Goal: Feedback & Contribution: Contribute content

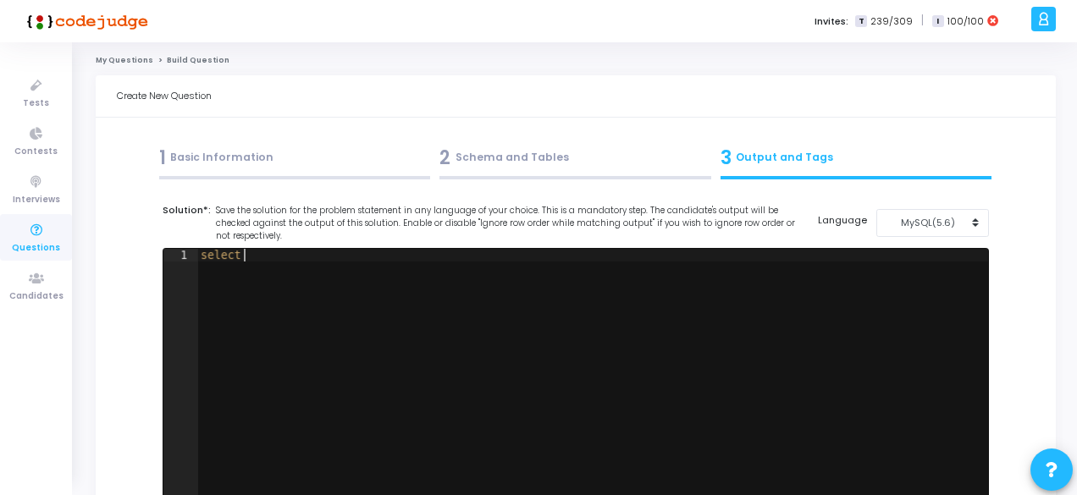
scroll to position [0, 2]
click at [299, 329] on div "select" at bounding box center [592, 388] width 791 height 279
type textarea "s"
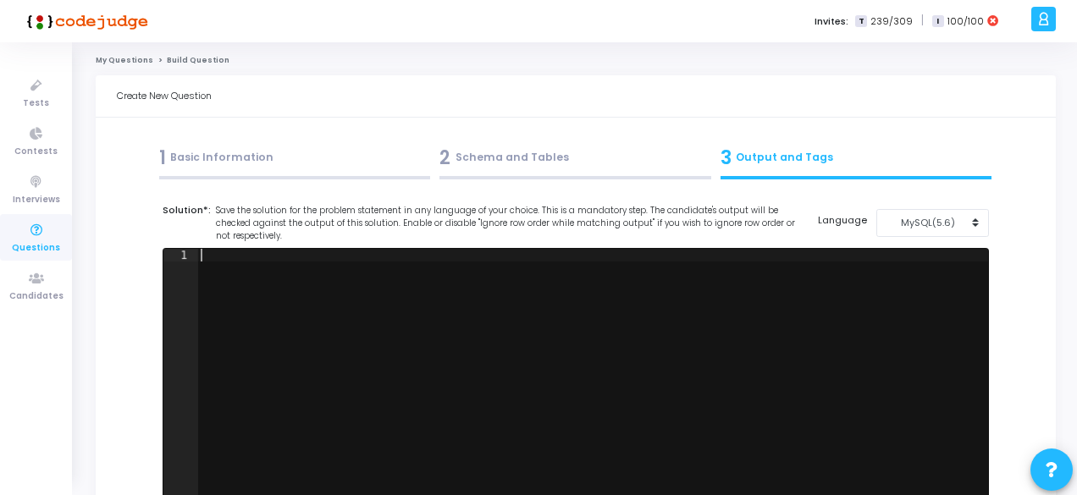
paste textarea "order by 1"
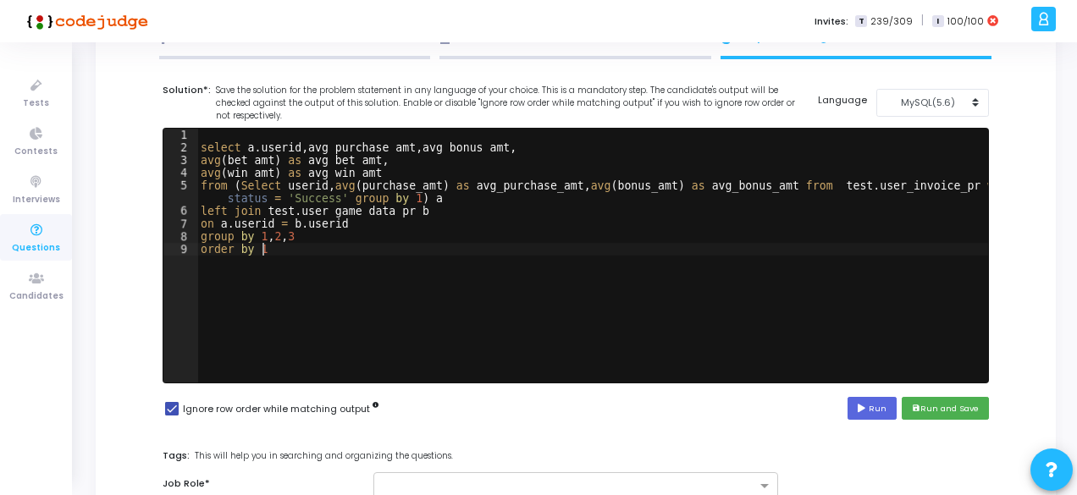
scroll to position [133, 0]
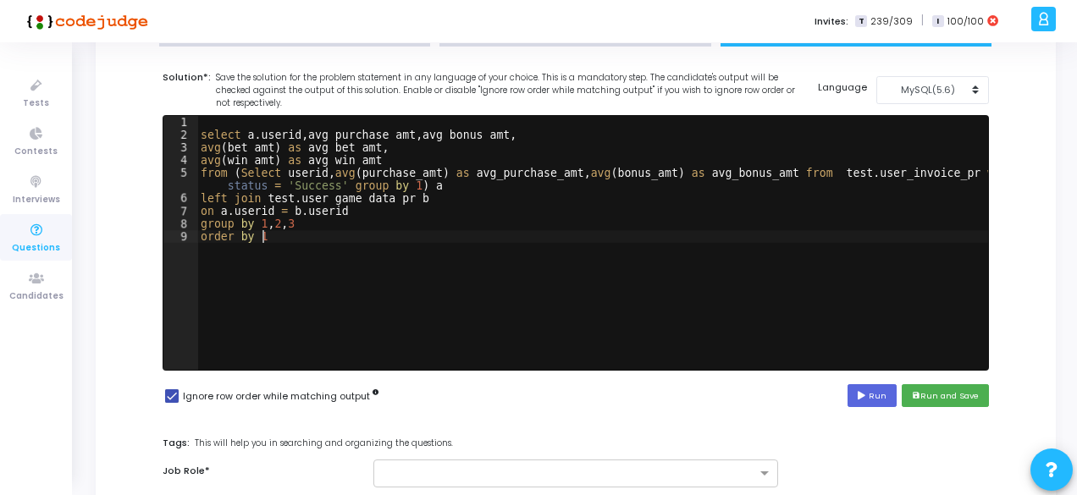
click at [295, 199] on div "select a . userid , avg_purchase_amt , avg_bonus_amt , avg ( bet_amt ) as avg_b…" at bounding box center [592, 255] width 791 height 279
click at [367, 196] on div "select a . userid , avg_purchase_amt , avg_bonus_amt , avg ( bet_amt ) as avg_b…" at bounding box center [592, 255] width 791 height 279
type textarea "left join user_game_data b"
click at [925, 96] on button "MySQL(5.6)" at bounding box center [932, 90] width 113 height 28
click at [913, 126] on button "MySQL (8.0)" at bounding box center [941, 128] width 130 height 16
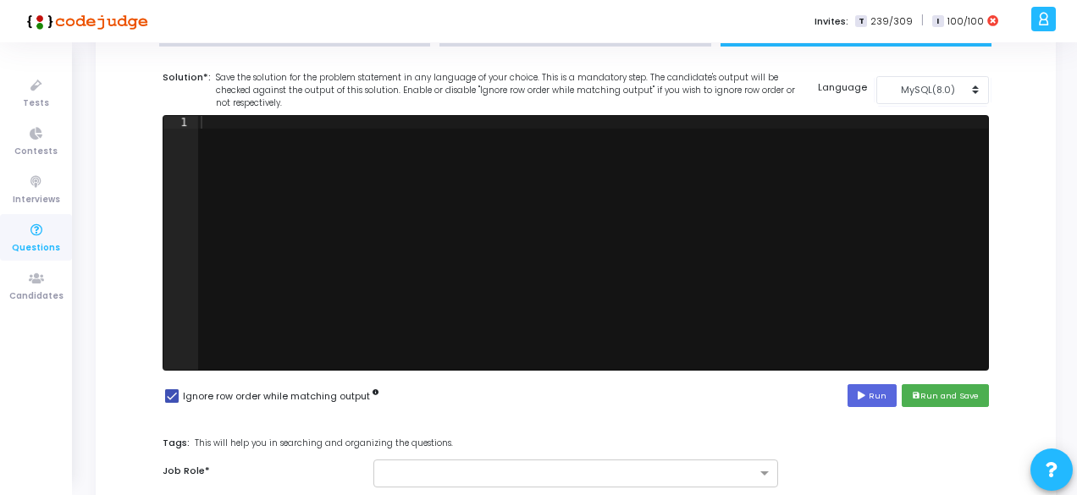
click at [760, 288] on div at bounding box center [592, 255] width 791 height 279
paste textarea "order by 1"
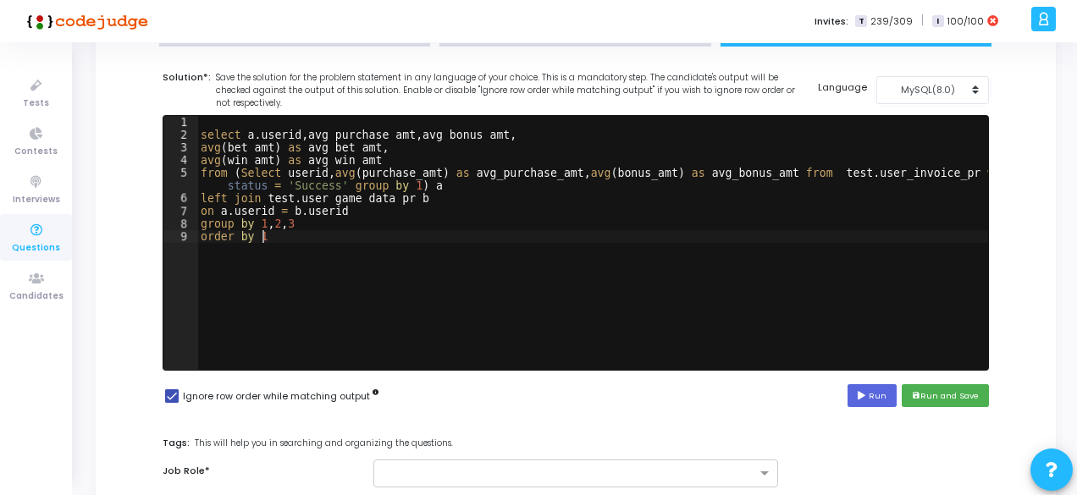
click at [290, 195] on div "select a . userid , avg_purchase_amt , avg_bonus_amt , avg ( bet_amt ) as avg_b…" at bounding box center [592, 255] width 791 height 279
click at [367, 196] on div "select a . userid , avg_purchase_amt , avg_bonus_amt , avg ( bet_amt ) as avg_b…" at bounding box center [592, 255] width 791 height 279
click at [869, 397] on icon at bounding box center [863, 396] width 11 height 8
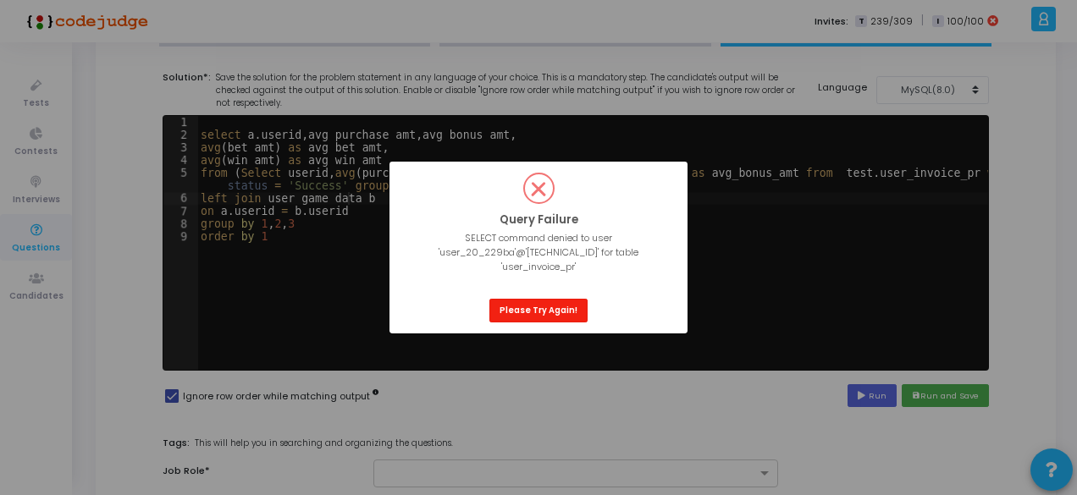
click at [544, 304] on button "Please Try Again!" at bounding box center [538, 310] width 98 height 23
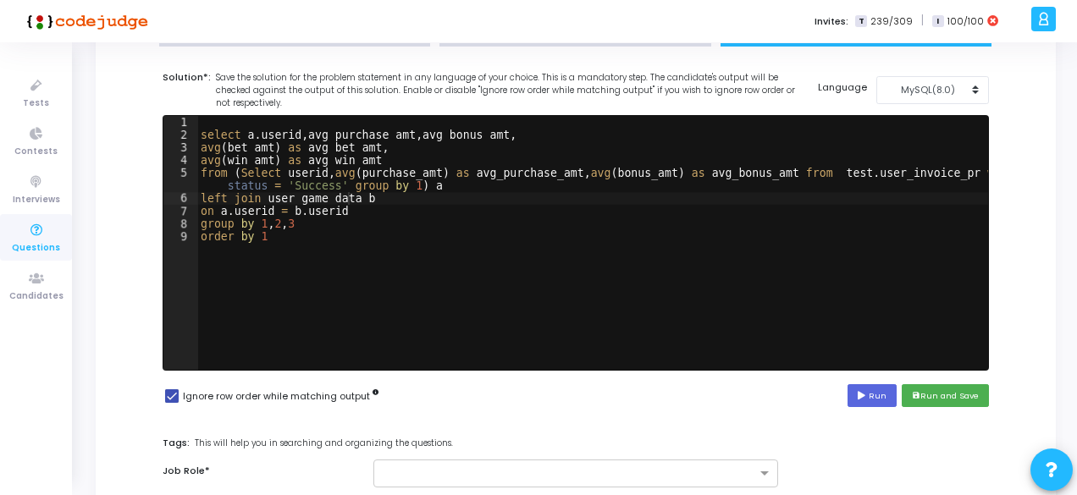
click at [334, 196] on div "select a . userid , avg_purchase_amt , avg_bonus_amt , avg ( bet_amt ) as avg_b…" at bounding box center [592, 255] width 791 height 279
click at [836, 173] on div "select a . userid , avg_purchase_amt , avg_bonus_amt , avg ( bet_amt ) as avg_b…" at bounding box center [592, 255] width 791 height 279
click at [893, 171] on div "select a . userid , avg_purchase_amt , avg_bonus_amt , avg ( bet_amt ) as avg_b…" at bounding box center [592, 255] width 791 height 279
type textarea "from (Select userid, avg(purchase_amt) as avg_purchase_amt, avg(bonus_amt) as a…"
click at [889, 391] on button "Run" at bounding box center [871, 395] width 49 height 23
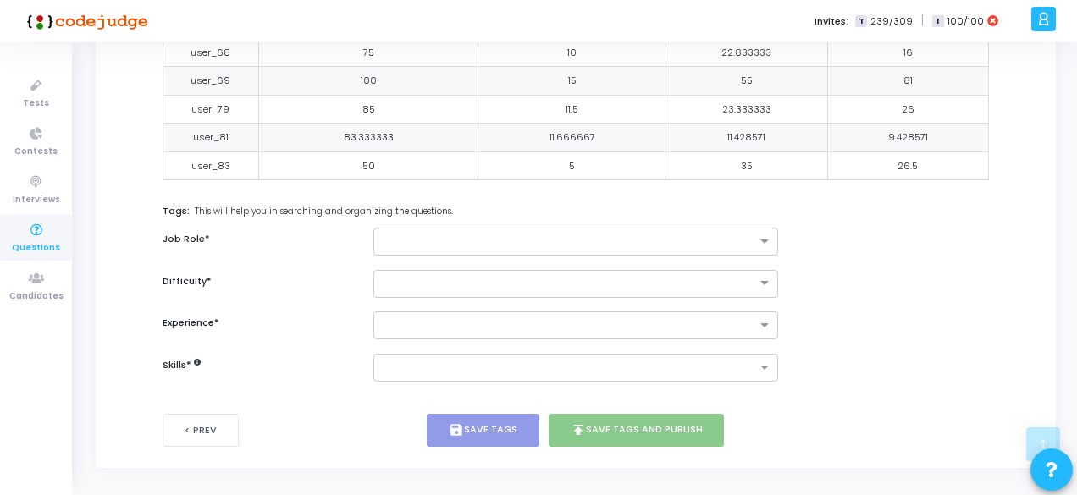
scroll to position [725, 0]
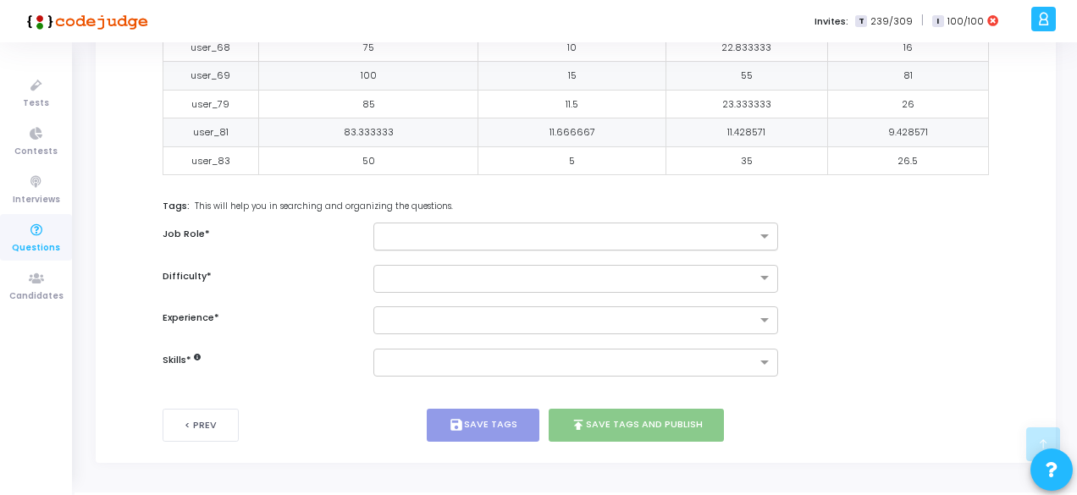
click at [461, 230] on input "text" at bounding box center [569, 237] width 373 height 14
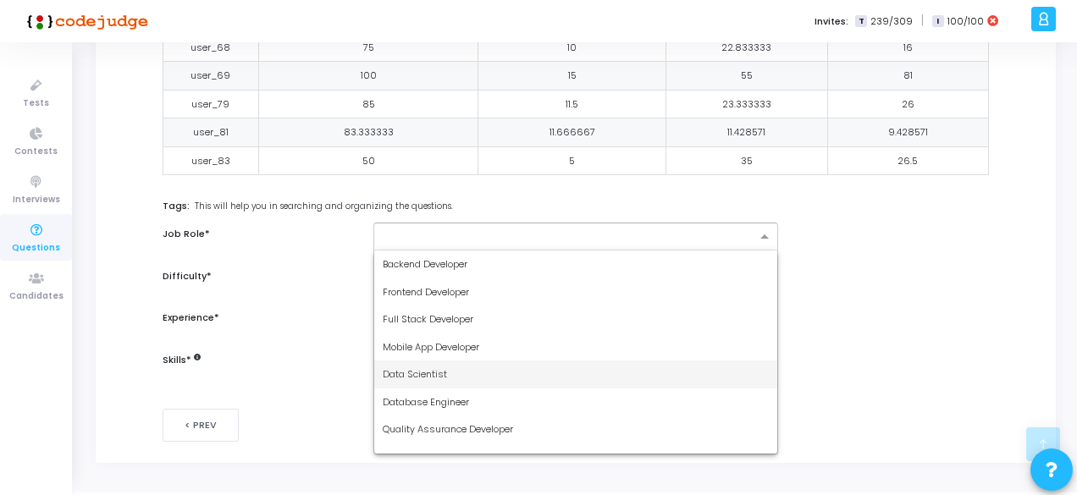
scroll to position [99, 0]
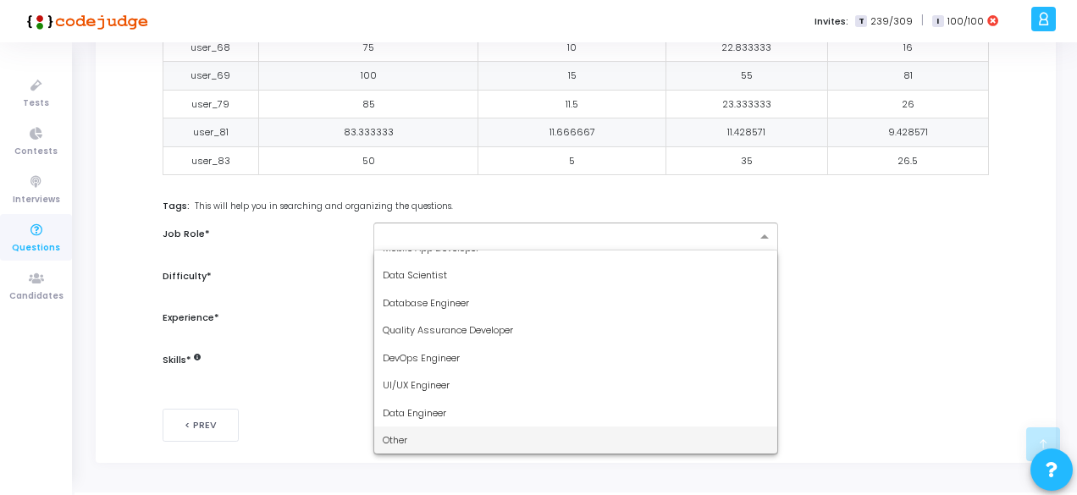
click at [406, 442] on div "Other" at bounding box center [575, 441] width 403 height 28
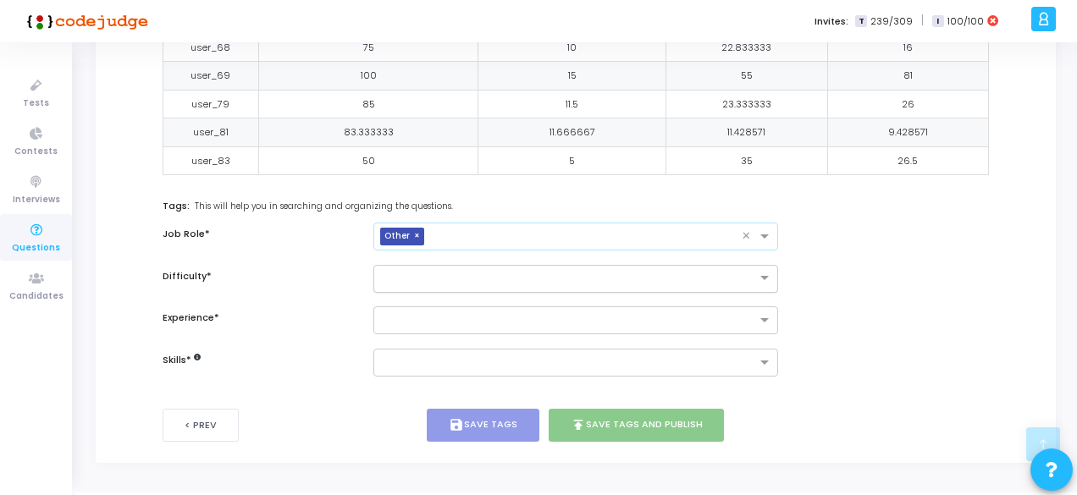
click at [406, 273] on input "text" at bounding box center [559, 277] width 352 height 14
click at [396, 300] on span "Easy" at bounding box center [394, 307] width 22 height 14
click at [400, 279] on input "text" at bounding box center [559, 277] width 352 height 14
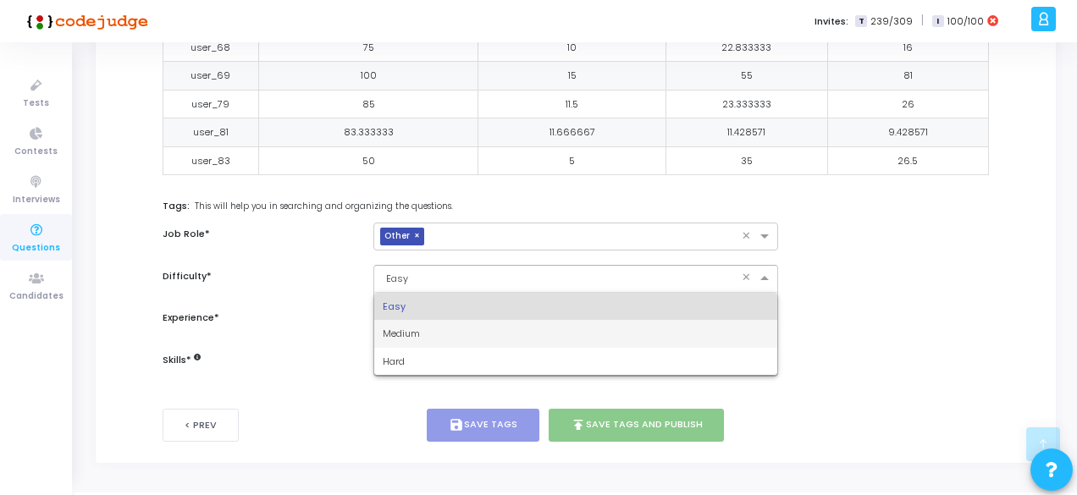
click at [405, 327] on span "Medium" at bounding box center [401, 334] width 37 height 14
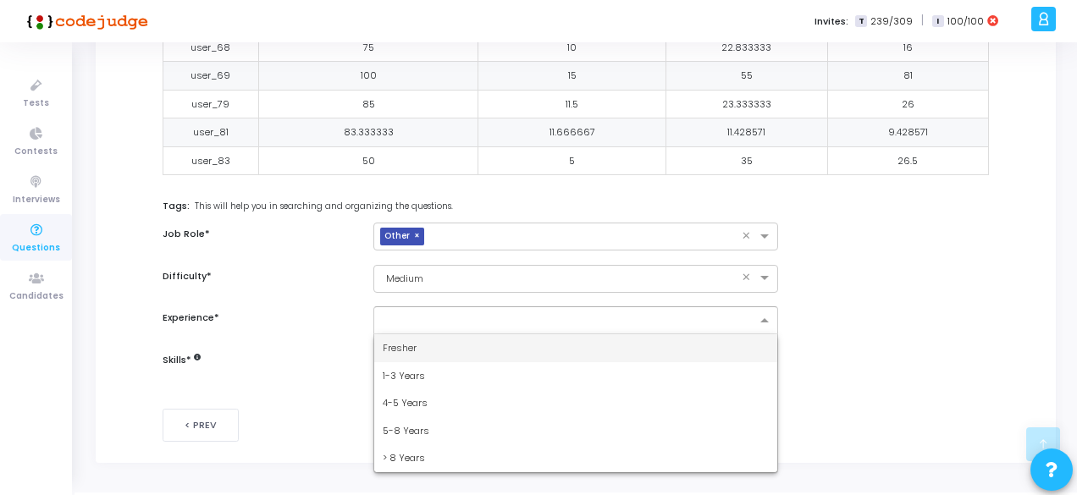
click at [408, 324] on div at bounding box center [568, 322] width 376 height 17
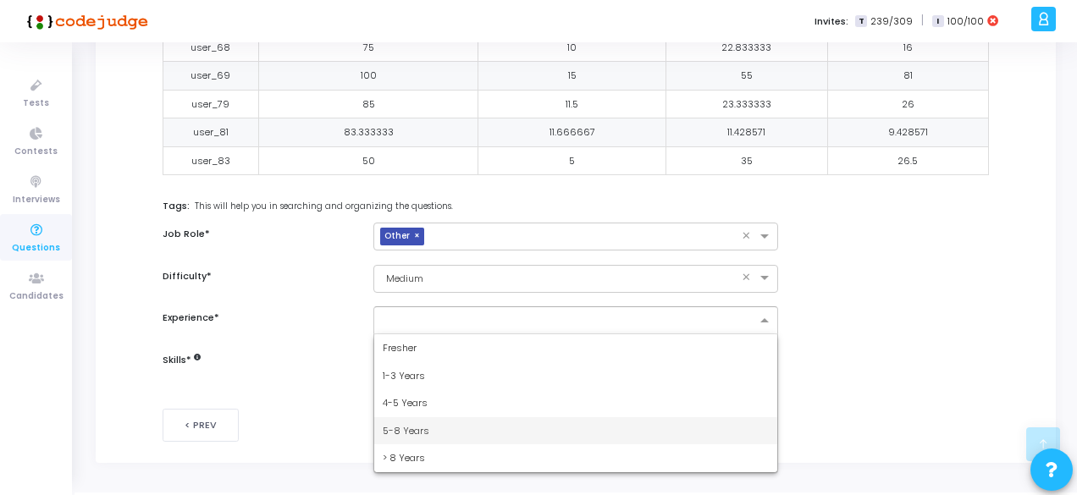
click at [400, 427] on span "5-8 Years" at bounding box center [406, 431] width 47 height 14
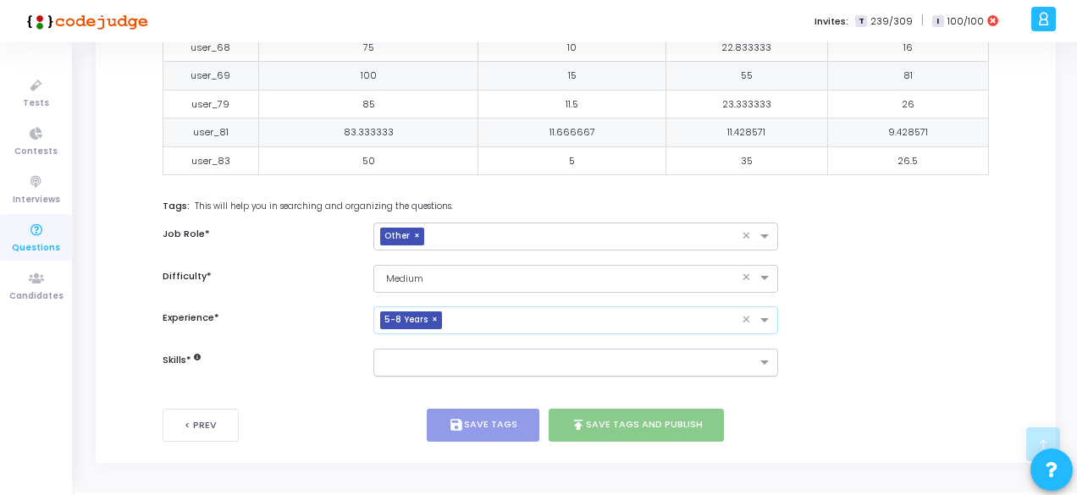
click at [409, 362] on input "text" at bounding box center [569, 363] width 373 height 14
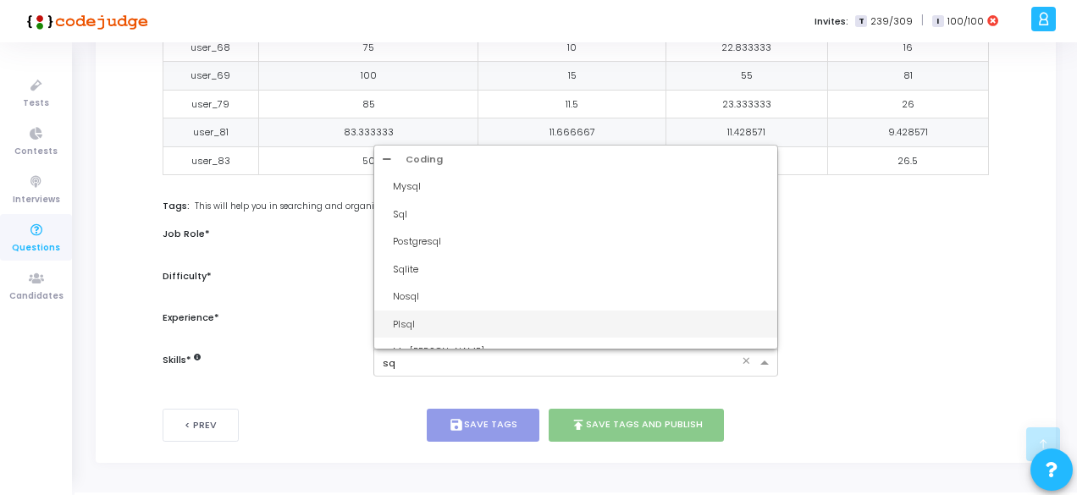
type input "sql"
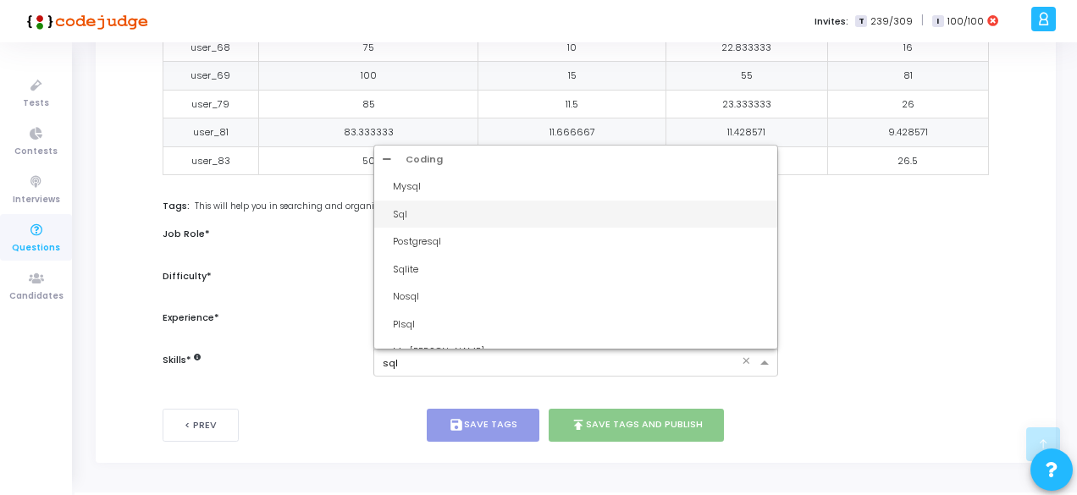
click at [411, 212] on div "Sql" at bounding box center [581, 214] width 376 height 14
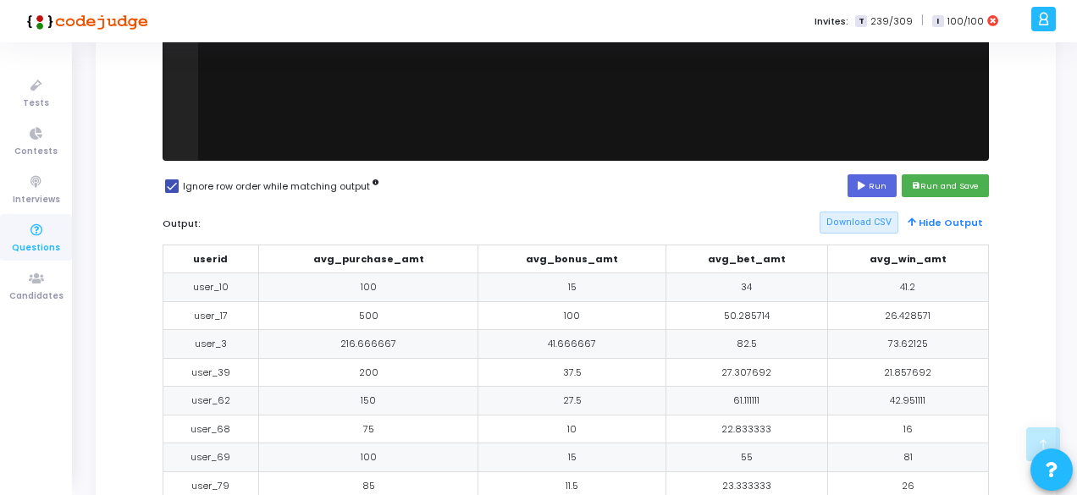
scroll to position [308, 0]
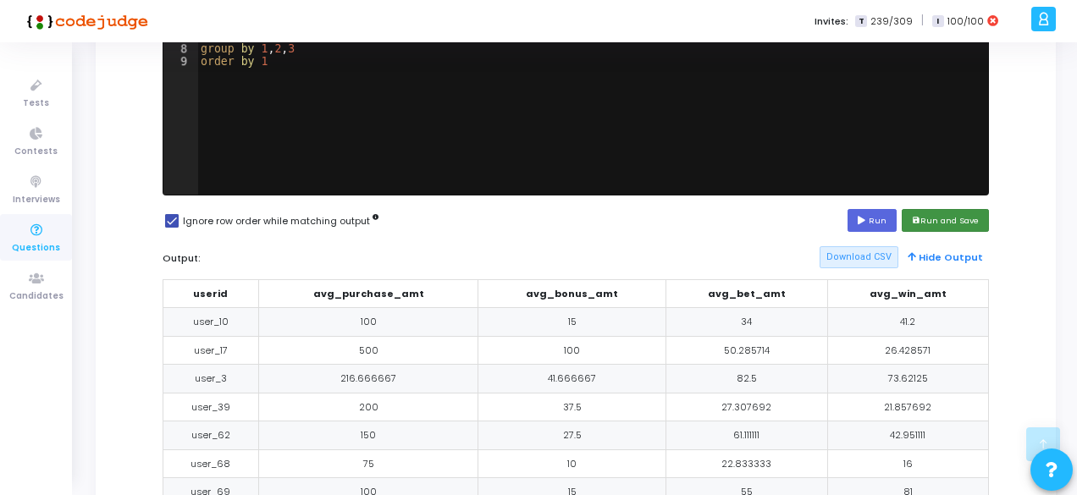
click at [945, 221] on button "save Run and Save" at bounding box center [945, 220] width 87 height 23
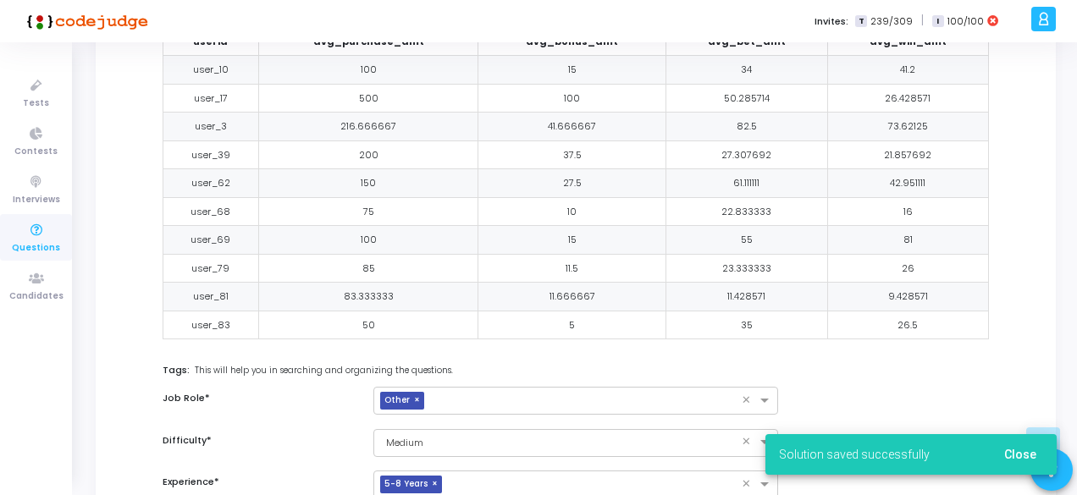
scroll to position [734, 0]
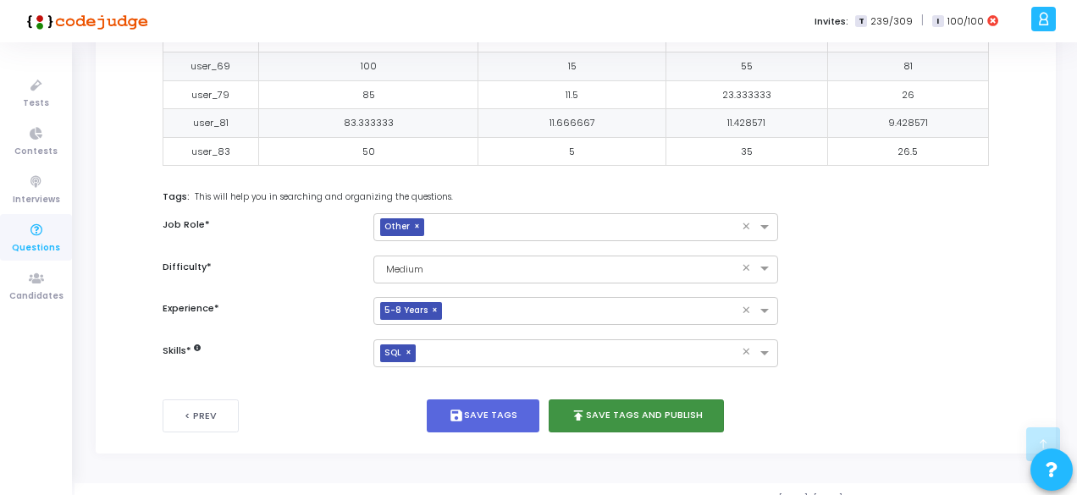
click at [604, 407] on button "publish Save Tags and Publish" at bounding box center [637, 416] width 176 height 33
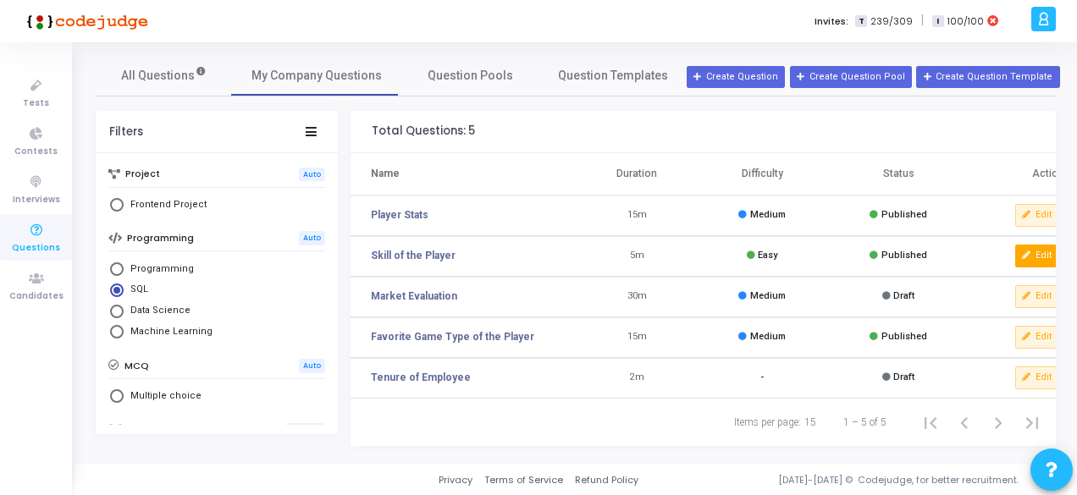
click at [1032, 257] on button "Edit" at bounding box center [1037, 256] width 44 height 22
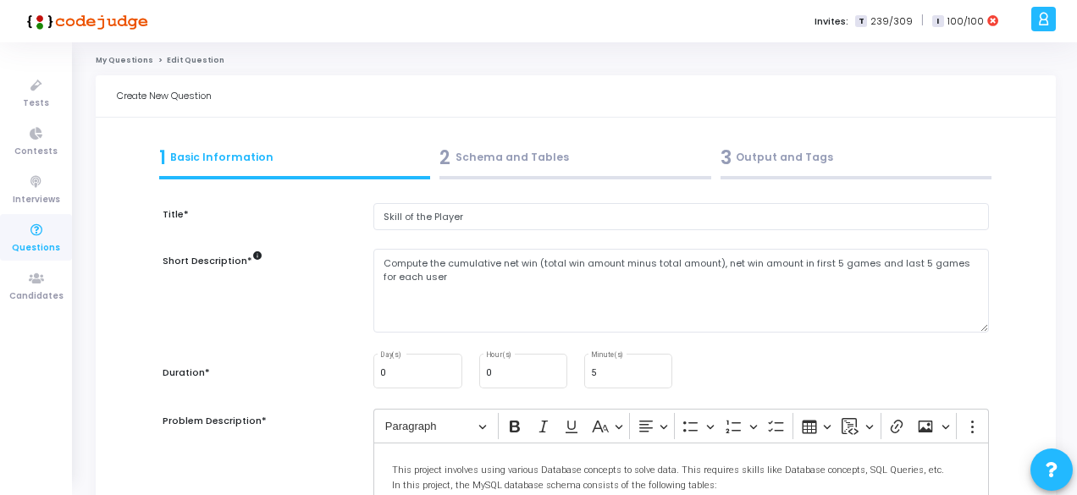
click at [548, 157] on div "2 Schema and Tables" at bounding box center [575, 158] width 272 height 28
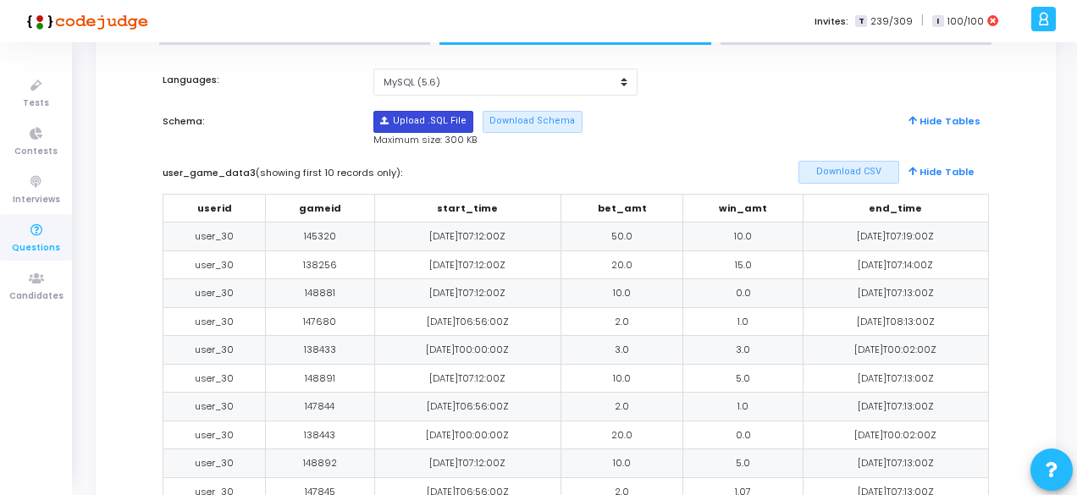
scroll to position [134, 0]
click at [423, 121] on input "file" at bounding box center [423, 123] width 98 height 20
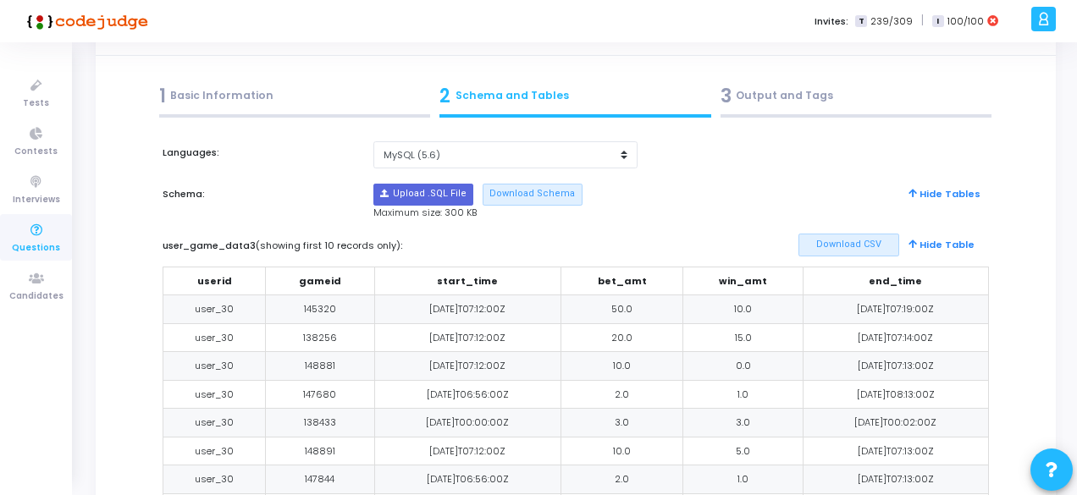
scroll to position [59, 0]
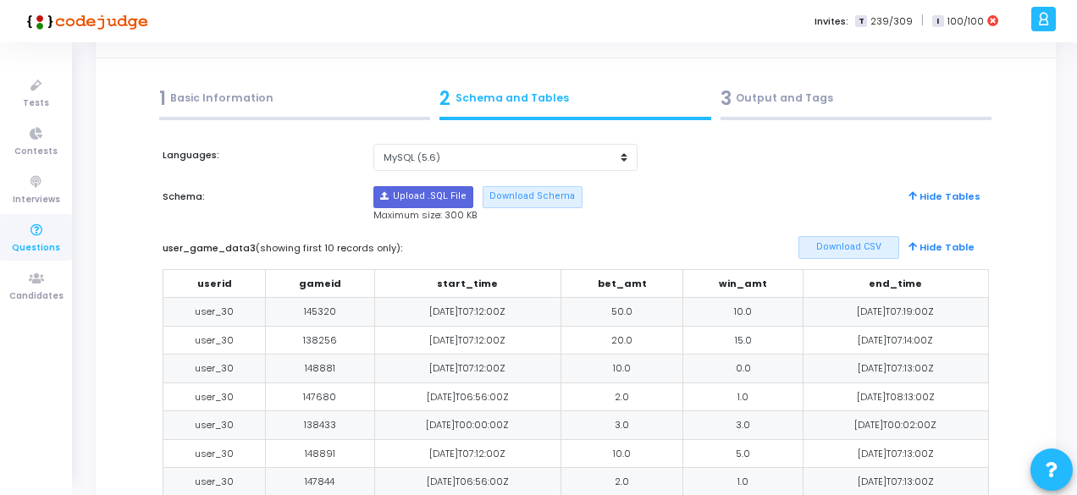
click at [756, 119] on div at bounding box center [856, 118] width 272 height 3
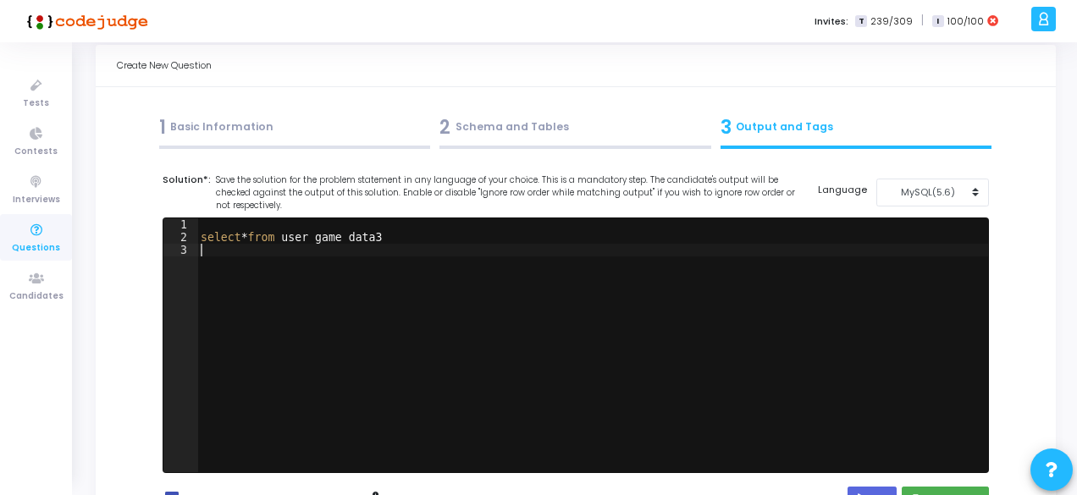
scroll to position [3, 0]
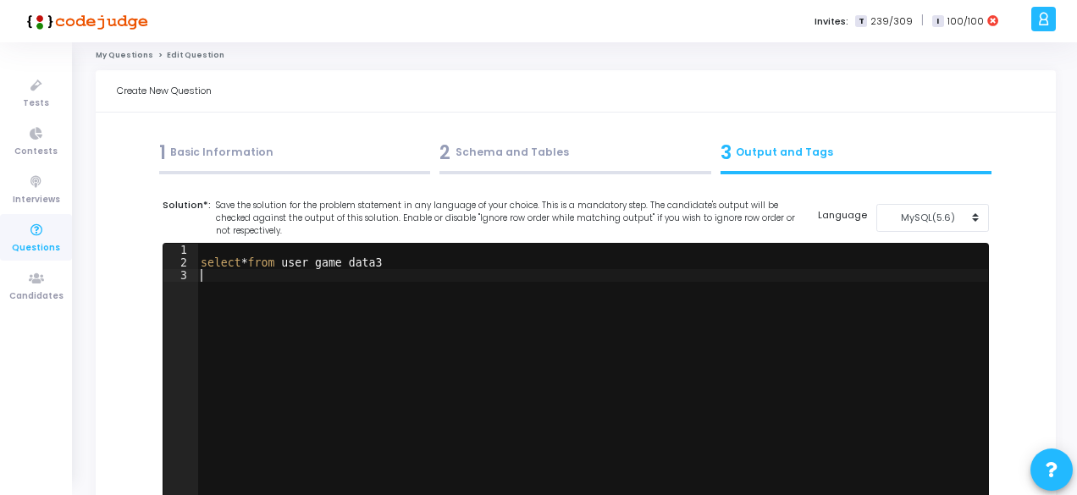
click at [426, 259] on div "select * from user_game_data3" at bounding box center [592, 383] width 791 height 279
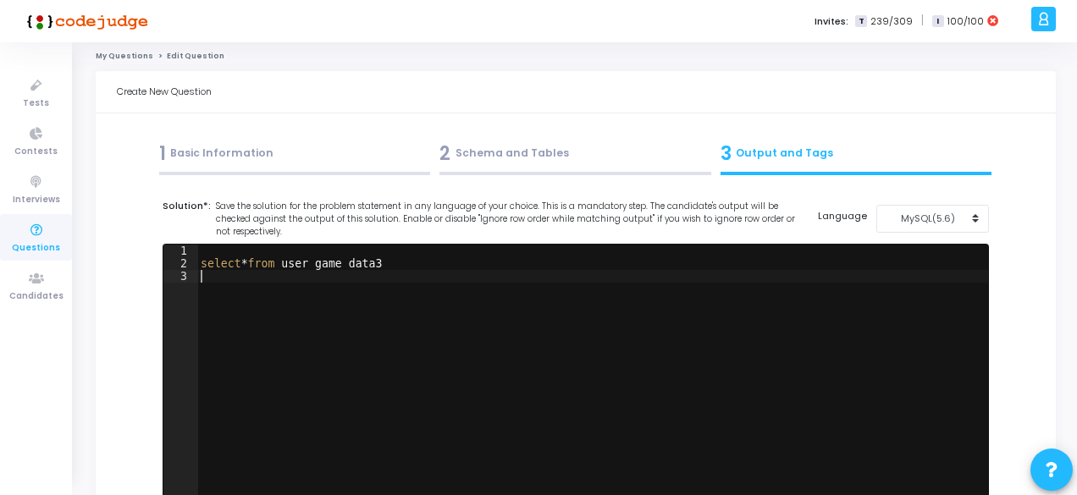
type textarea "select * from user_game_data3"
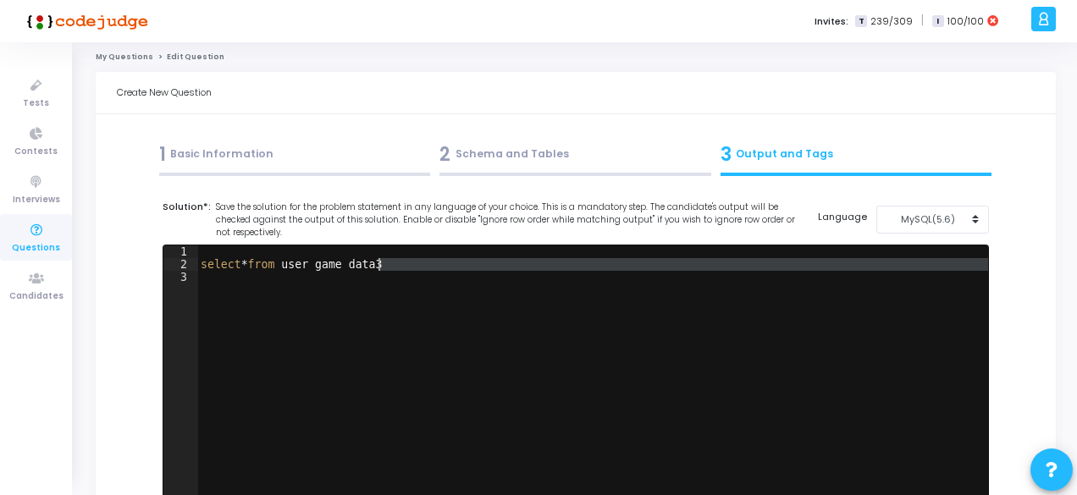
scroll to position [0, 0]
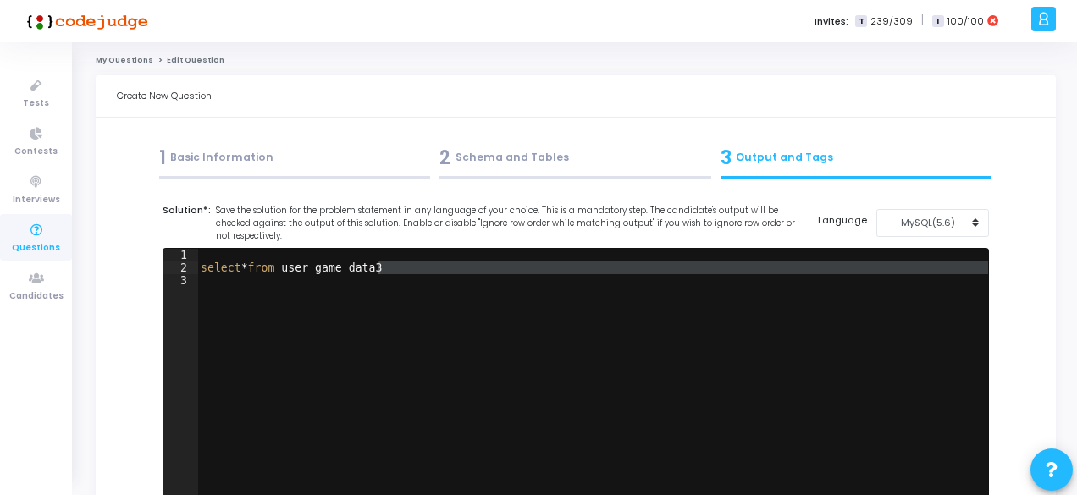
click at [543, 154] on div "2 Schema and Tables" at bounding box center [575, 158] width 272 height 28
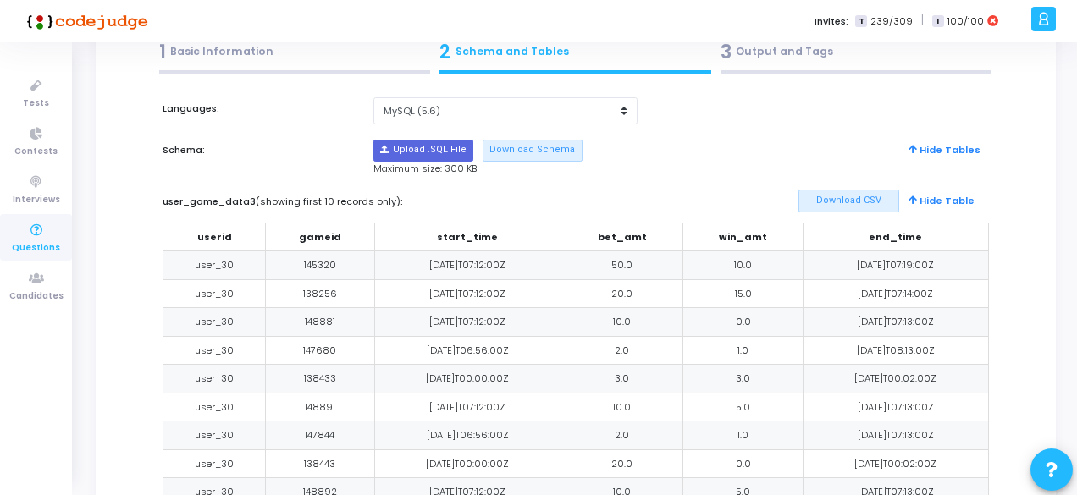
scroll to position [107, 0]
click at [479, 106] on select "MySQL (5.6) MySQL (8.0)" at bounding box center [505, 111] width 264 height 28
select select "63000"
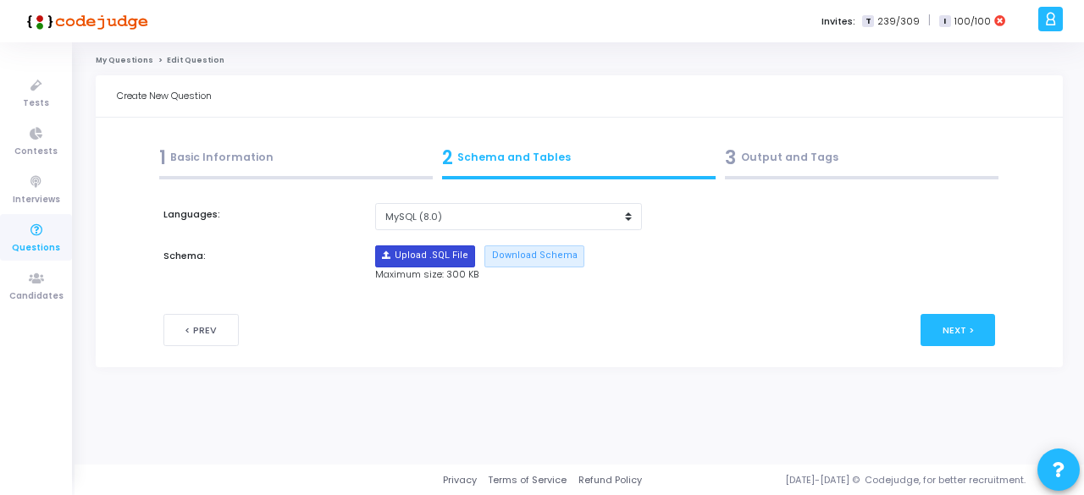
click at [432, 261] on input "file" at bounding box center [425, 256] width 98 height 20
click at [116, 55] on link "My Questions" at bounding box center [125, 60] width 58 height 10
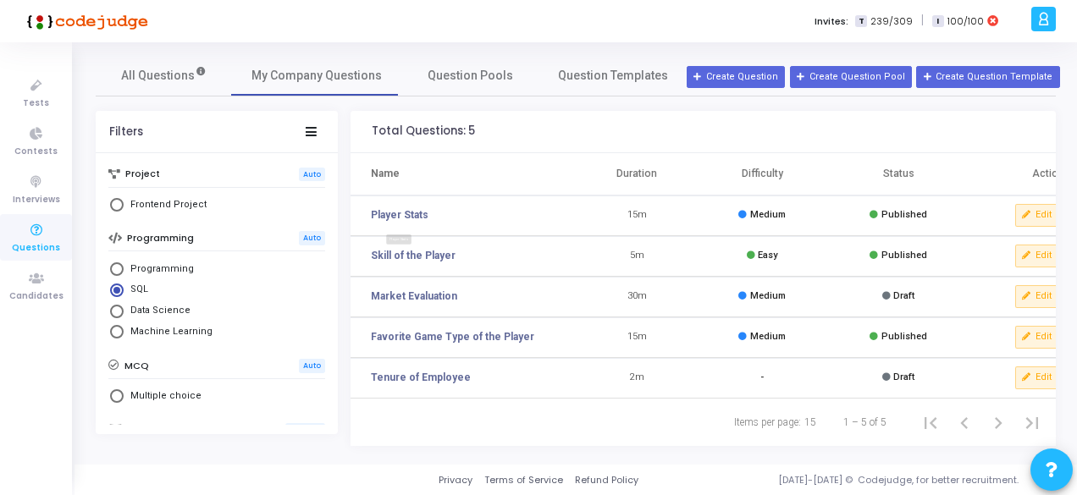
click at [415, 257] on div "Player Stats" at bounding box center [399, 246] width 58 height 23
click at [1029, 261] on button "Edit" at bounding box center [1037, 256] width 44 height 22
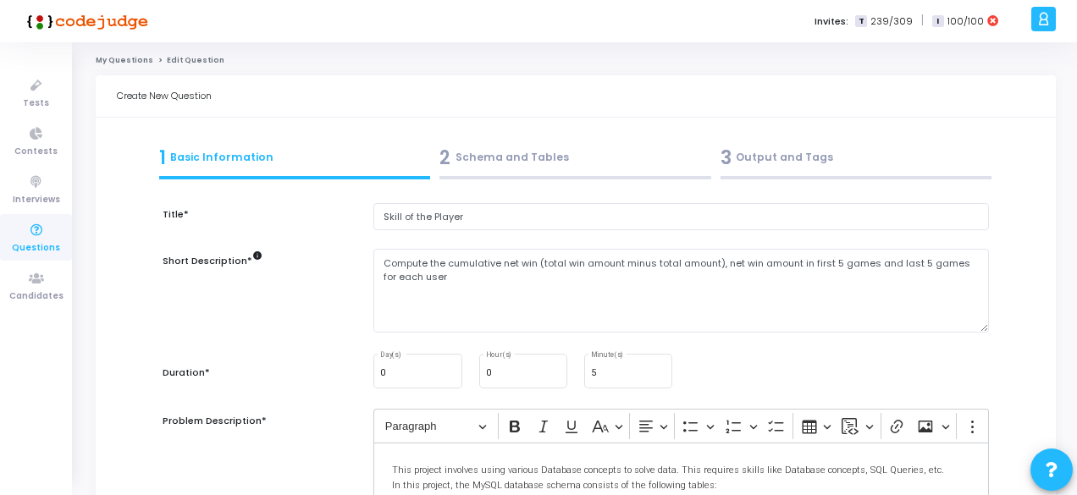
click at [518, 153] on div "2 Schema and Tables" at bounding box center [575, 158] width 272 height 28
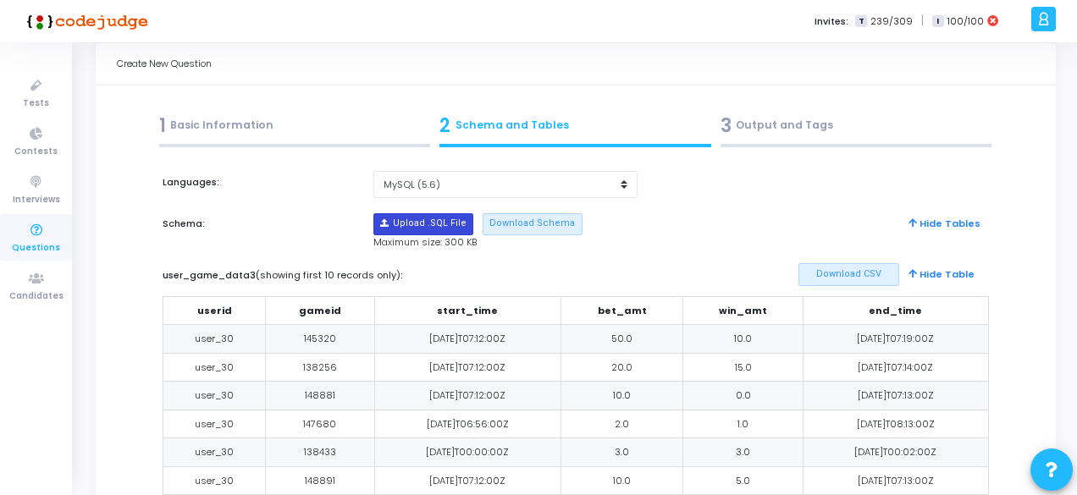
scroll to position [39, 0]
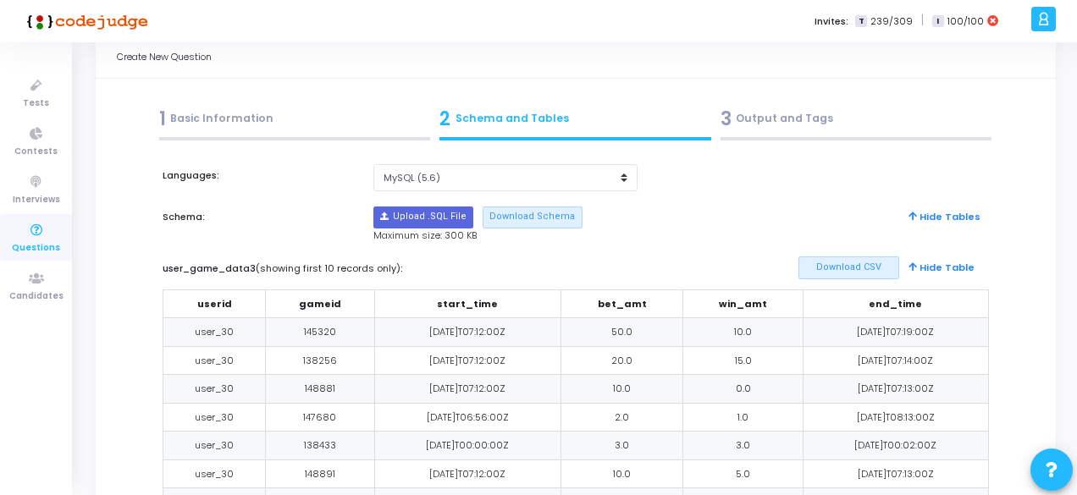
click at [220, 270] on label "user_game_data3 (showing first 10 records only) :" at bounding box center [400, 269] width 475 height 14
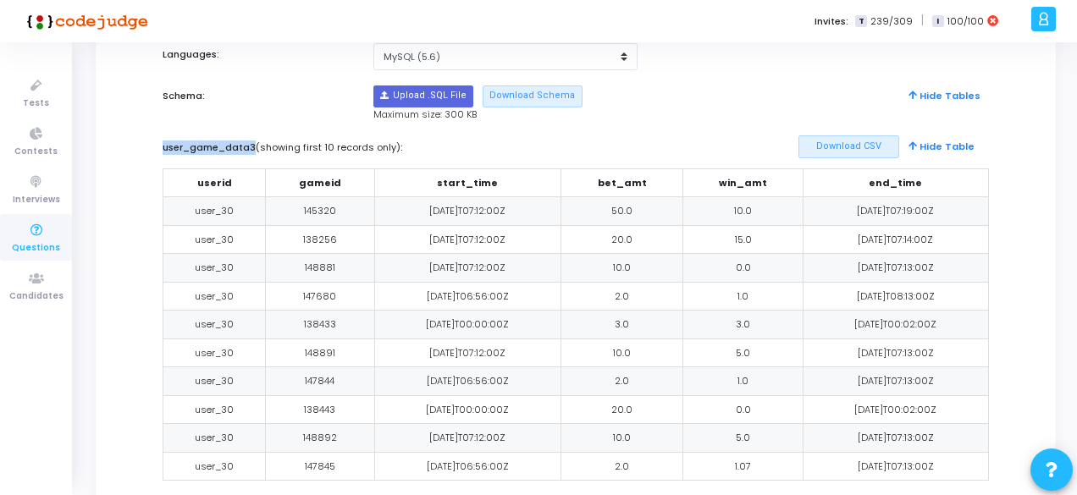
scroll to position [157, 0]
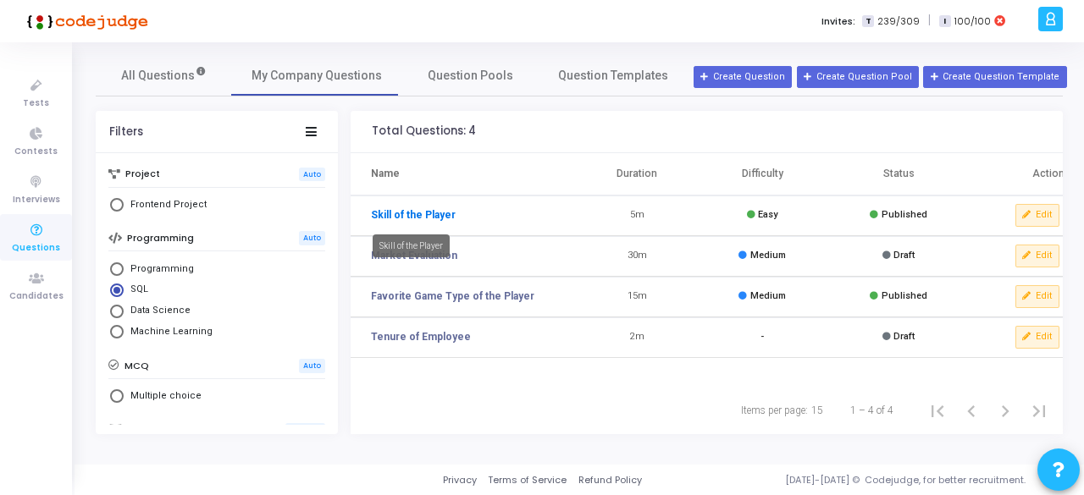
click at [411, 215] on link "Skill of the Player" at bounding box center [413, 214] width 85 height 15
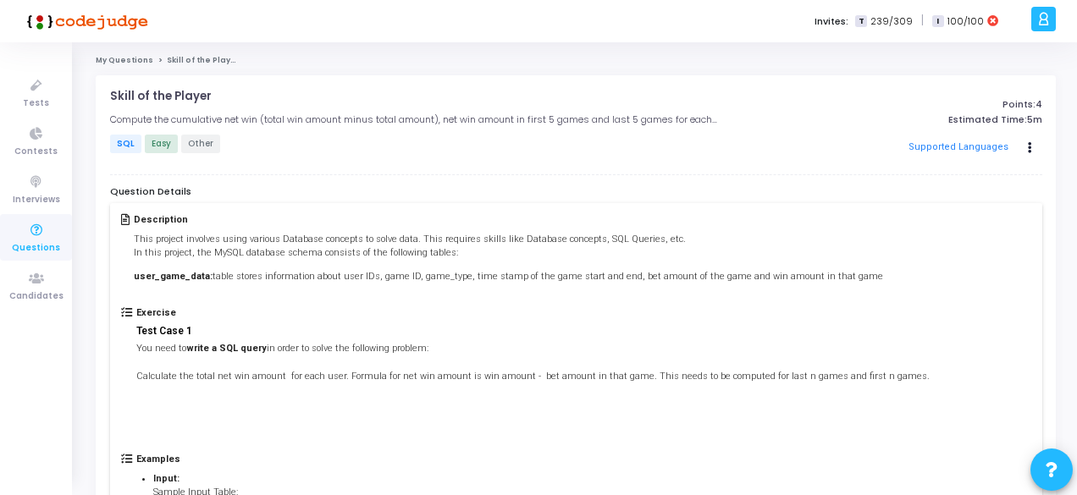
click at [126, 64] on link "My Questions" at bounding box center [125, 60] width 58 height 10
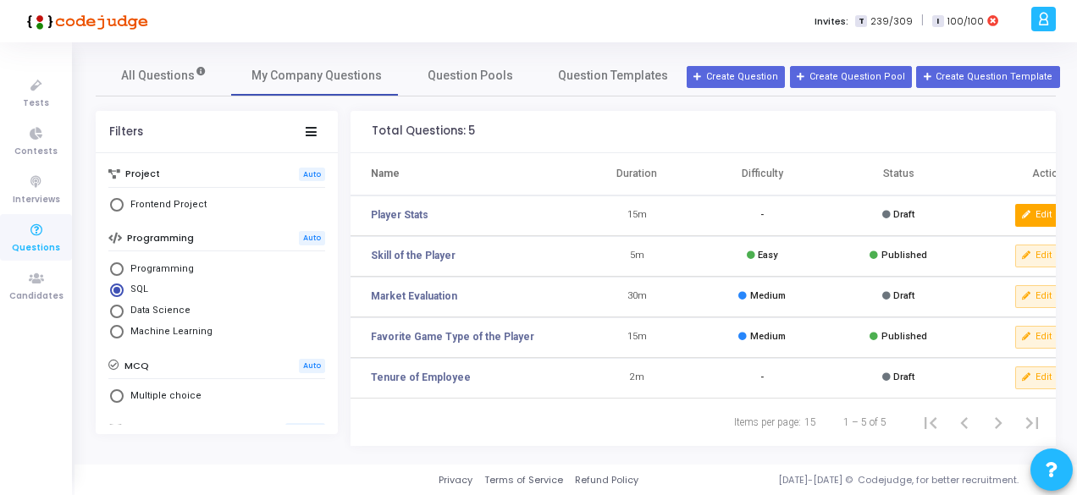
click at [1033, 216] on button "Edit" at bounding box center [1037, 215] width 44 height 22
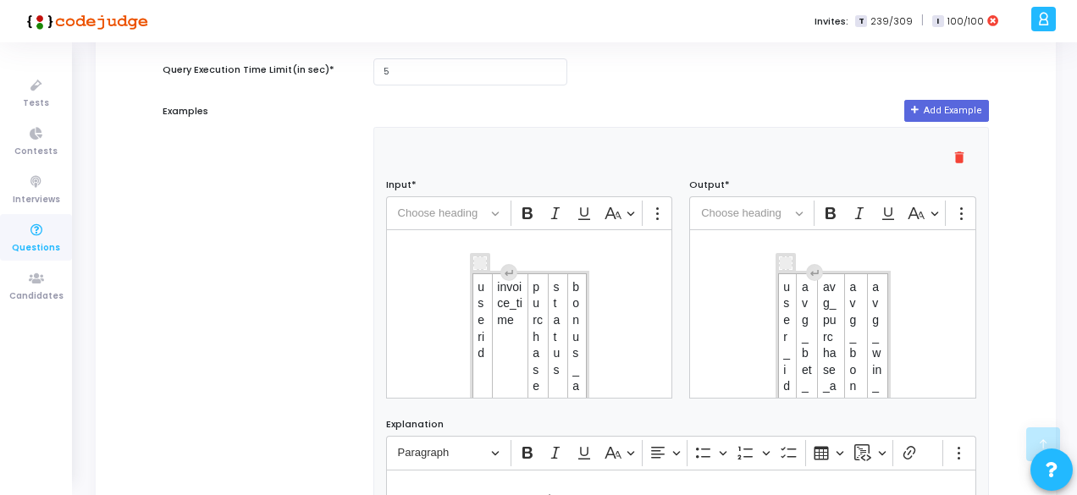
scroll to position [914, 0]
click at [955, 207] on icon "Editor toolbar" at bounding box center [961, 211] width 17 height 17
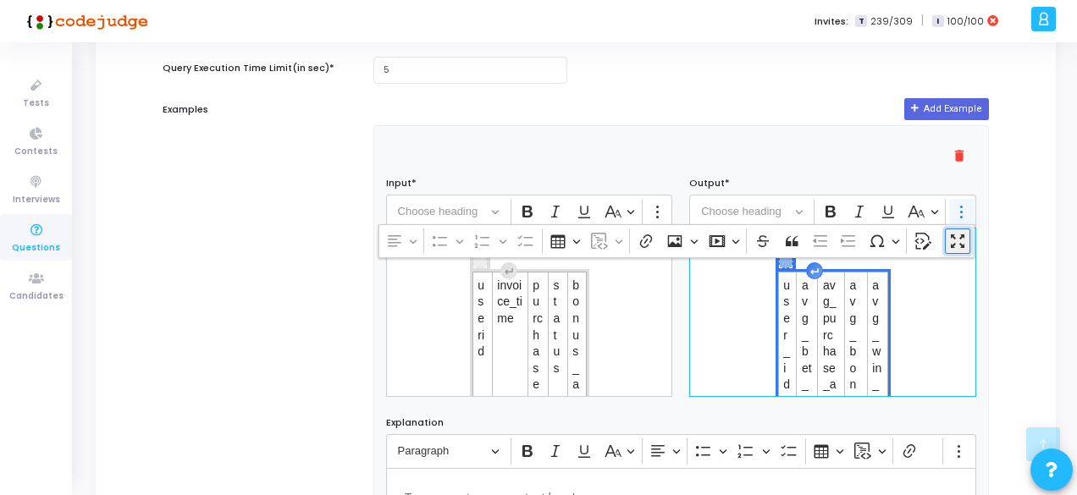
click at [956, 246] on icon "Dropdown toolbar" at bounding box center [957, 241] width 17 height 17
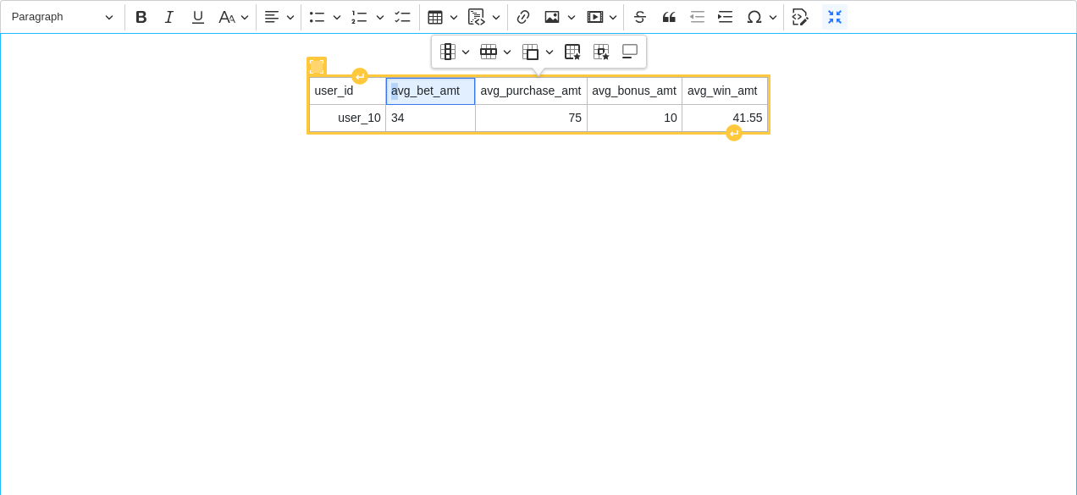
click at [396, 90] on span "avg_bet_amt" at bounding box center [430, 91] width 79 height 17
click at [342, 91] on span "user_id" at bounding box center [347, 91] width 67 height 17
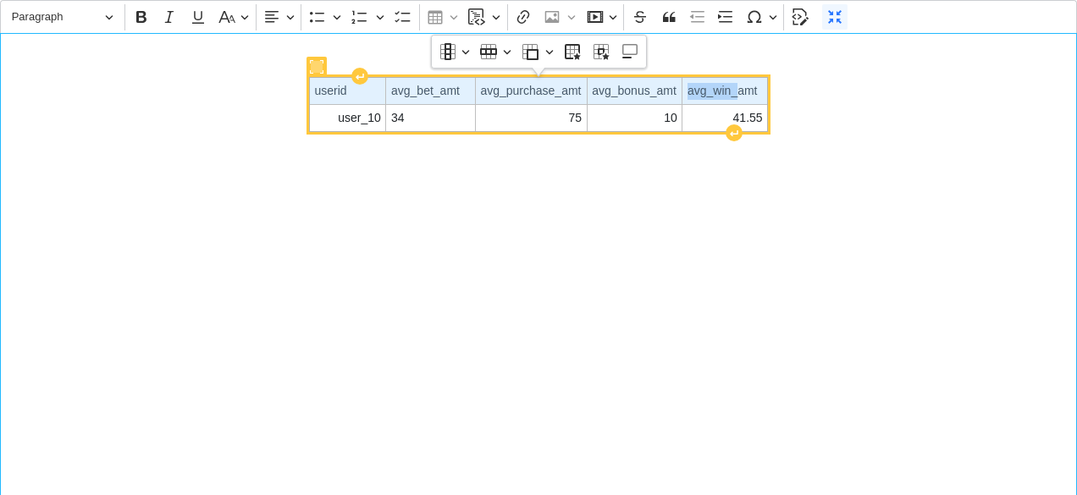
drag, startPoint x: 317, startPoint y: 91, endPoint x: 739, endPoint y: 89, distance: 422.5
click at [739, 89] on tr "userid avg_bet_amt avg_purchase_amt avg_bonus_amt avg_win_amt" at bounding box center [538, 91] width 458 height 27
copy span "avg_win_"
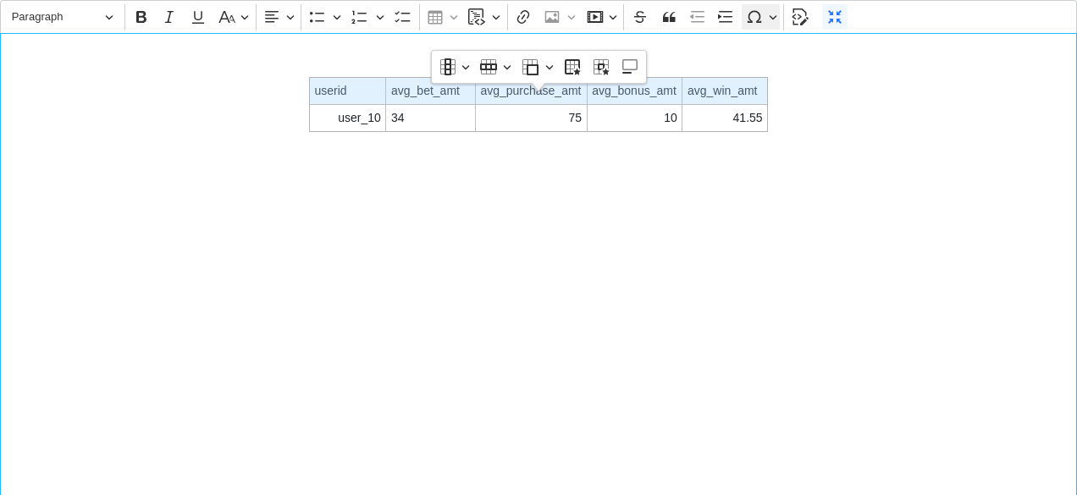
scroll to position [295, 0]
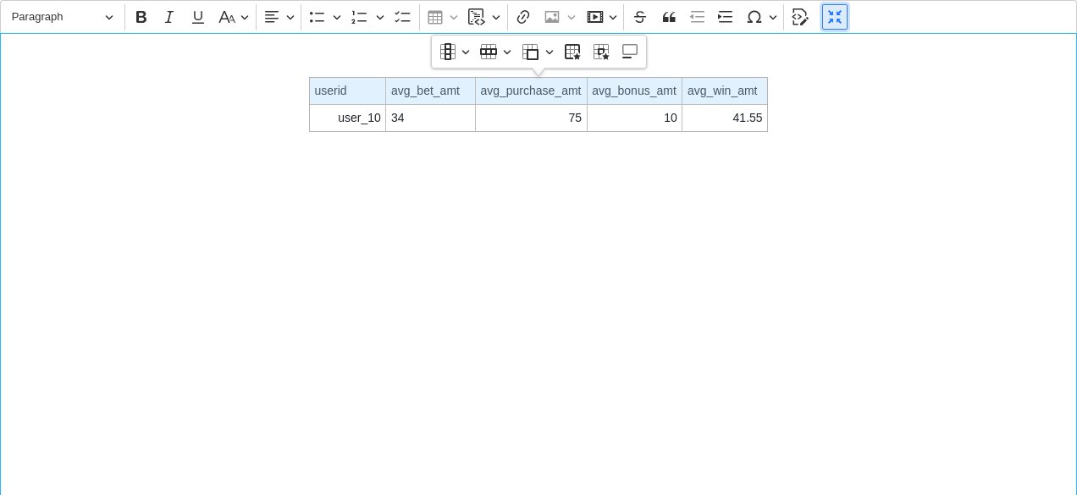
click at [829, 20] on icon "Editor toolbar" at bounding box center [834, 16] width 17 height 17
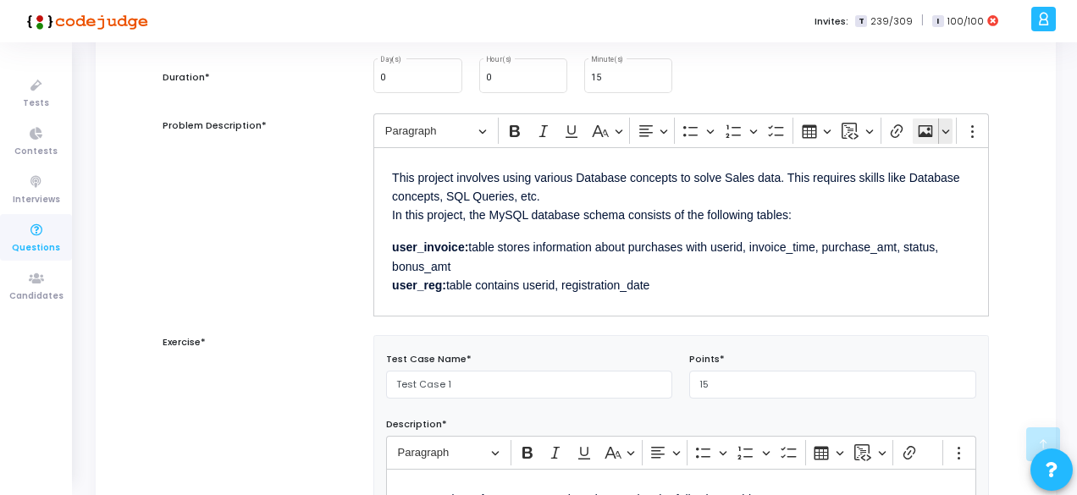
scroll to position [0, 0]
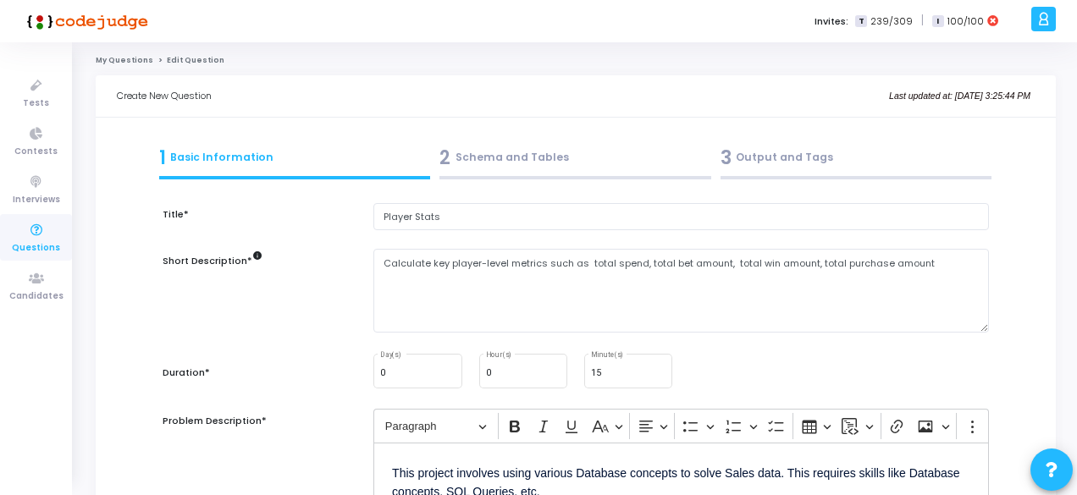
click at [804, 166] on div "3 Output and Tags" at bounding box center [856, 158] width 272 height 28
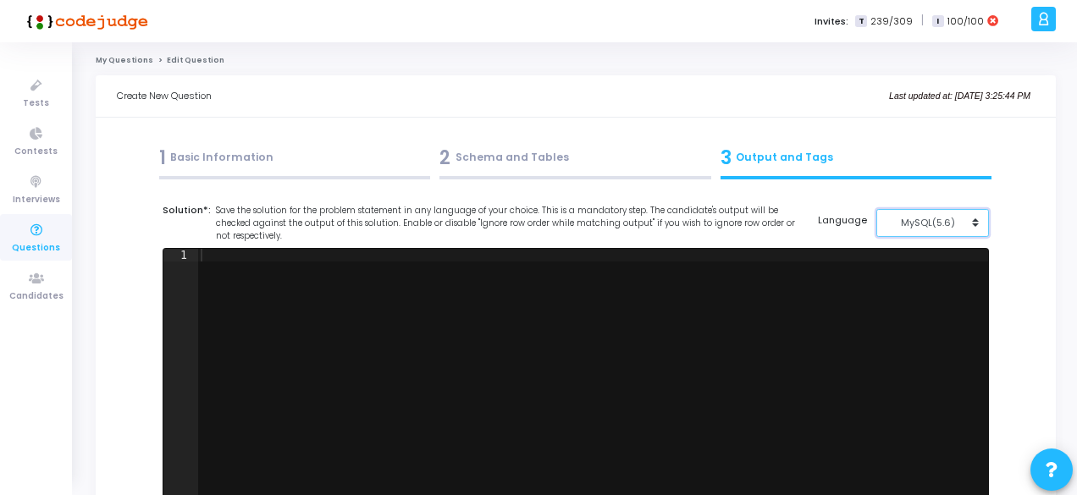
click at [930, 226] on div "MySQL(5.6)" at bounding box center [927, 223] width 83 height 14
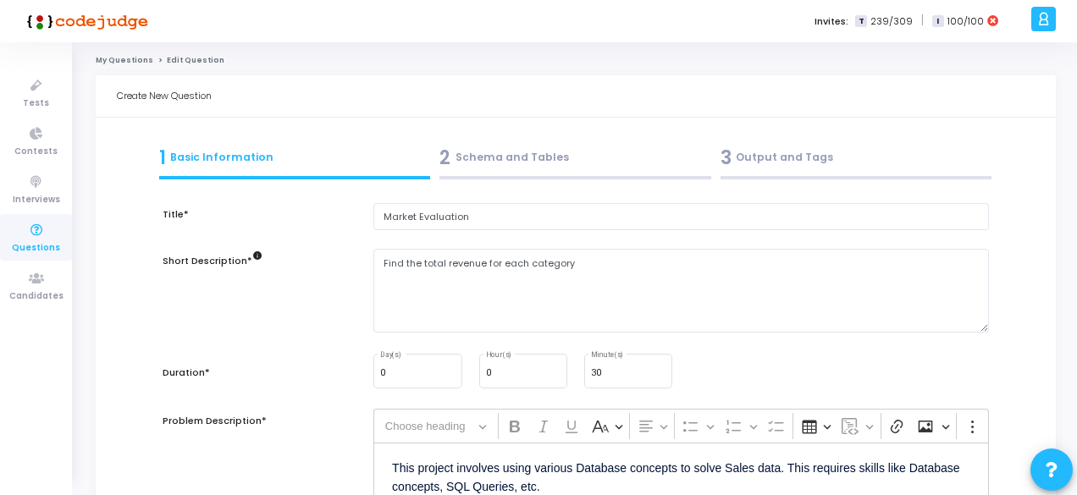
click at [117, 61] on link "My Questions" at bounding box center [125, 60] width 58 height 10
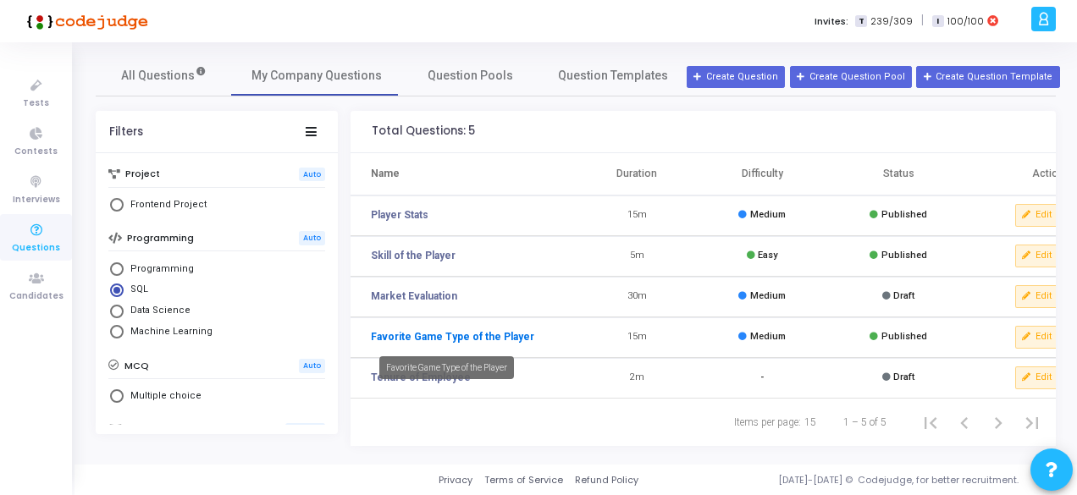
click at [422, 333] on link "Favorite Game Type of the Player" at bounding box center [452, 336] width 163 height 15
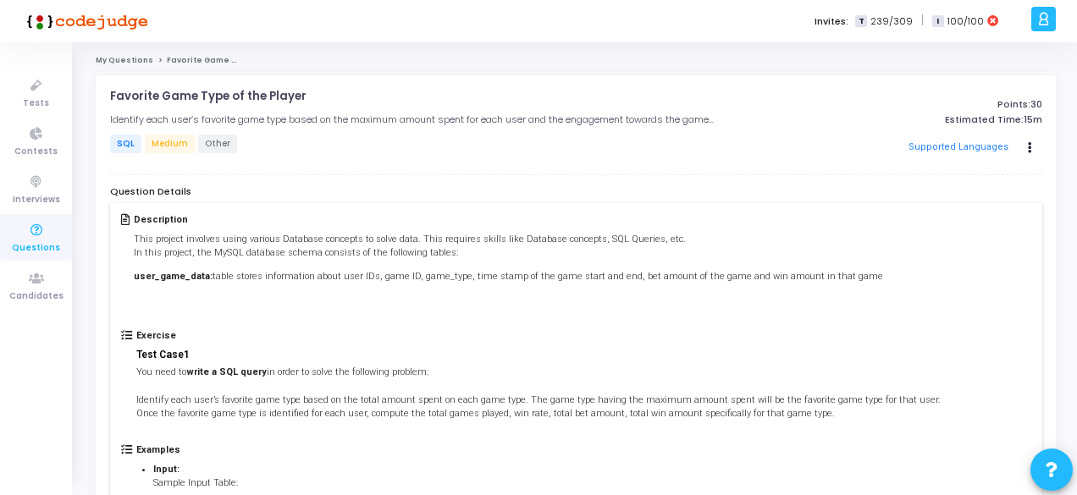
click at [123, 62] on link "My Questions" at bounding box center [125, 60] width 58 height 10
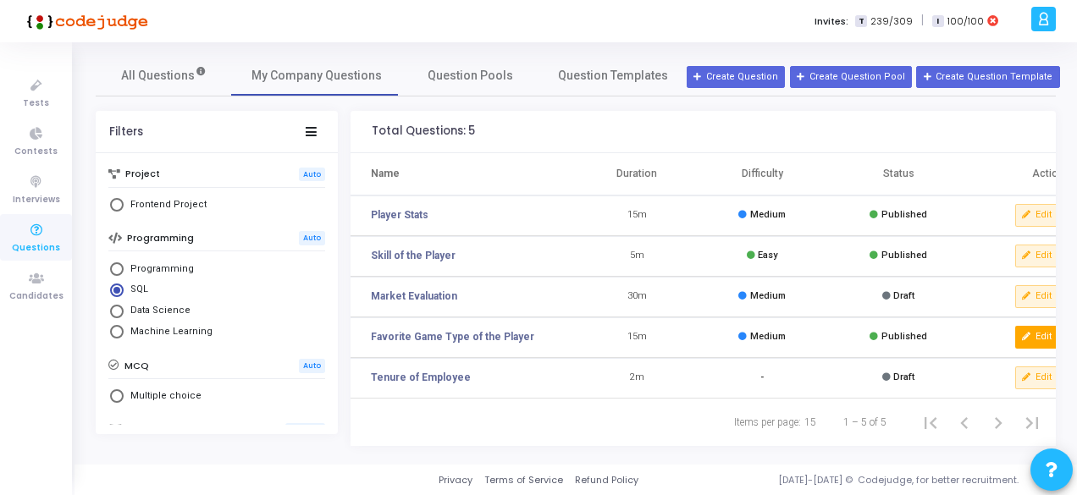
click at [1045, 334] on button "Edit" at bounding box center [1037, 337] width 44 height 22
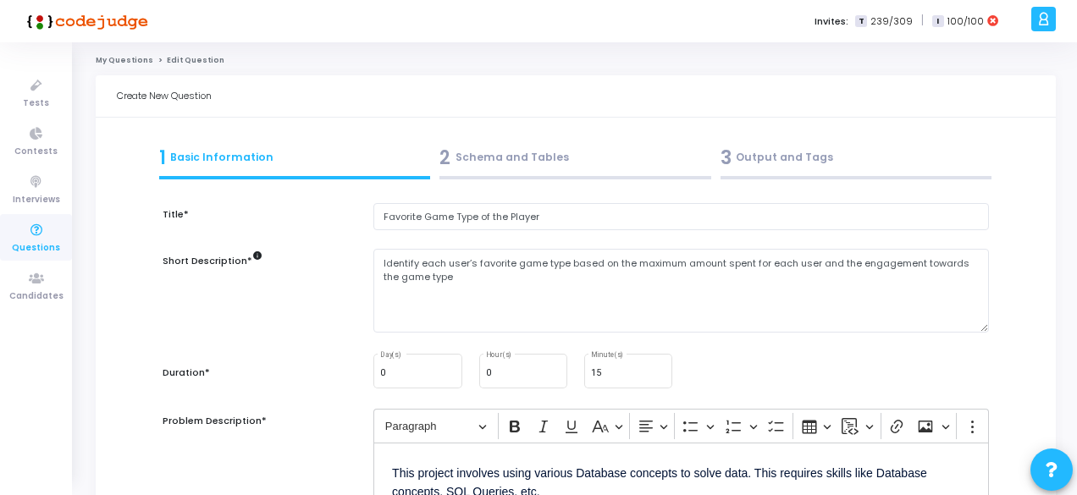
click at [525, 166] on div "2 Schema and Tables" at bounding box center [575, 158] width 272 height 28
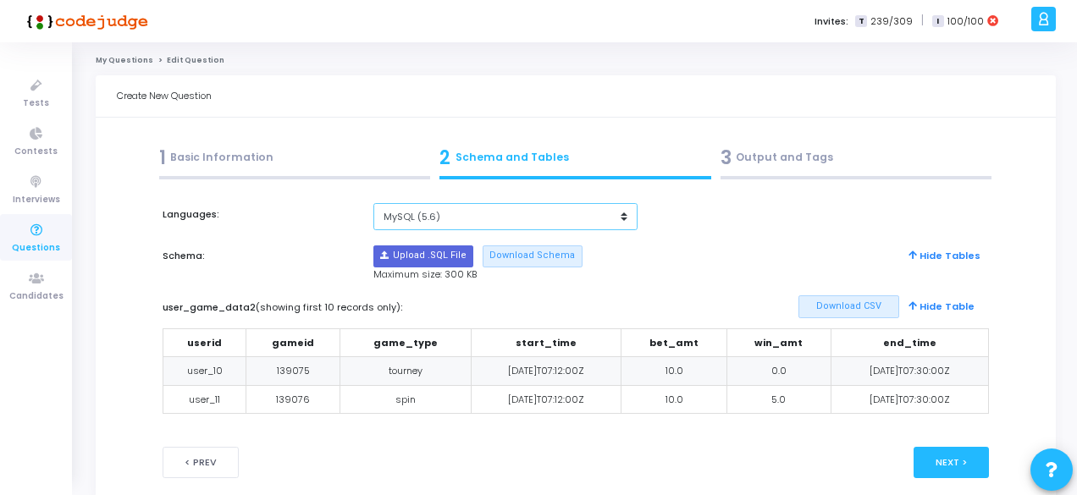
click at [432, 224] on select "MySQL (5.6) MySQL (8.0)" at bounding box center [505, 217] width 264 height 28
select select "63000"
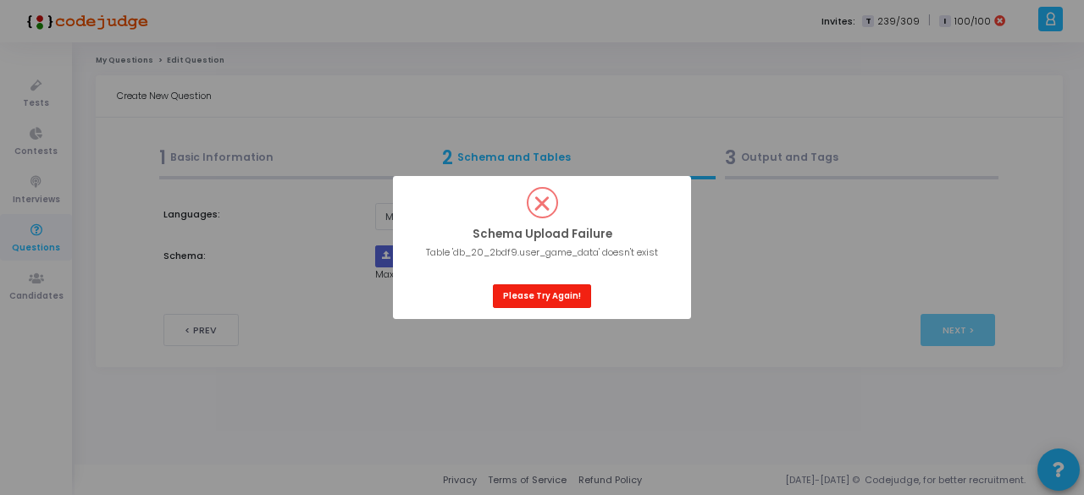
click at [555, 298] on button "Please Try Again!" at bounding box center [542, 295] width 98 height 23
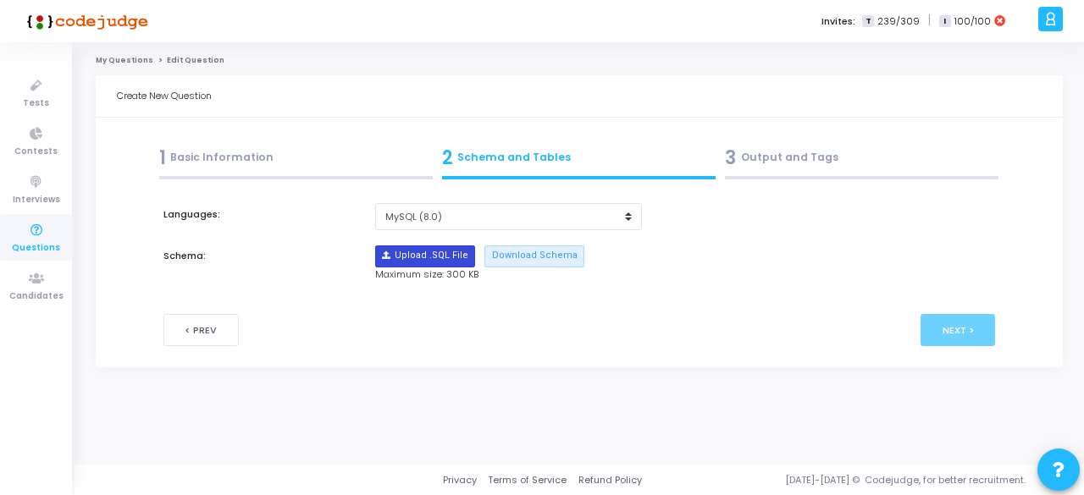
click at [446, 251] on input "file" at bounding box center [425, 256] width 98 height 20
type input "C:\fakepath\sample_template_alldata.sql"
click at [758, 157] on div "3 Output and Tags" at bounding box center [861, 158] width 273 height 28
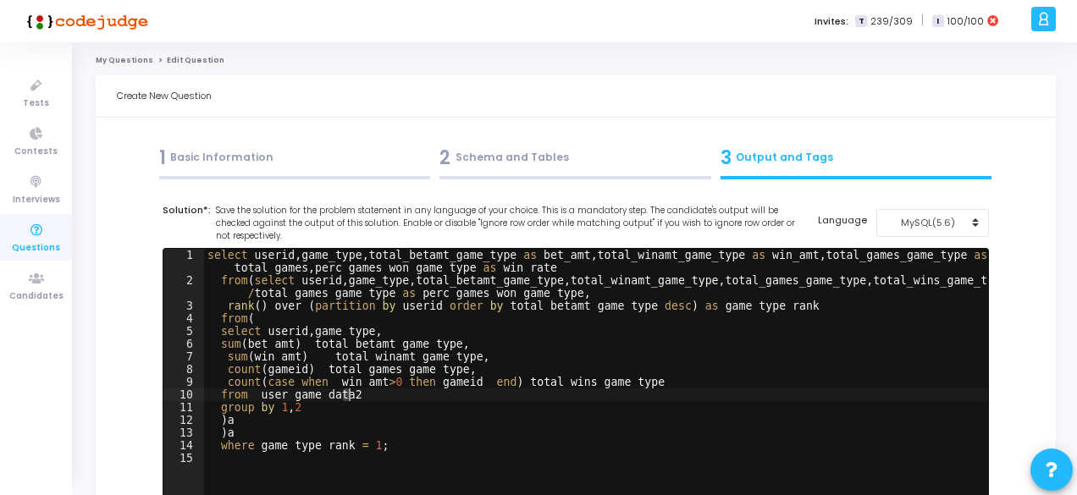
drag, startPoint x: 341, startPoint y: 396, endPoint x: 359, endPoint y: 396, distance: 17.8
click at [359, 396] on div "select userid , game_type , total_betamt_game_type as bet_amt , total_winamt_ga…" at bounding box center [596, 395] width 784 height 292
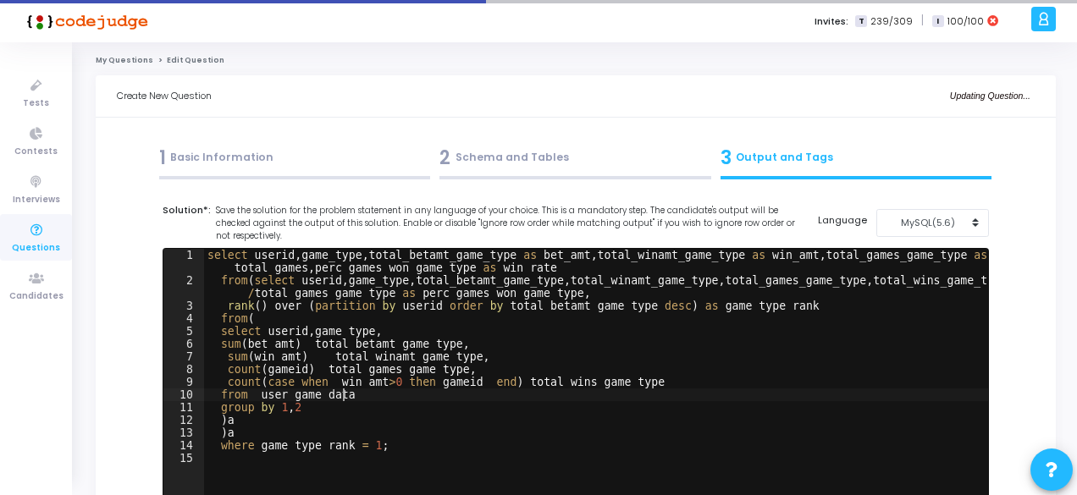
scroll to position [157, 0]
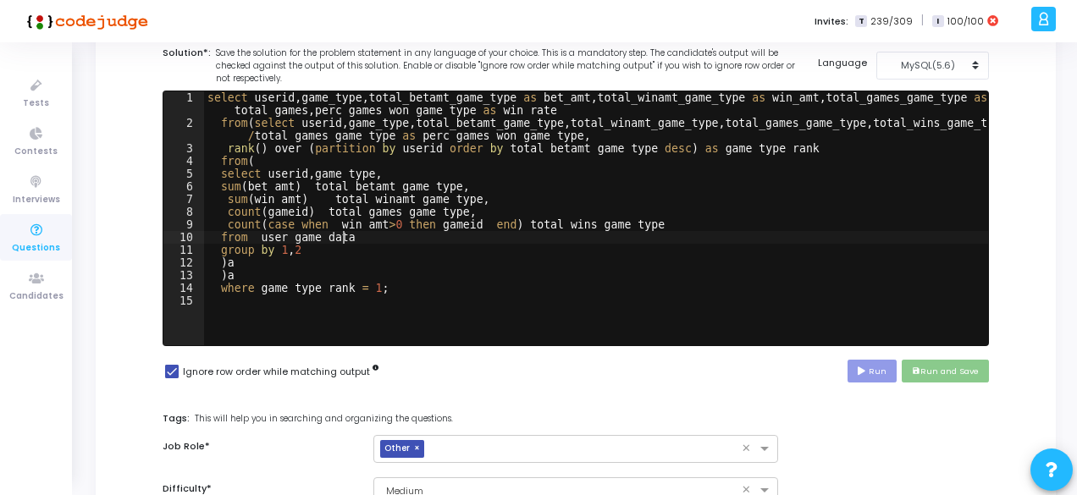
click at [748, 294] on div "select userid , game_type , total_betamt_game_type as bet_amt , total_winamt_ga…" at bounding box center [596, 237] width 784 height 292
click at [809, 287] on div "select userid , game_type , total_betamt_game_type as bet_amt , total_winamt_ga…" at bounding box center [596, 237] width 784 height 292
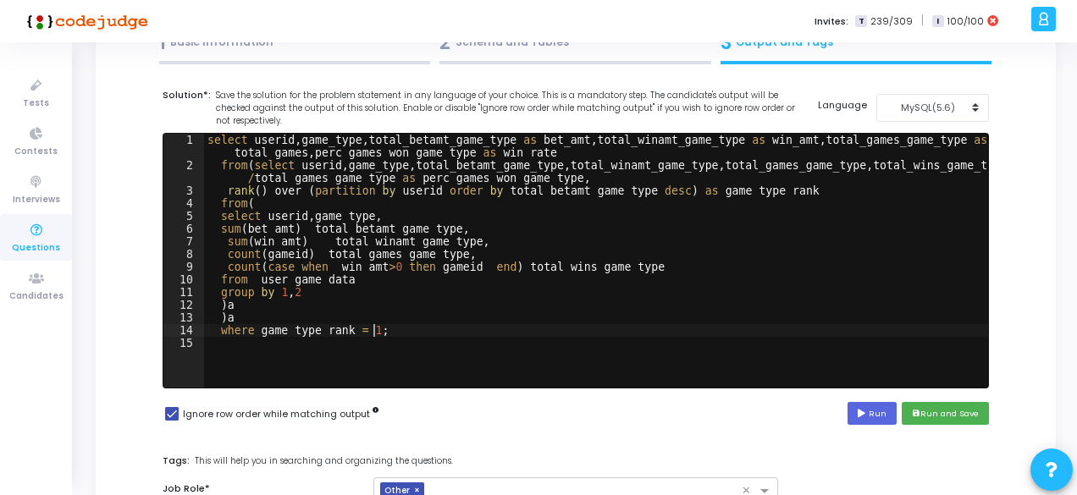
scroll to position [131, 0]
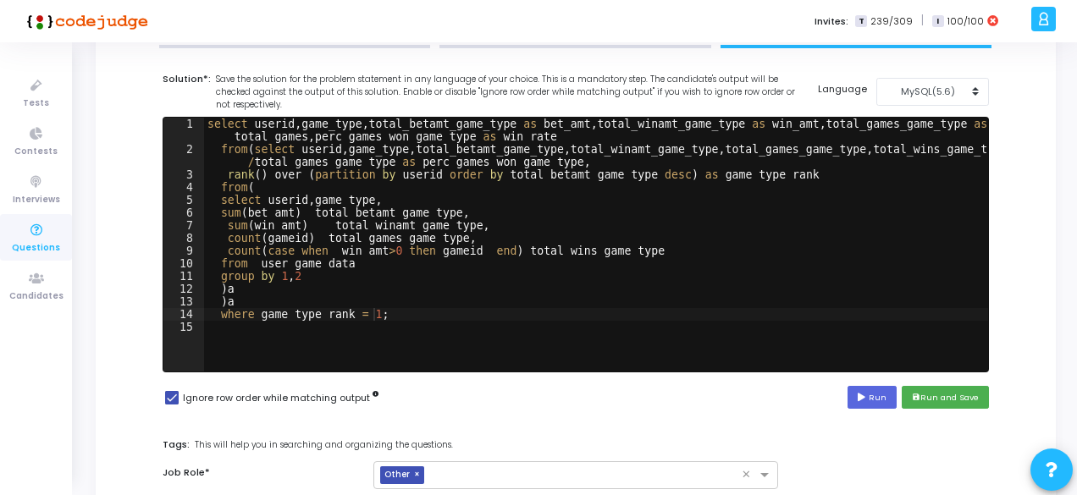
click at [871, 410] on div "Solution*: Save the solution for the problem statement in any language of your …" at bounding box center [575, 247] width 843 height 351
click at [869, 402] on button "Run" at bounding box center [871, 397] width 49 height 23
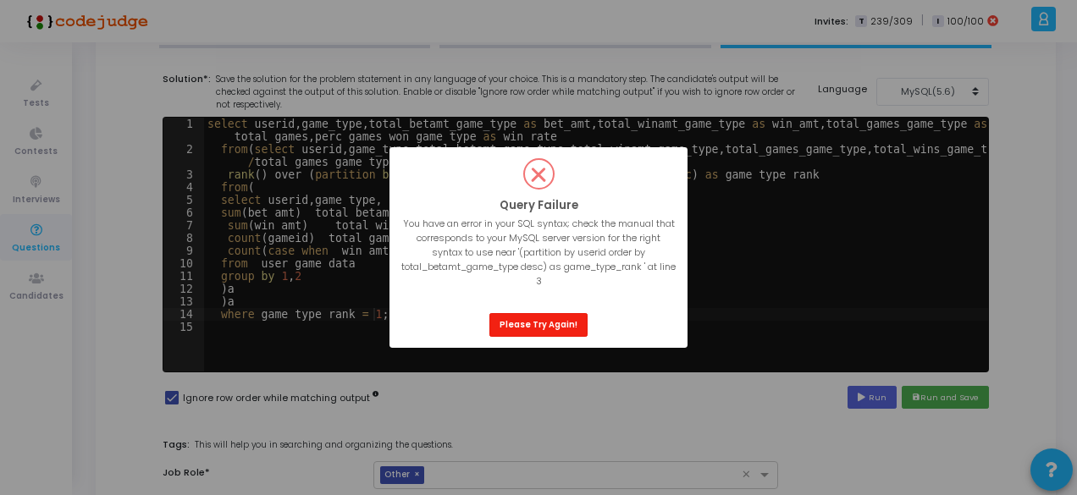
click at [544, 322] on button "Please Try Again!" at bounding box center [538, 324] width 98 height 23
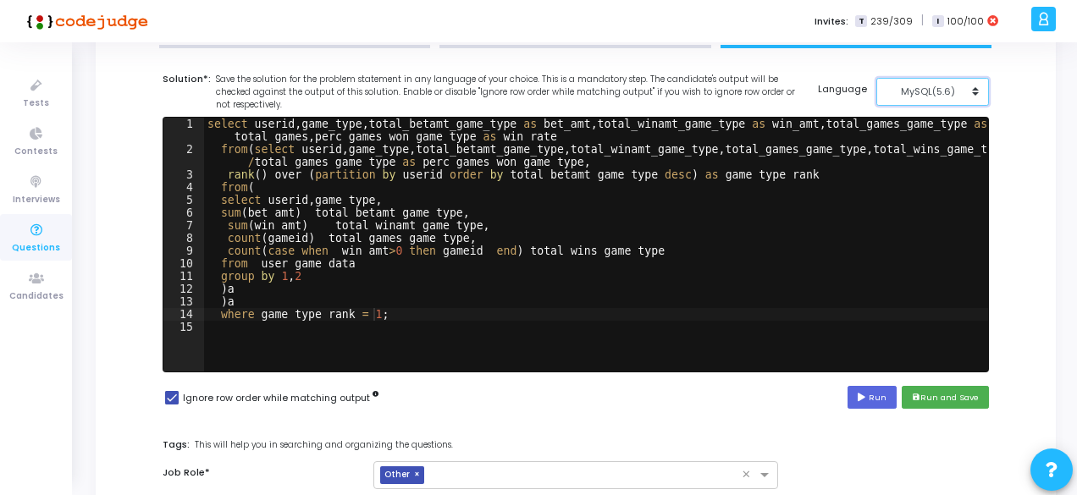
click at [878, 99] on button "MySQL(5.6)" at bounding box center [932, 92] width 113 height 28
click at [904, 124] on button "MySQL (8.0)" at bounding box center [941, 130] width 130 height 16
click at [880, 395] on button "Run" at bounding box center [871, 397] width 49 height 23
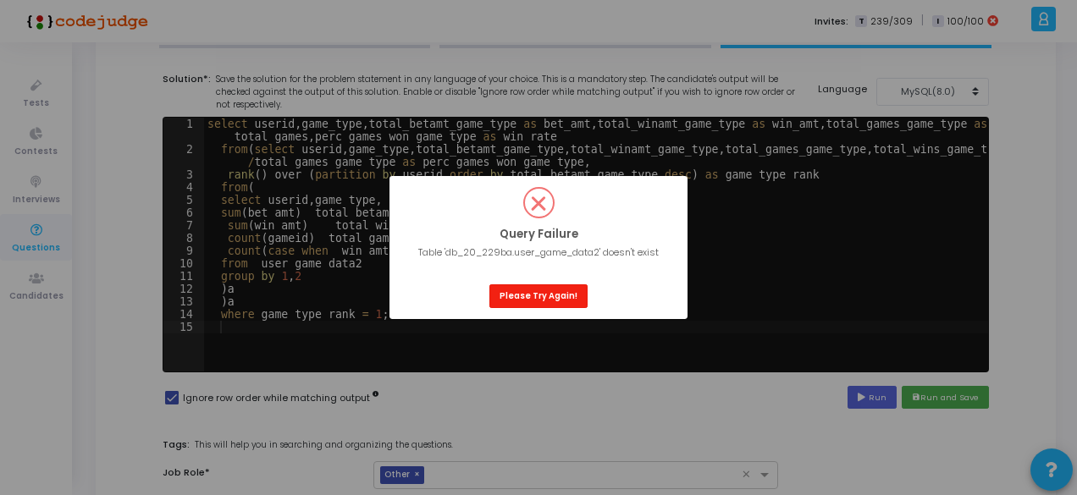
click at [524, 293] on button "Please Try Again!" at bounding box center [538, 295] width 98 height 23
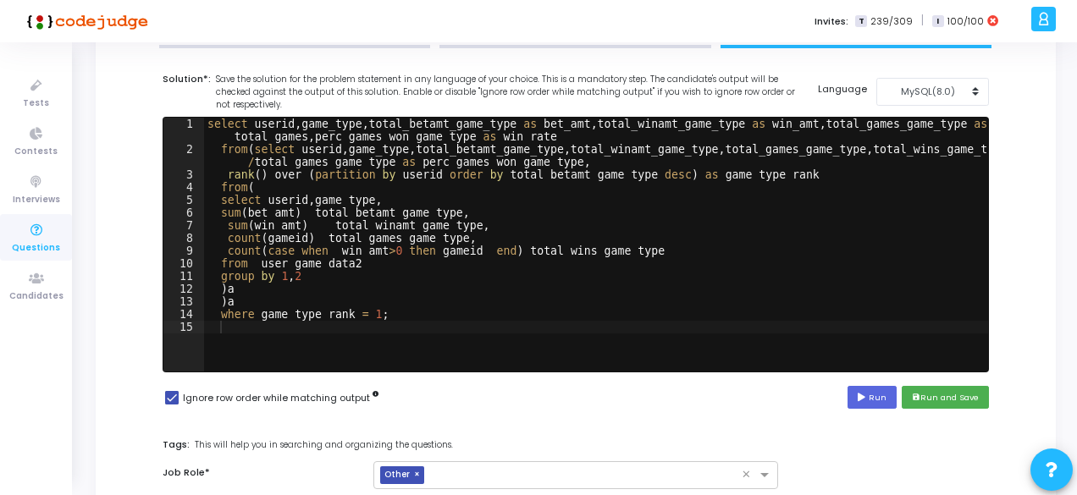
click at [342, 259] on div "select userid , game_type , total_betamt_game_type as bet_amt , total_winamt_ga…" at bounding box center [596, 264] width 784 height 292
click at [878, 406] on button "Run" at bounding box center [871, 397] width 49 height 23
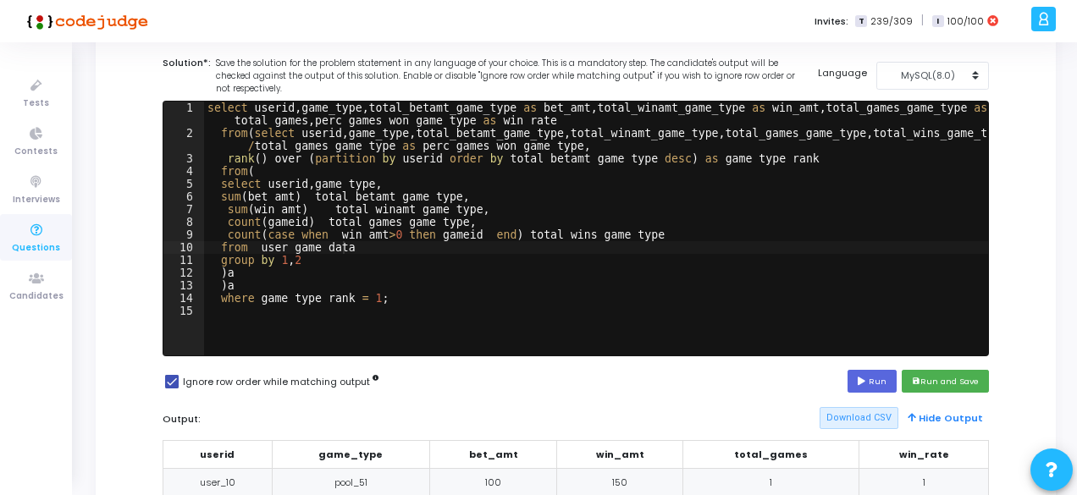
scroll to position [136, 0]
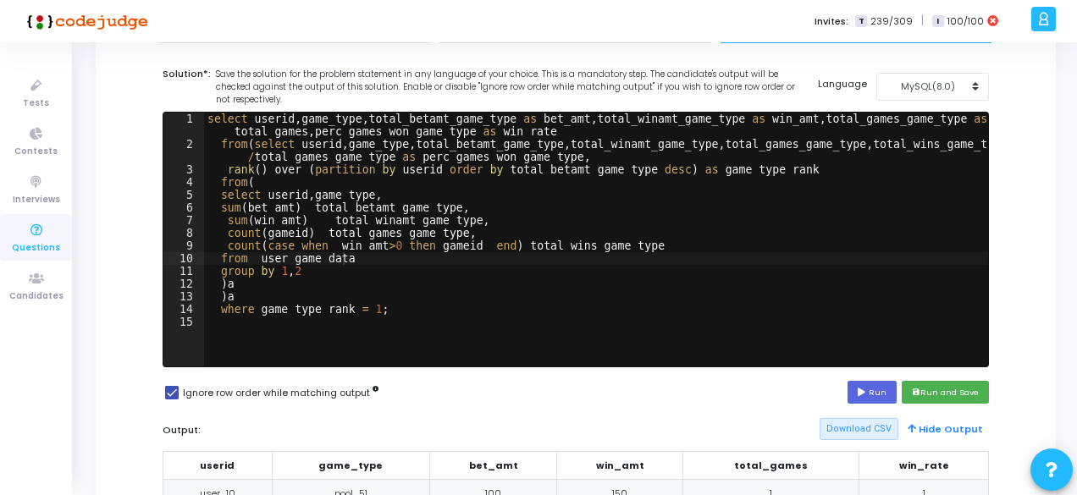
click at [383, 310] on div "select userid , game_type , total_betamt_game_type as bet_amt , total_winamt_ga…" at bounding box center [596, 259] width 784 height 292
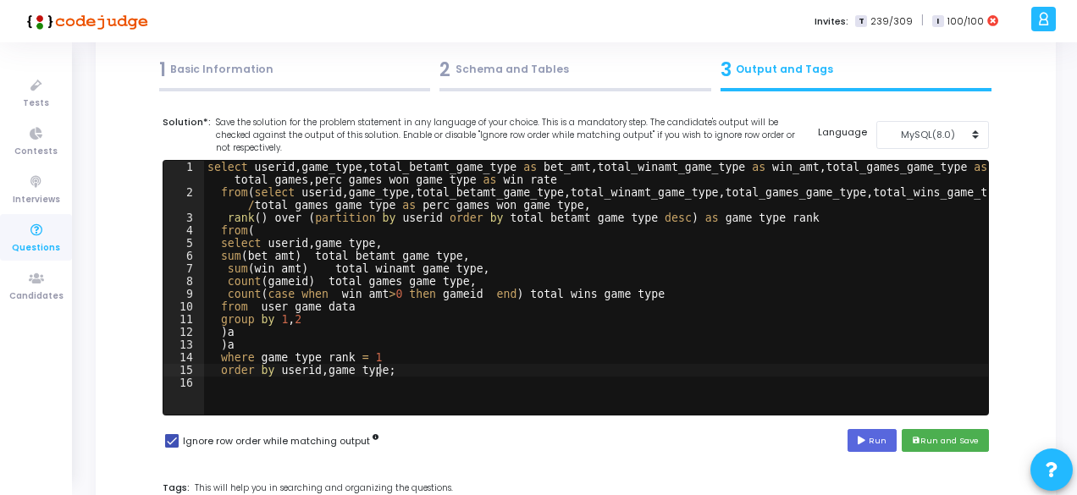
scroll to position [85, 0]
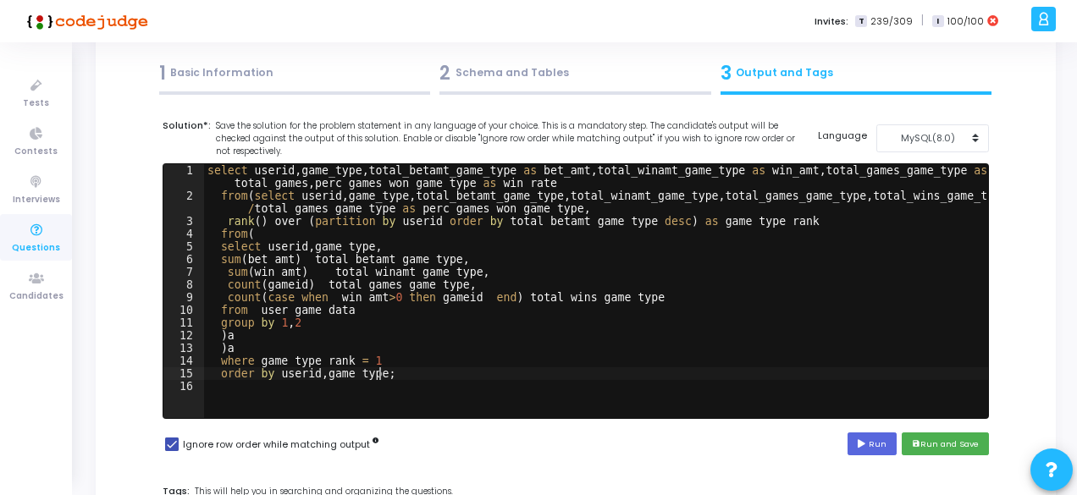
click at [311, 176] on div "select userid , game_type , total_betamt_game_type as bet_amt , total_winamt_ga…" at bounding box center [596, 310] width 784 height 292
type textarea "select userid,game_type,total_betamt_game_type as bet_amt, total_winamt_game_ty…"
click at [875, 445] on button "Run" at bounding box center [871, 444] width 49 height 23
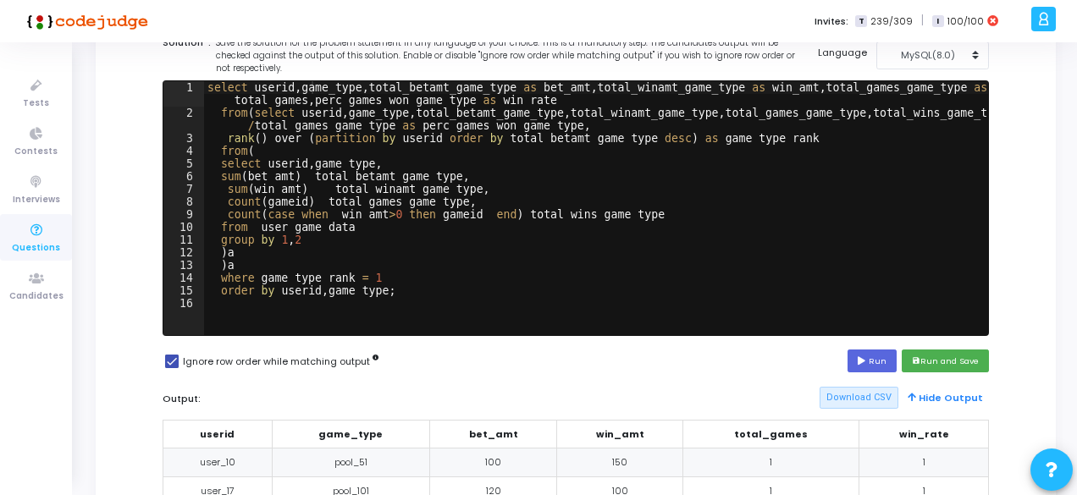
scroll to position [0, 0]
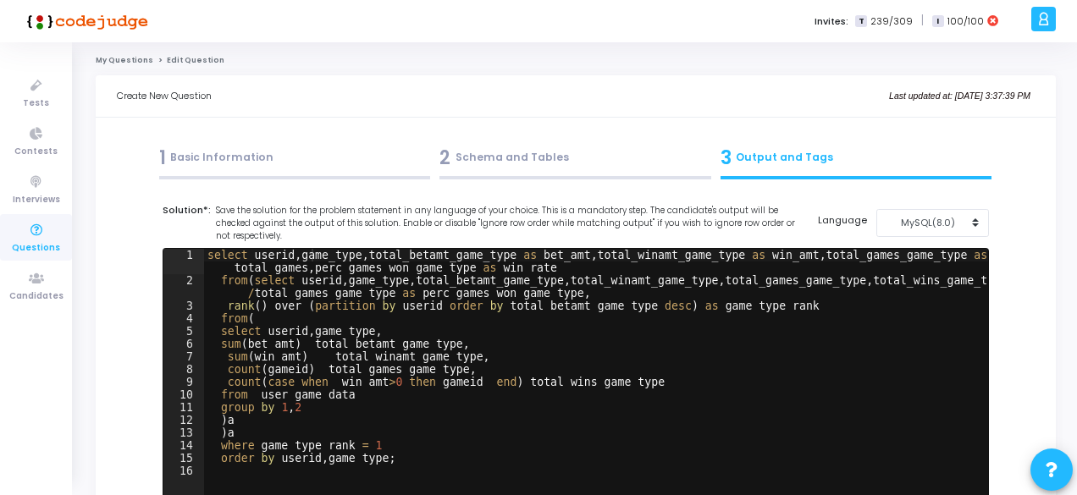
click at [224, 163] on div "1 Basic Information" at bounding box center [295, 158] width 272 height 28
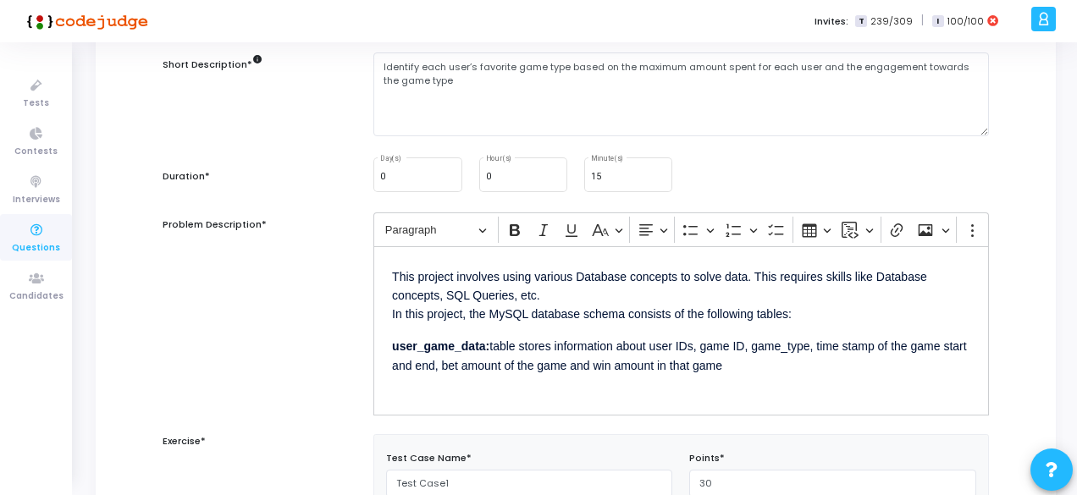
scroll to position [20, 0]
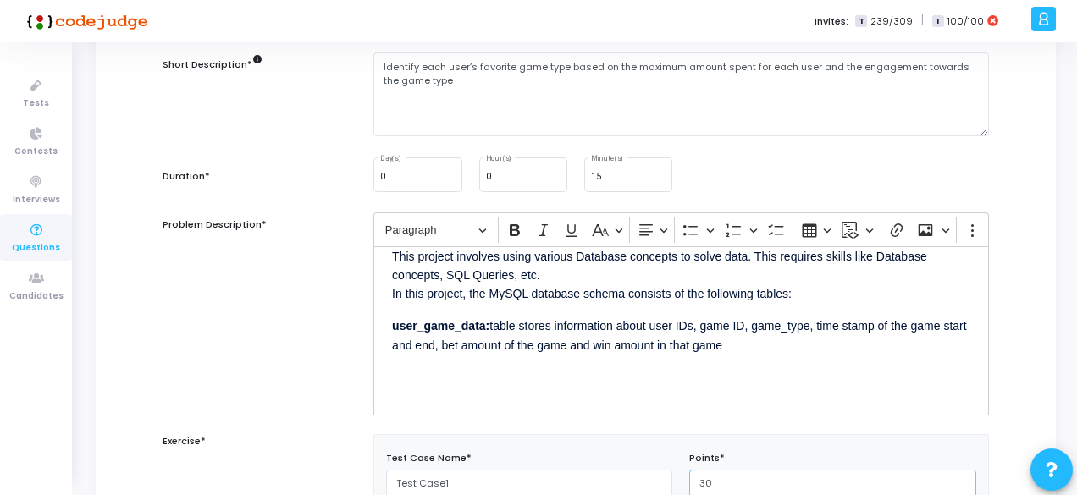
click at [720, 487] on input "30" at bounding box center [832, 484] width 287 height 28
type input "3"
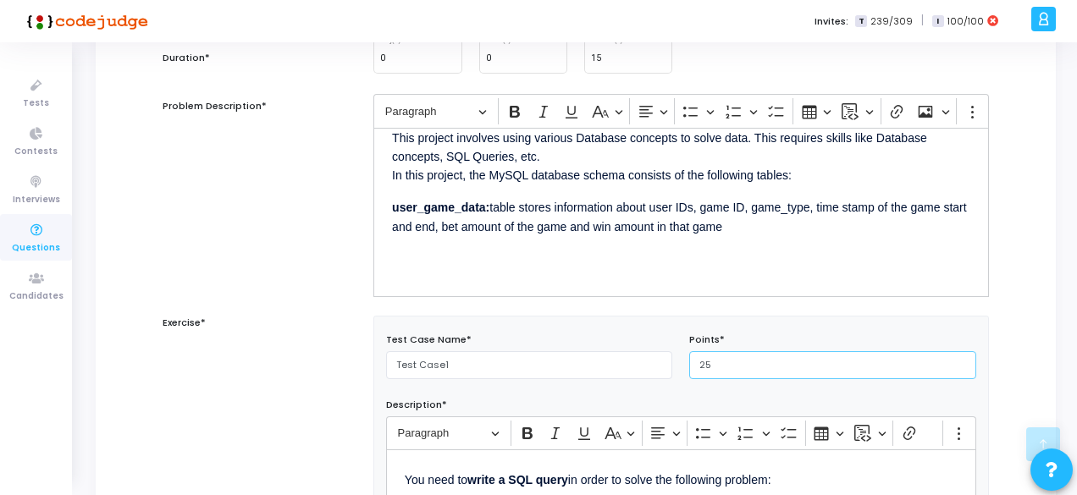
scroll to position [312, 0]
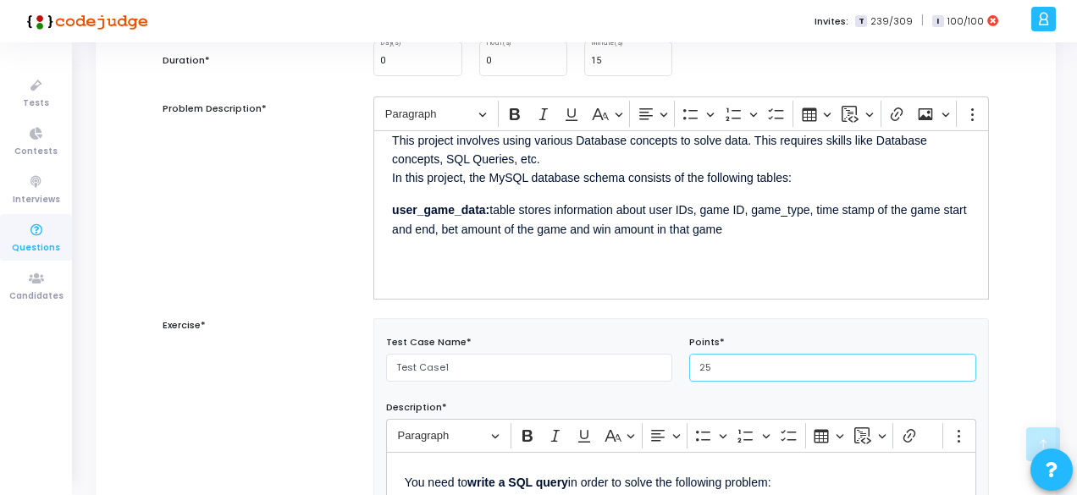
type input "25"
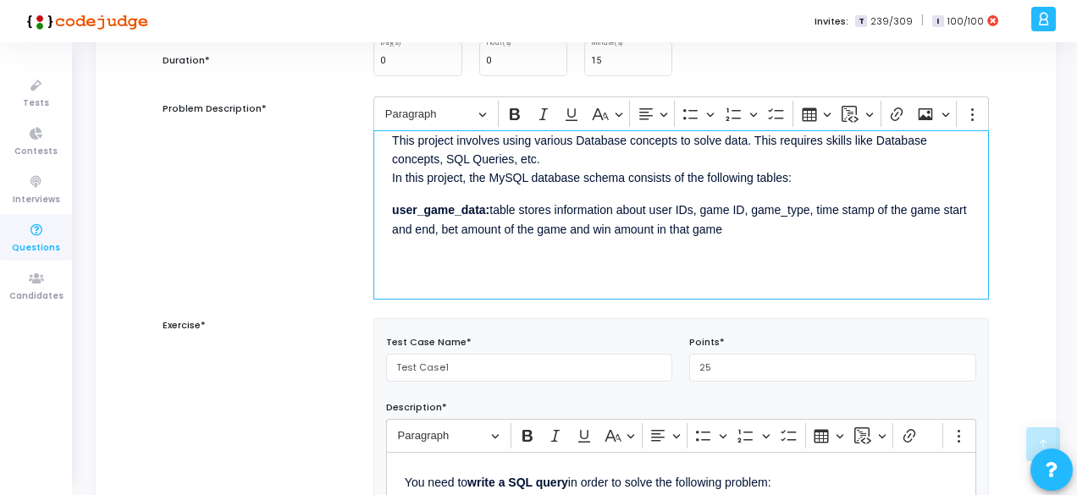
click at [566, 273] on div "This project involves using various Database concepts to solve data. This requi…" at bounding box center [680, 214] width 615 height 169
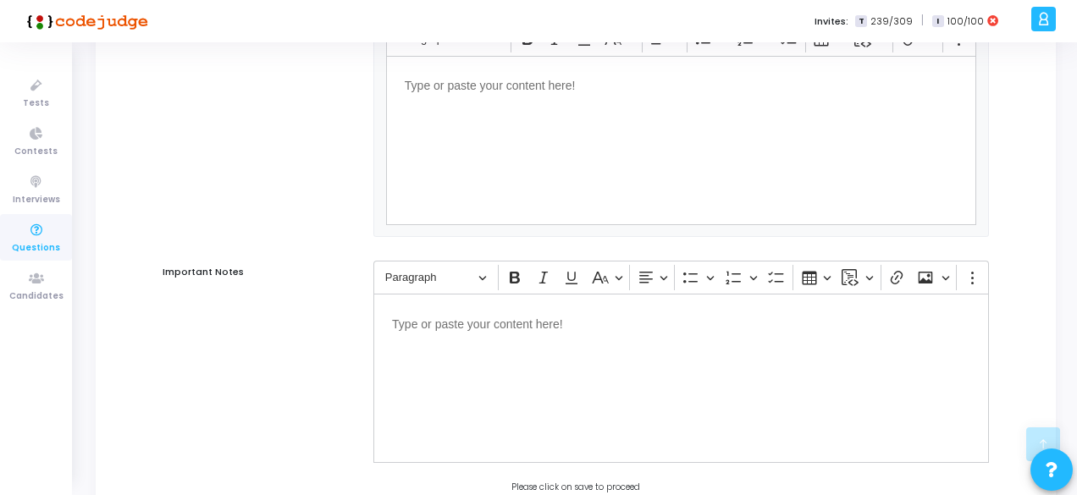
scroll to position [1464, 0]
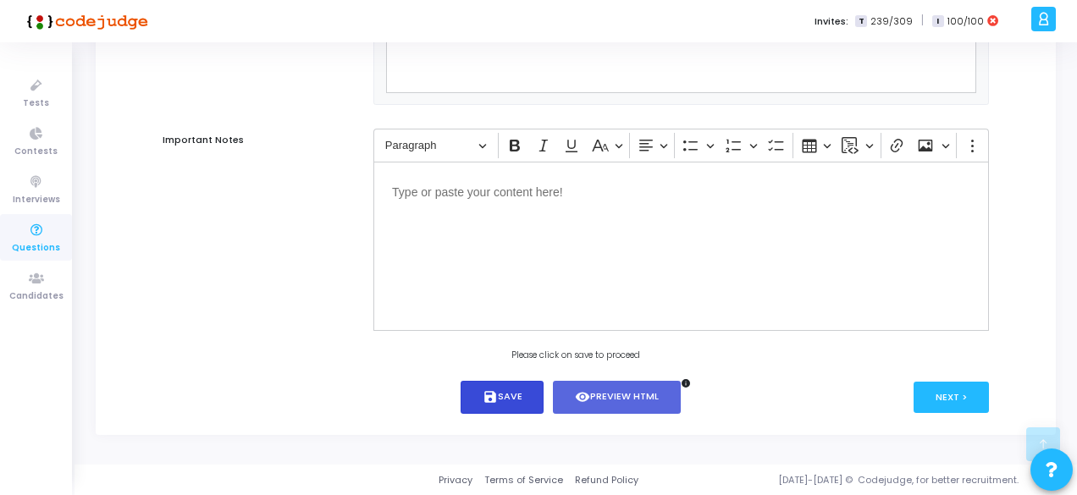
click at [488, 408] on button "save Save" at bounding box center [503, 397] width 84 height 33
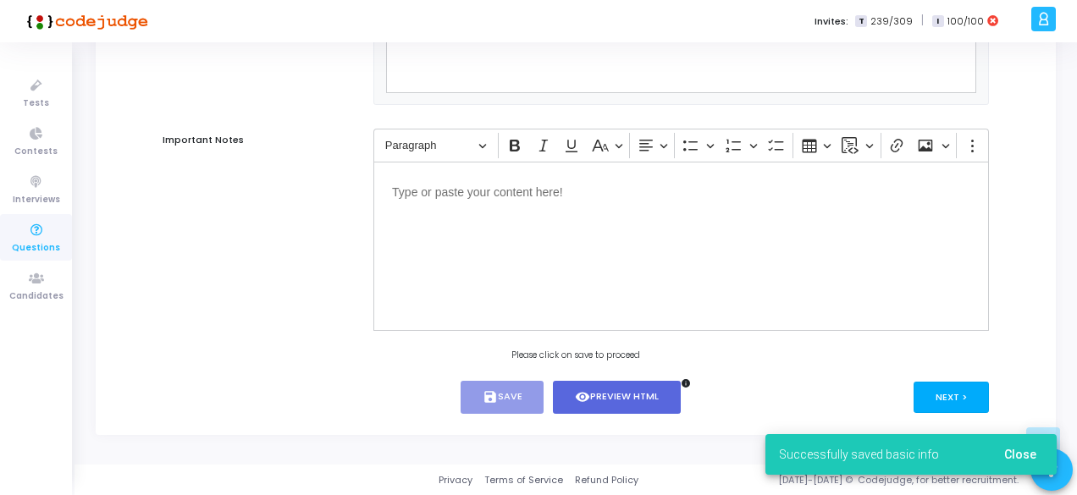
click at [957, 395] on button "Next >" at bounding box center [951, 397] width 75 height 31
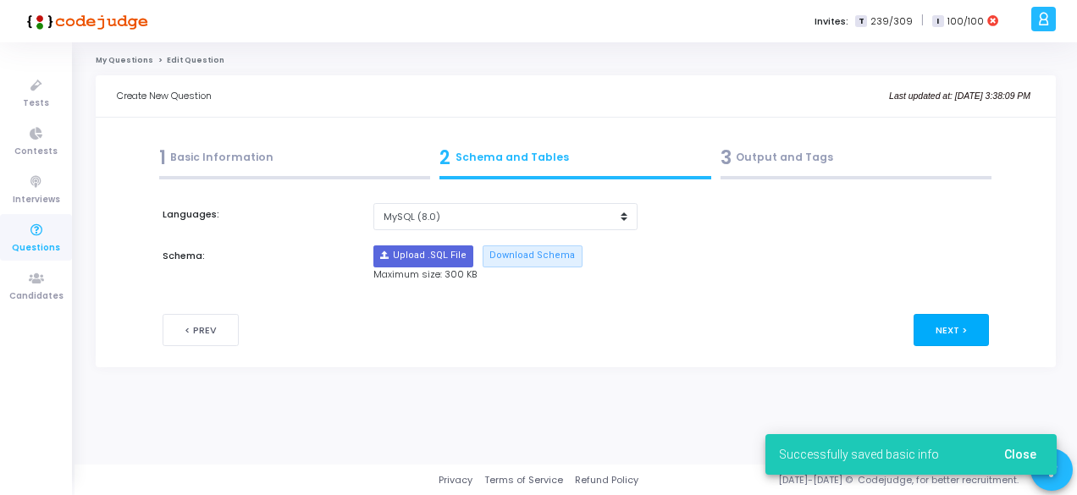
scroll to position [0, 0]
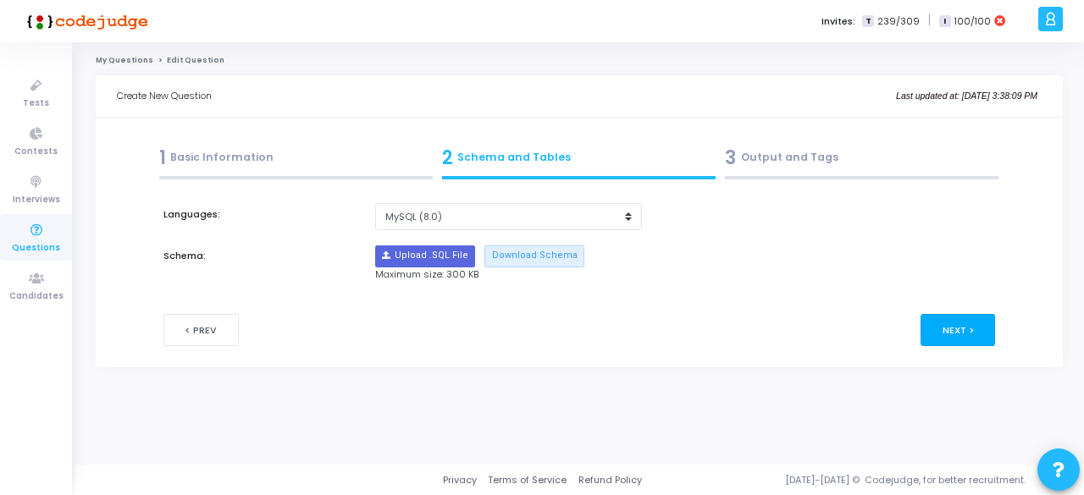
click at [958, 331] on button "Next >" at bounding box center [957, 329] width 75 height 31
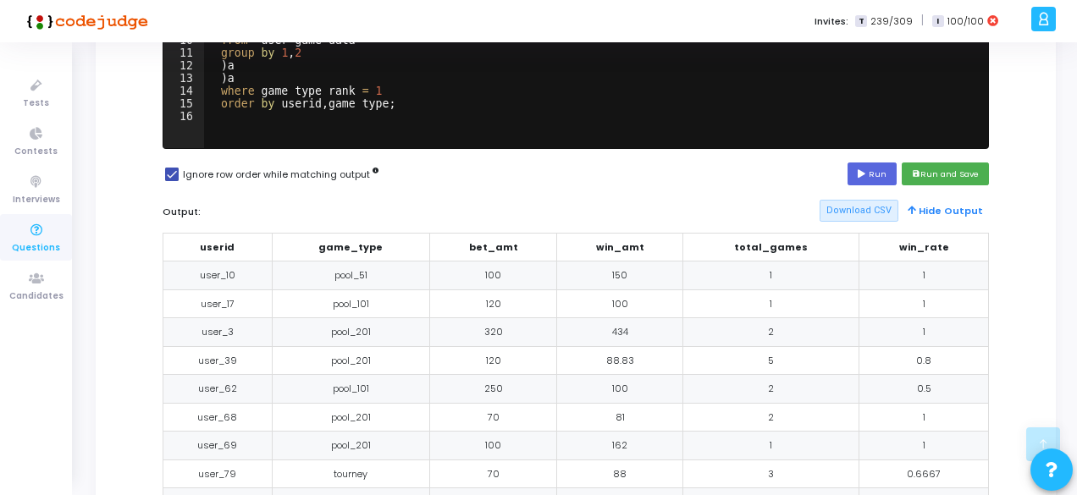
scroll to position [356, 0]
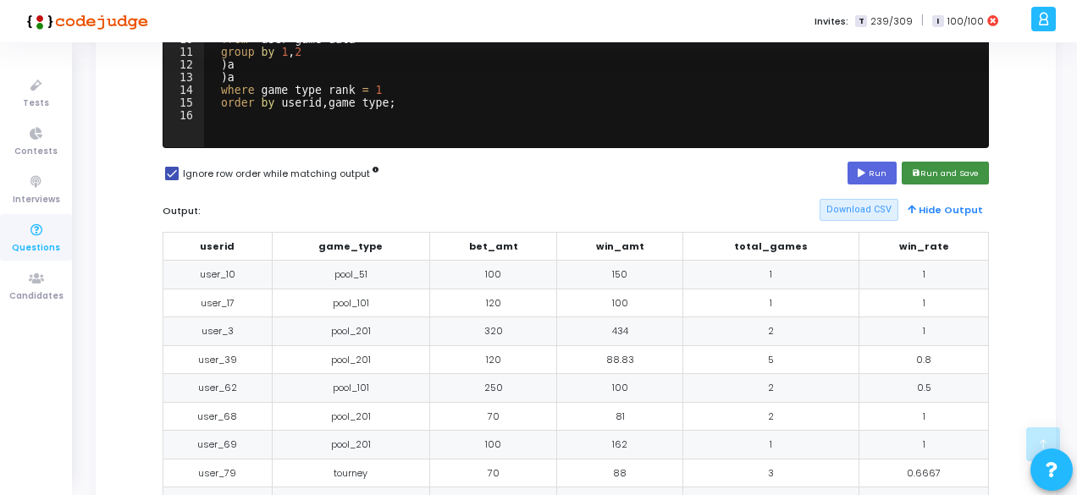
click at [952, 174] on button "save Run and Save" at bounding box center [945, 173] width 87 height 23
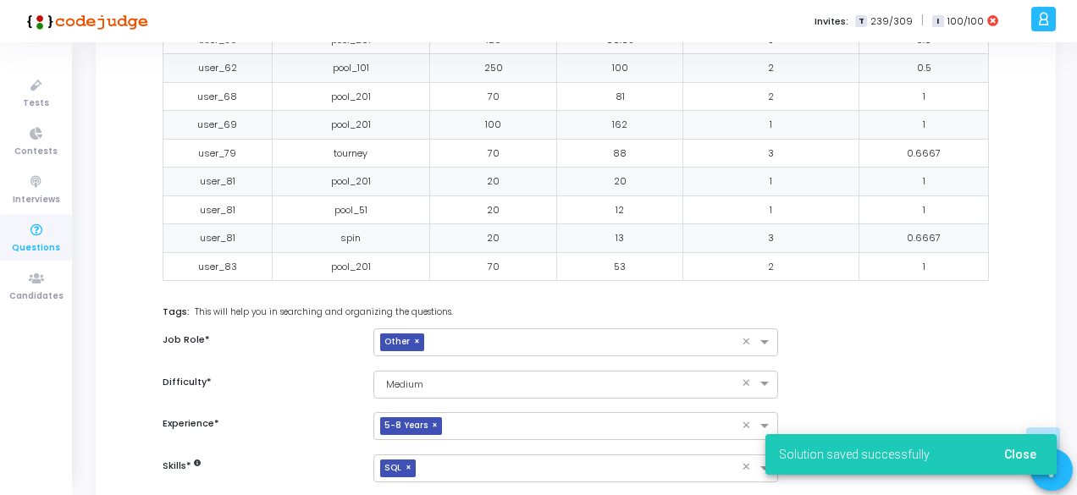
scroll to position [804, 0]
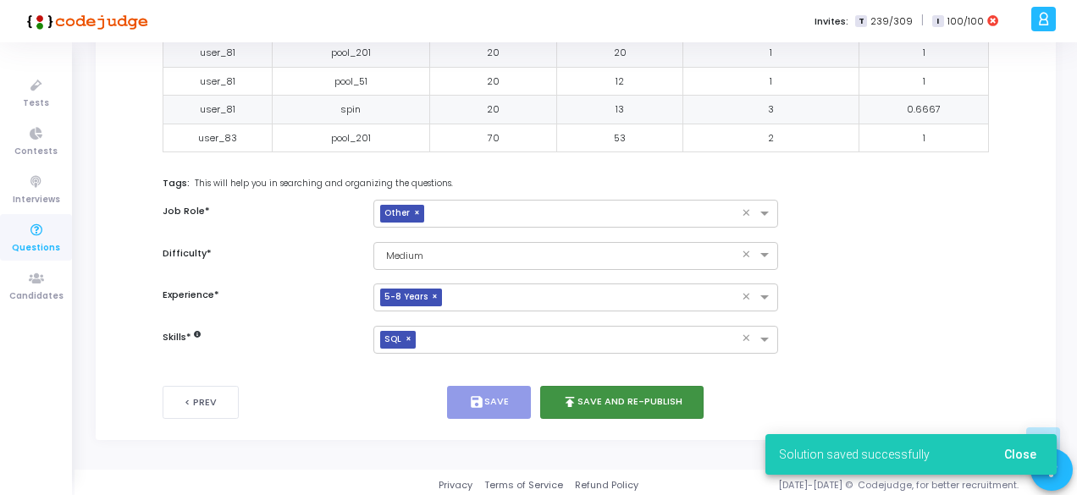
click at [593, 394] on button "publish Save and Re-publish" at bounding box center [622, 402] width 164 height 33
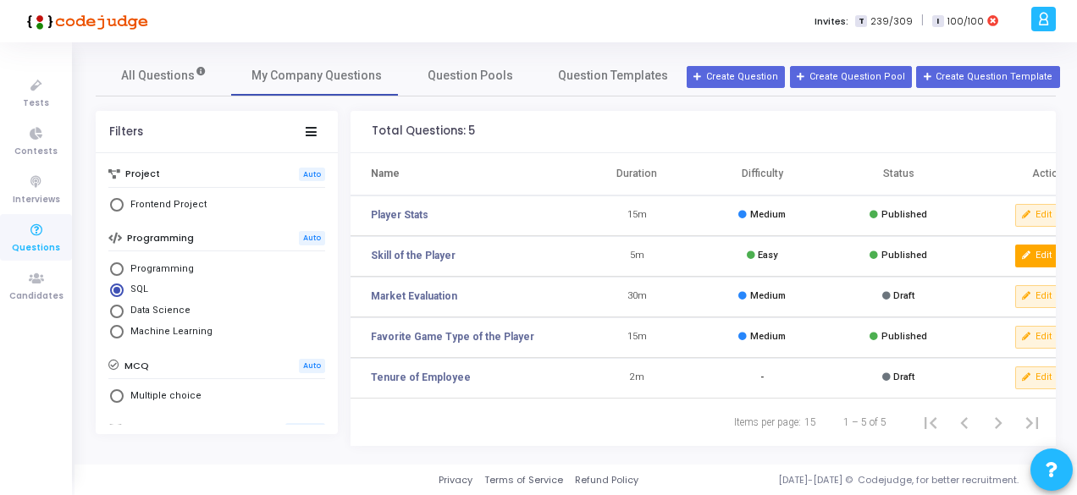
click at [1041, 256] on button "Edit" at bounding box center [1037, 256] width 44 height 22
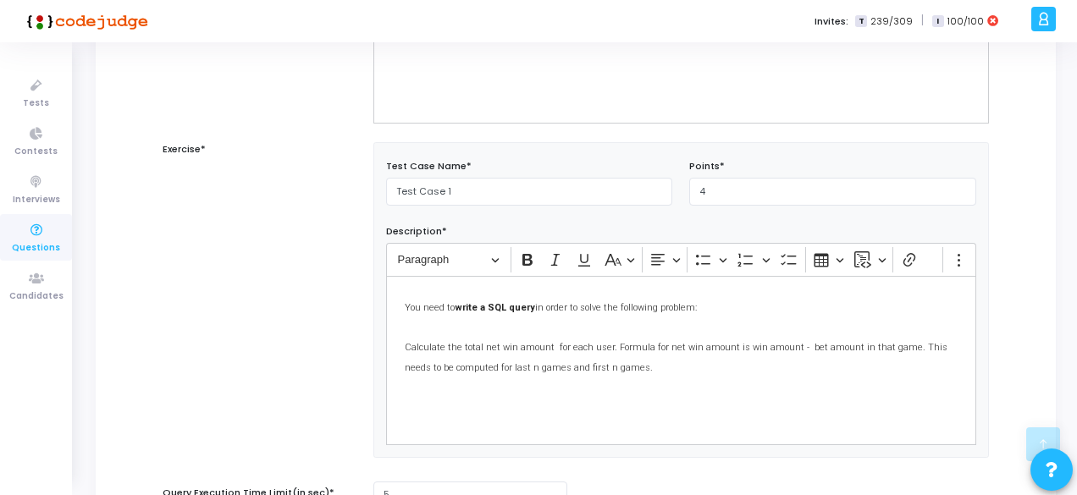
scroll to position [489, 0]
click at [727, 196] on input "4" at bounding box center [832, 191] width 287 height 28
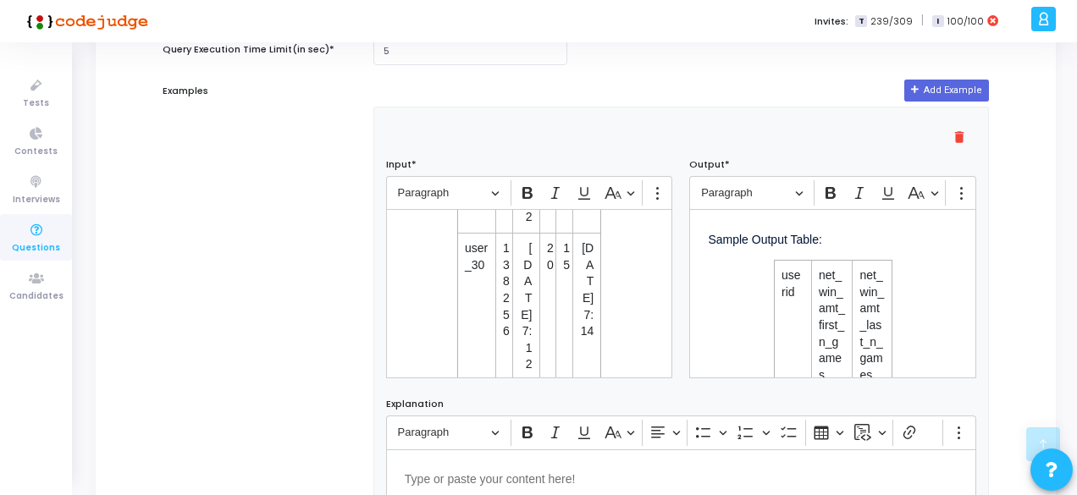
scroll to position [306, 0]
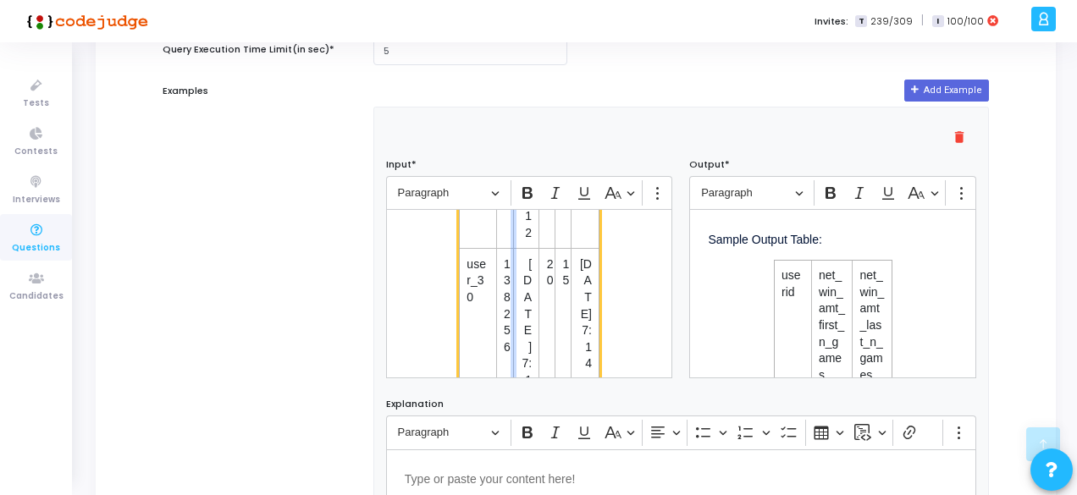
drag, startPoint x: 510, startPoint y: 267, endPoint x: 560, endPoint y: 265, distance: 50.8
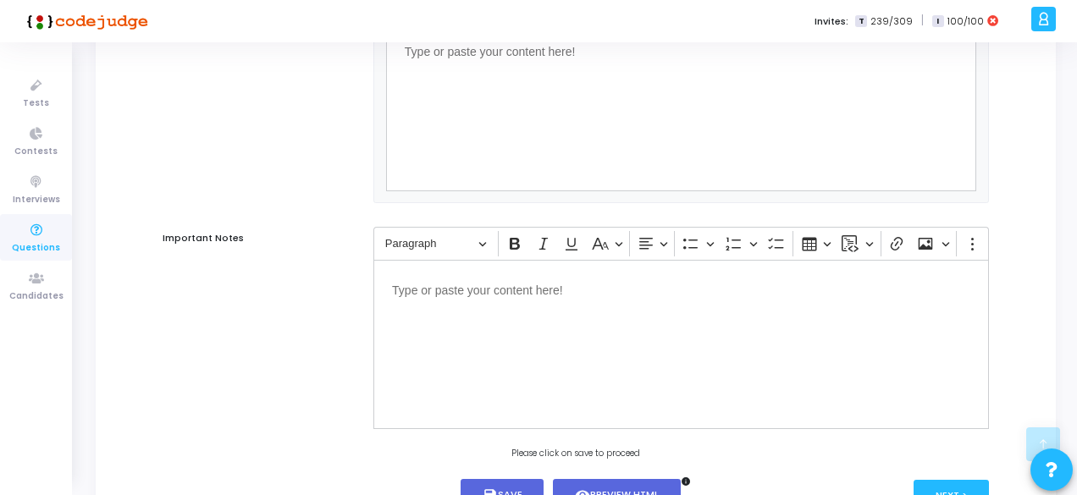
scroll to position [1357, 0]
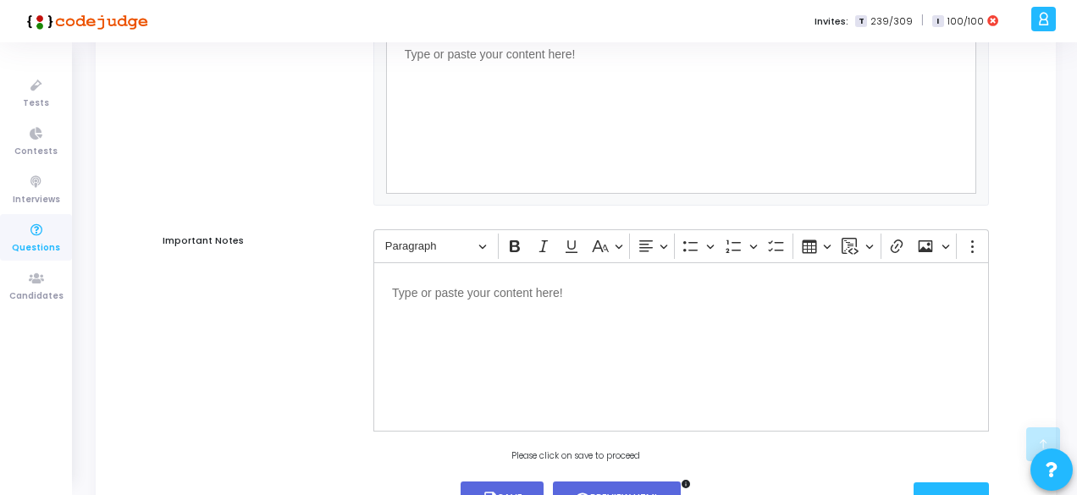
type input "15"
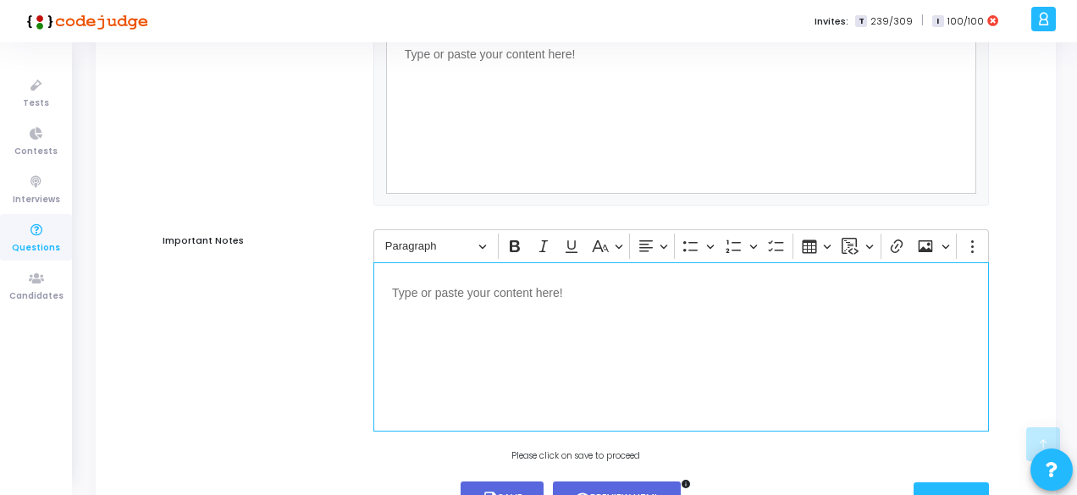
click at [481, 302] on p "Editor editing area: main" at bounding box center [681, 291] width 578 height 21
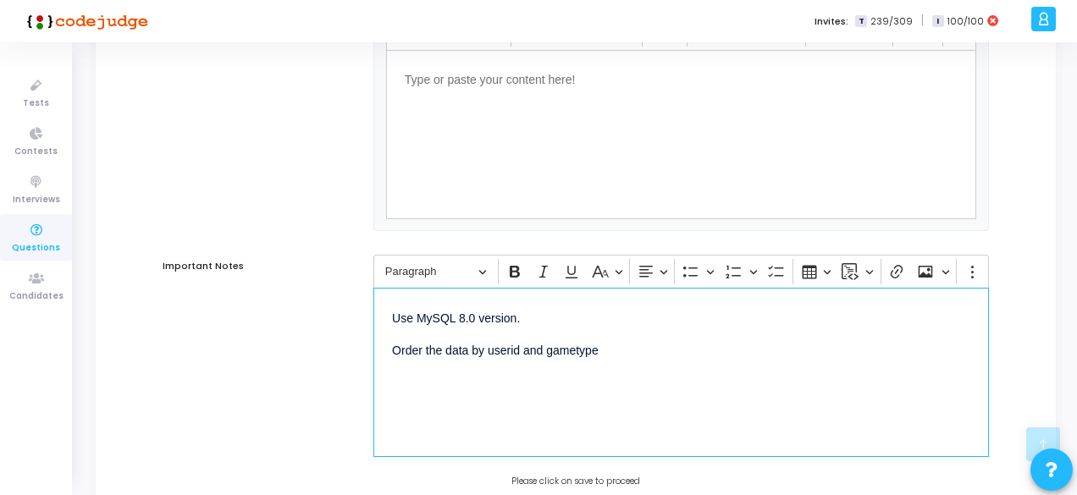
scroll to position [1464, 0]
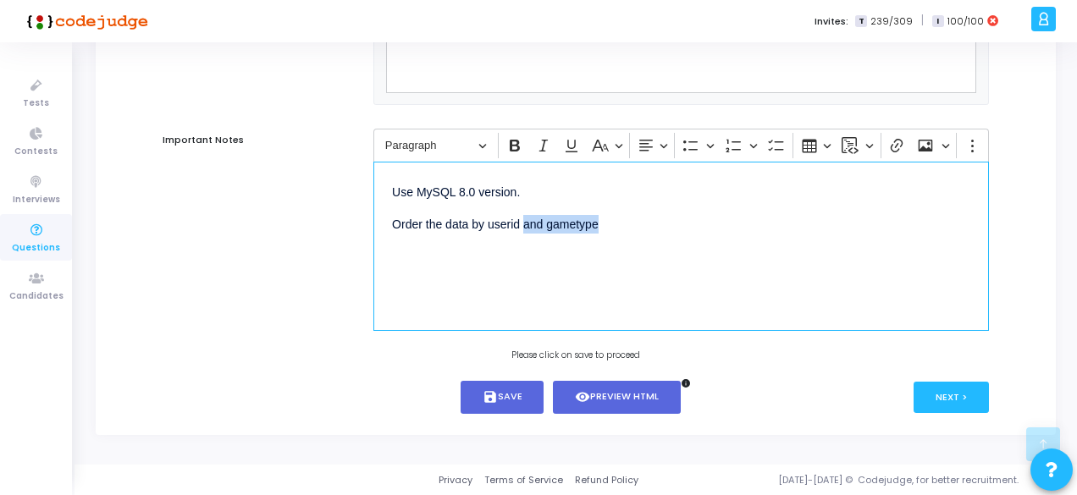
drag, startPoint x: 522, startPoint y: 226, endPoint x: 615, endPoint y: 220, distance: 93.3
click at [615, 220] on p "Order the data by userid and gametype" at bounding box center [681, 223] width 578 height 21
click at [755, 225] on p "Order the data by userid and the output columns should be as per the output tab…" at bounding box center [681, 223] width 578 height 21
click at [886, 225] on p "Order the data by userid and the output columns should be as per the sample out…" at bounding box center [681, 223] width 578 height 21
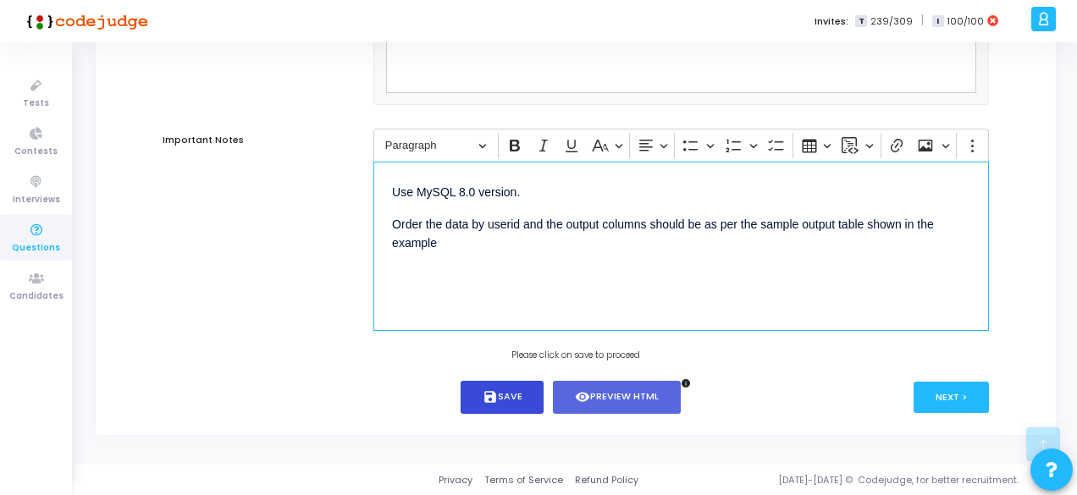
click at [514, 399] on button "save Save" at bounding box center [503, 397] width 84 height 33
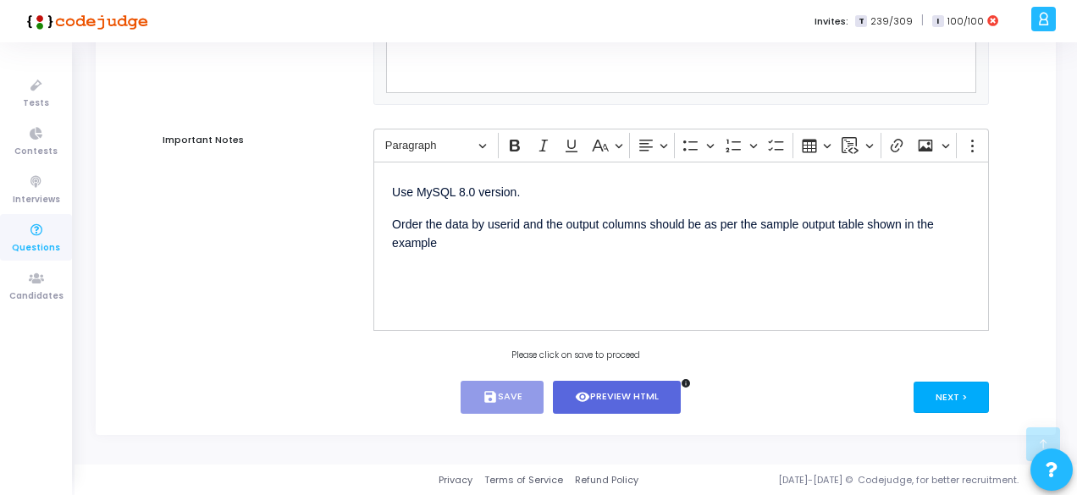
click at [950, 395] on button "Next >" at bounding box center [951, 397] width 75 height 31
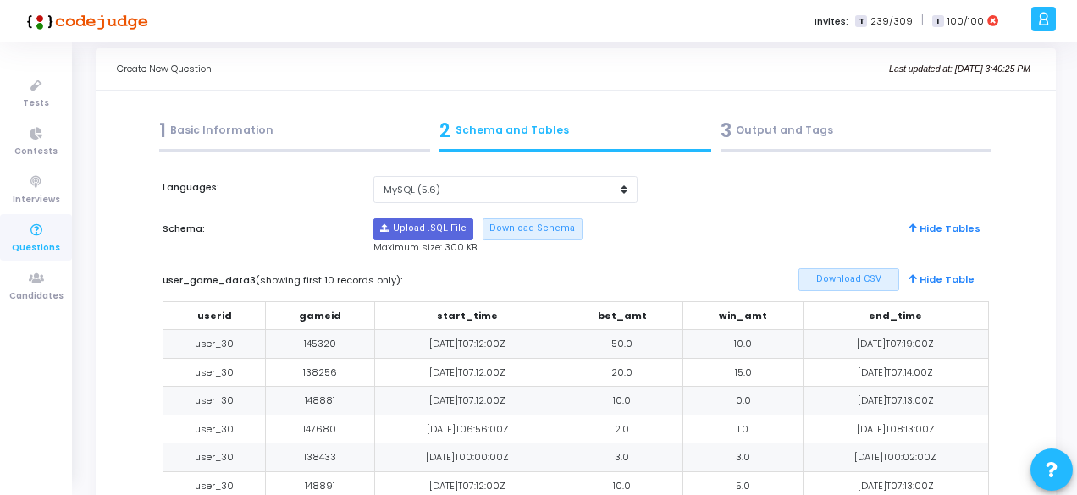
scroll to position [0, 0]
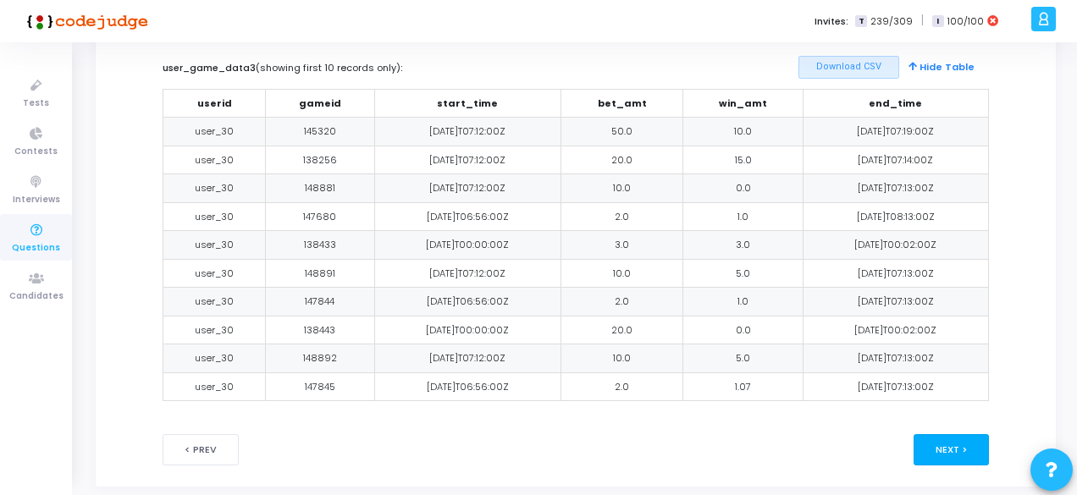
click at [939, 439] on button "Next >" at bounding box center [951, 449] width 75 height 31
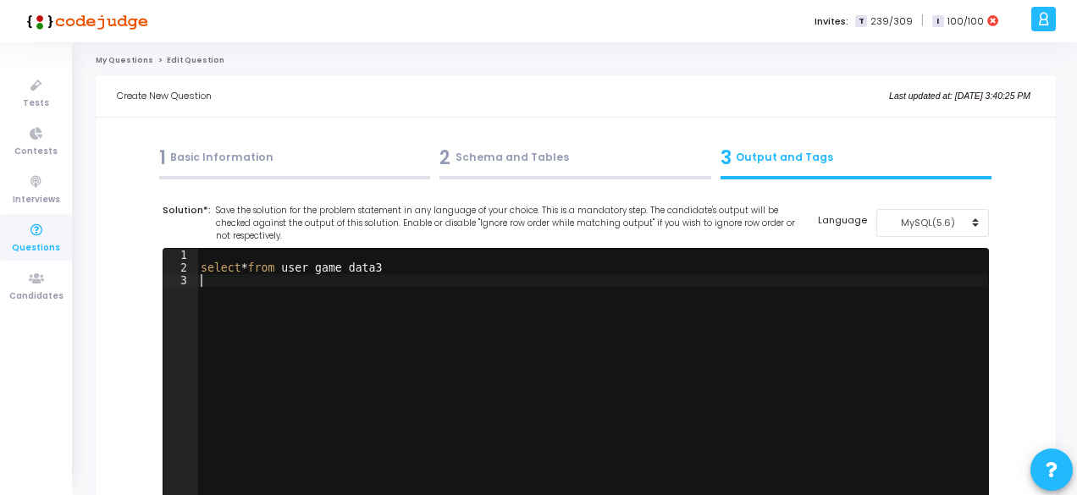
click at [719, 313] on div "select * from user_game_data3" at bounding box center [592, 388] width 791 height 279
type textarea "select * from user_game_data3"
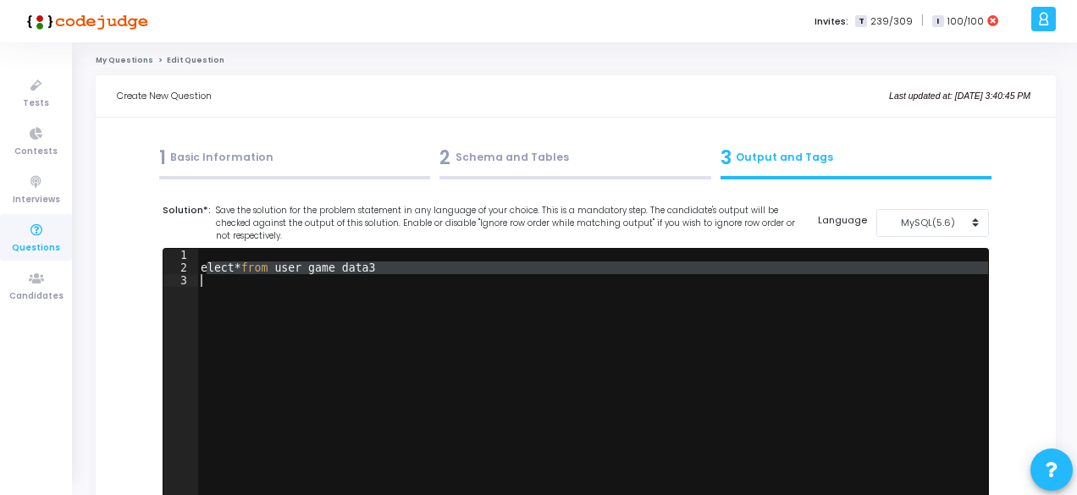
drag, startPoint x: 206, startPoint y: 267, endPoint x: 396, endPoint y: 275, distance: 190.7
click at [396, 275] on div "elect * from user_game_data3" at bounding box center [592, 388] width 791 height 279
type textarea "e"
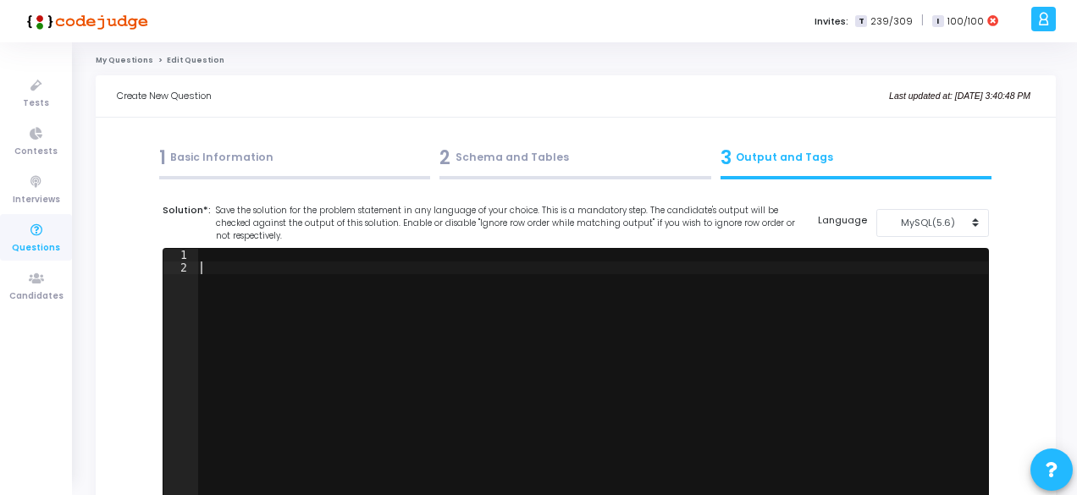
paste textarea "order by userid;"
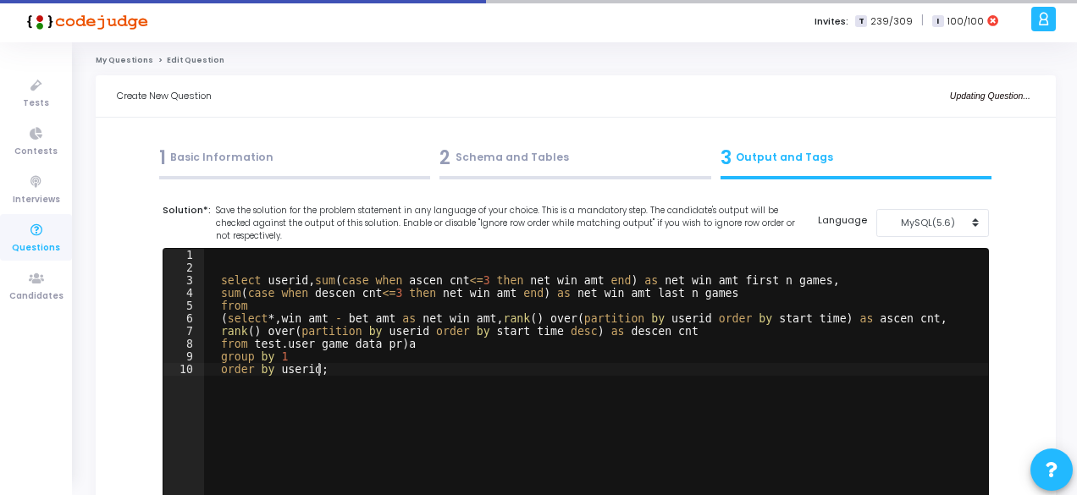
click at [281, 344] on div "select userid , sum ( case when ascen_cnt <= 3 then net_win_amt end ) as net_wi…" at bounding box center [596, 388] width 784 height 279
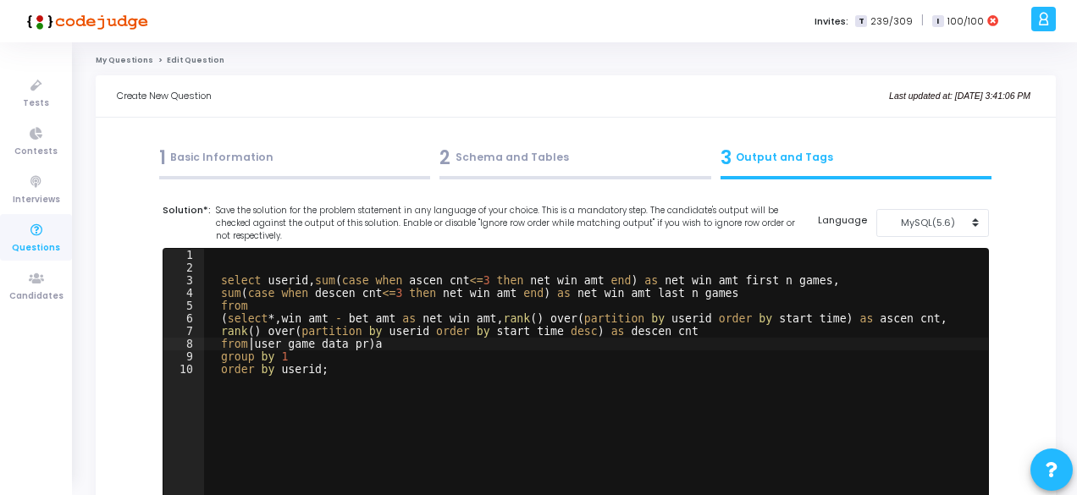
click at [498, 157] on div "2 Schema and Tables" at bounding box center [575, 158] width 272 height 28
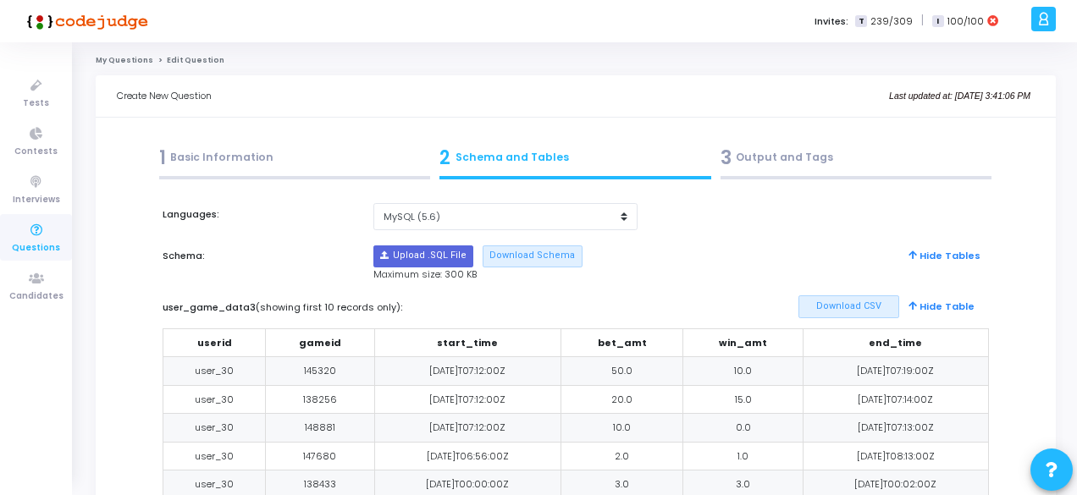
click at [205, 302] on label "user_game_data3 (showing first 10 records only) :" at bounding box center [400, 308] width 475 height 14
copy label "user_game_data3"
click at [758, 154] on div "3 Output and Tags" at bounding box center [856, 158] width 272 height 28
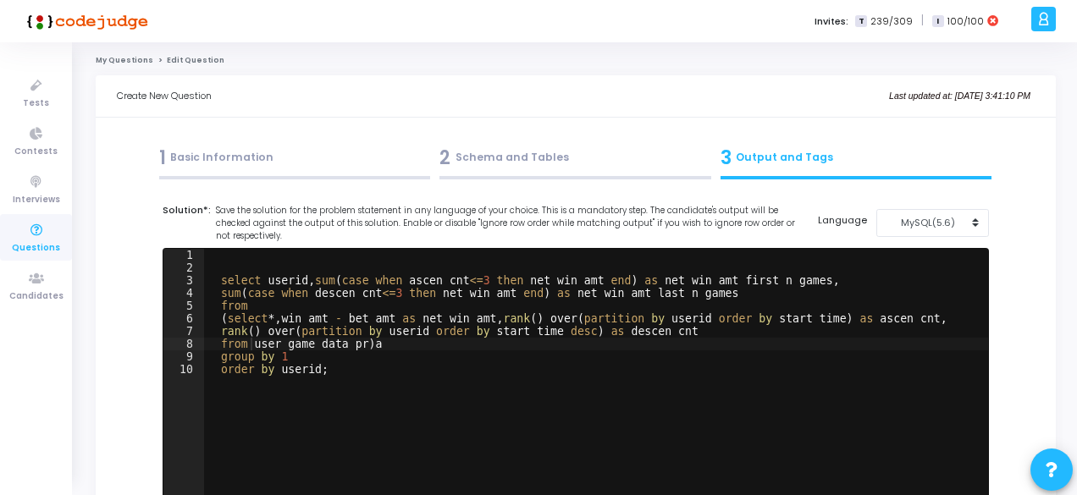
click at [290, 346] on div "select userid , sum ( case when ascen_cnt <= 3 then net_win_amt end ) as net_wi…" at bounding box center [596, 388] width 784 height 279
paste textarea "3"
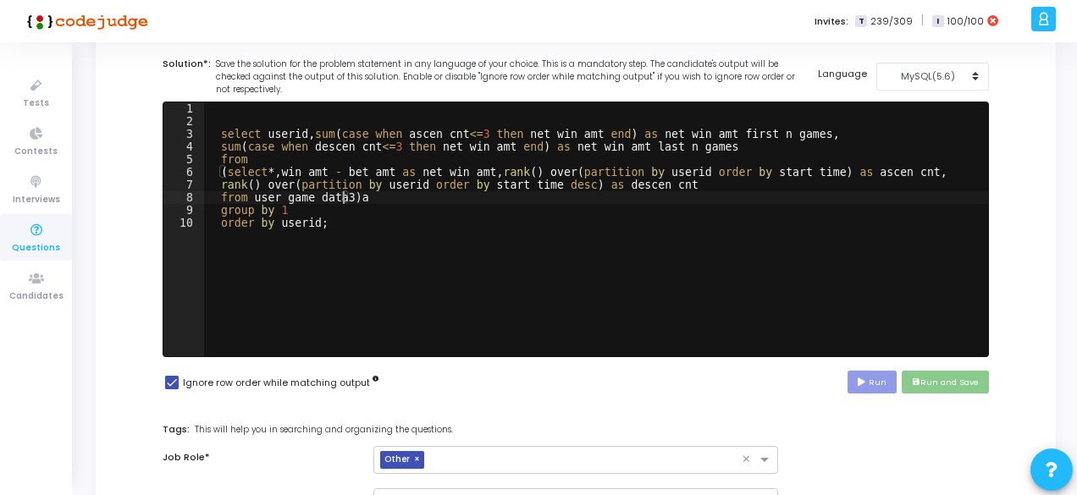
scroll to position [147, 0]
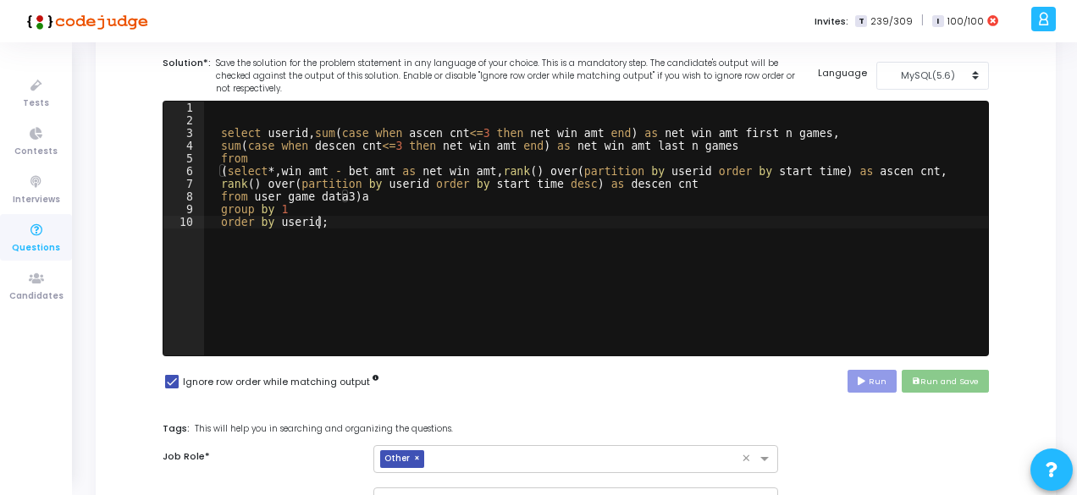
click at [784, 252] on div "select userid , sum ( case when ascen_cnt <= 3 then net_win_amt end ) as net_wi…" at bounding box center [596, 241] width 784 height 279
click at [770, 294] on div "select userid , sum ( case when ascen_cnt <= 3 then net_win_amt end ) as net_wi…" at bounding box center [596, 241] width 784 height 279
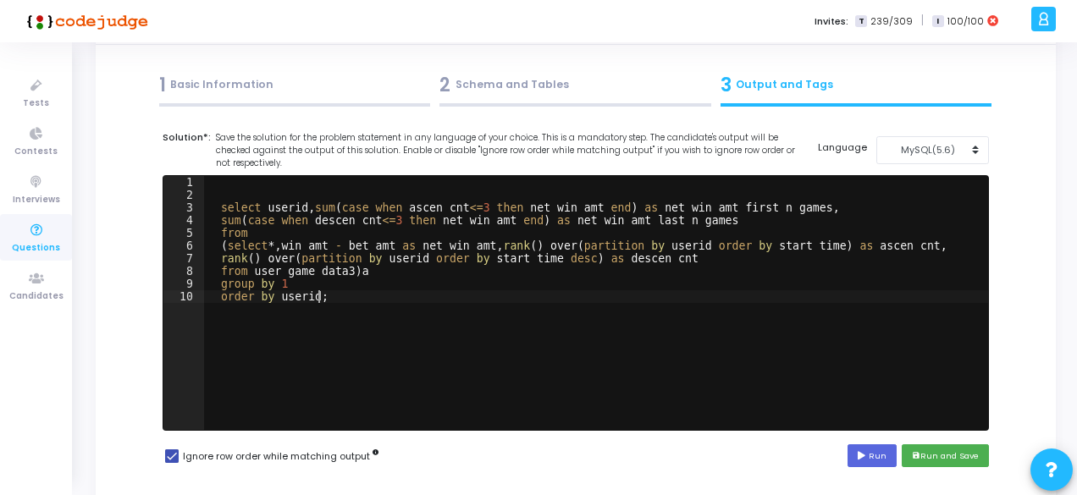
scroll to position [69, 0]
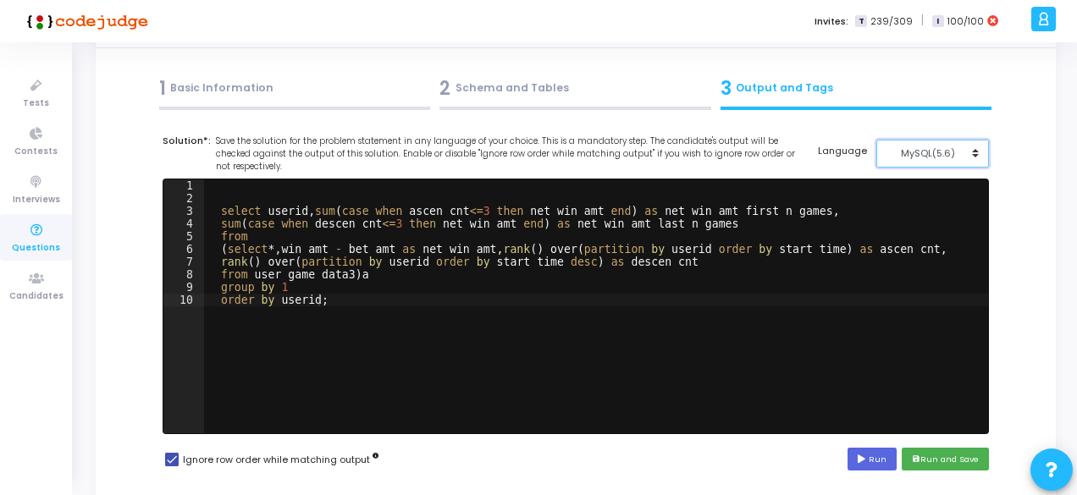
click at [934, 153] on div "MySQL(5.6)" at bounding box center [927, 153] width 83 height 14
click at [916, 189] on button "MySQL (8.0)" at bounding box center [941, 192] width 130 height 16
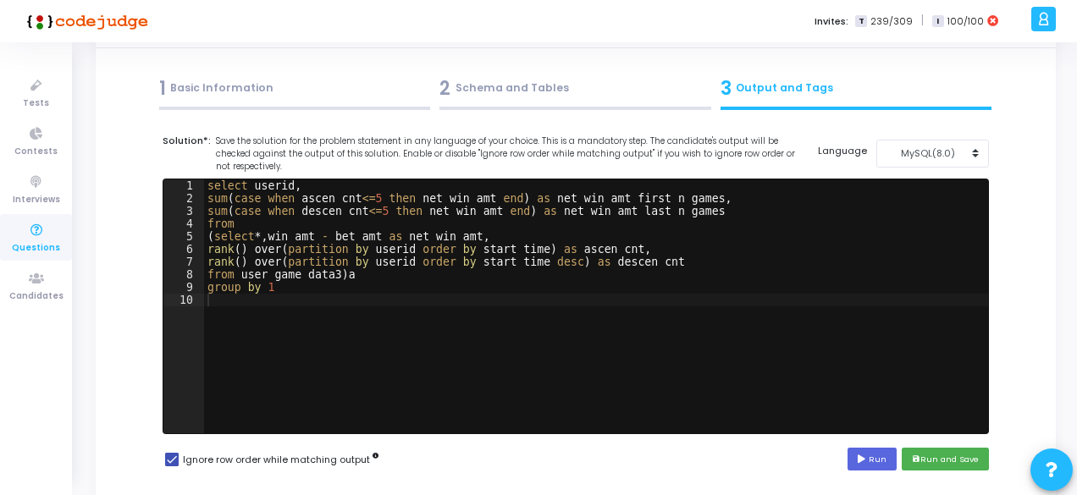
click at [321, 278] on div "select userid , sum ( case when ascen_cnt <= 5 then net_win_amt end ) as net_wi…" at bounding box center [596, 318] width 784 height 279
click at [290, 290] on div "select userid , sum ( case when ascen_cnt <= 5 then net_win_amt end ) as net_wi…" at bounding box center [596, 318] width 784 height 279
type textarea "group by 1"
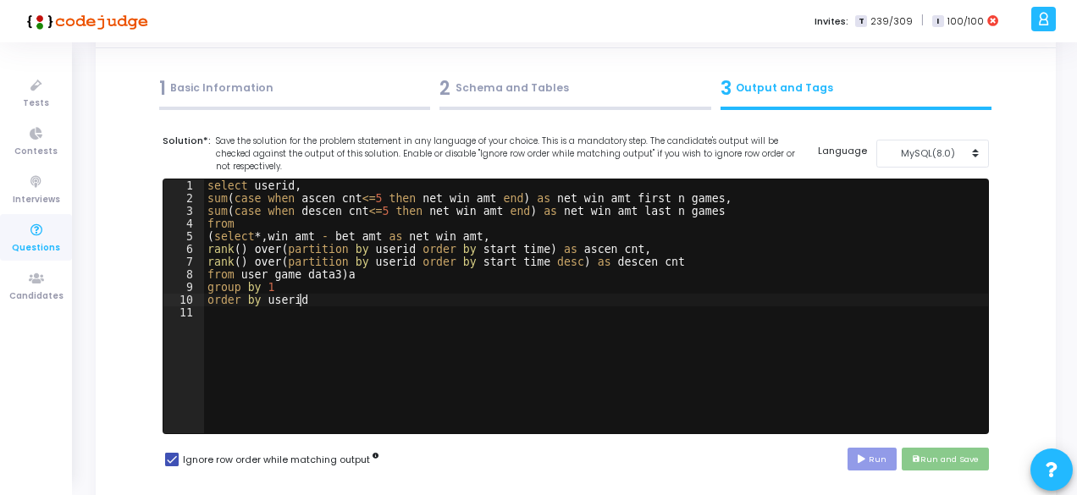
click at [604, 201] on div "select userid , sum ( case when ascen_cnt <= 5 then net_win_amt end ) as net_wi…" at bounding box center [596, 318] width 784 height 279
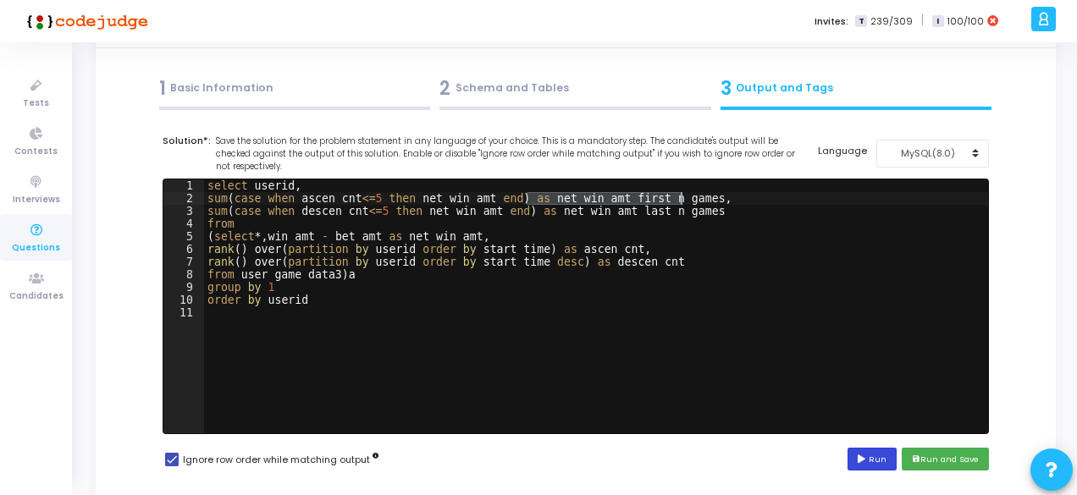
type textarea "sum(case when ascen_cnt<=5 then net_win_amt end) as net_win_amt_first_n_games,"
click at [869, 460] on icon at bounding box center [863, 459] width 11 height 8
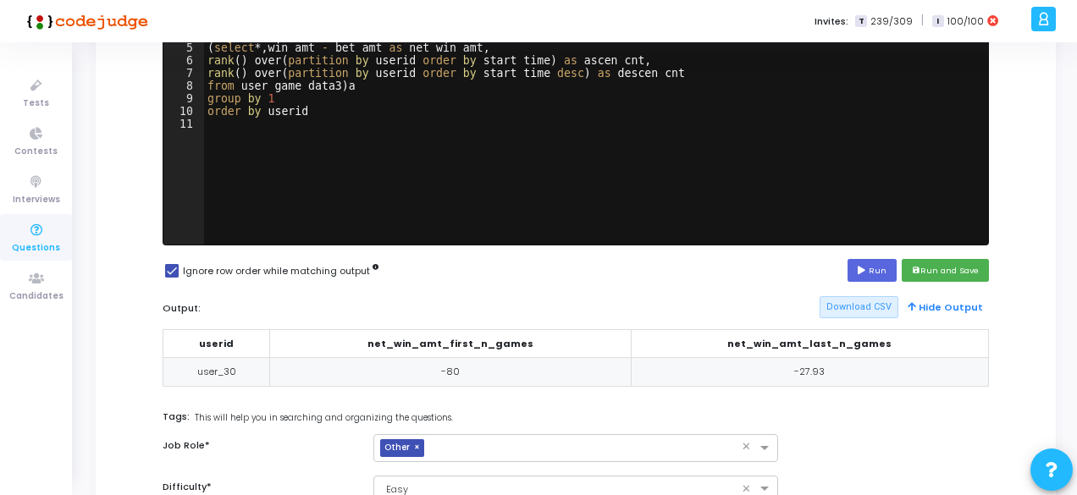
scroll to position [254, 0]
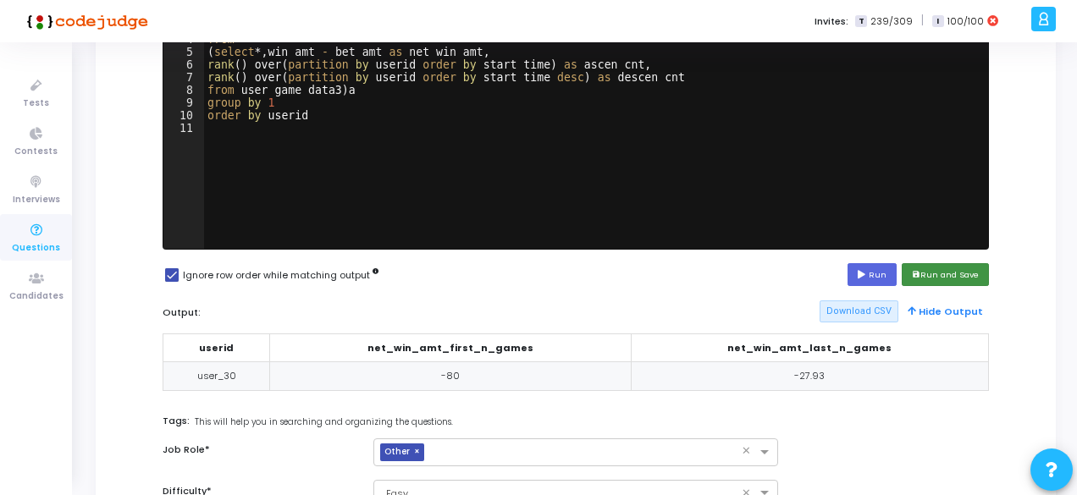
click at [938, 267] on button "save Run and Save" at bounding box center [945, 274] width 87 height 23
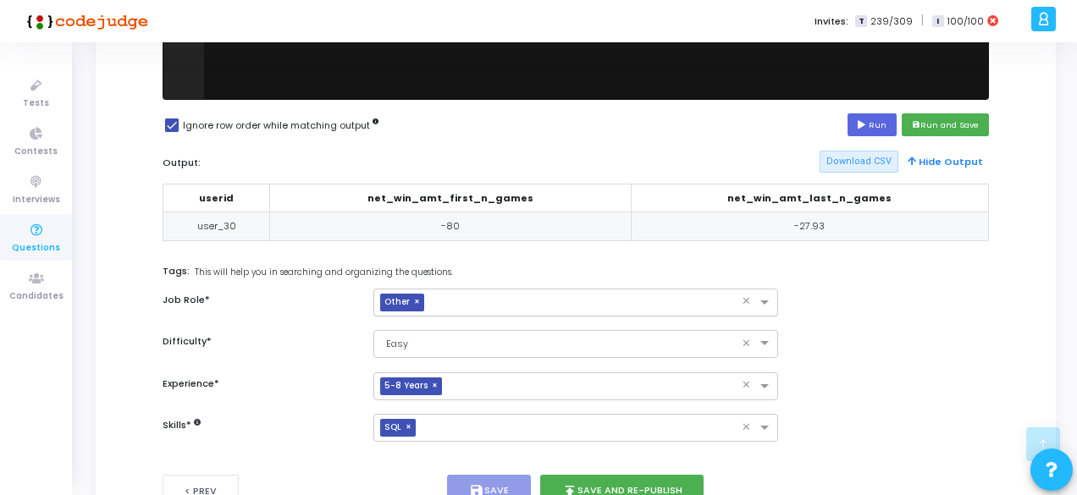
scroll to position [406, 0]
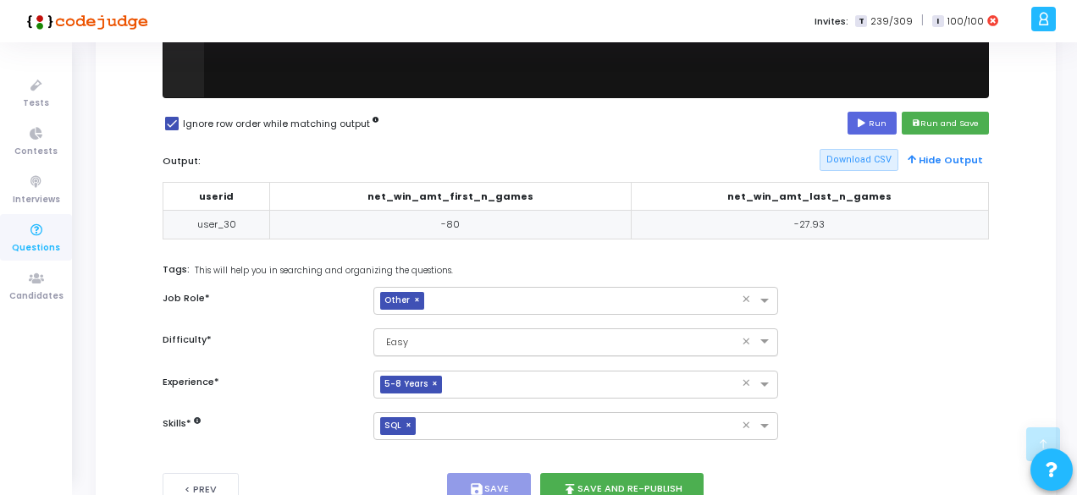
click at [444, 345] on input "text" at bounding box center [559, 341] width 352 height 14
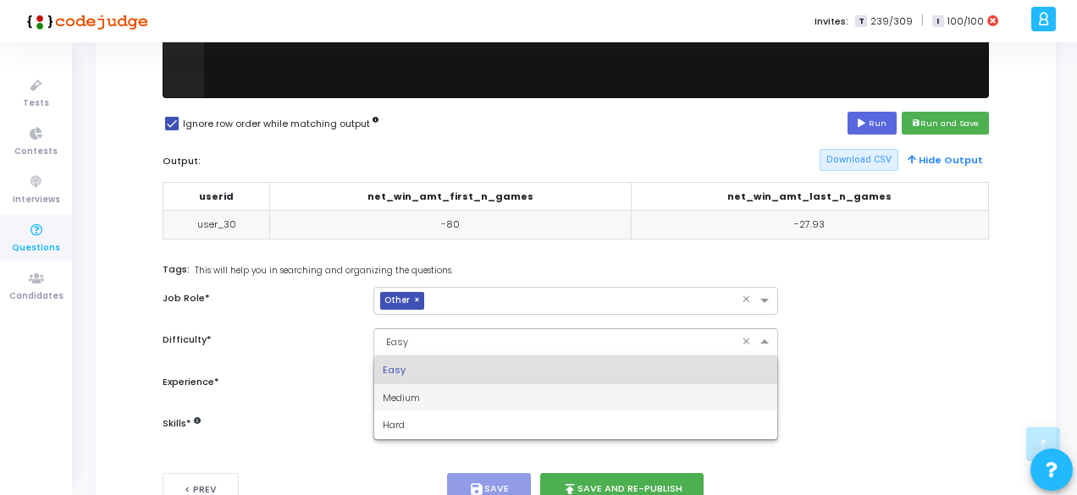
click at [422, 399] on div "Medium" at bounding box center [575, 398] width 403 height 28
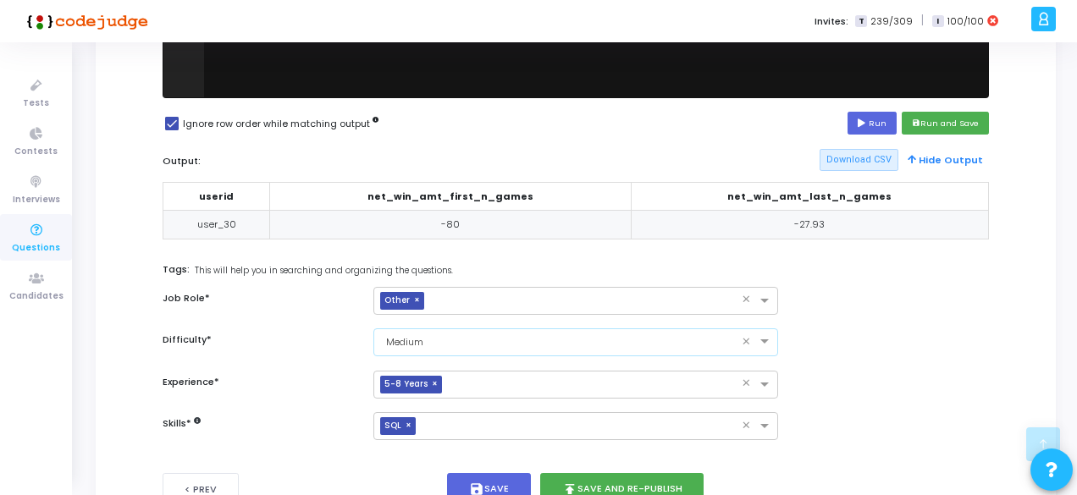
click at [443, 334] on input "text" at bounding box center [559, 341] width 352 height 14
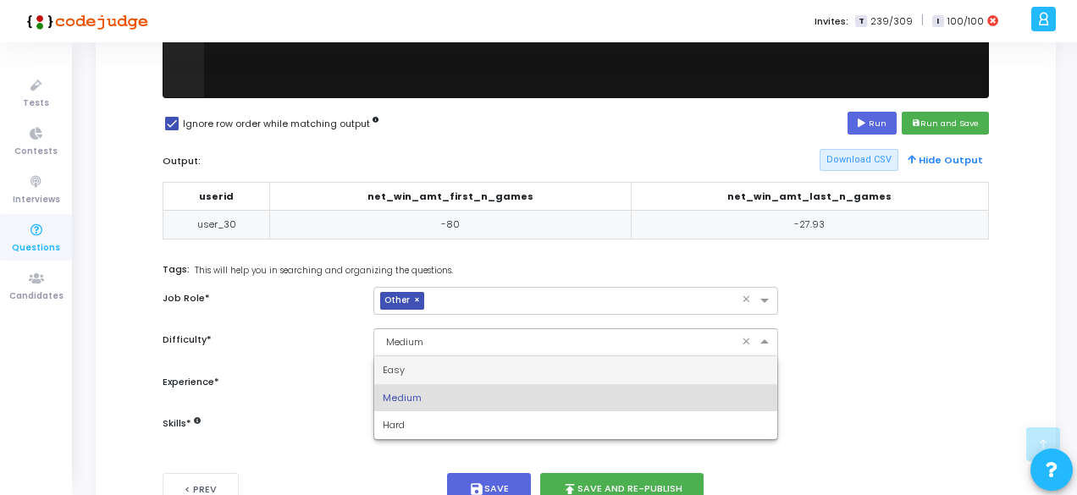
click at [414, 371] on div "Easy" at bounding box center [575, 370] width 403 height 28
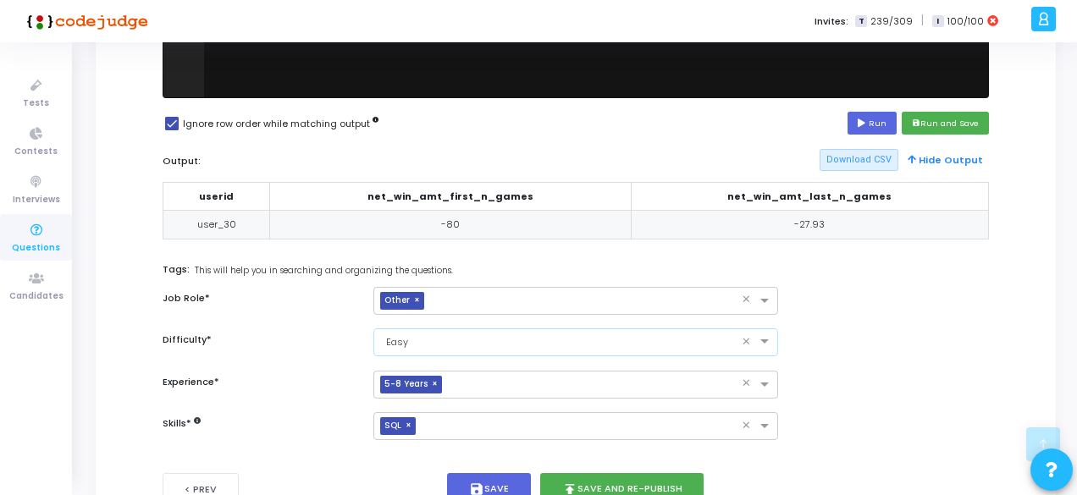
scroll to position [495, 0]
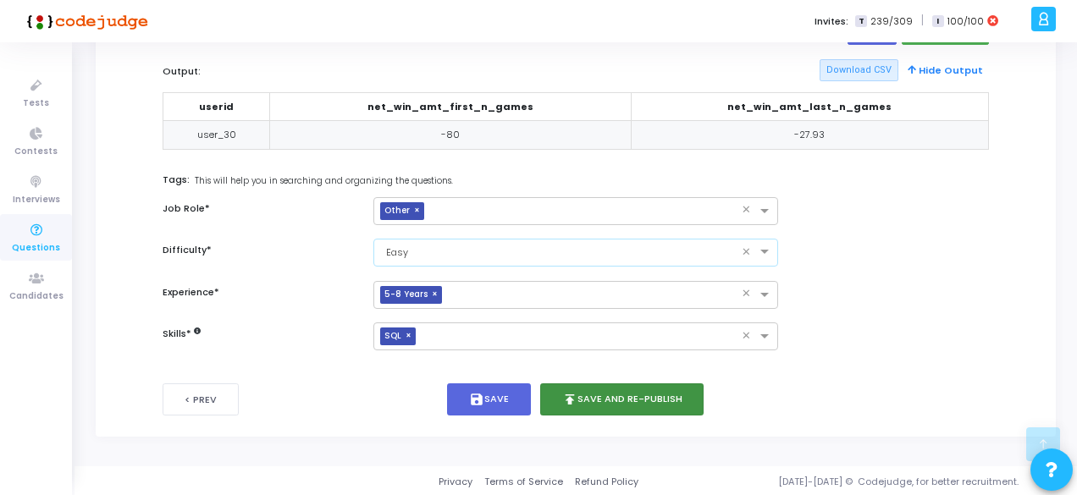
click at [600, 395] on button "publish Save and Re-publish" at bounding box center [622, 400] width 164 height 33
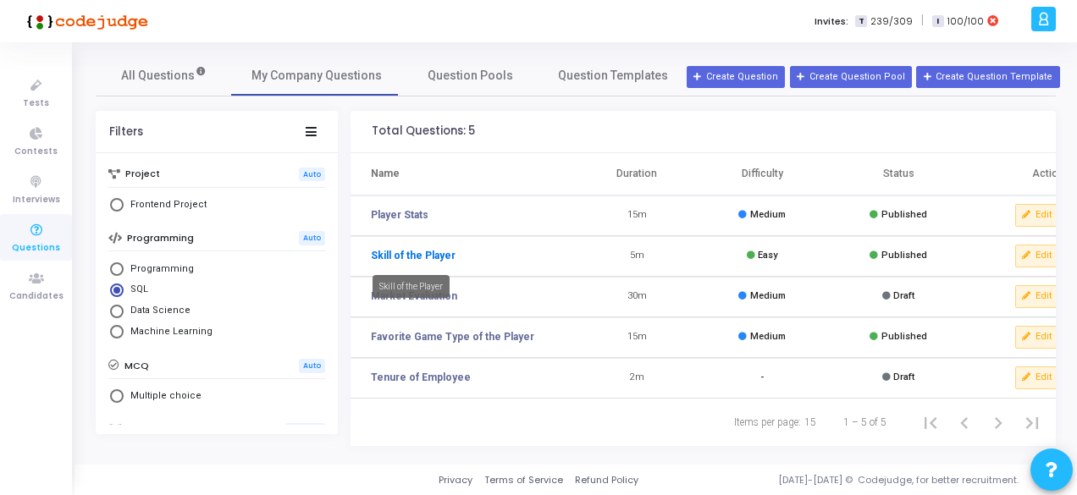
click at [408, 253] on link "Skill of the Player" at bounding box center [413, 255] width 85 height 15
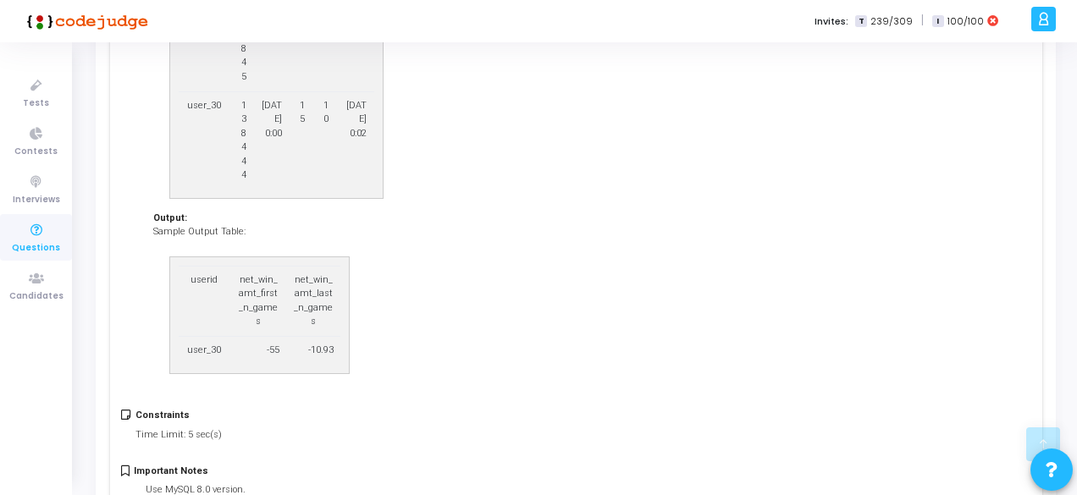
scroll to position [1651, 0]
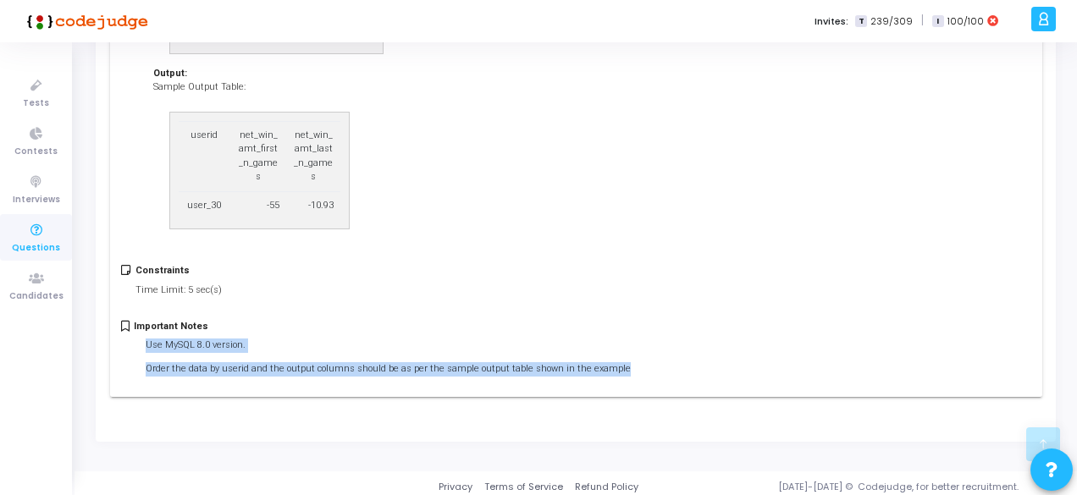
drag, startPoint x: 143, startPoint y: 338, endPoint x: 615, endPoint y: 356, distance: 471.9
click at [615, 356] on div "Important Notes Use MySQL 8.0 version. Order the data by userid and the output …" at bounding box center [575, 353] width 909 height 64
copy li "Use MySQL 8.0 version. Order the data by userid and the output columns should b…"
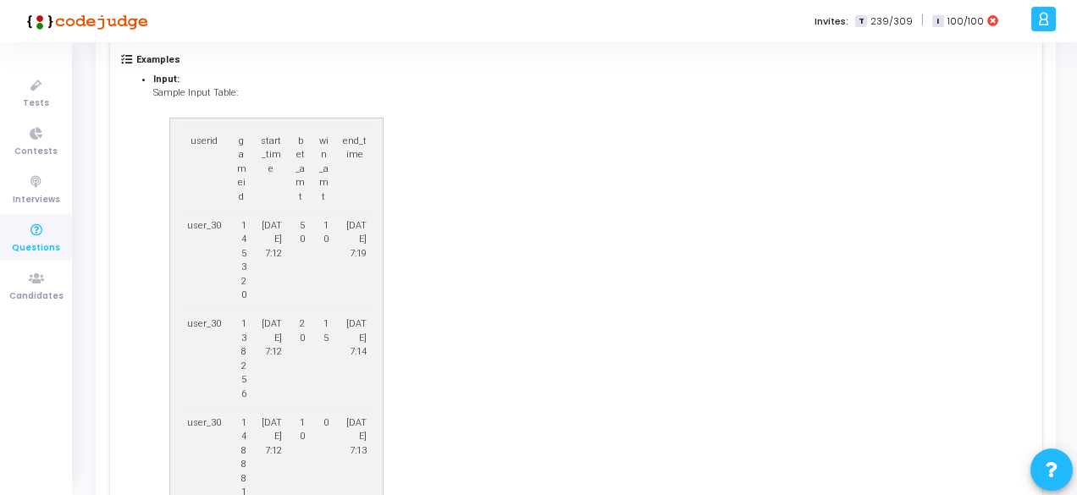
scroll to position [0, 0]
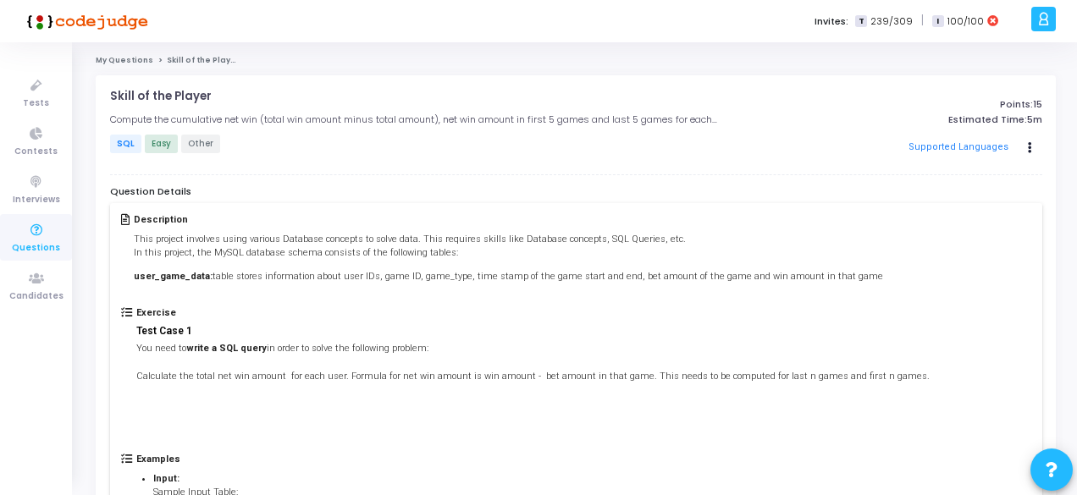
click at [117, 59] on link "My Questions" at bounding box center [125, 60] width 58 height 10
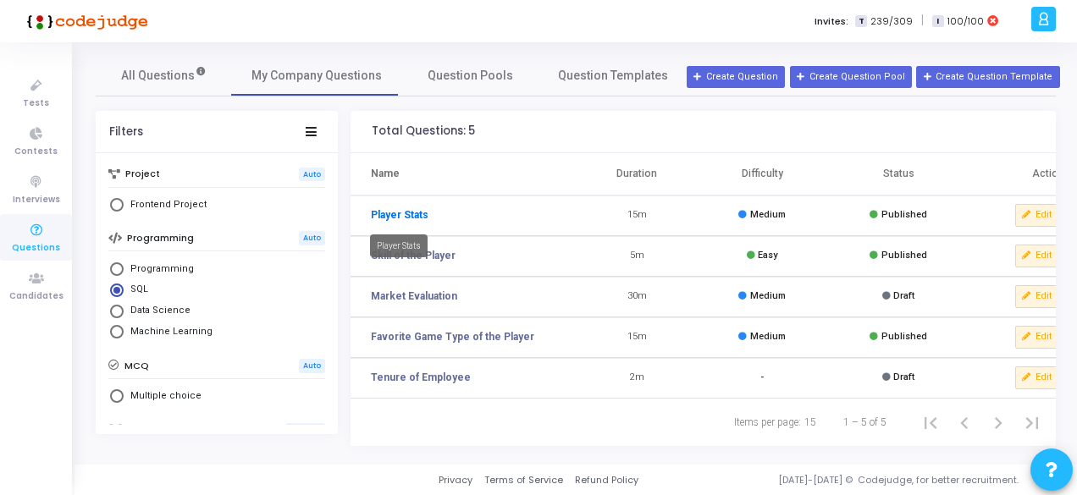
click at [406, 214] on link "Player Stats" at bounding box center [400, 214] width 58 height 15
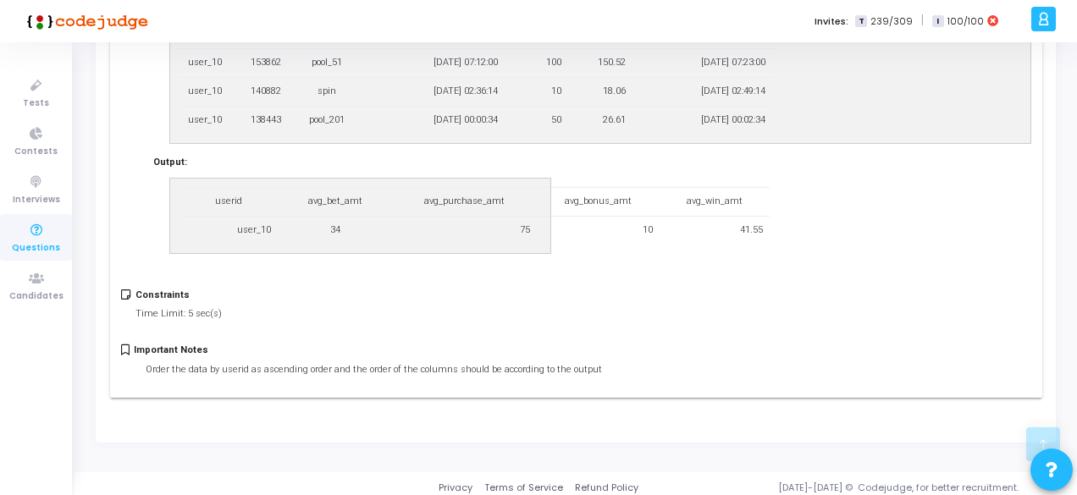
scroll to position [989, 0]
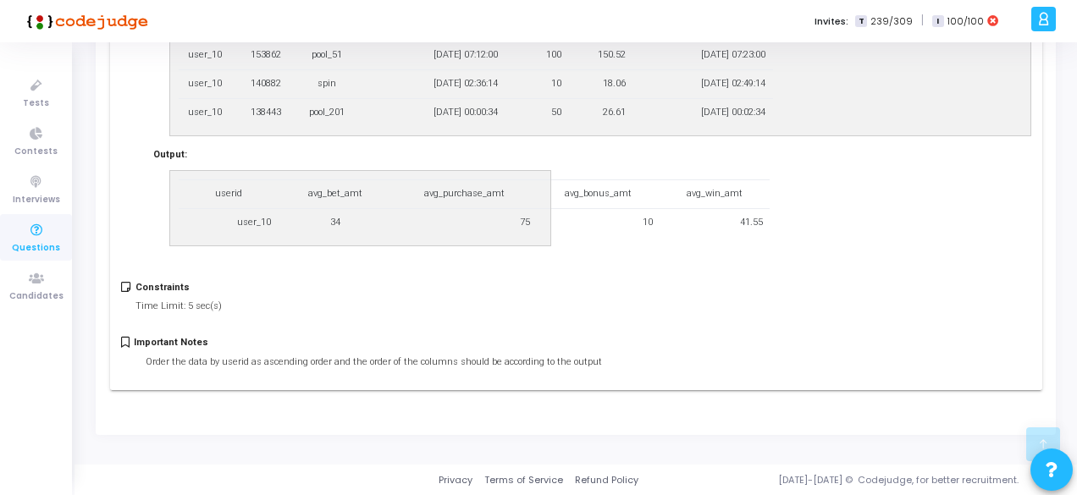
click at [151, 337] on h5 "Important Notes" at bounding box center [368, 342] width 468 height 11
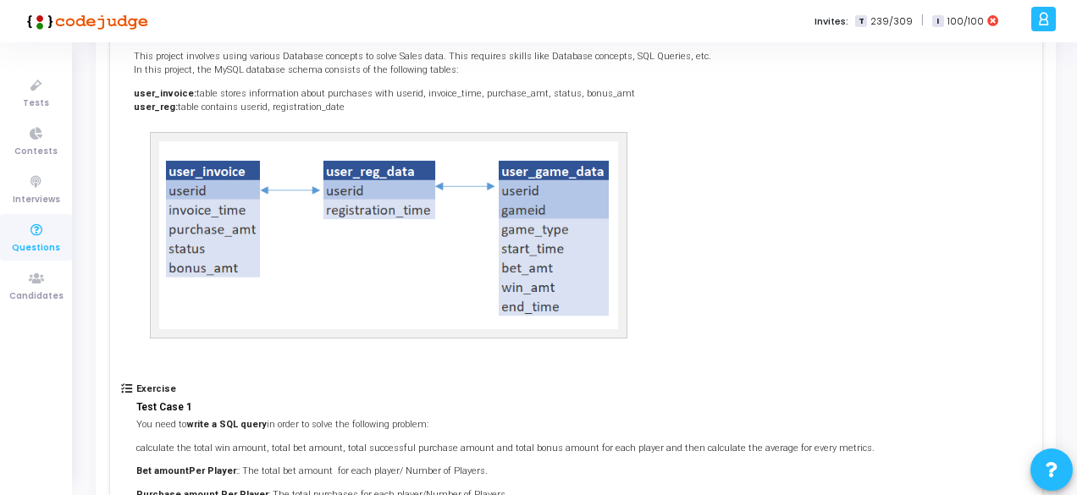
scroll to position [0, 0]
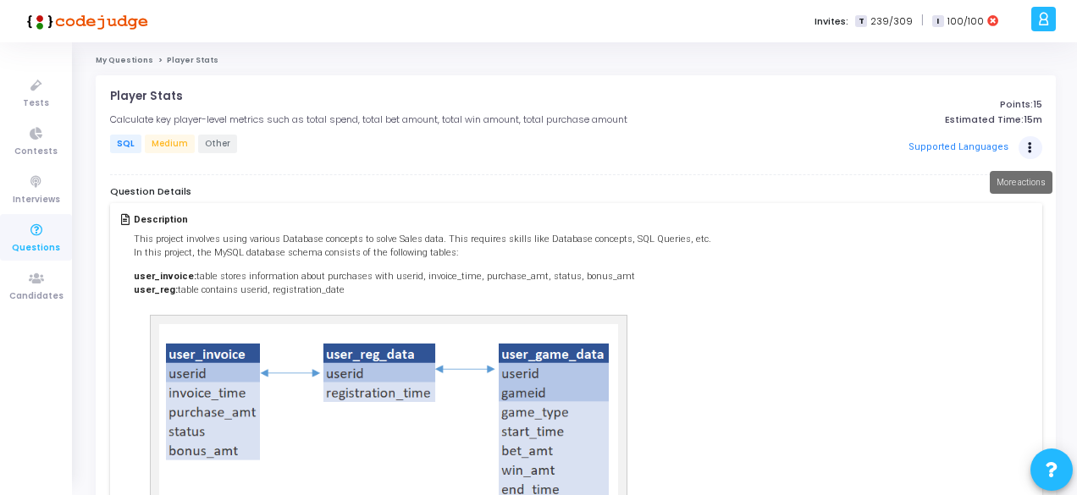
click at [1025, 147] on button "Actions" at bounding box center [1030, 148] width 24 height 24
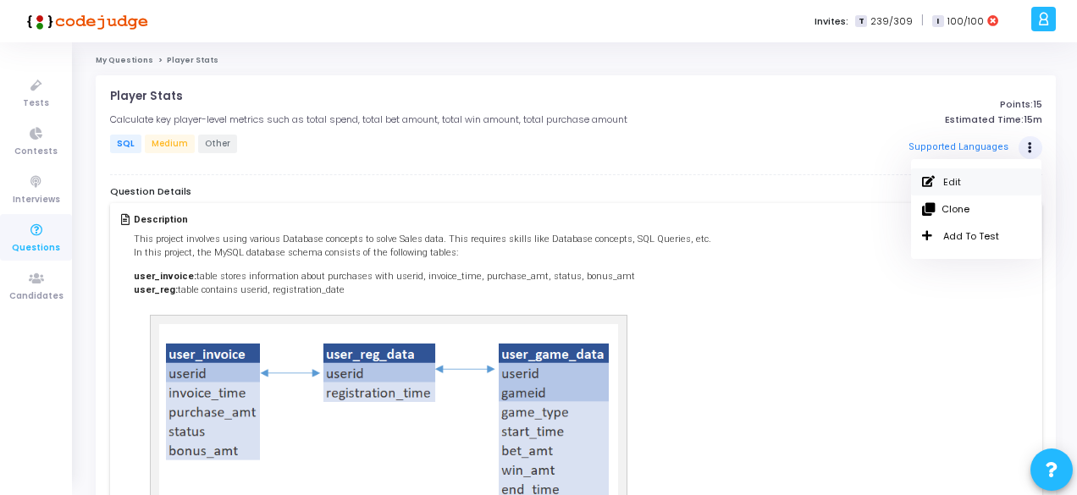
click at [982, 180] on link "Edit" at bounding box center [976, 181] width 130 height 27
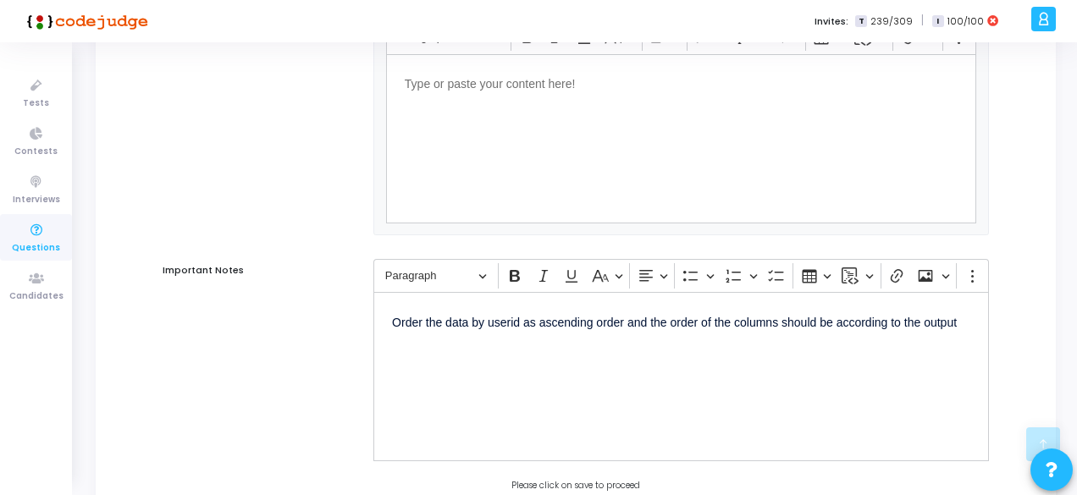
scroll to position [1464, 0]
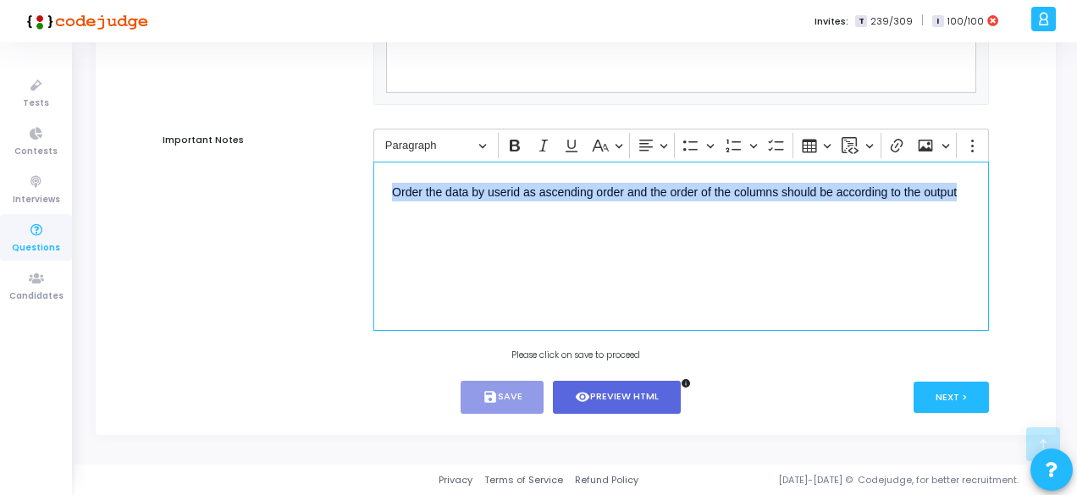
drag, startPoint x: 393, startPoint y: 190, endPoint x: 983, endPoint y: 206, distance: 590.3
click at [983, 206] on div "Order the data by userid as ascending order and the order of the columns should…" at bounding box center [680, 246] width 615 height 169
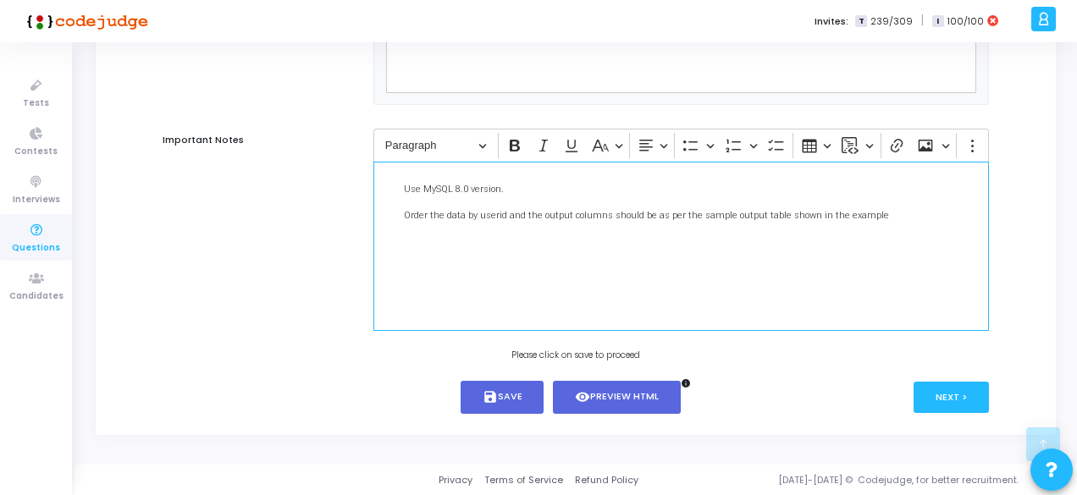
click at [503, 219] on p "Order the data by userid and the output columns should be as per the sample out…" at bounding box center [681, 215] width 578 height 17
click at [522, 398] on button "save Save" at bounding box center [503, 397] width 84 height 33
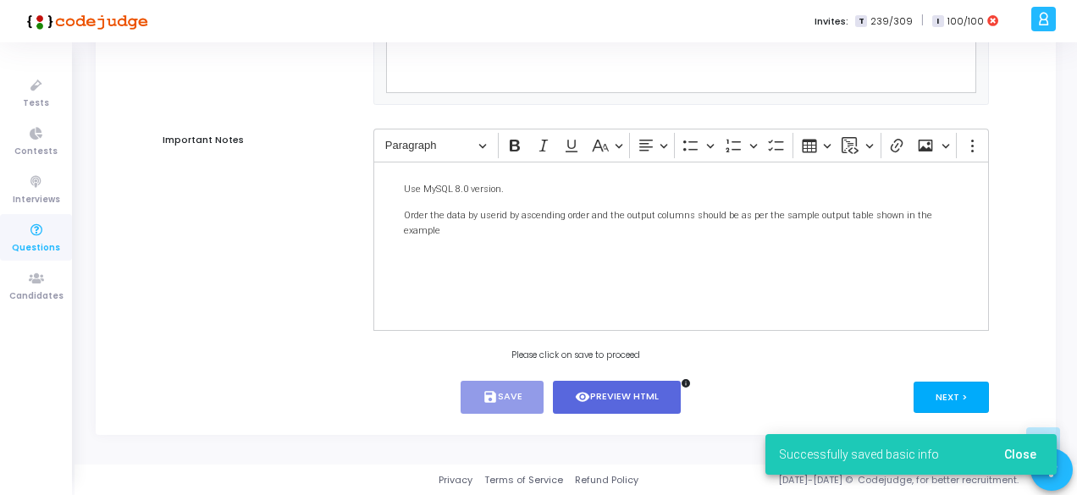
click at [950, 390] on button "Next >" at bounding box center [951, 397] width 75 height 31
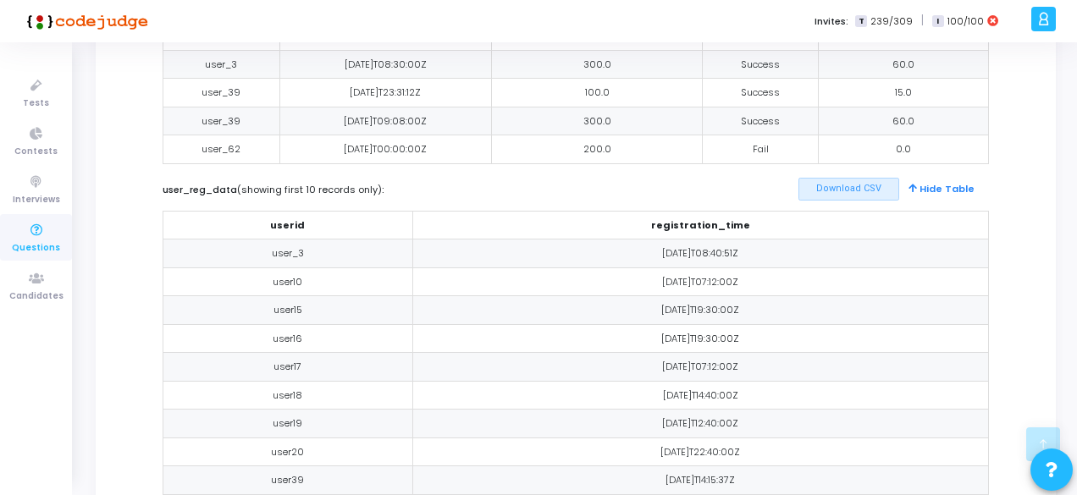
scroll to position [910, 0]
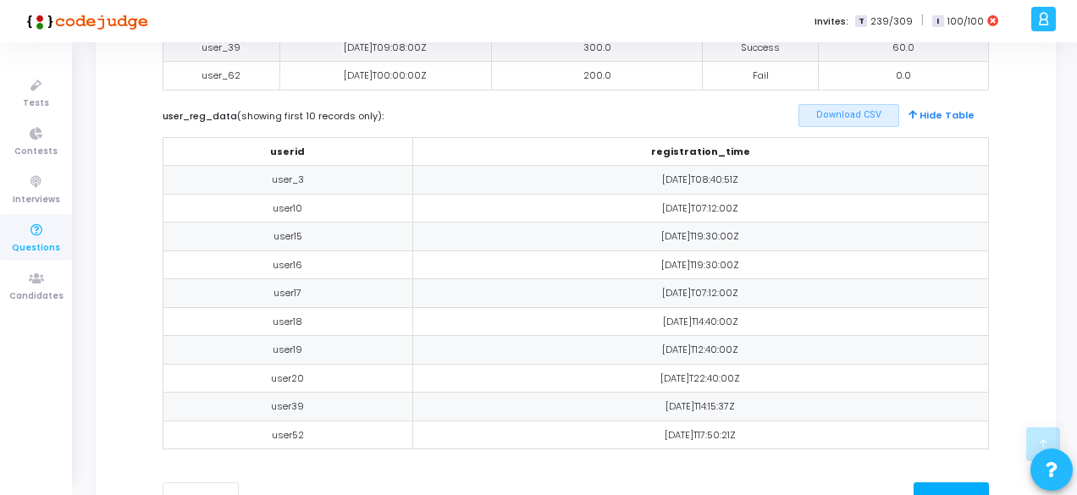
click at [955, 489] on button "Next >" at bounding box center [951, 498] width 75 height 31
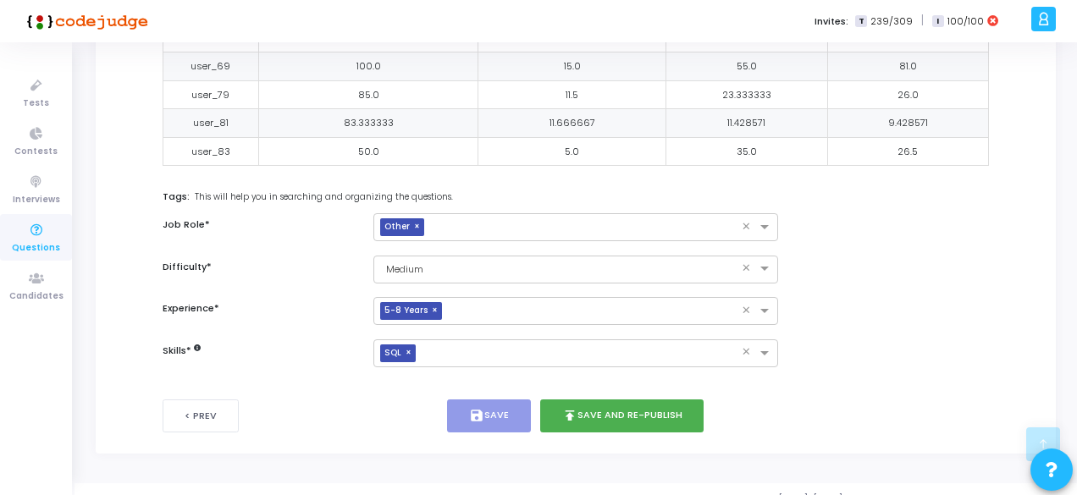
scroll to position [748, 0]
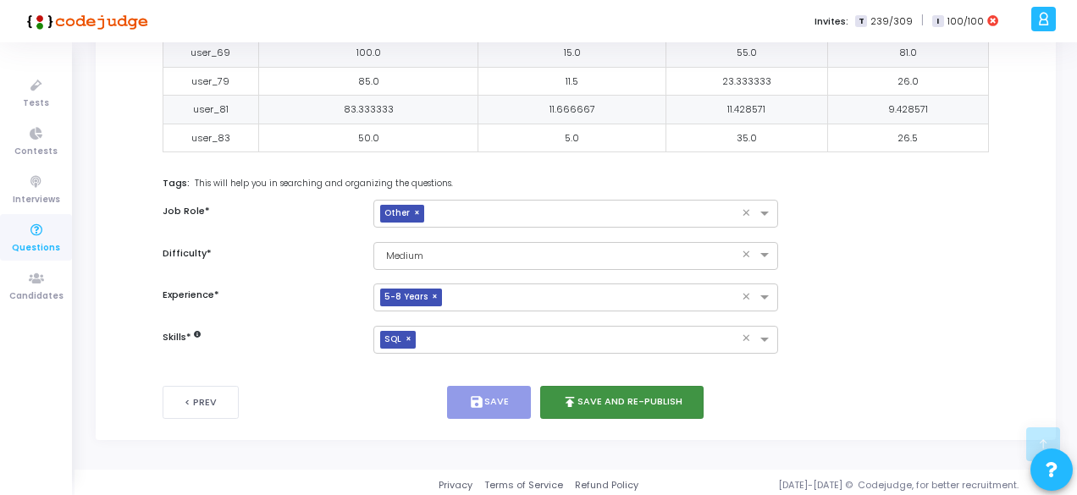
click at [585, 406] on button "publish Save and Re-publish" at bounding box center [622, 402] width 164 height 33
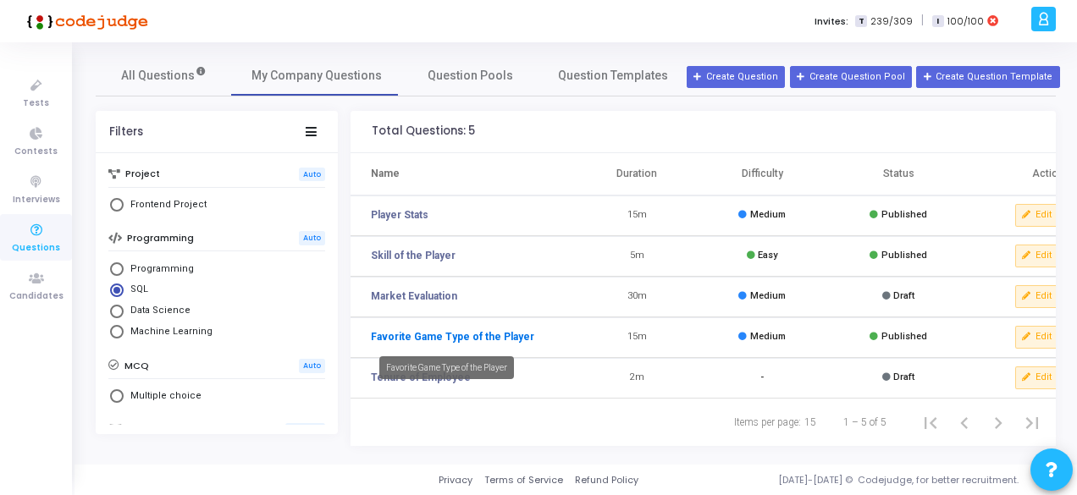
click at [402, 337] on link "Favorite Game Type of the Player" at bounding box center [452, 336] width 163 height 15
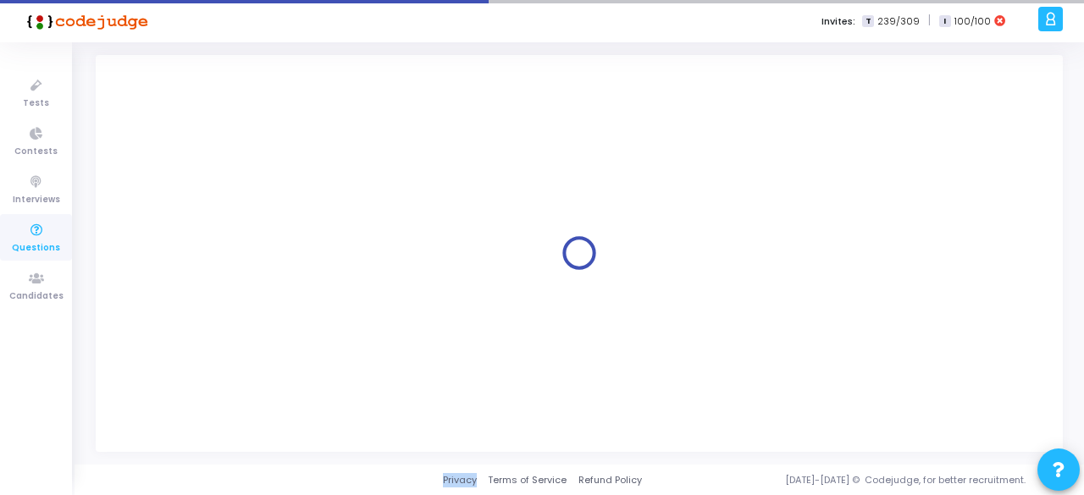
click at [402, 337] on div at bounding box center [579, 253] width 939 height 369
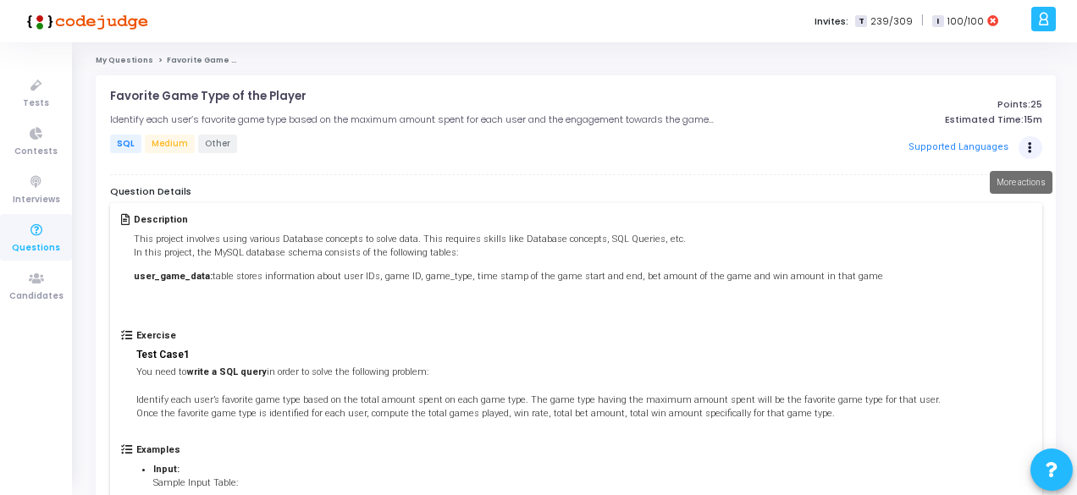
click at [1033, 138] on button "Actions" at bounding box center [1030, 148] width 24 height 24
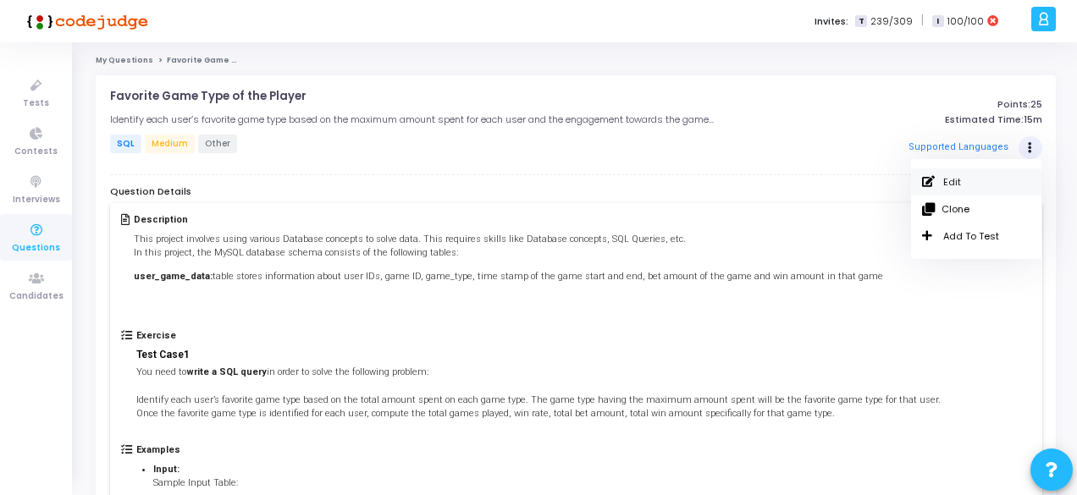
click at [965, 184] on link "Edit" at bounding box center [976, 181] width 130 height 27
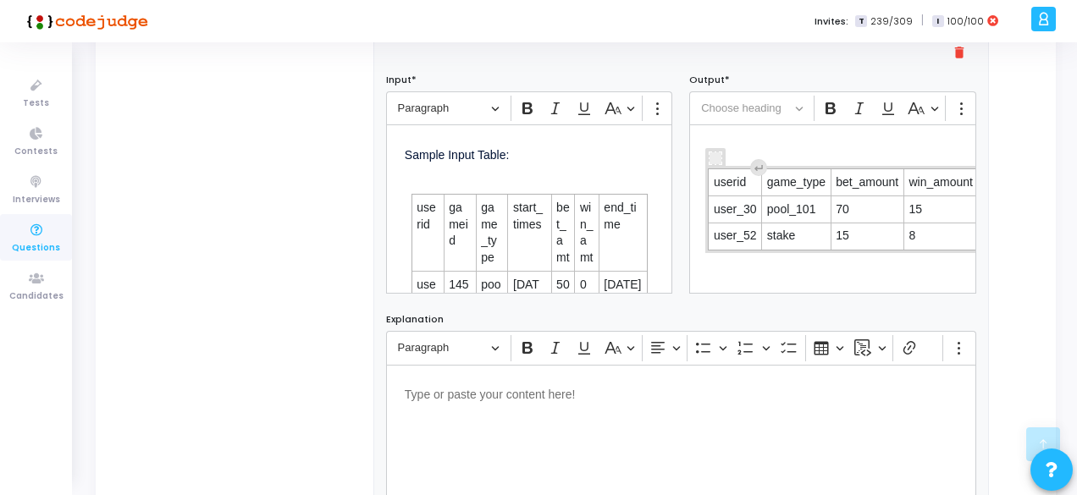
scroll to position [1098, 0]
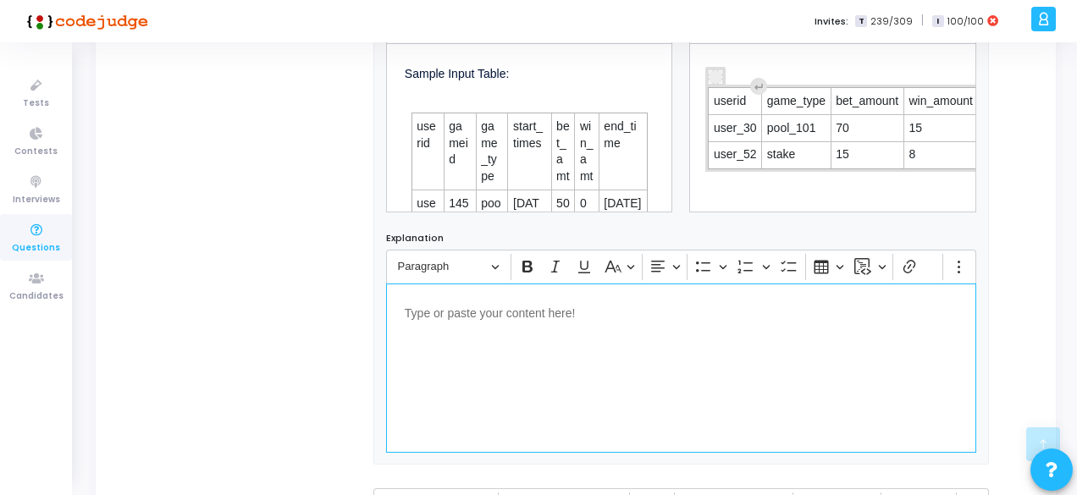
click at [579, 316] on p "Editor editing area: main" at bounding box center [681, 312] width 553 height 21
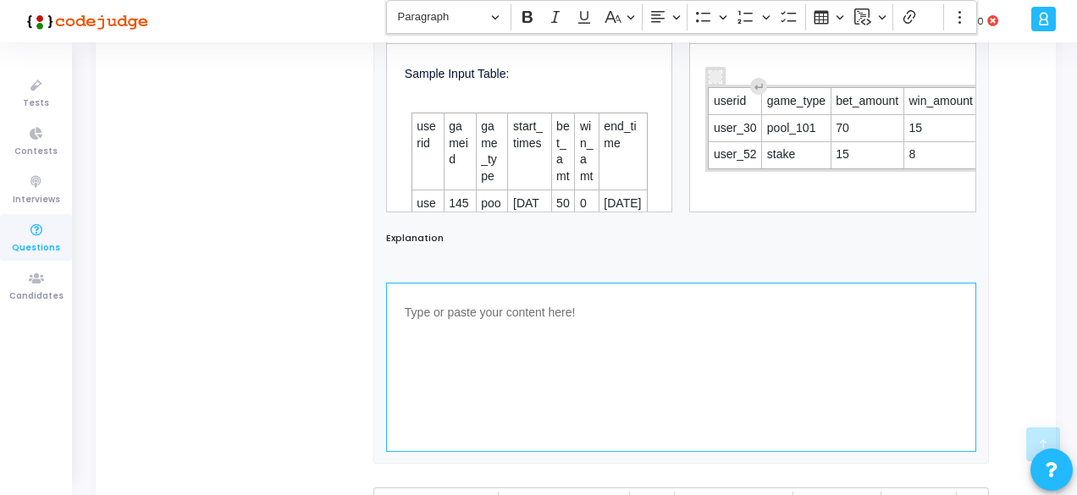
scroll to position [1457, 0]
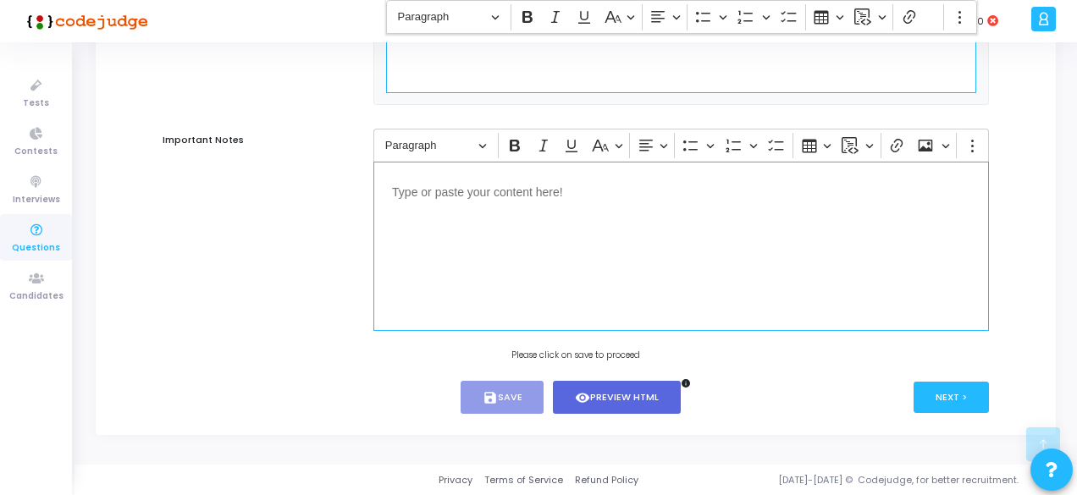
click at [461, 265] on div "Editor editing area: main" at bounding box center [680, 246] width 615 height 169
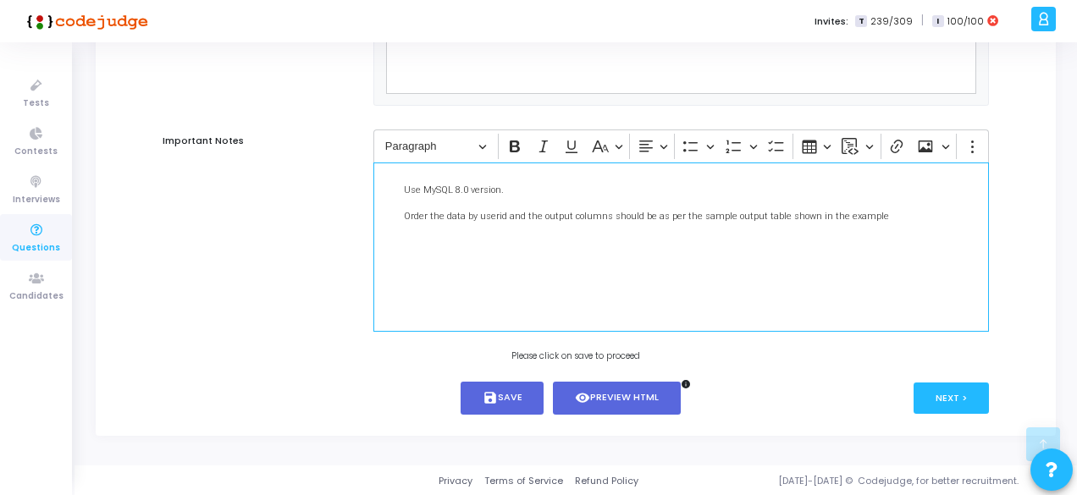
click at [502, 224] on p "Order the data by userid and the output columns should be as per the sample out…" at bounding box center [681, 215] width 578 height 17
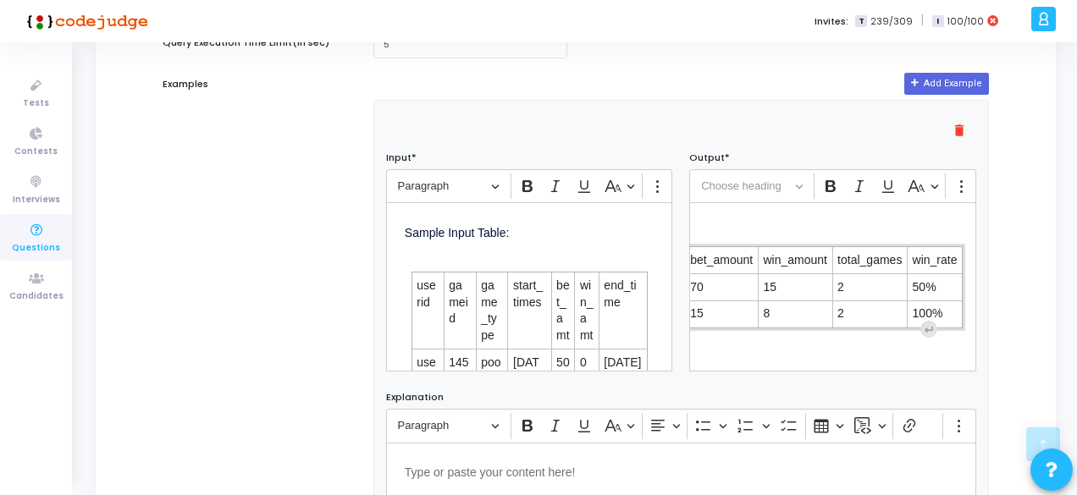
scroll to position [0, 142]
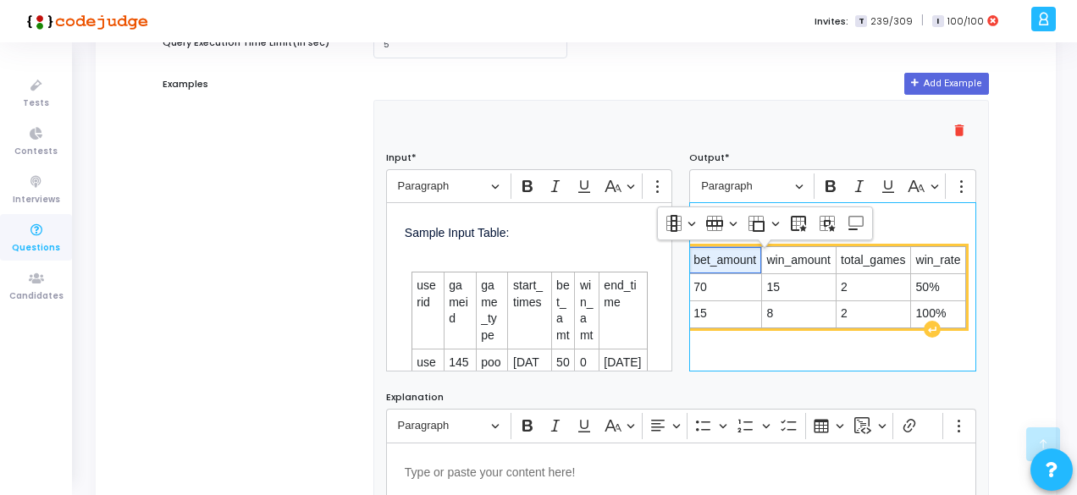
click at [748, 265] on span "bet_amount" at bounding box center [724, 260] width 63 height 17
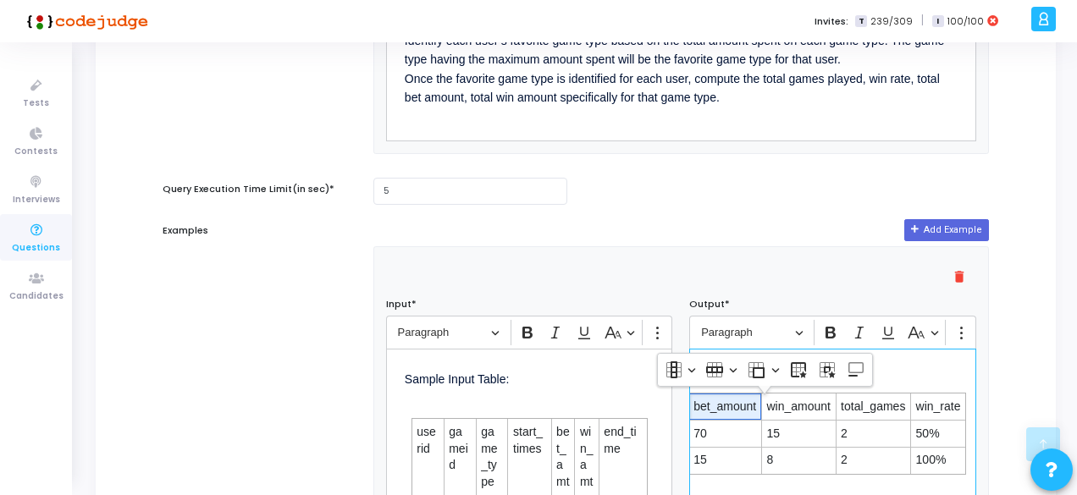
scroll to position [821, 0]
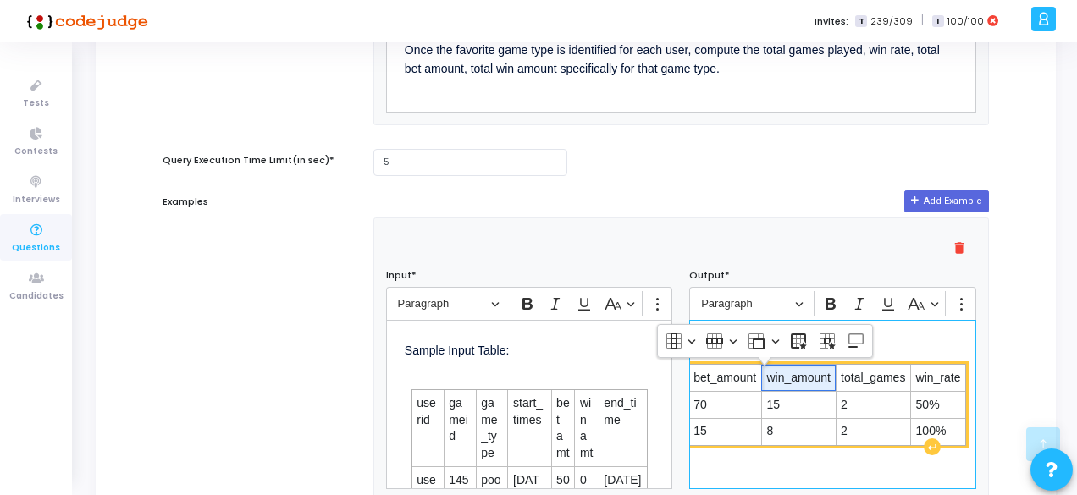
click at [816, 382] on span "win_amount" at bounding box center [798, 378] width 64 height 17
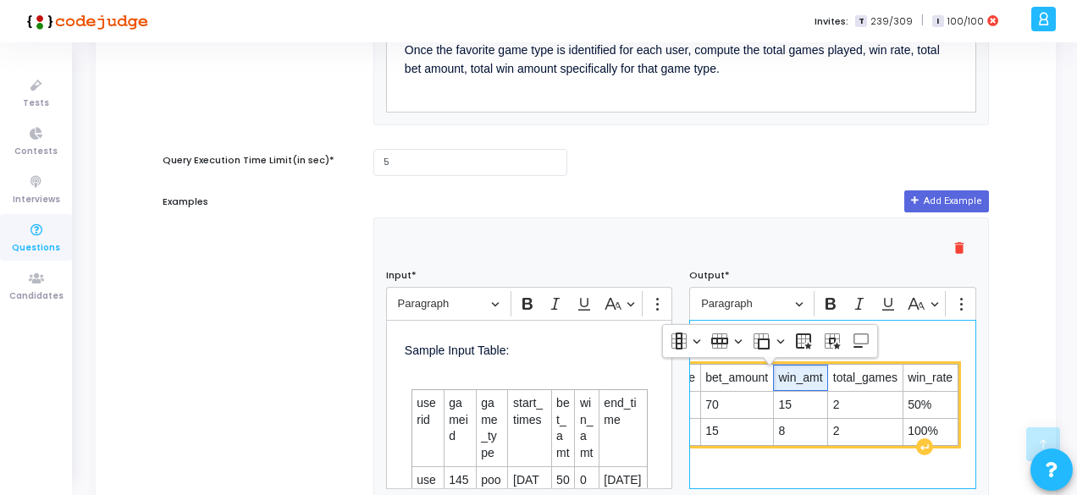
scroll to position [0, 128]
click at [763, 383] on span "bet_amount" at bounding box center [739, 378] width 63 height 17
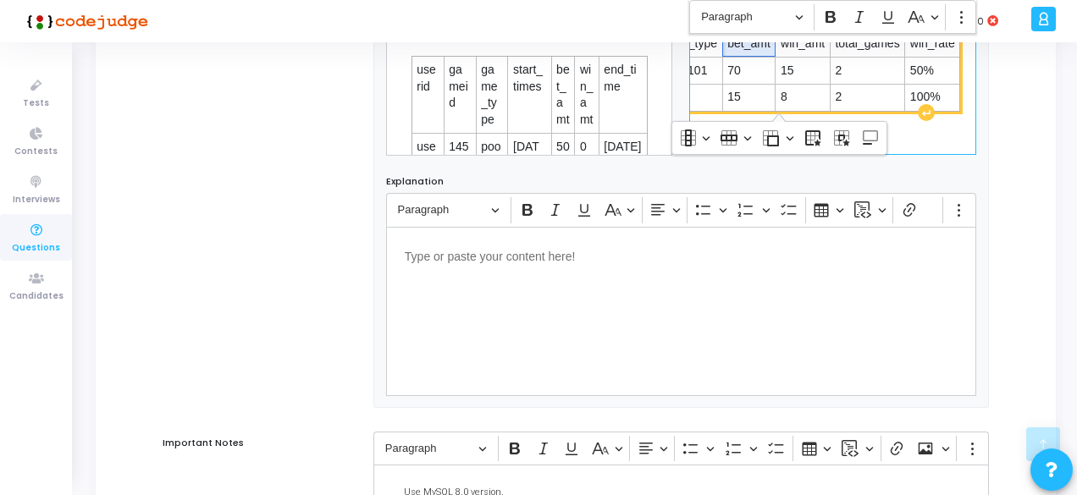
scroll to position [1156, 0]
click at [919, 78] on span "50%" at bounding box center [932, 70] width 45 height 17
drag, startPoint x: 941, startPoint y: 101, endPoint x: 892, endPoint y: 99, distance: 49.1
click at [892, 99] on tr "user_52 stake 15 8 2 100%" at bounding box center [780, 96] width 360 height 27
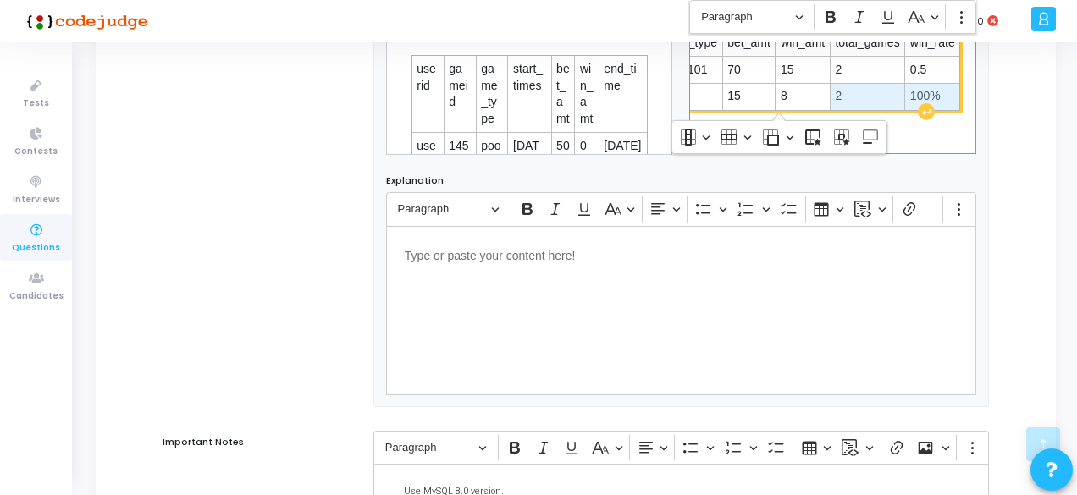
click at [923, 99] on span "100%" at bounding box center [932, 96] width 45 height 17
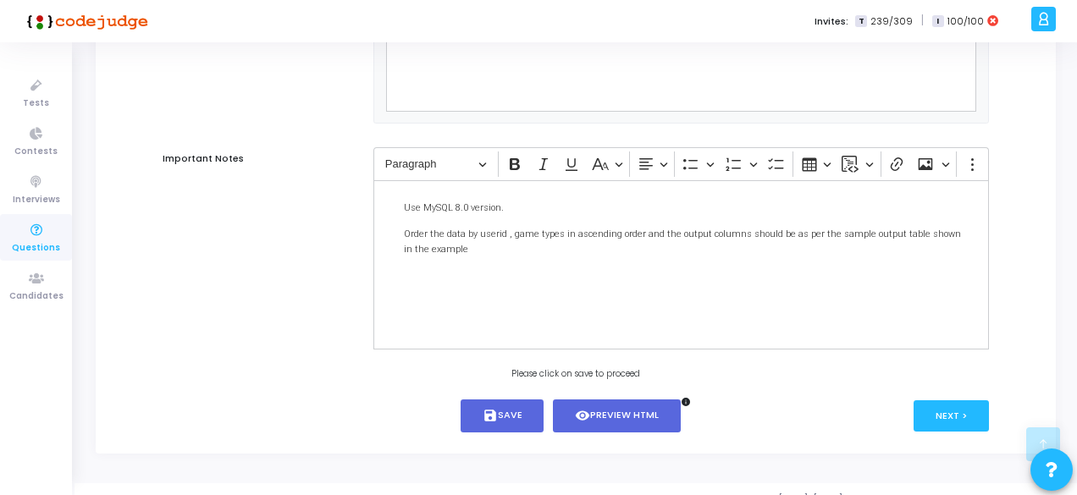
scroll to position [1456, 0]
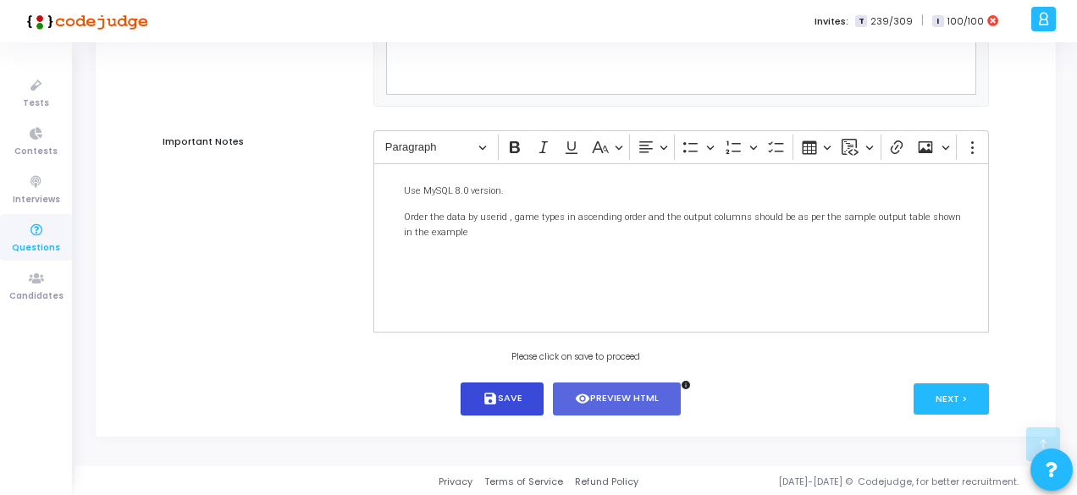
click at [512, 409] on button "save Save" at bounding box center [503, 399] width 84 height 33
click at [947, 400] on button "Next >" at bounding box center [951, 399] width 75 height 31
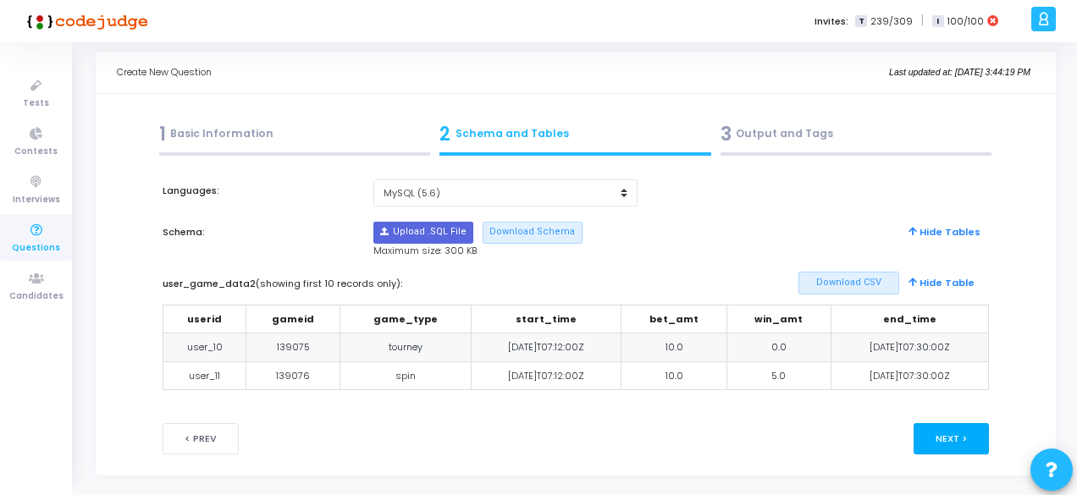
scroll to position [17, 0]
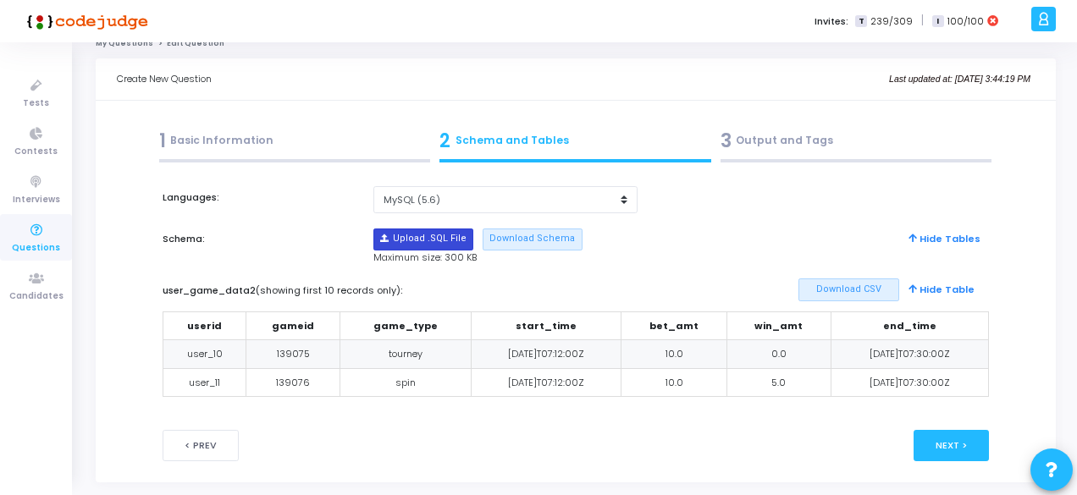
click at [398, 236] on input "file" at bounding box center [423, 239] width 98 height 20
type input "C:\fakepath\sample_template_alldata.sql"
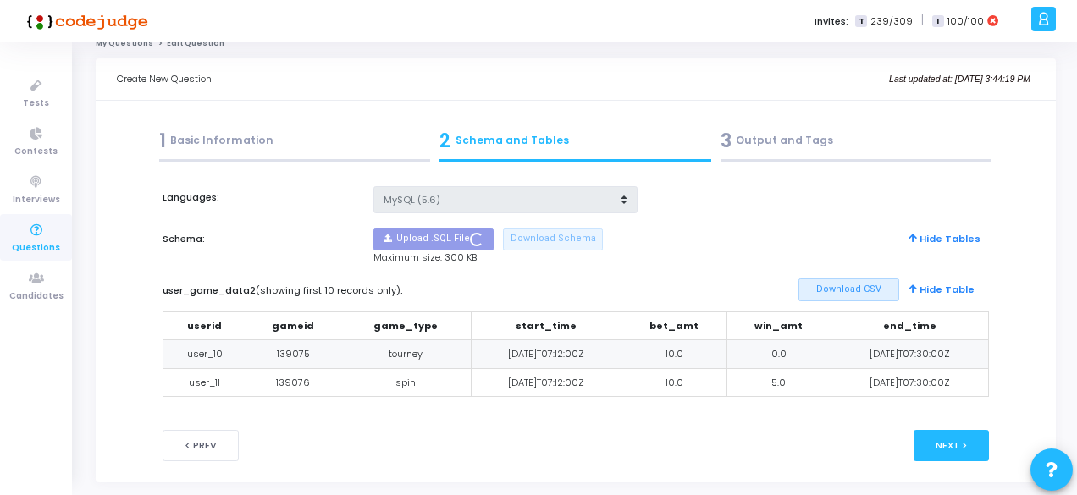
scroll to position [0, 0]
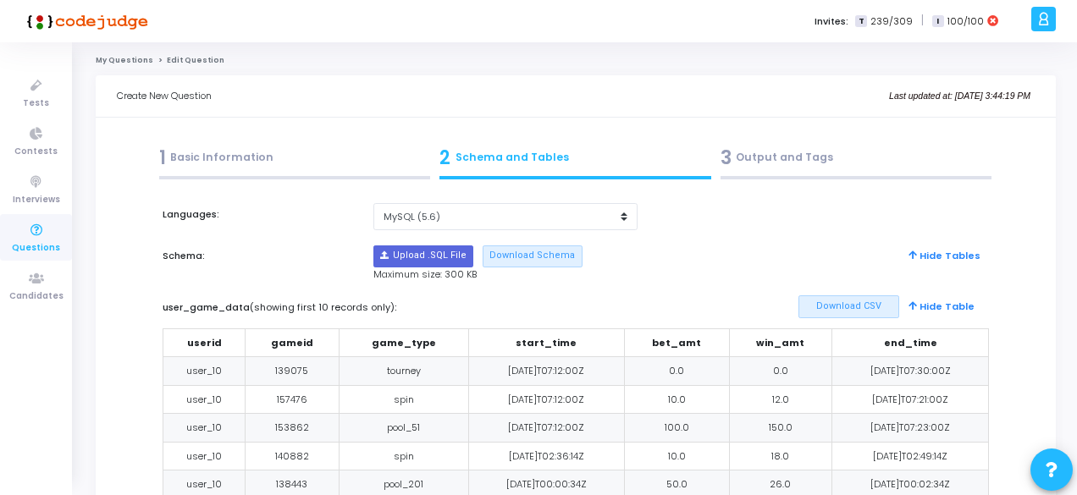
click at [782, 169] on div "3 Output and Tags" at bounding box center [856, 158] width 272 height 28
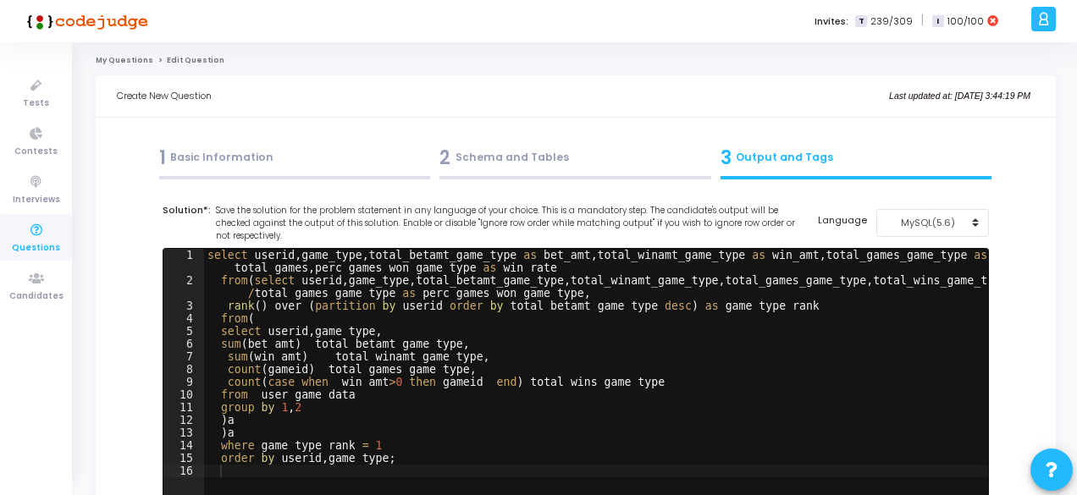
click at [353, 393] on div "select userid , game_type , total_betamt_game_type as bet_amt , total_winamt_ga…" at bounding box center [596, 395] width 784 height 292
drag, startPoint x: 353, startPoint y: 393, endPoint x: 618, endPoint y: 463, distance: 274.1
click at [618, 463] on div "select userid , game_type , total_betamt_game_type as bet_amt , total_winamt_ga…" at bounding box center [596, 395] width 784 height 292
click at [387, 399] on div "select userid , game_type , total_betamt_game_type as bet_amt , total_winamt_ga…" at bounding box center [596, 395] width 784 height 292
click at [352, 461] on div "select userid , game_type , total_betamt_game_type as bet_amt , total_winamt_ga…" at bounding box center [596, 395] width 784 height 292
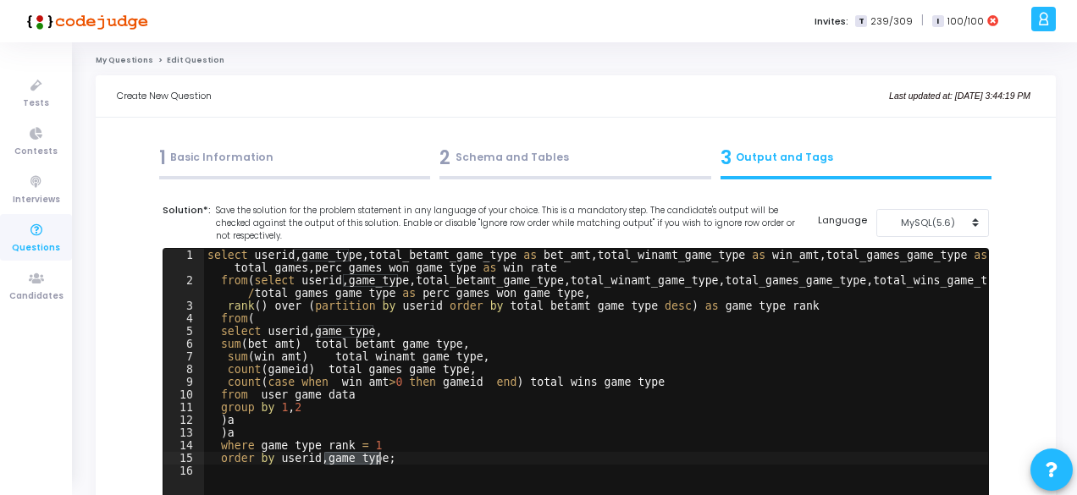
click at [352, 461] on div "select userid , game_type , total_betamt_game_type as bet_amt , total_winamt_ga…" at bounding box center [596, 395] width 784 height 292
click at [300, 400] on div "select userid , game_type , total_betamt_game_type as bet_amt , total_winamt_ga…" at bounding box center [596, 395] width 784 height 292
type textarea "from user_game_data"
click at [300, 400] on div "select userid , game_type , total_betamt_game_type as bet_amt , total_winamt_ga…" at bounding box center [596, 395] width 784 height 292
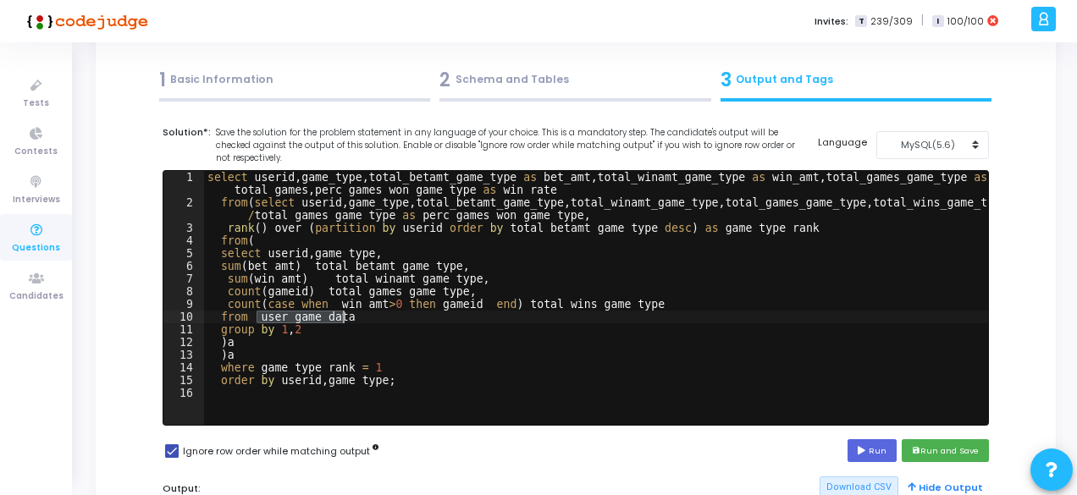
scroll to position [80, 0]
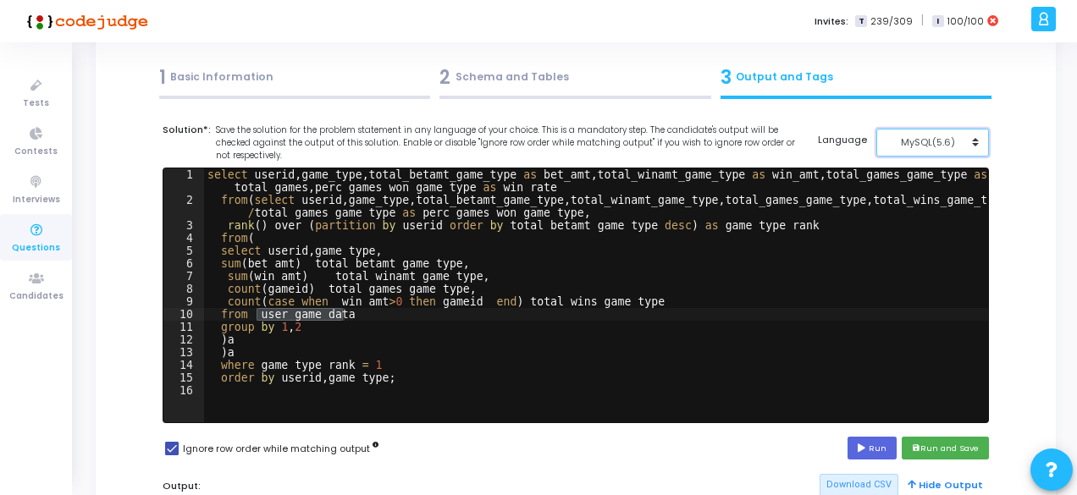
click at [924, 139] on div "MySQL(5.6)" at bounding box center [927, 142] width 83 height 14
click at [920, 174] on button "MySQL (8.0)" at bounding box center [941, 181] width 130 height 16
type textarea "sum(win_amt) total_winamt_game_type,"
click at [753, 271] on div "select userid , game_type , total_betamt_game_type as bet_amt , total_winamt_ga…" at bounding box center [596, 314] width 784 height 292
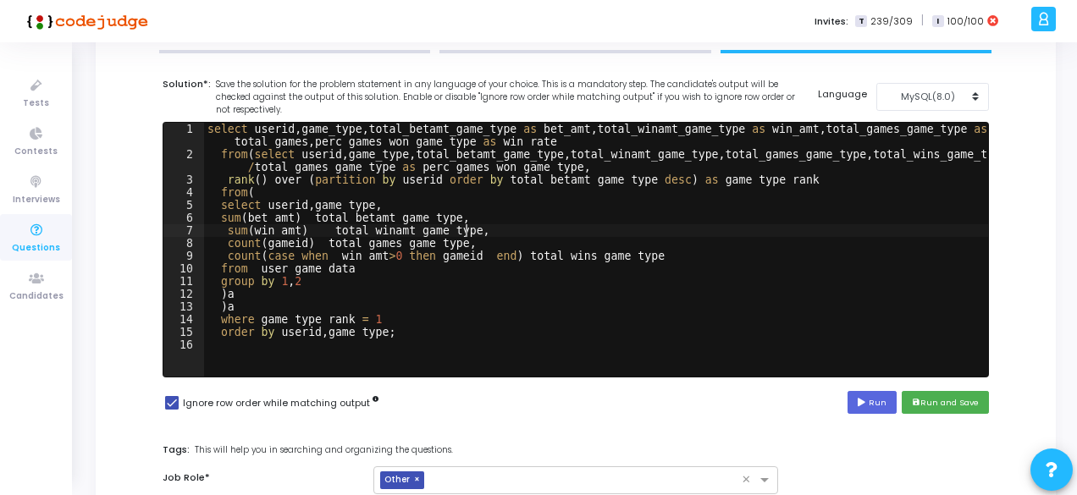
scroll to position [128, 0]
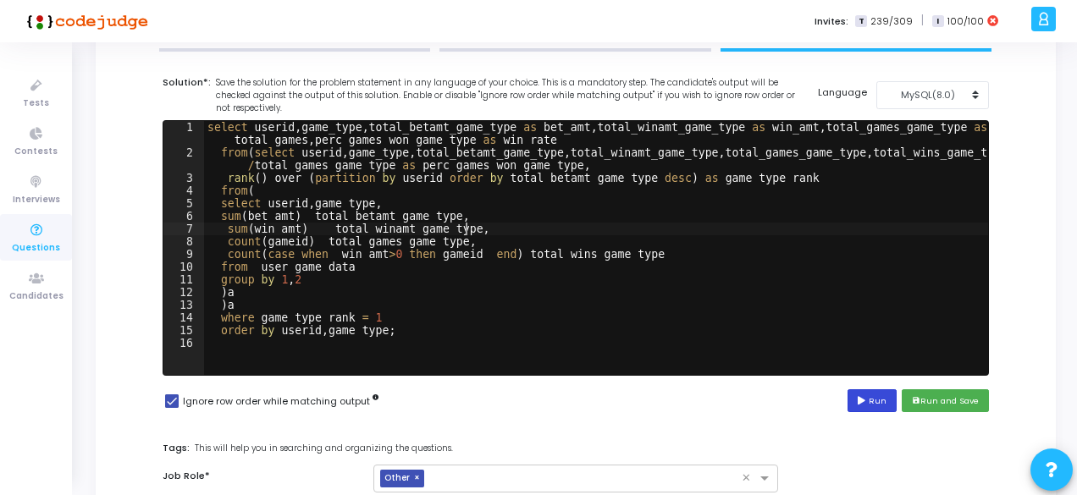
click at [871, 407] on button "Run" at bounding box center [871, 400] width 49 height 23
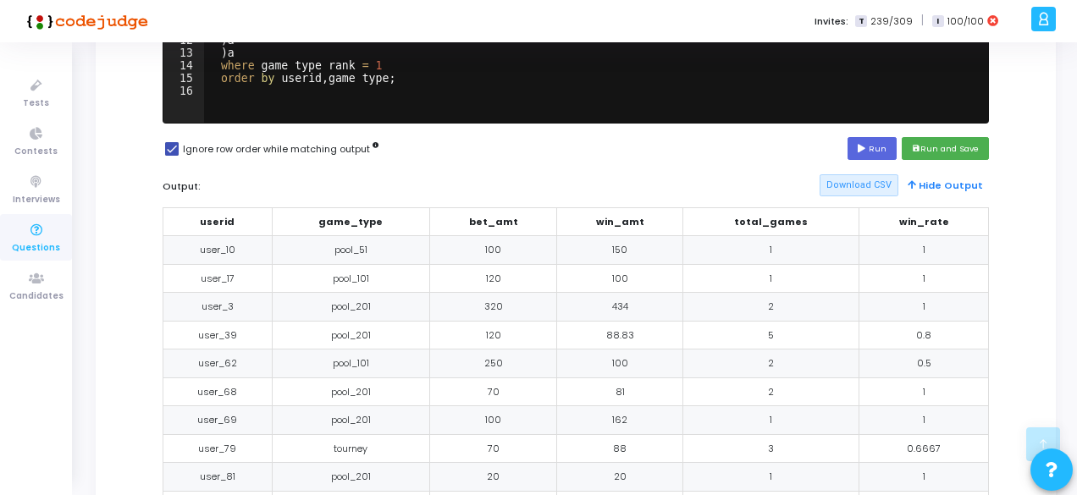
scroll to position [353, 0]
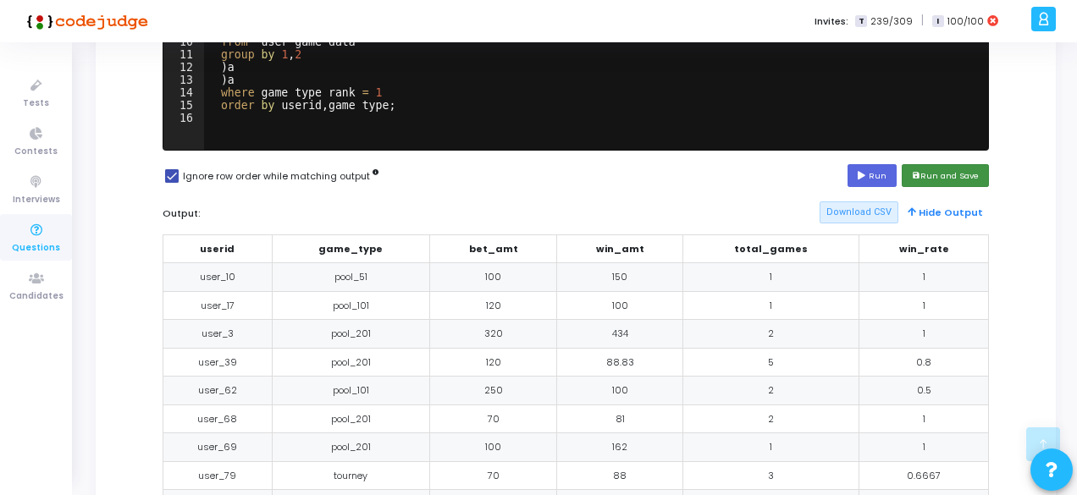
click at [974, 171] on button "save Run and Save" at bounding box center [945, 175] width 87 height 23
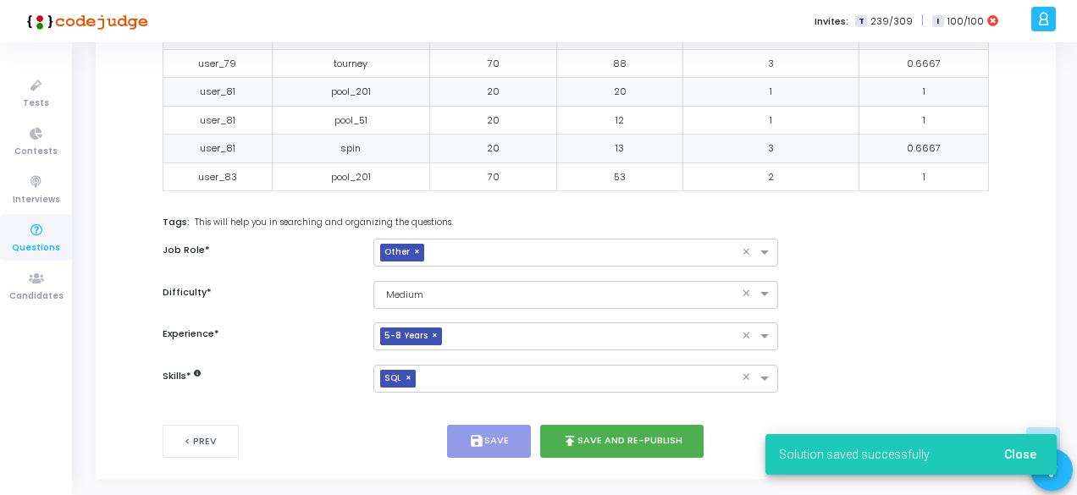
scroll to position [804, 0]
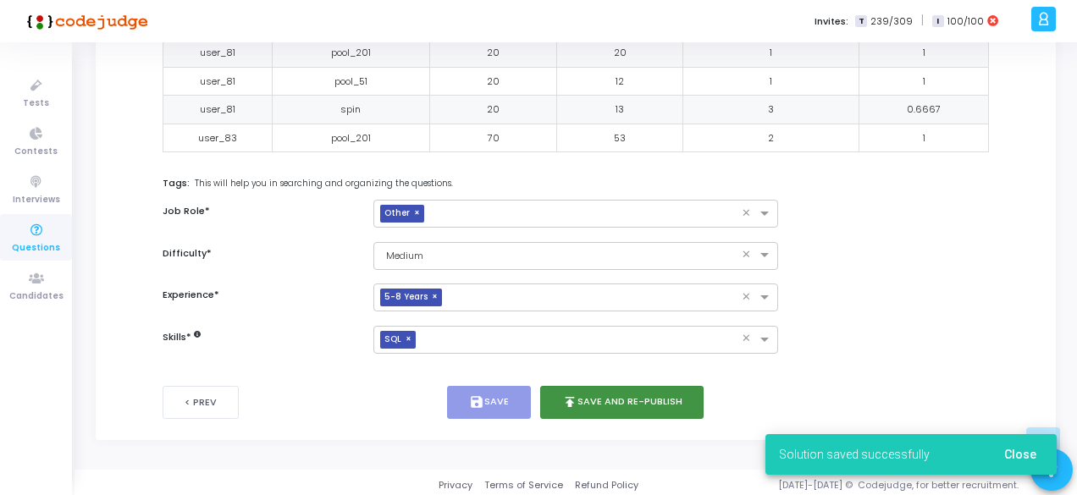
click at [660, 392] on button "publish Save and Re-publish" at bounding box center [622, 402] width 164 height 33
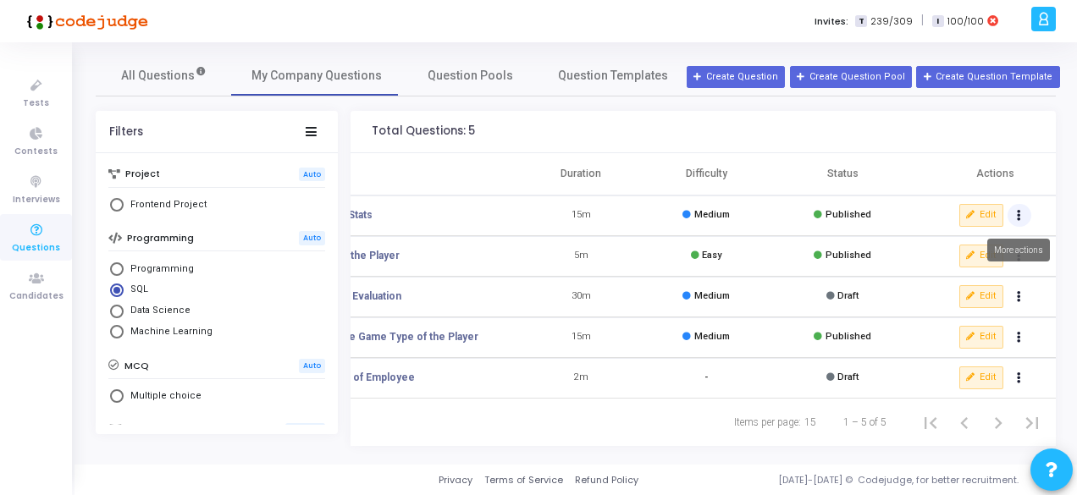
click at [1024, 218] on button "Actions" at bounding box center [1019, 216] width 24 height 24
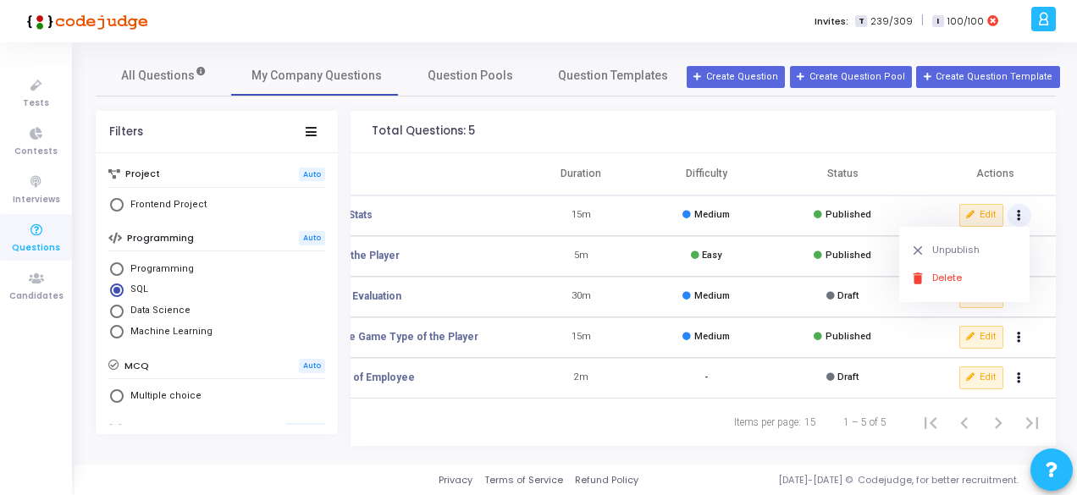
click at [818, 257] on icon at bounding box center [818, 255] width 8 height 8
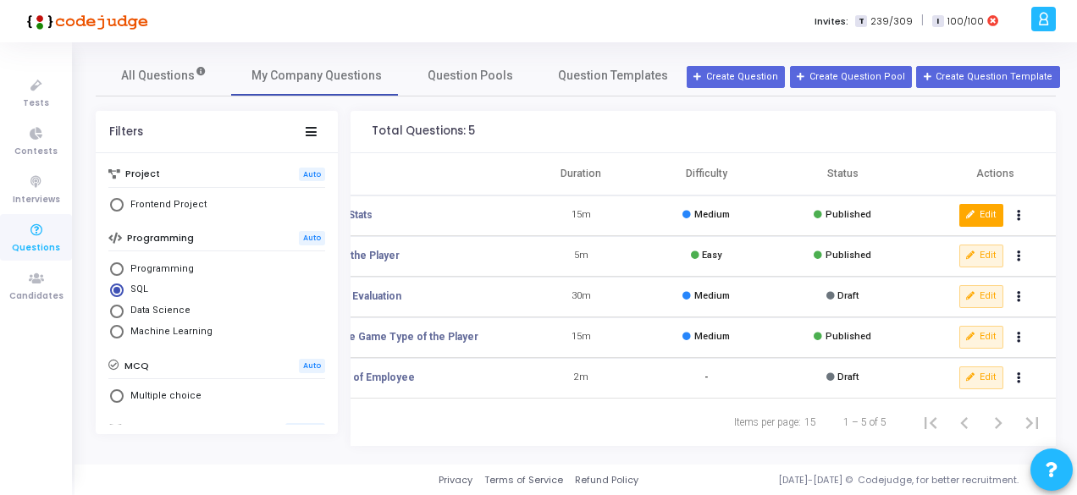
click at [982, 209] on button "Edit" at bounding box center [981, 215] width 44 height 22
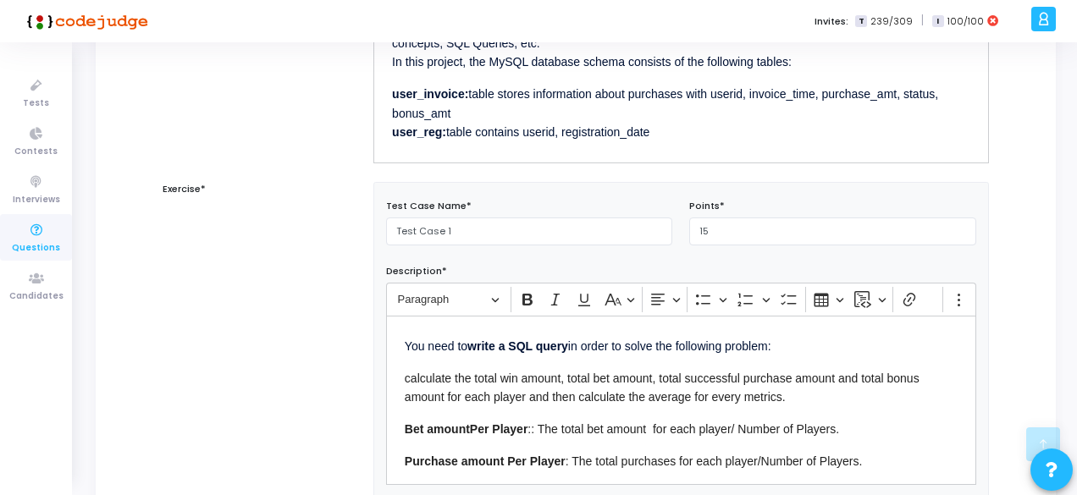
scroll to position [78, 0]
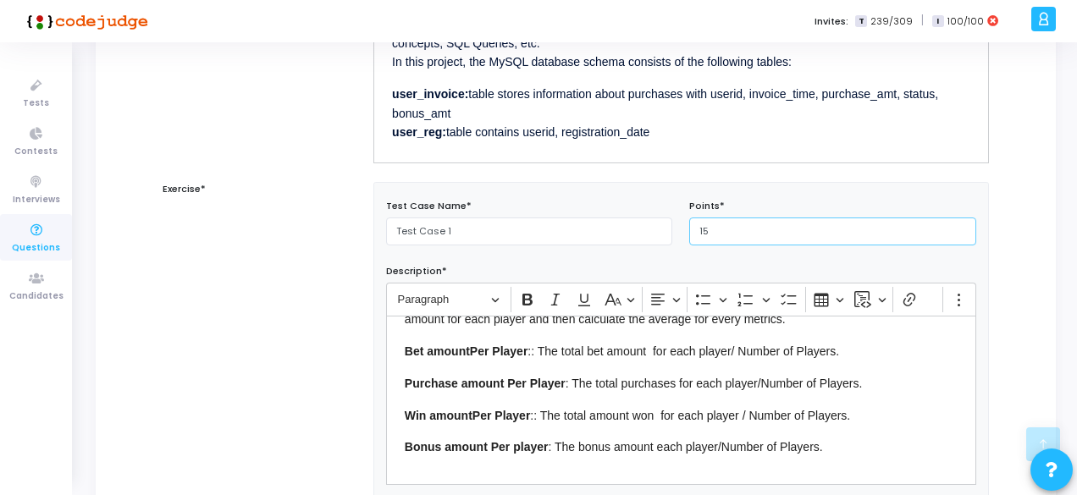
click at [718, 233] on input "15" at bounding box center [832, 232] width 287 height 28
type input "1"
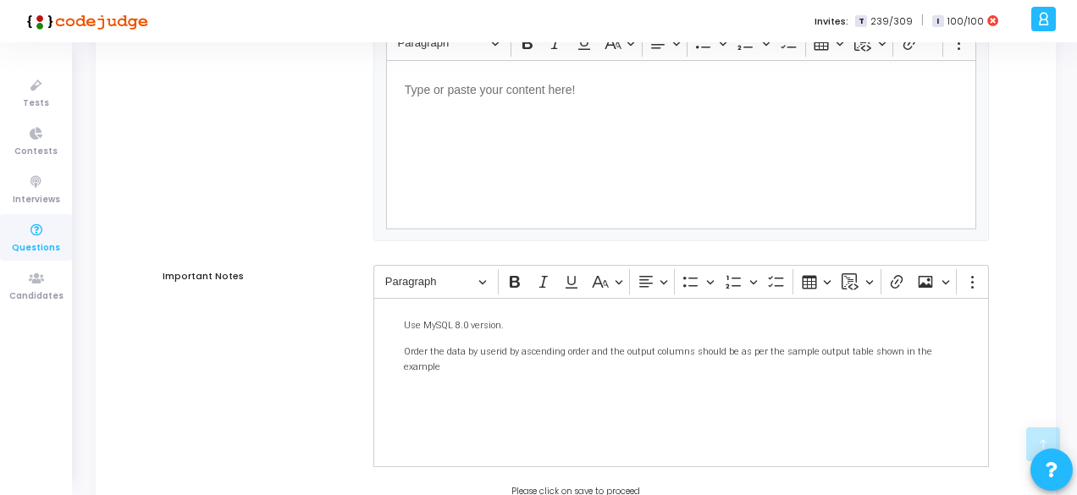
scroll to position [1464, 0]
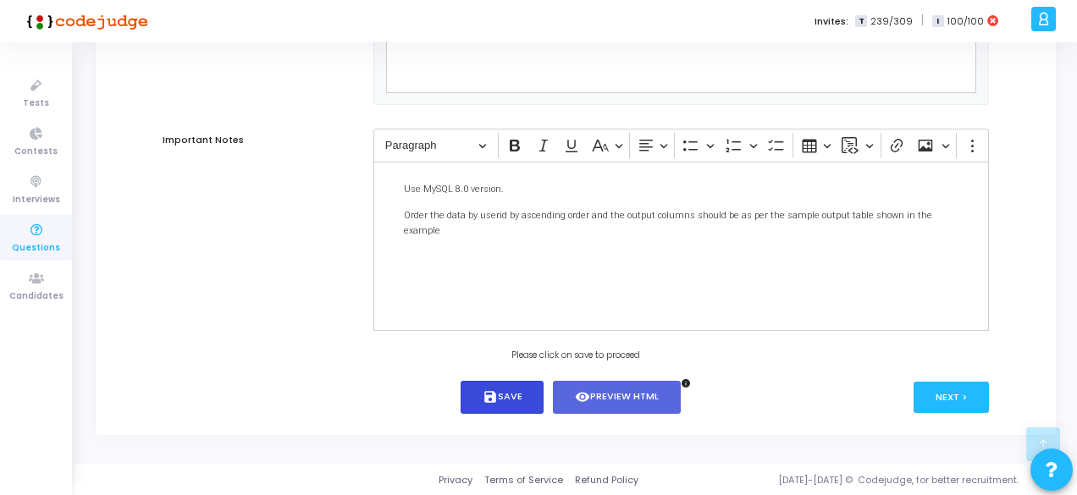
type input "25"
click at [511, 400] on button "save Save" at bounding box center [503, 397] width 84 height 33
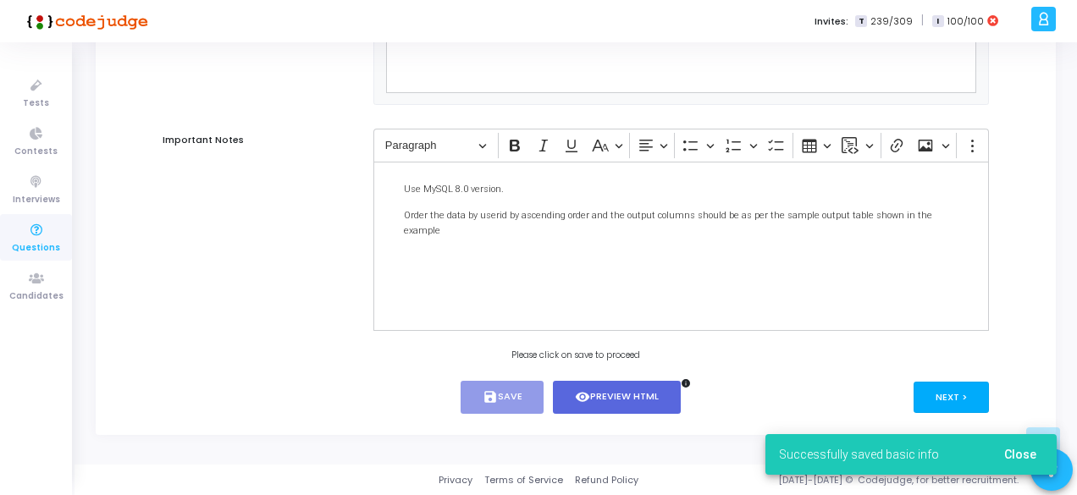
click at [938, 399] on button "Next >" at bounding box center [951, 397] width 75 height 31
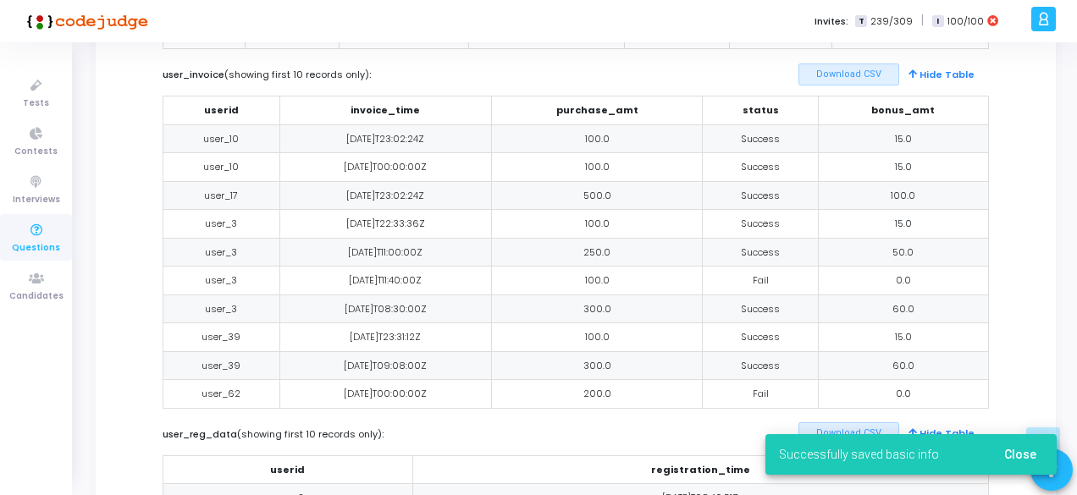
click at [938, 399] on div "user_game_data (showing first 10 records only) : Download CSV Hide Table userid…" at bounding box center [575, 243] width 843 height 1079
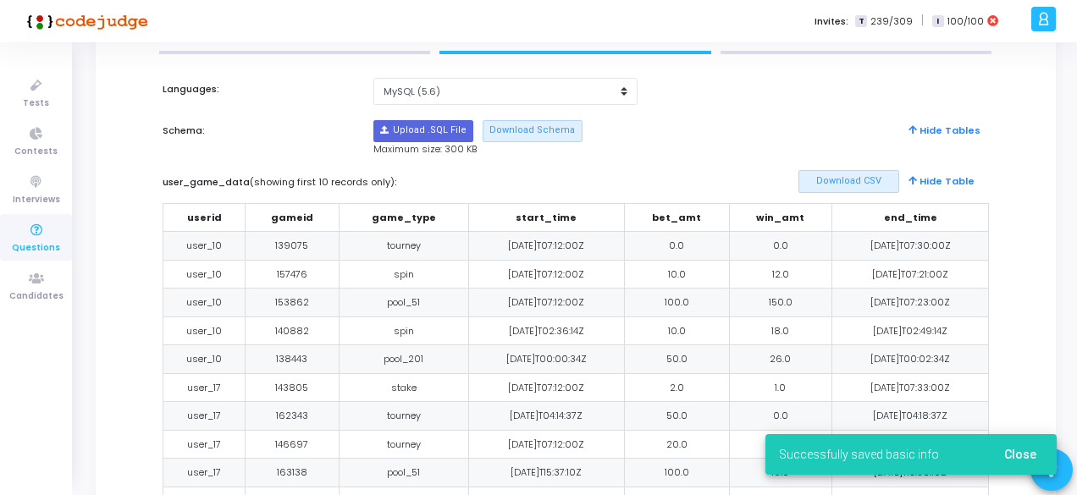
scroll to position [0, 0]
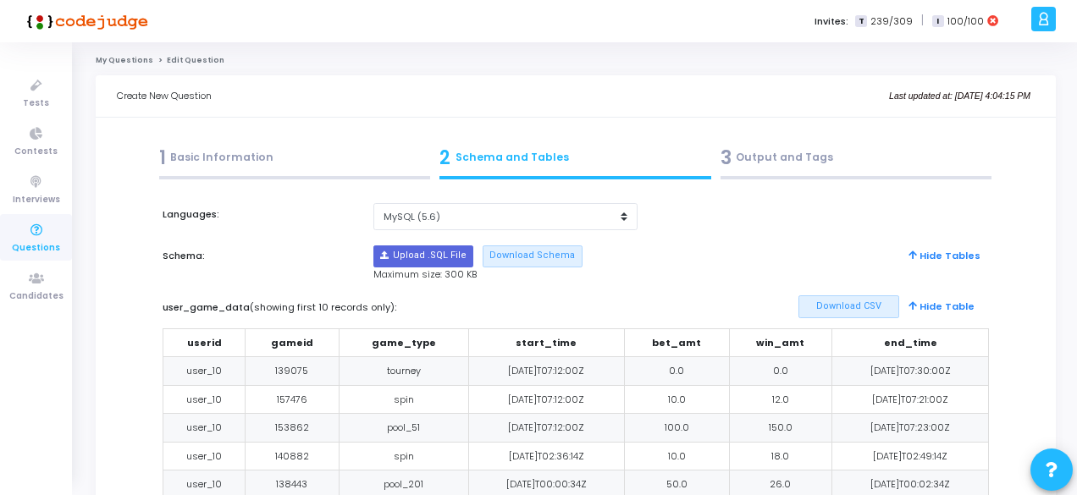
click at [787, 154] on div "3 Output and Tags" at bounding box center [856, 158] width 272 height 28
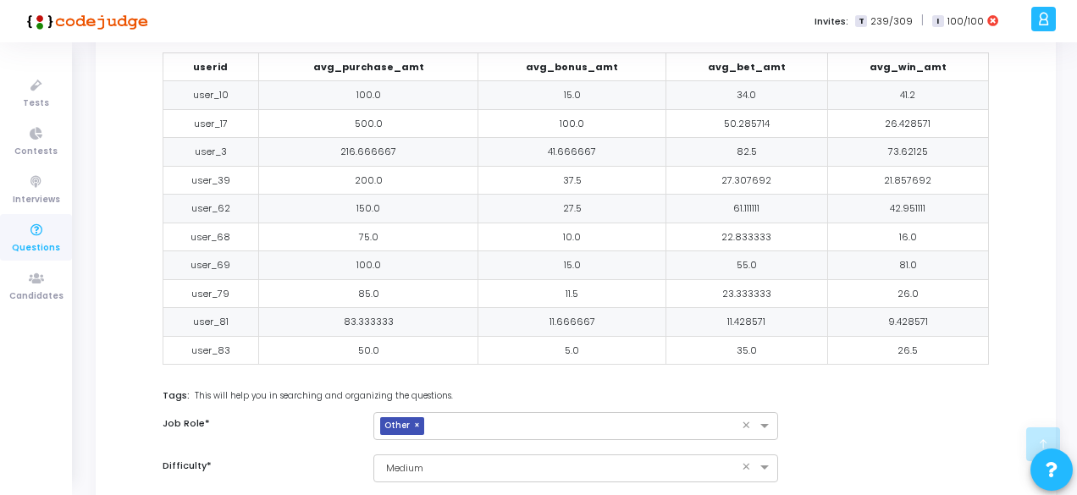
scroll to position [748, 0]
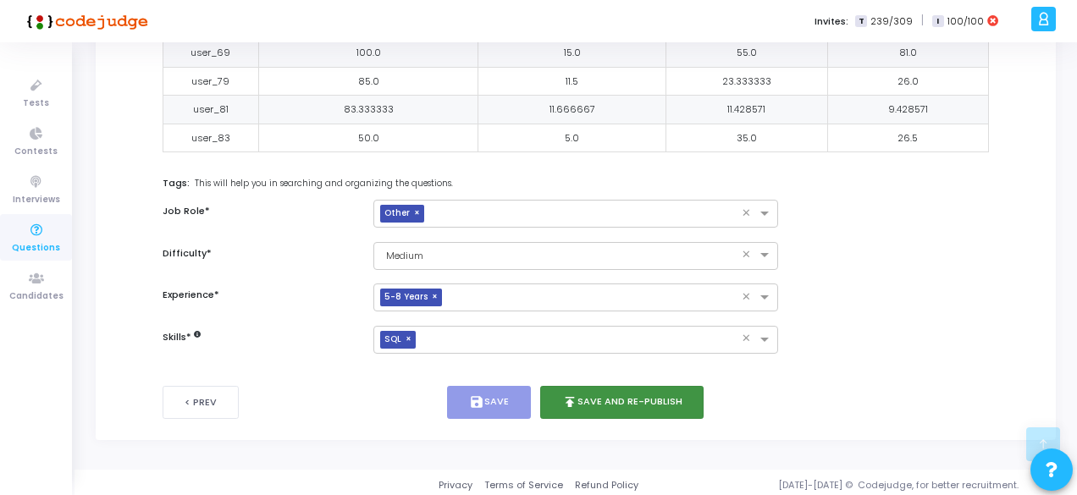
click at [630, 397] on button "publish Save and Re-publish" at bounding box center [622, 402] width 164 height 33
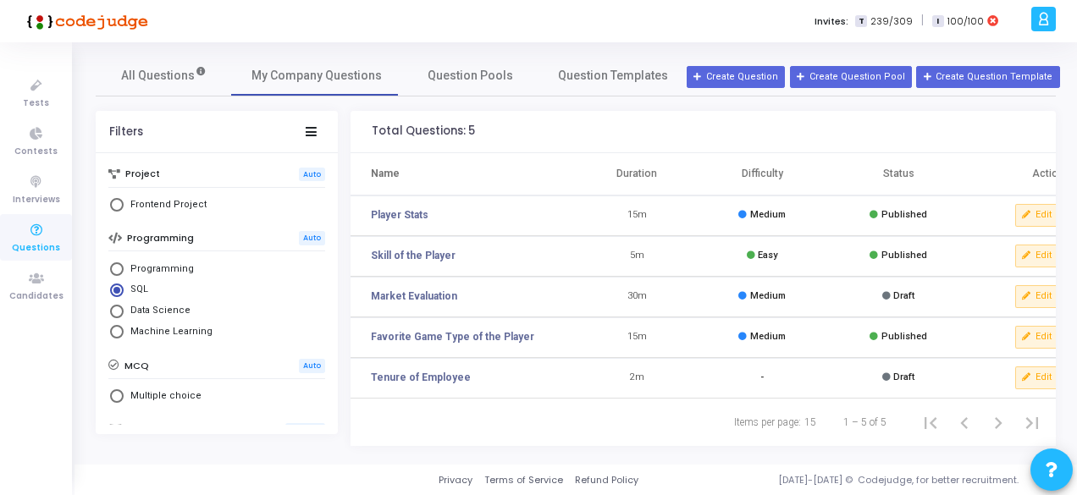
drag, startPoint x: 437, startPoint y: 216, endPoint x: 367, endPoint y: 212, distance: 69.6
click at [367, 212] on td "Player Stats" at bounding box center [462, 216] width 224 height 41
copy link "Player Stats"
drag, startPoint x: 464, startPoint y: 245, endPoint x: 367, endPoint y: 250, distance: 97.5
click at [367, 250] on td "Skill of the Player" at bounding box center [462, 256] width 224 height 41
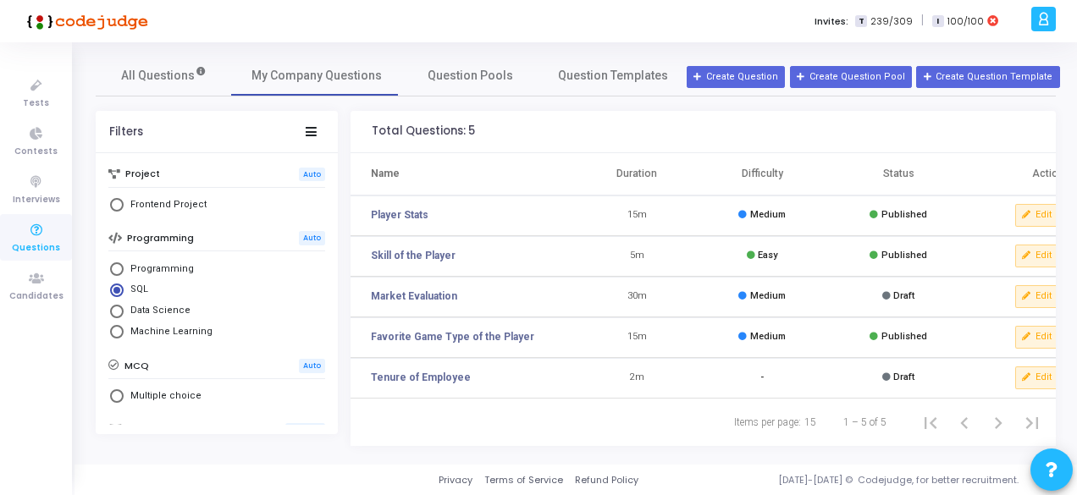
copy link "Skill of the Player"
drag, startPoint x: 523, startPoint y: 335, endPoint x: 369, endPoint y: 336, distance: 154.1
click at [369, 336] on td "Favorite Game Type of the Player" at bounding box center [462, 337] width 224 height 41
copy link "Favorite Game Type of the Player"
click at [403, 209] on link "Player Stats" at bounding box center [400, 214] width 58 height 15
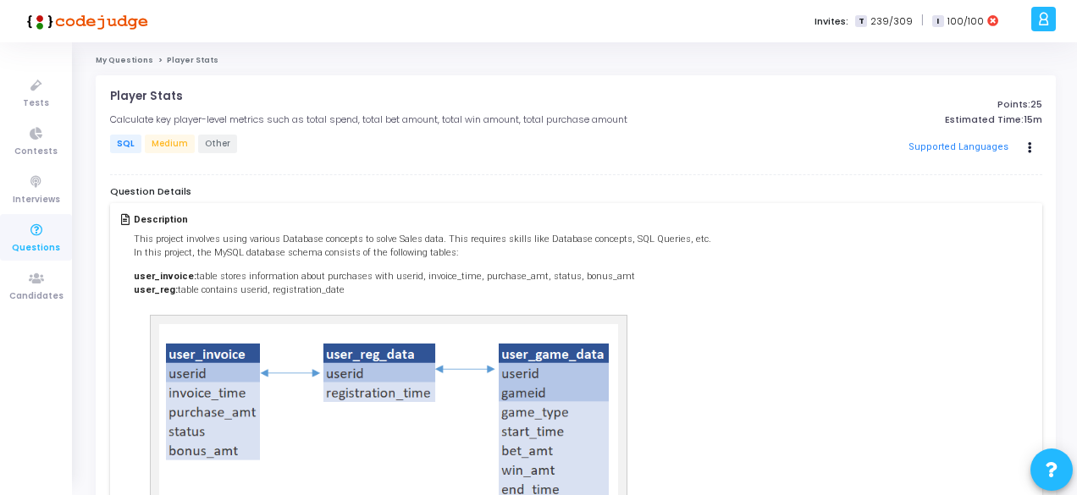
click at [119, 65] on link "My Questions" at bounding box center [125, 60] width 58 height 10
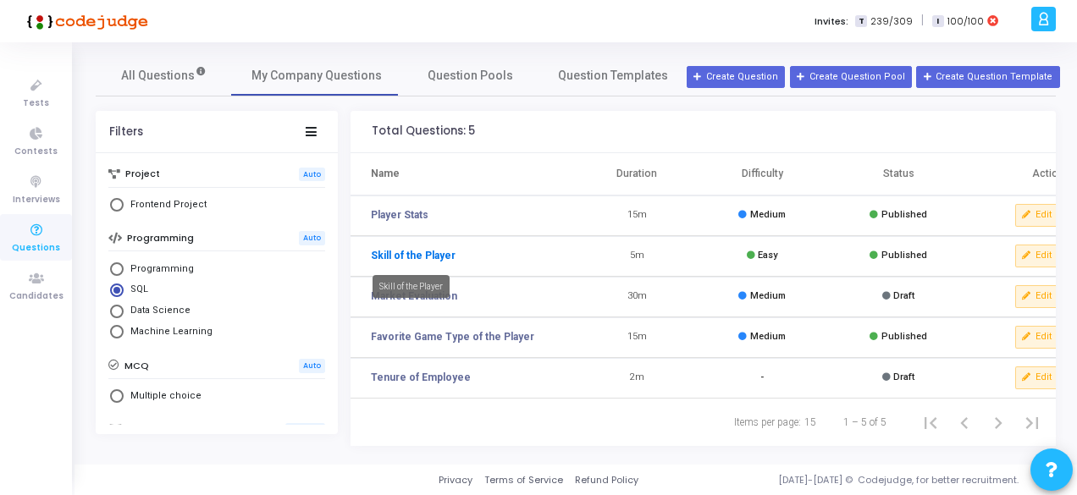
click at [405, 255] on link "Skill of the Player" at bounding box center [413, 255] width 85 height 15
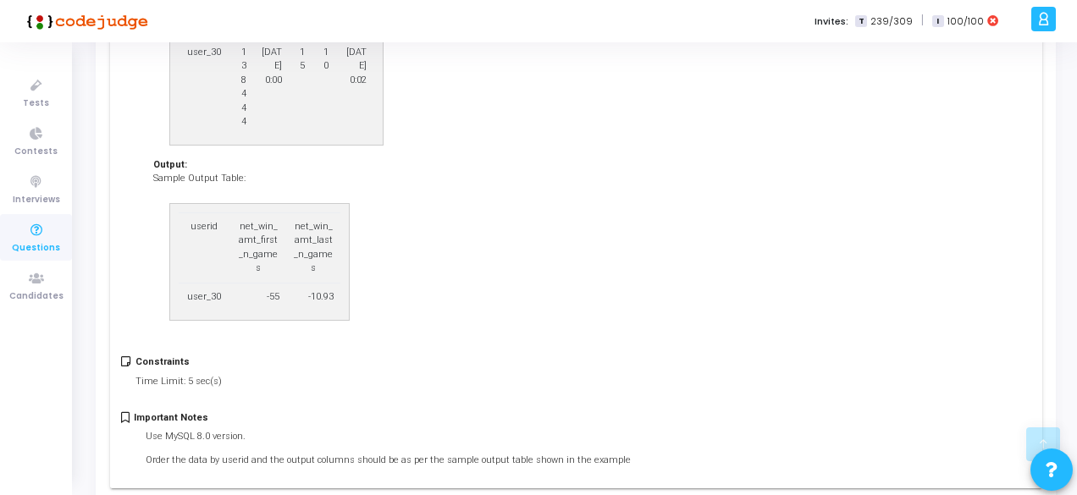
scroll to position [1578, 0]
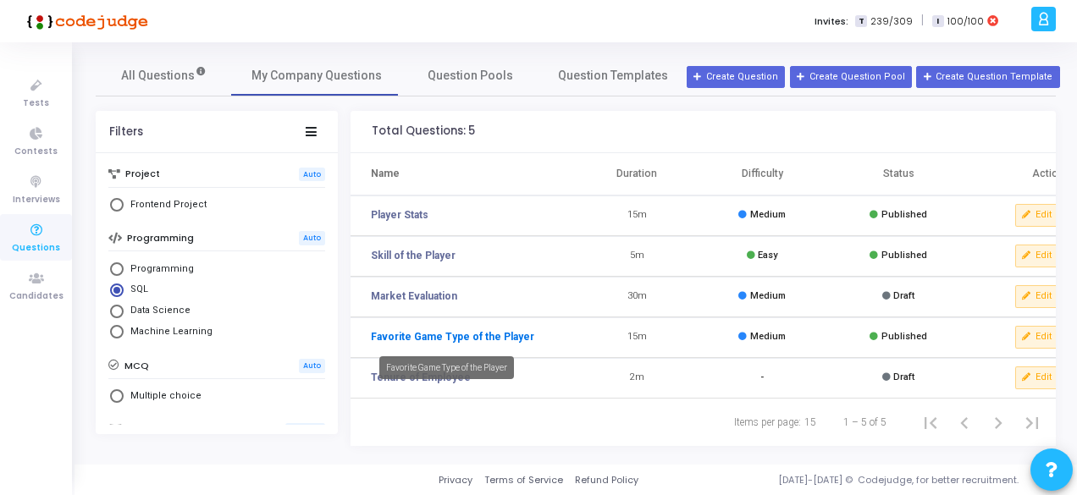
click at [410, 336] on link "Favorite Game Type of the Player" at bounding box center [452, 336] width 163 height 15
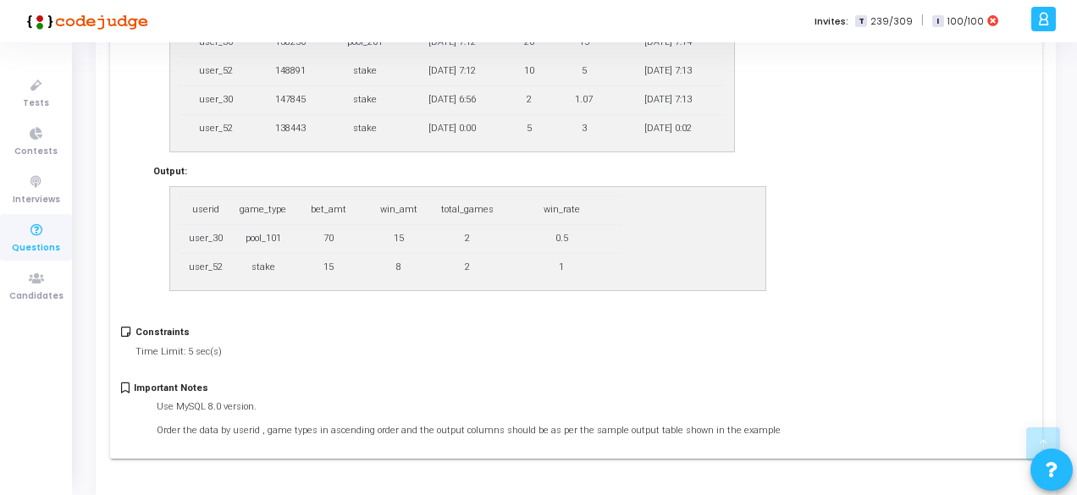
scroll to position [624, 0]
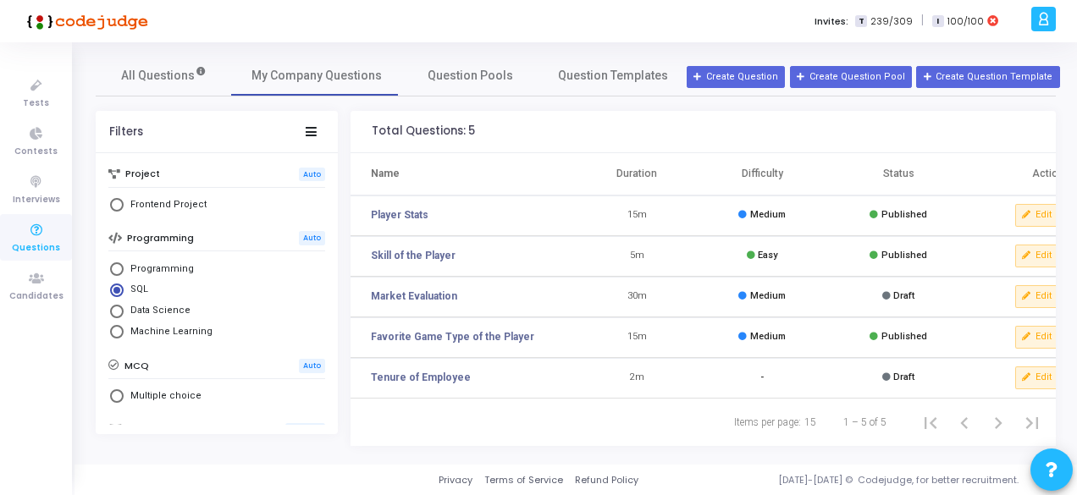
click at [155, 442] on div "Filters Project Auto Frontend Project Programming Auto Programming SQL Data Sci…" at bounding box center [576, 278] width 960 height 335
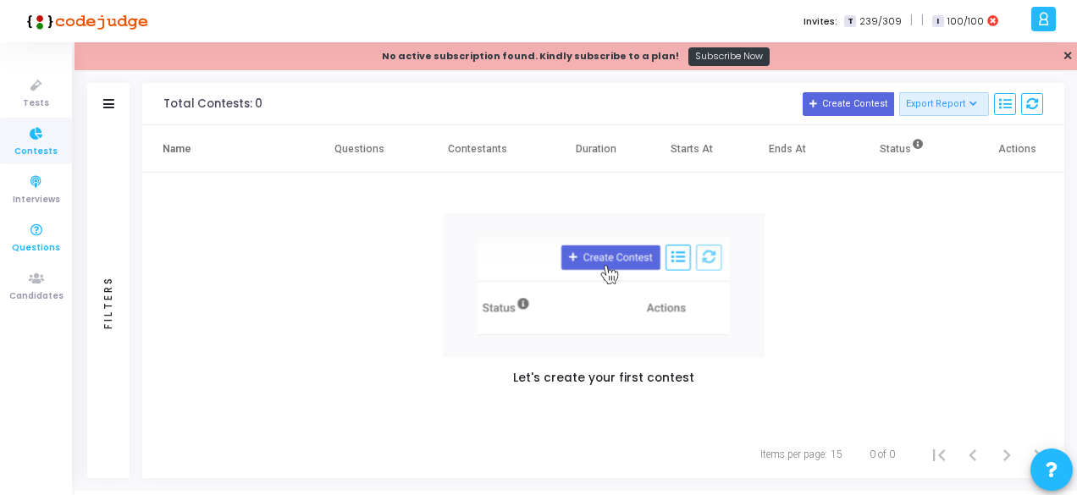
click at [36, 223] on icon at bounding box center [37, 230] width 36 height 21
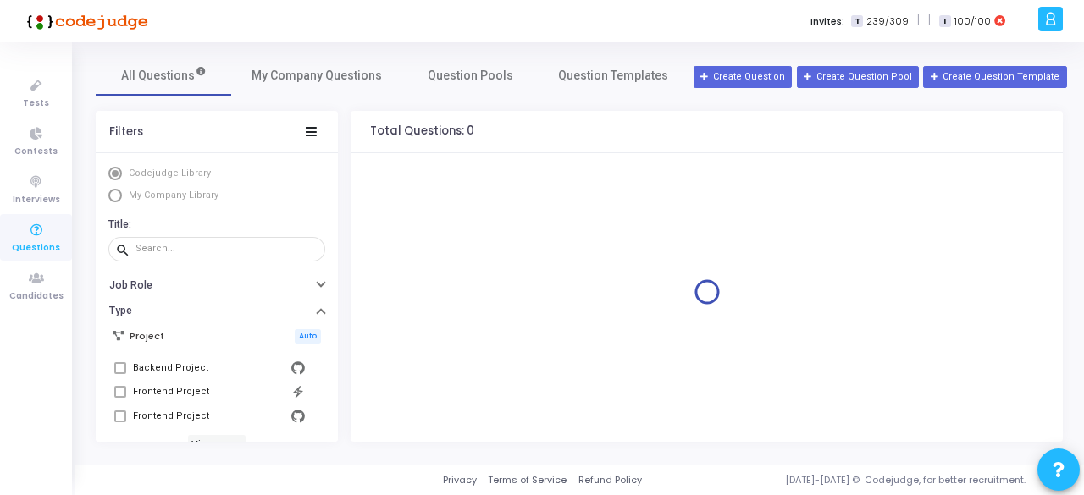
click at [141, 201] on span "My Company Library" at bounding box center [171, 196] width 99 height 14
click at [119, 190] on span "Select Library" at bounding box center [115, 196] width 14 height 14
click at [119, 190] on input "My Company Library" at bounding box center [115, 196] width 14 height 14
radio input "true"
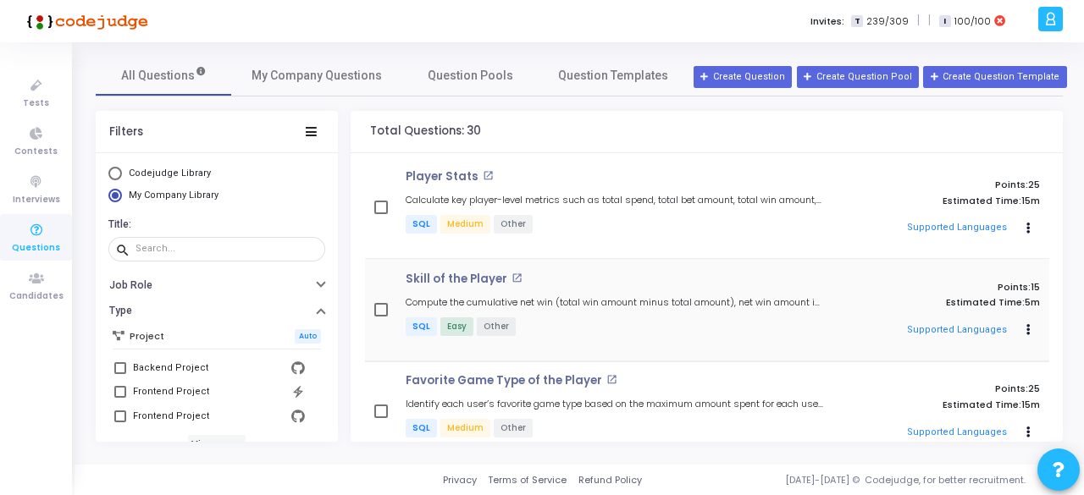
click at [652, 315] on div "Skill of the Player open_in_new Compute the cumulative net win (total win amoun…" at bounding box center [614, 310] width 434 height 75
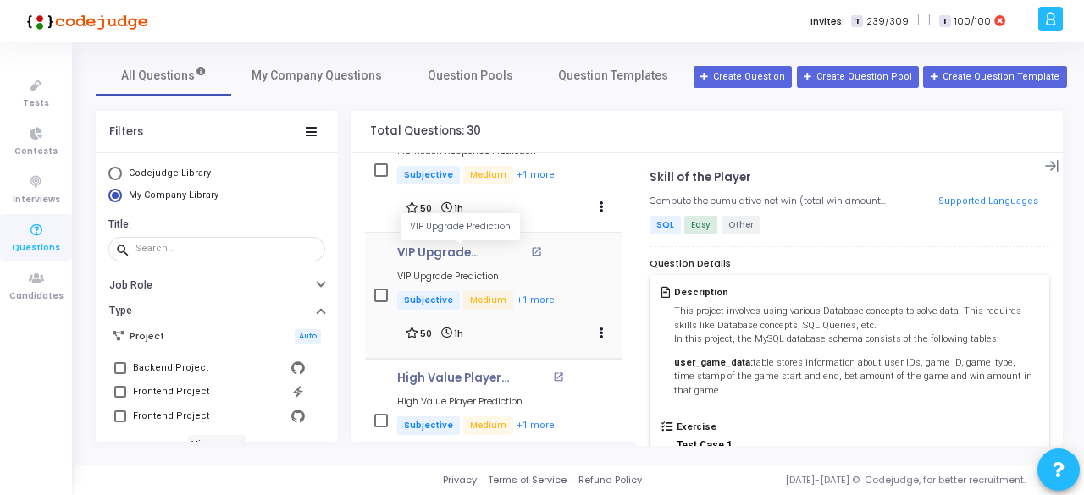
click at [398, 246] on p "VIP Upgrade Prediction" at bounding box center [462, 253] width 130 height 14
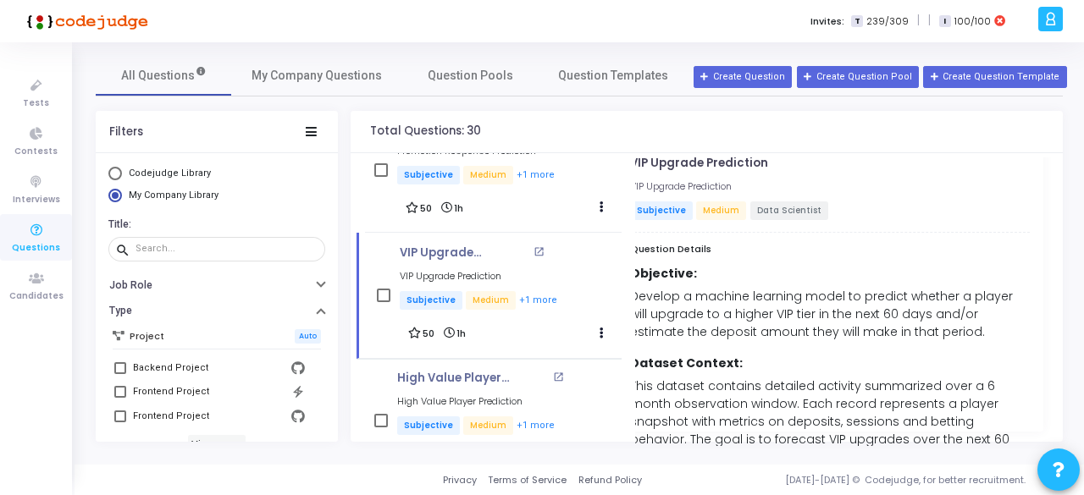
scroll to position [18, 19]
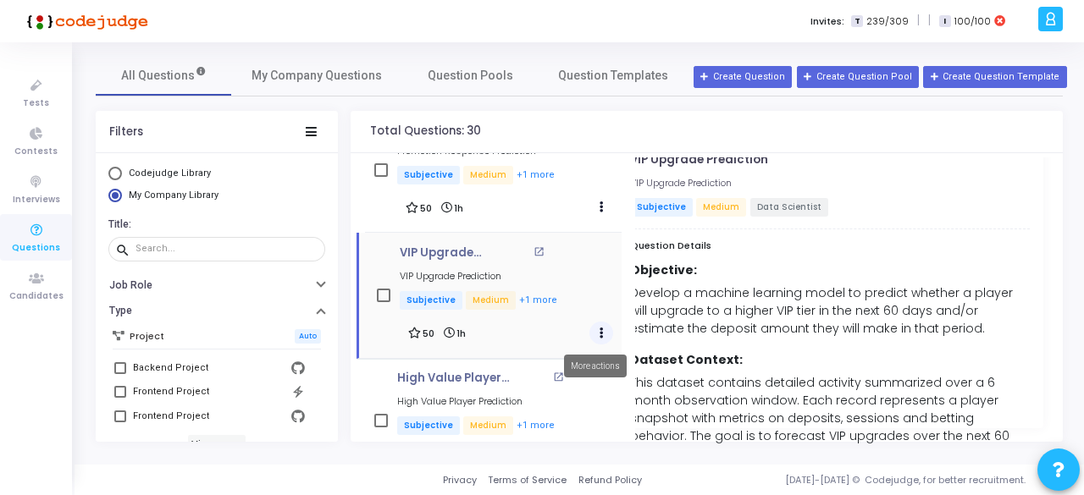
click at [590, 329] on button "Actions" at bounding box center [601, 334] width 24 height 24
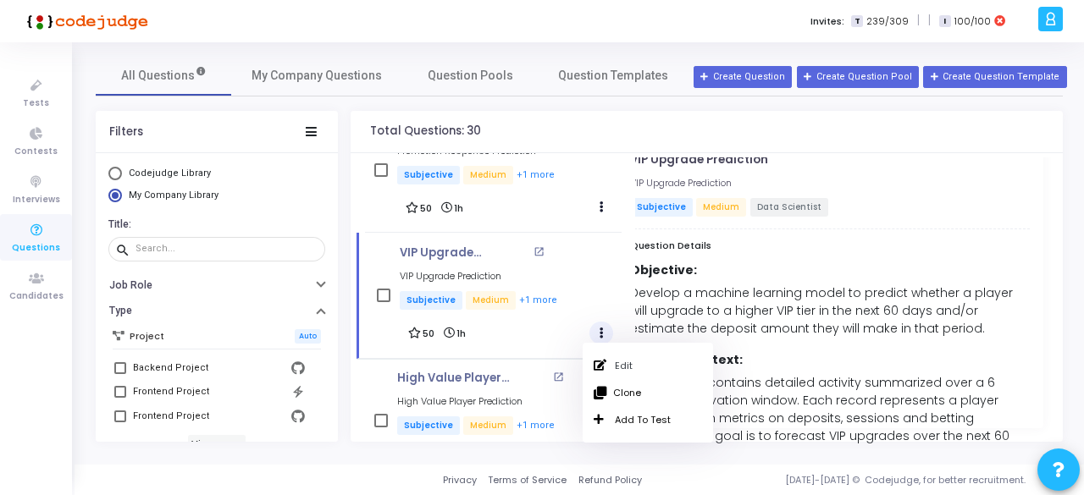
click at [650, 228] on div "VIP Upgrade Prediction open_in_new VIP Upgrade Prediction Subjective Medium Dat…" at bounding box center [830, 191] width 400 height 76
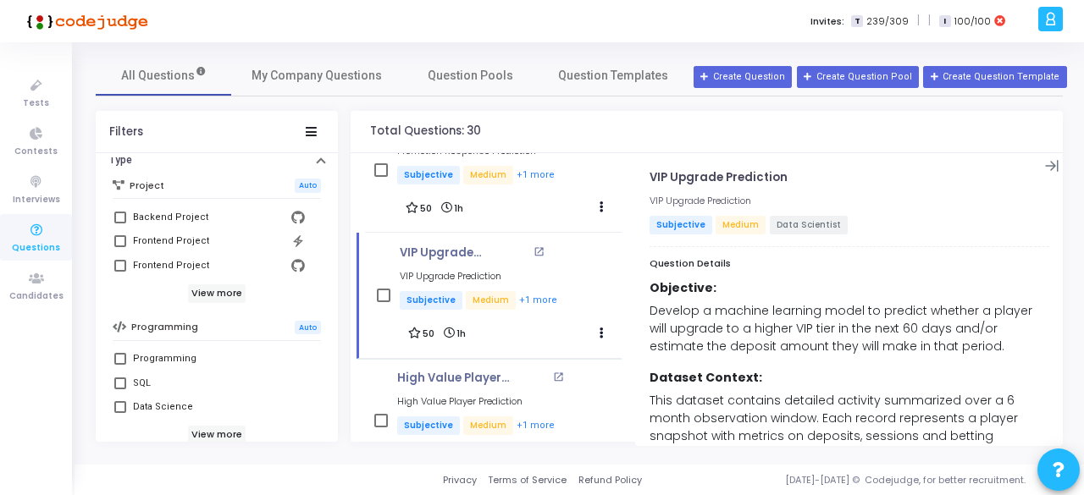
scroll to position [154, 0]
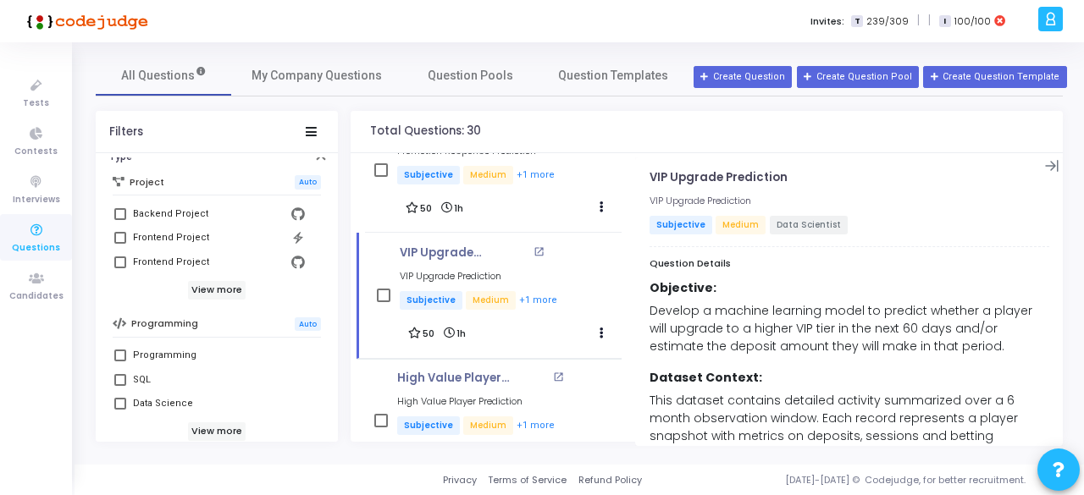
click at [119, 378] on span at bounding box center [120, 380] width 12 height 12
click at [119, 386] on input "SQL" at bounding box center [119, 386] width 1 height 1
checkbox input "true"
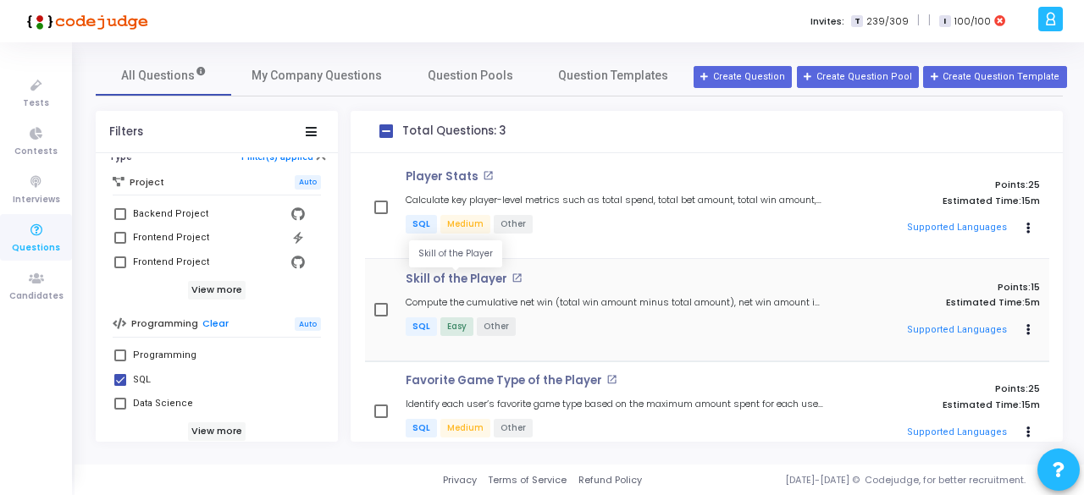
scroll to position [33, 0]
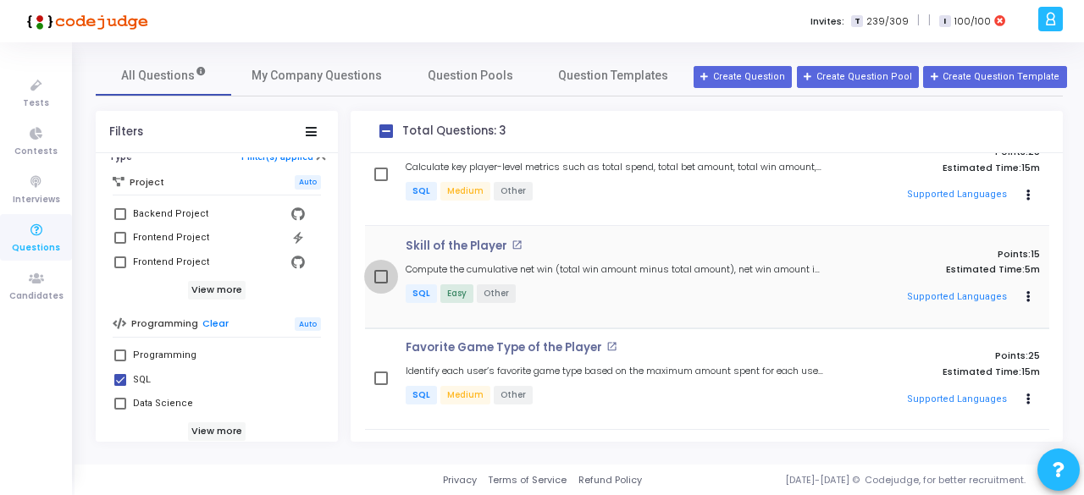
click at [381, 273] on span at bounding box center [381, 277] width 14 height 14
click at [381, 284] on input "checkbox" at bounding box center [380, 284] width 1 height 1
checkbox input "true"
checkbox input "false"
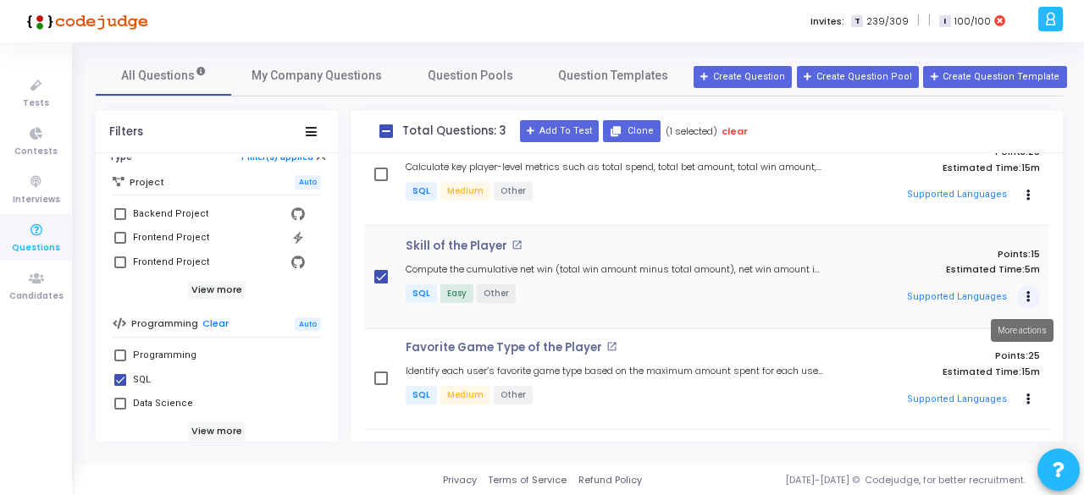
click at [1018, 207] on button "Actions" at bounding box center [1029, 196] width 24 height 24
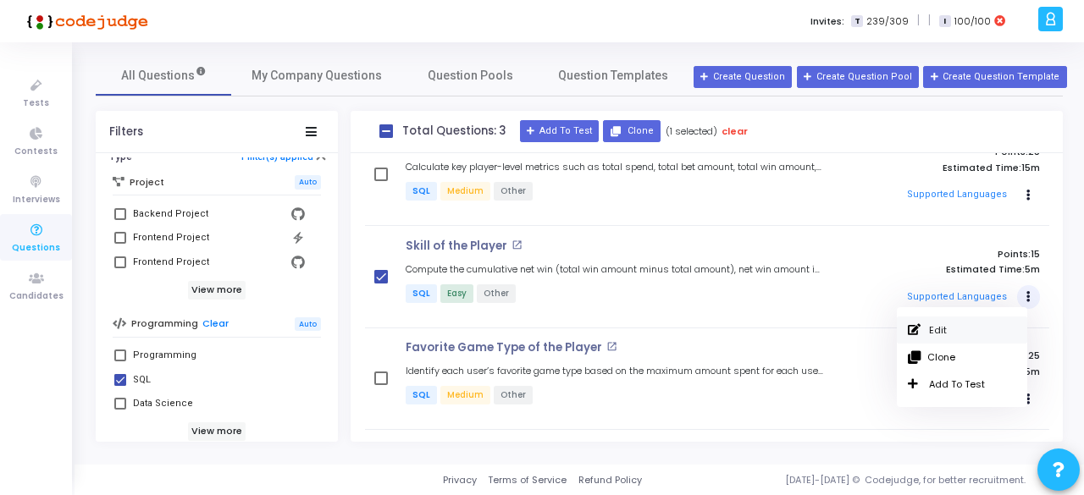
click at [940, 334] on link "Edit" at bounding box center [962, 330] width 130 height 27
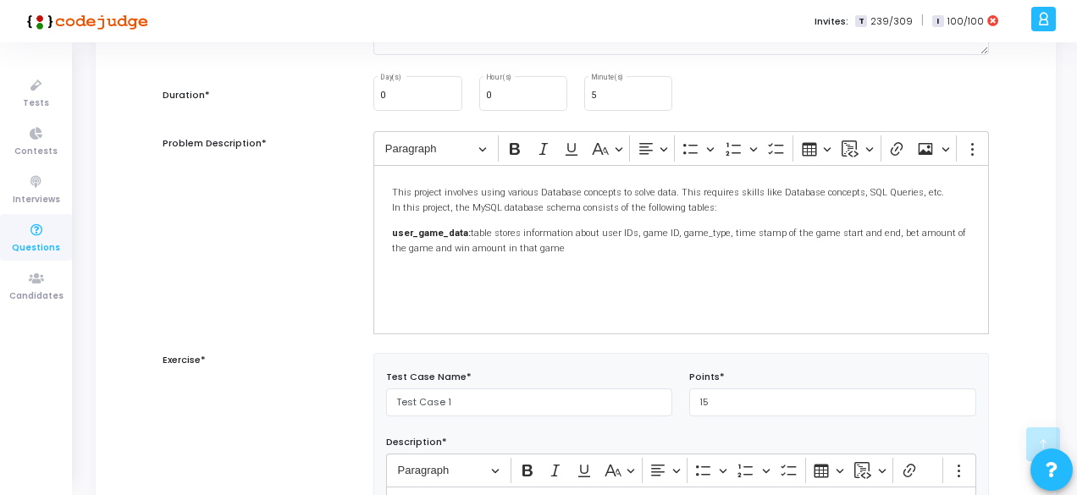
scroll to position [283, 0]
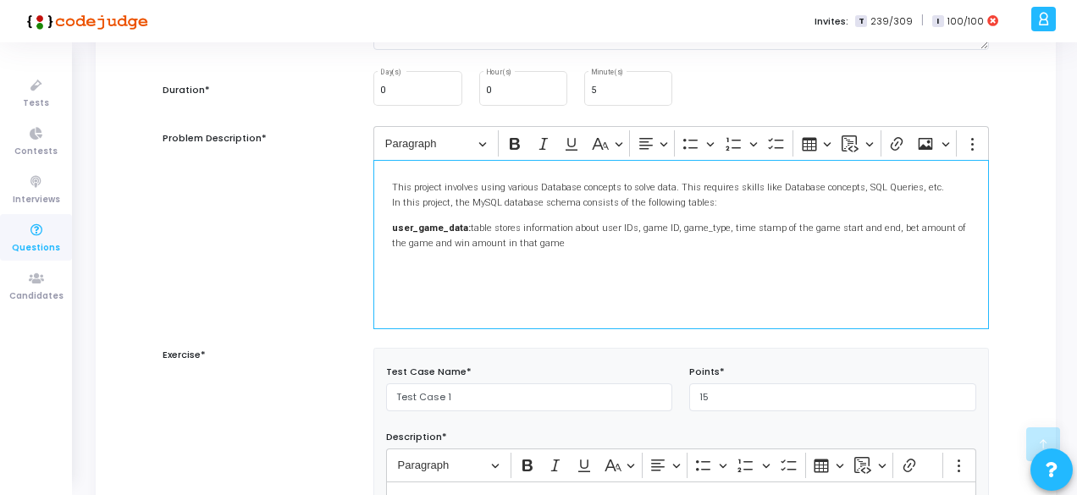
click at [428, 250] on div "This project involves using various Database concepts to solve data. This requi…" at bounding box center [680, 244] width 615 height 169
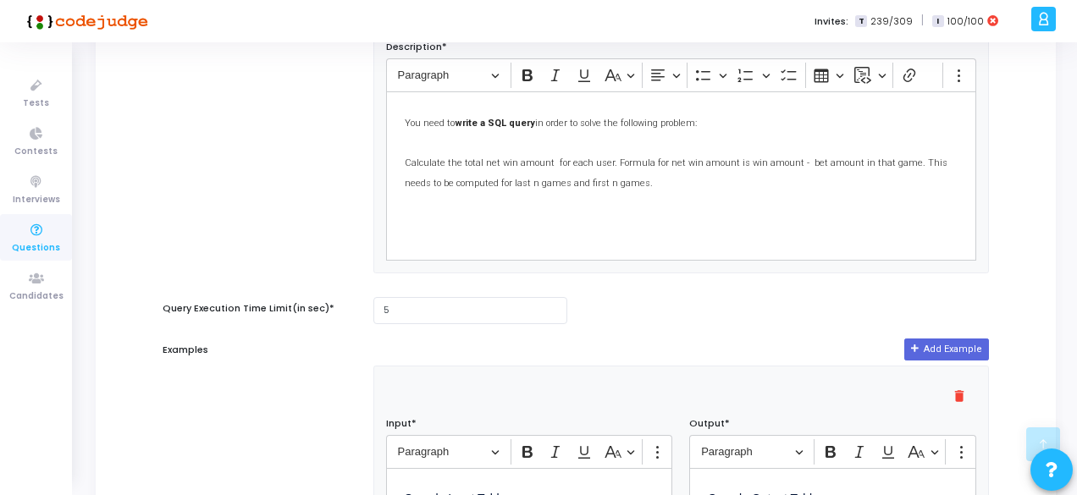
scroll to position [24, 0]
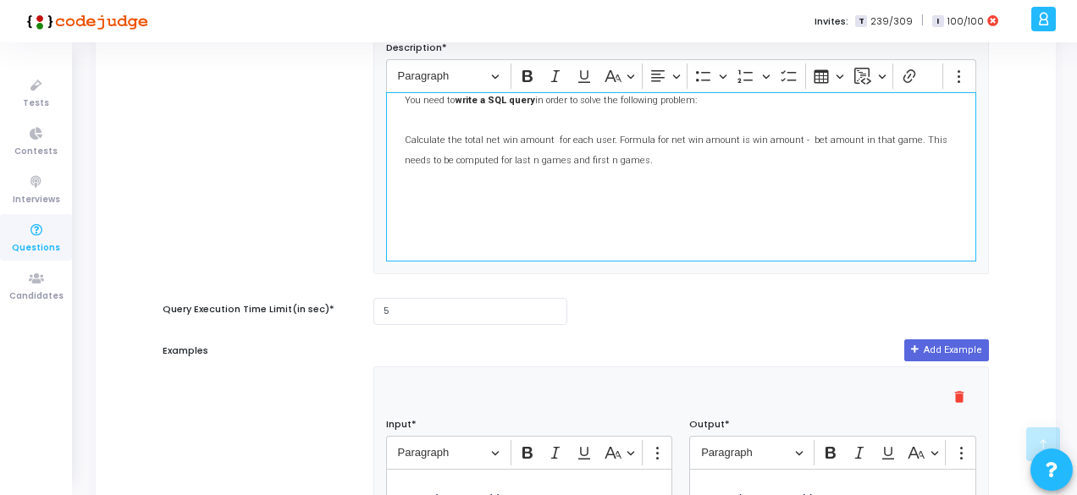
click at [483, 185] on p "Editor editing area: main" at bounding box center [681, 191] width 553 height 21
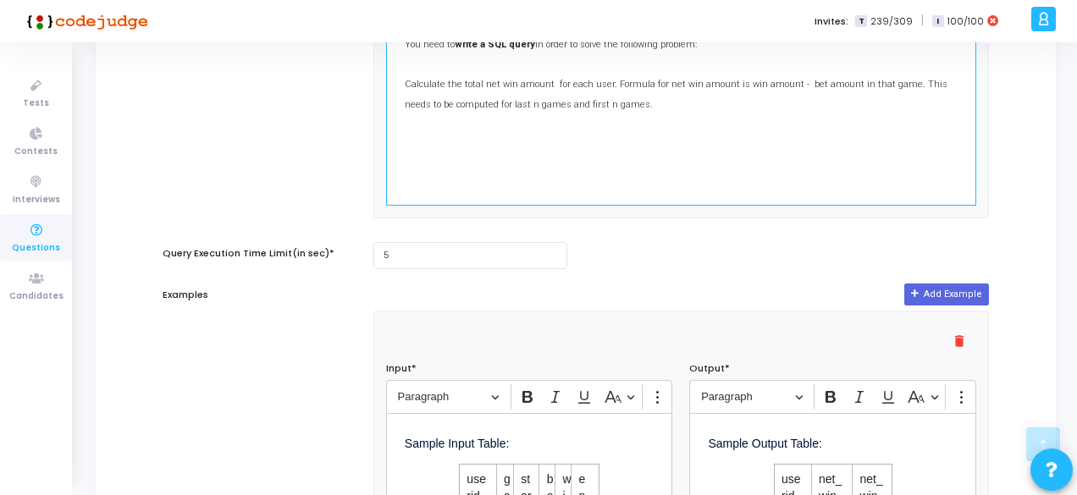
scroll to position [0, 0]
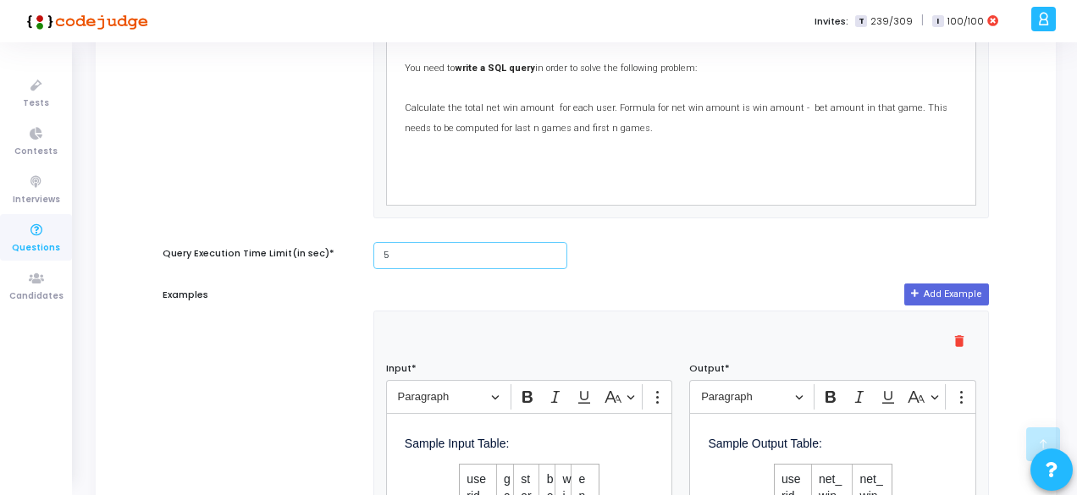
click at [409, 267] on input "5" at bounding box center [470, 256] width 194 height 28
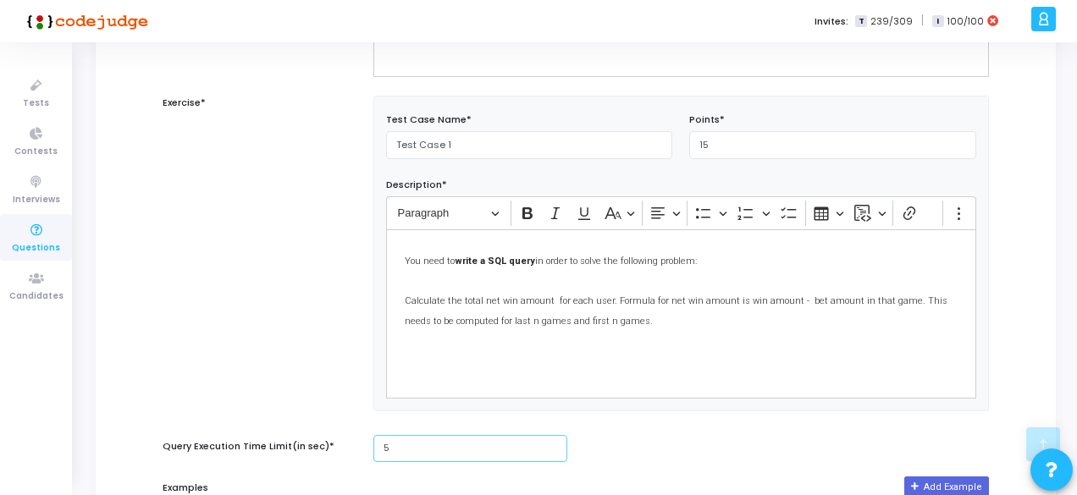
scroll to position [514, 0]
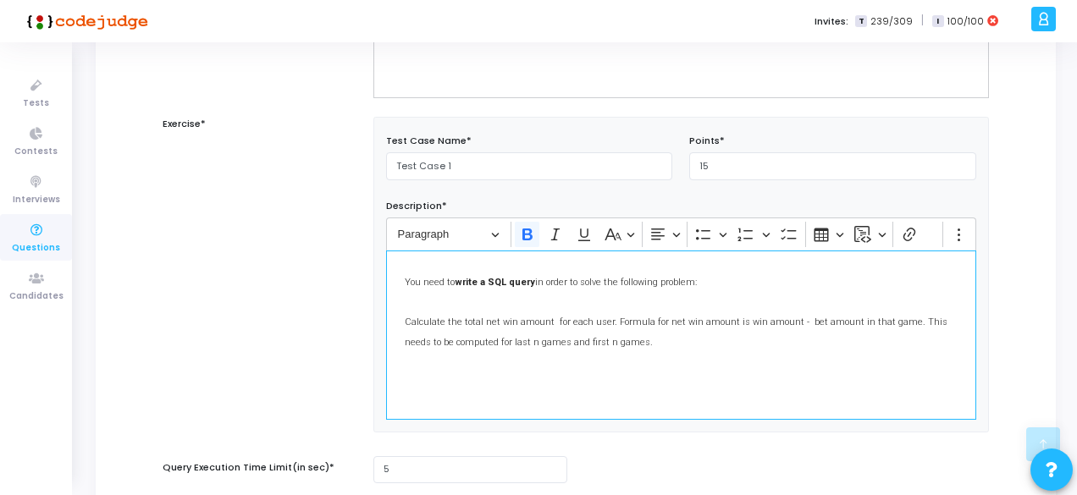
click at [455, 282] on strong "write a SQL query" at bounding box center [495, 282] width 80 height 11
click at [486, 279] on strong "write a SQL query" at bounding box center [495, 282] width 80 height 11
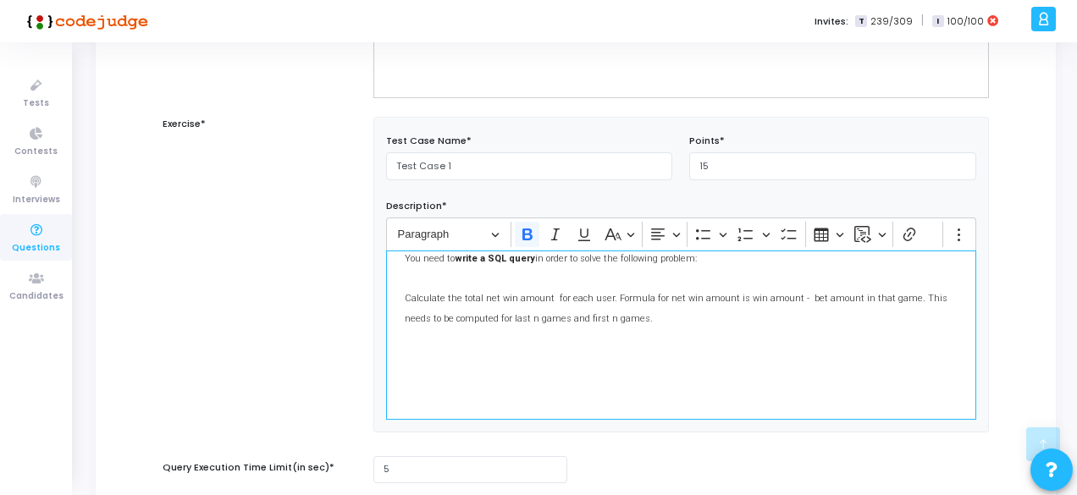
scroll to position [1, 0]
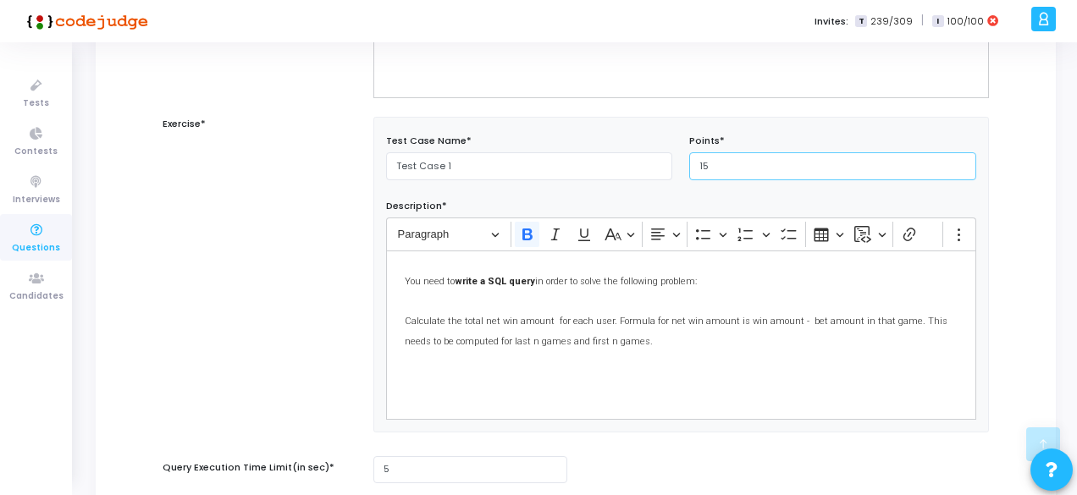
click at [700, 166] on input "15" at bounding box center [832, 166] width 287 height 28
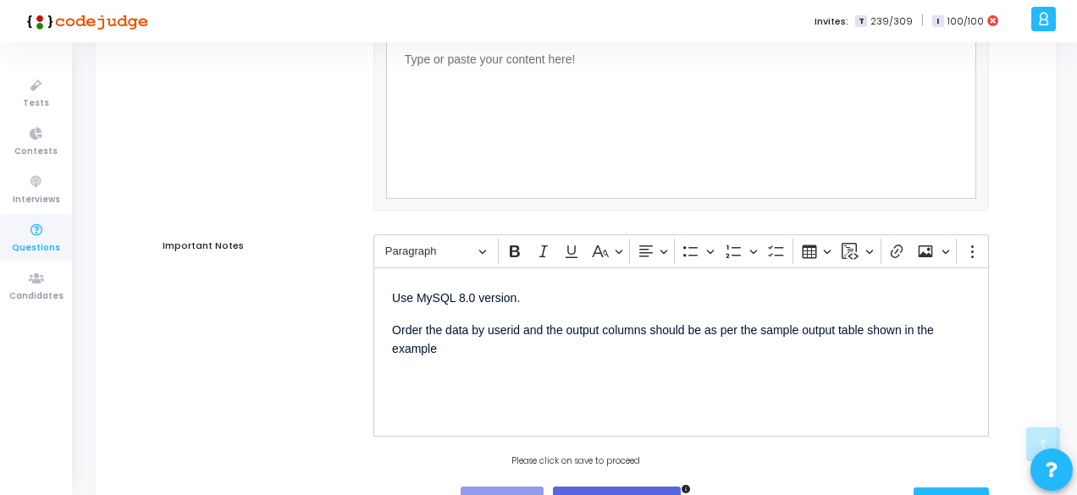
scroll to position [1464, 0]
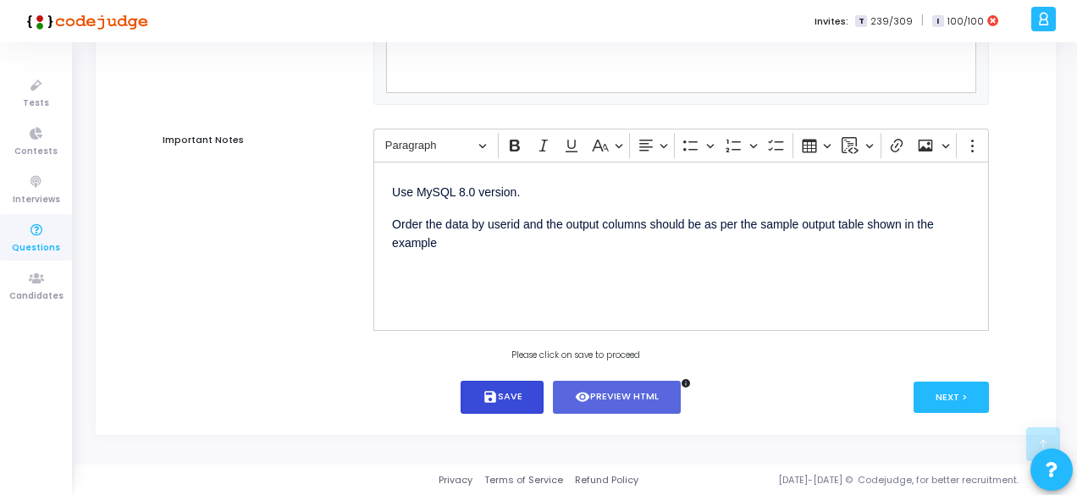
type input "25"
click at [508, 399] on button "save Save" at bounding box center [503, 397] width 84 height 33
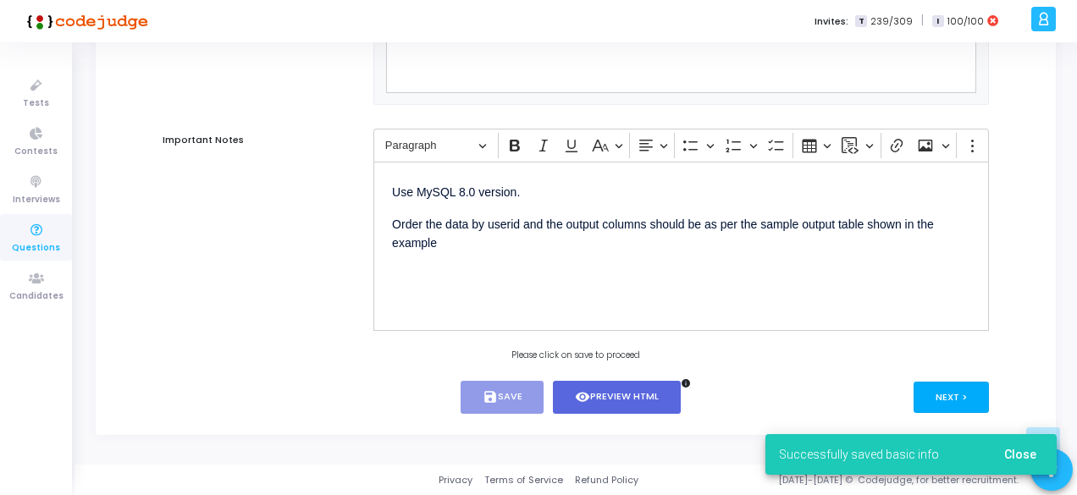
click at [959, 395] on button "Next >" at bounding box center [951, 397] width 75 height 31
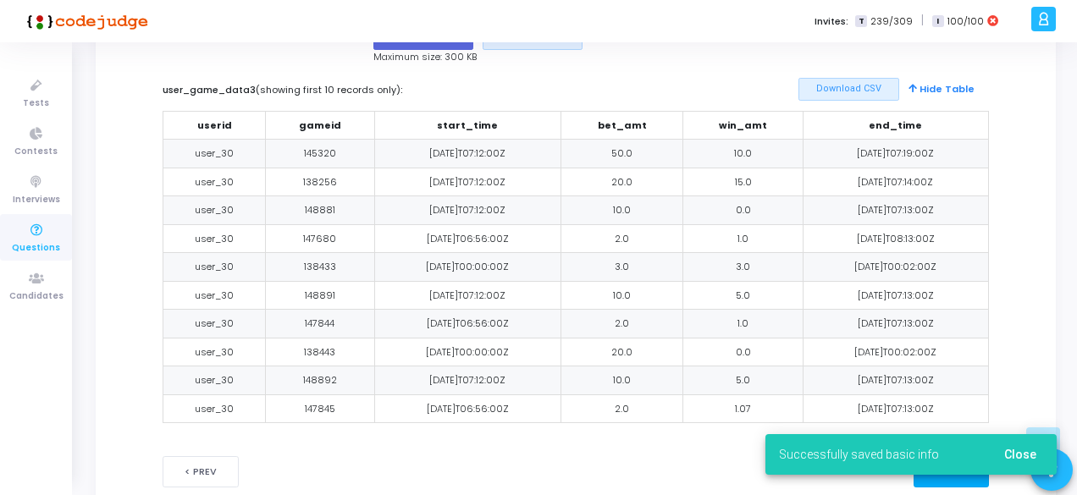
click at [959, 395] on div "Title* Skill of the Player Short Description* info Compute the cumulative net w…" at bounding box center [576, 227] width 826 height 521
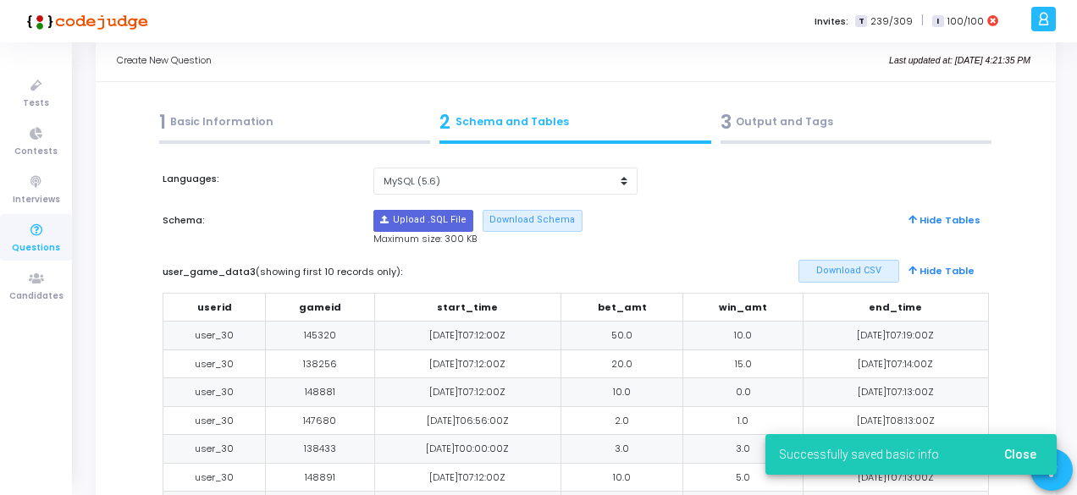
scroll to position [0, 0]
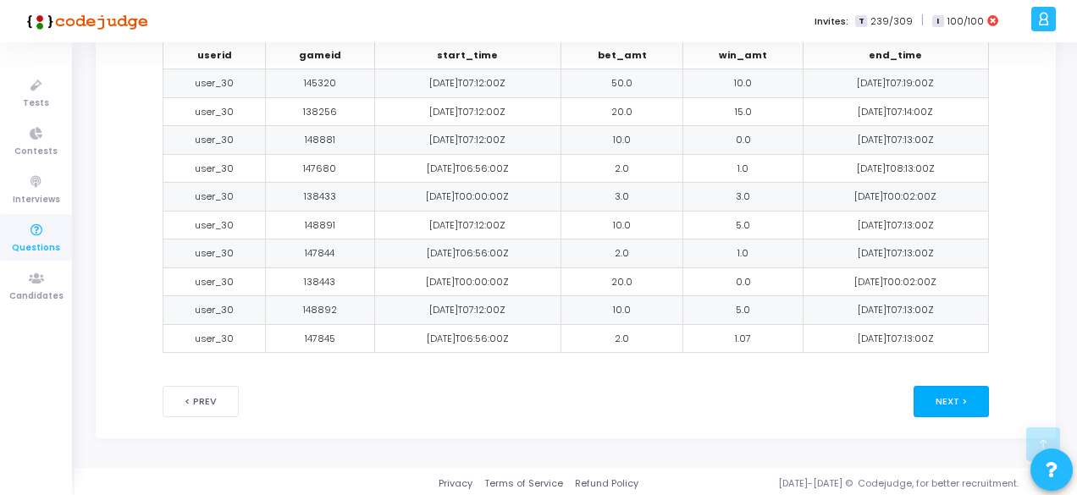
click at [952, 402] on button "Next >" at bounding box center [951, 401] width 75 height 31
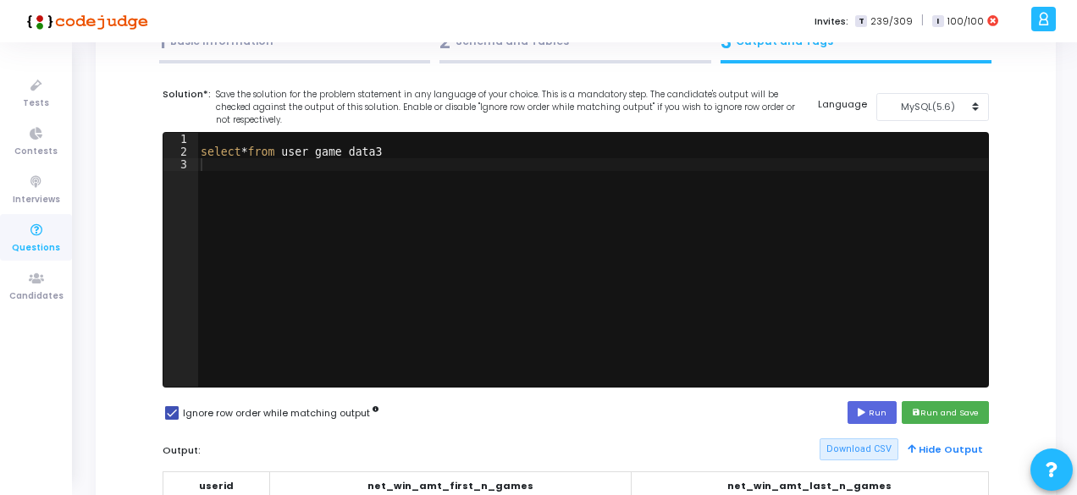
scroll to position [112, 0]
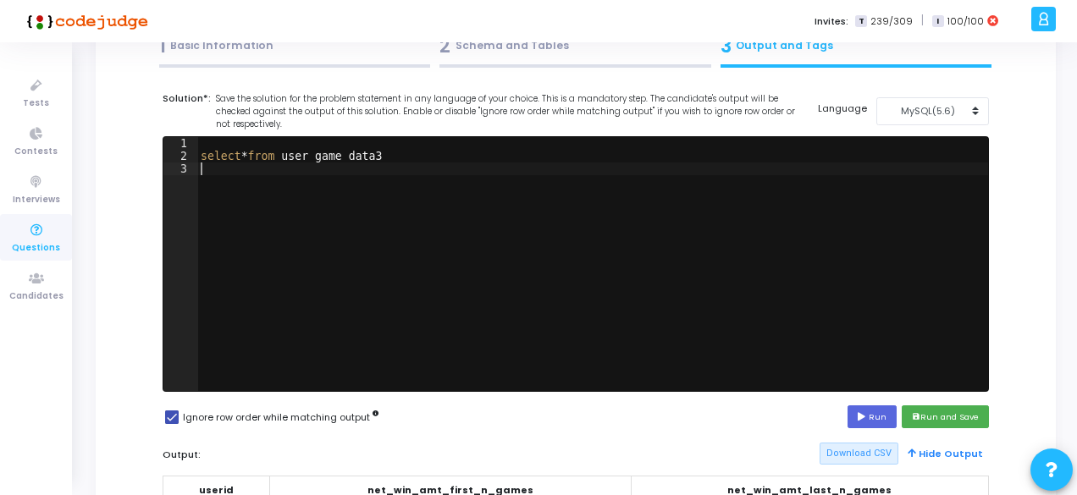
click at [391, 196] on div "select * from user_game_data3" at bounding box center [592, 276] width 791 height 279
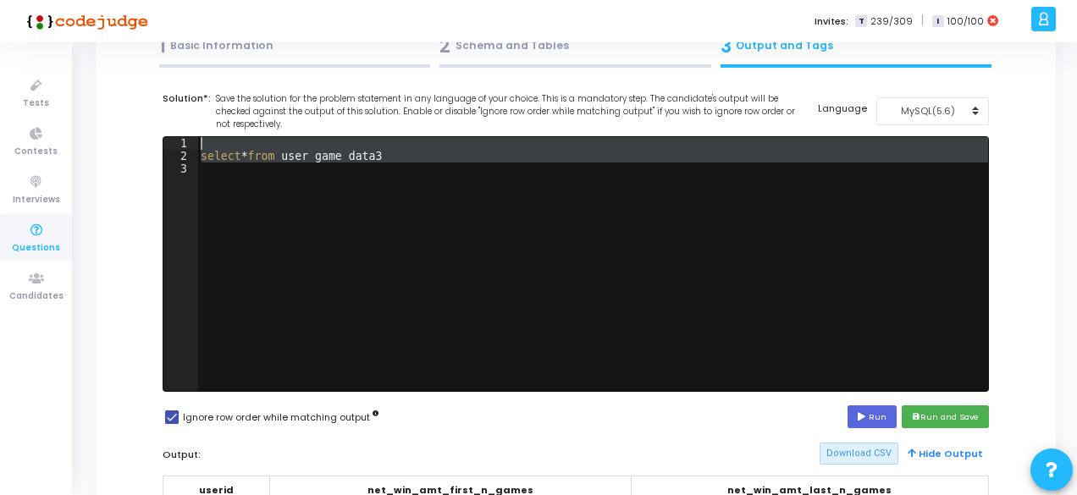
drag, startPoint x: 391, startPoint y: 196, endPoint x: 173, endPoint y: 135, distance: 226.8
click at [173, 137] on div "1 2 3 select * from user_game_data3 ההההההההההההההההההההההההההההההההההההההההההה…" at bounding box center [575, 264] width 825 height 254
type textarea "select * from user_game_data3"
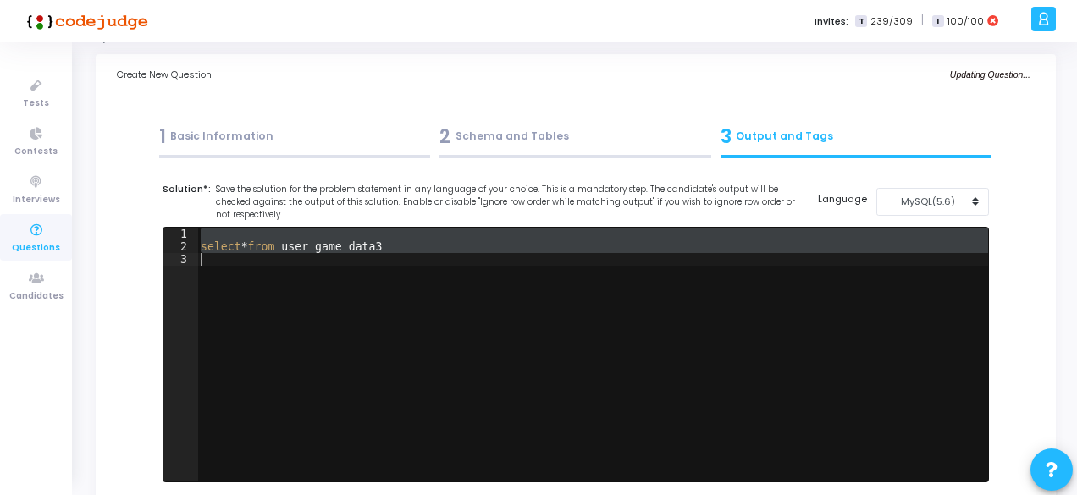
scroll to position [20, 0]
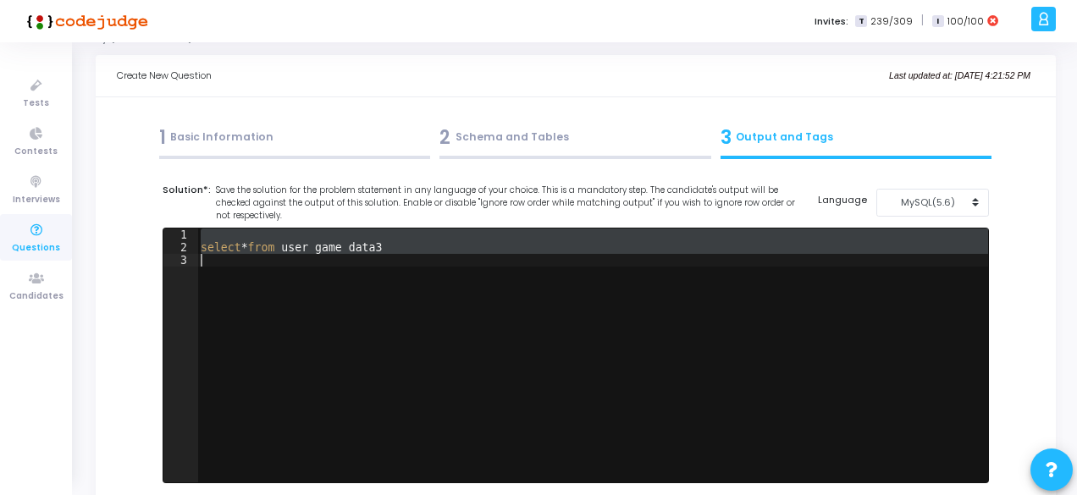
click at [213, 242] on div "select * from user_game_data3" at bounding box center [592, 356] width 790 height 254
type textarea "select * from user_game_data3"
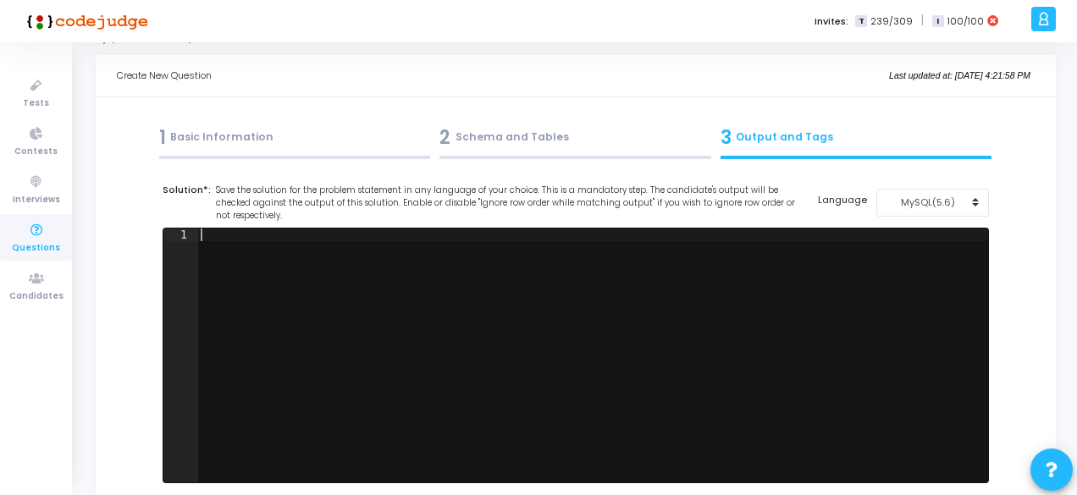
paste textarea "order by userid;"
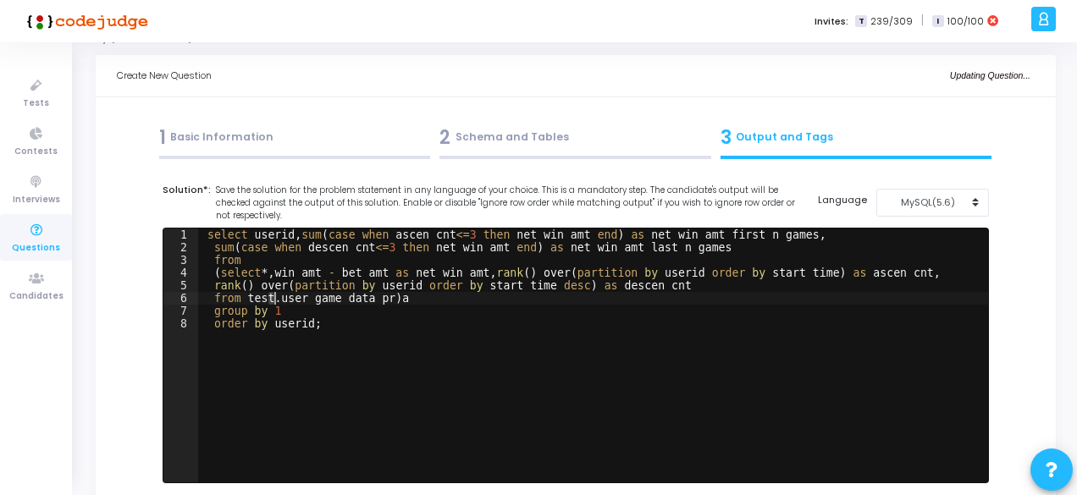
click at [272, 301] on div "select userid , sum ( case when ascen_cnt <= 3 then net_win_amt end ) as net_wi…" at bounding box center [592, 368] width 791 height 279
click at [347, 295] on div "select userid , sum ( case when ascen_cnt <= 3 then net_win_amt end ) as net_wi…" at bounding box center [592, 368] width 791 height 279
click at [465, 329] on div "select userid , sum ( case when ascen_cnt <= 3 then net_win_amt end ) as net_wi…" at bounding box center [592, 368] width 791 height 279
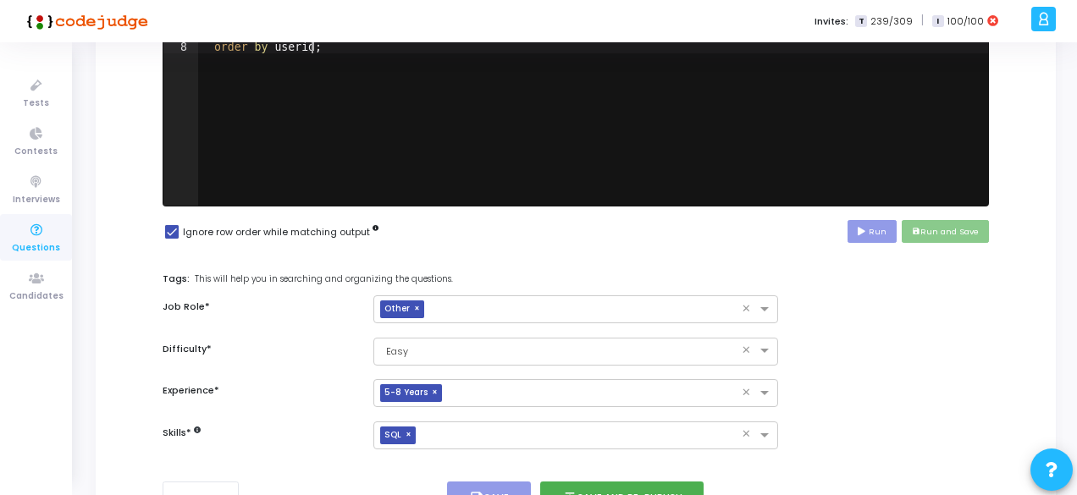
scroll to position [396, 0]
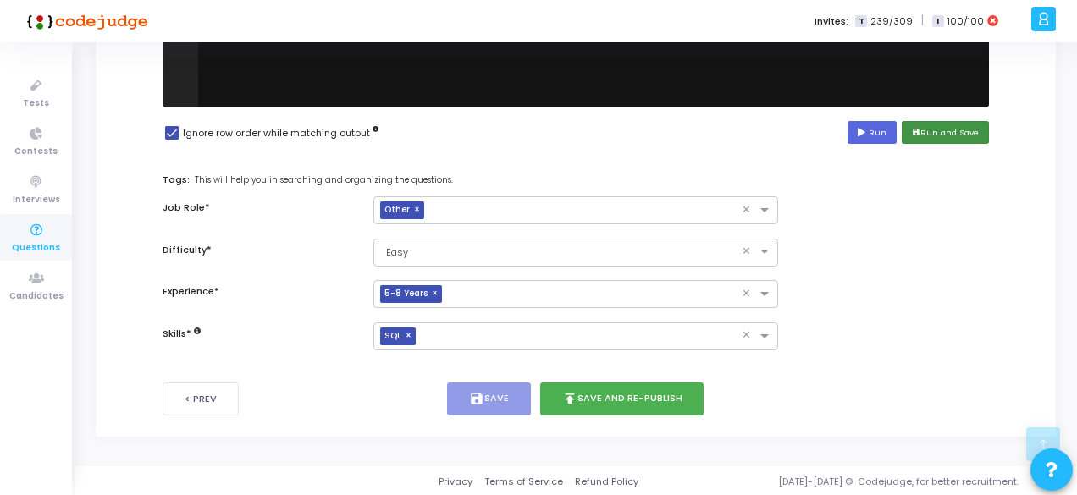
click at [956, 124] on button "save Run and Save" at bounding box center [945, 132] width 87 height 23
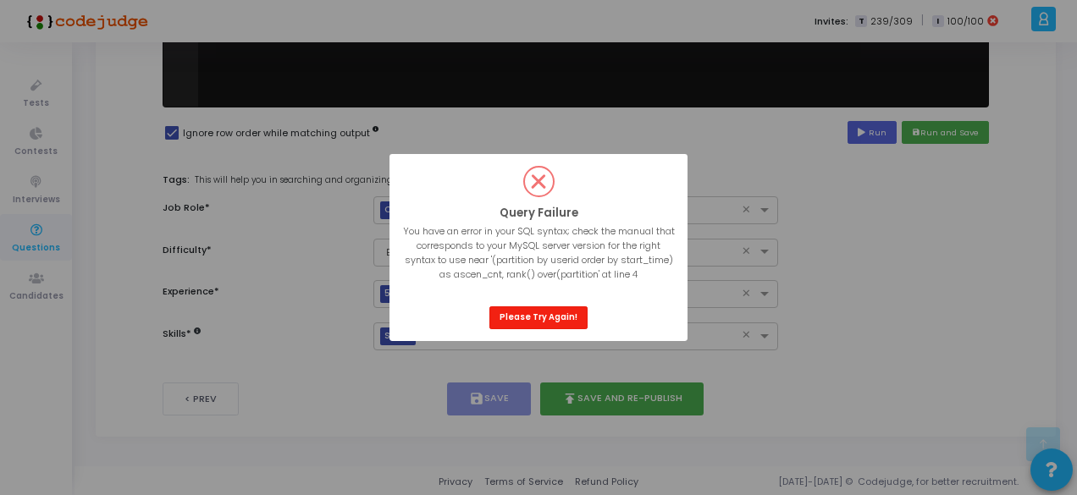
click at [531, 328] on button "Please Try Again!" at bounding box center [538, 317] width 98 height 23
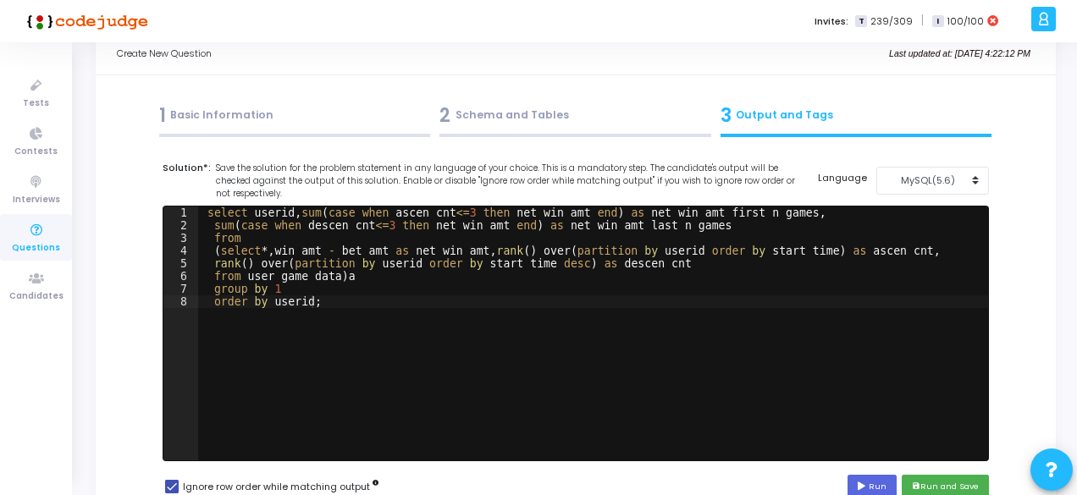
scroll to position [41, 0]
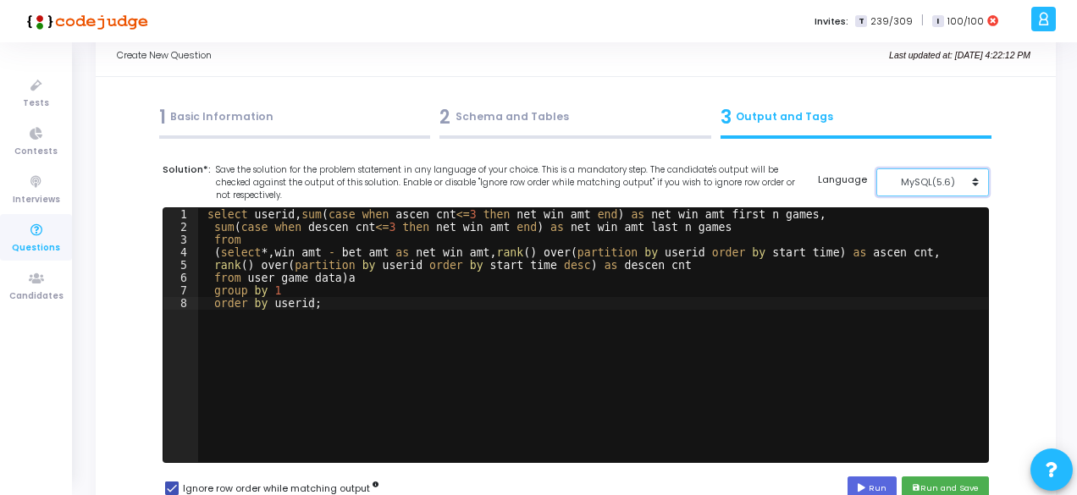
click at [948, 180] on div "MySQL(5.6)" at bounding box center [927, 182] width 83 height 14
click at [925, 218] on button "MySQL (8.0)" at bounding box center [941, 221] width 130 height 16
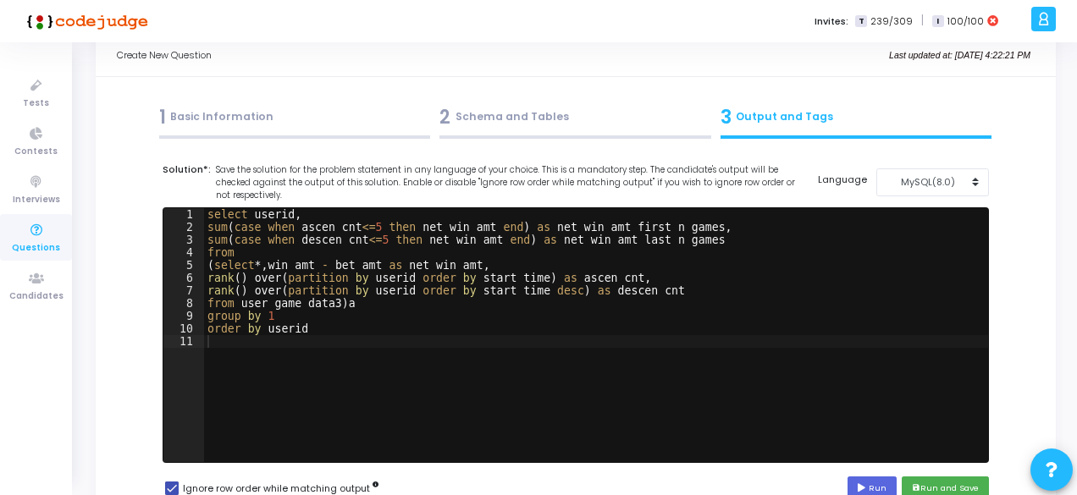
type textarea "order by userid"
click at [286, 329] on div "select userid , sum ( case when ascen_cnt <= 5 then net_win_amt end ) as net_wi…" at bounding box center [596, 347] width 784 height 279
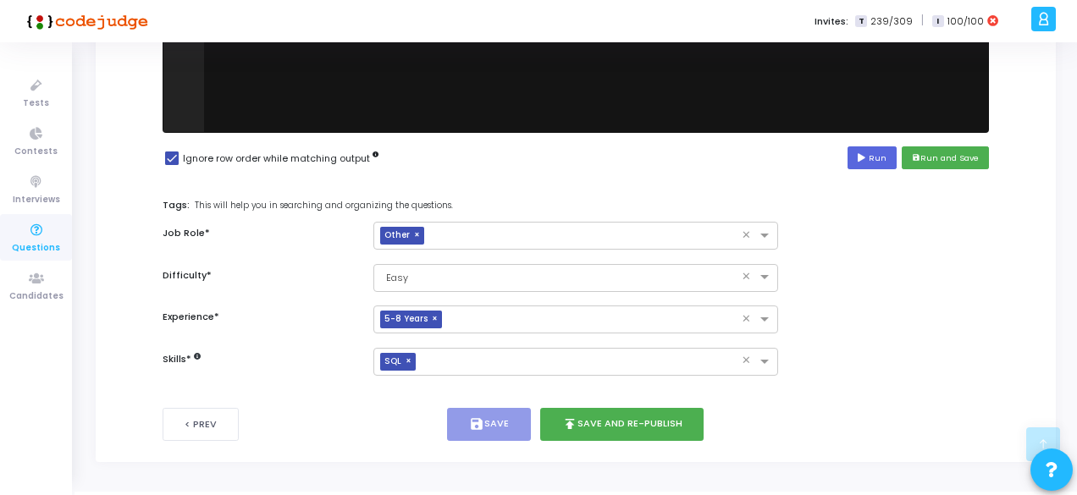
scroll to position [396, 0]
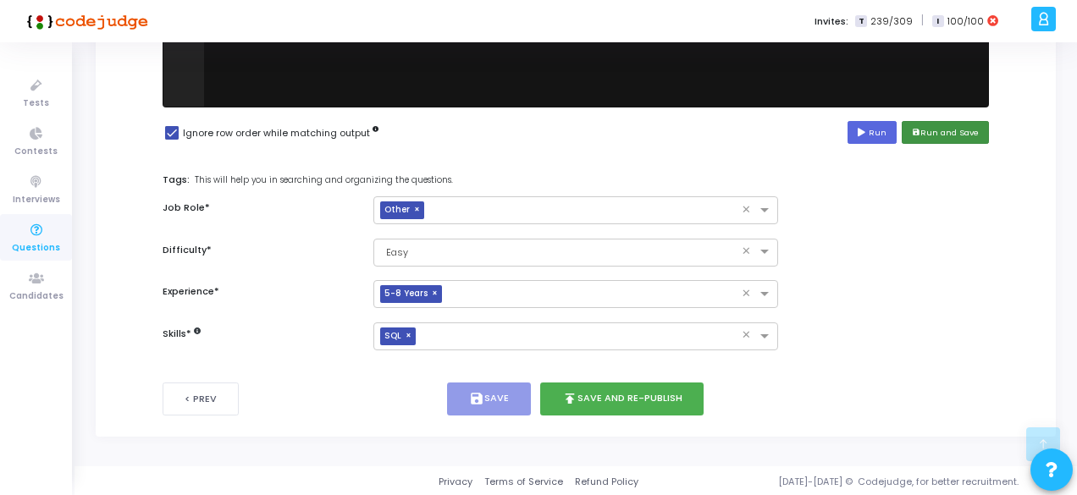
click at [941, 130] on button "save Run and Save" at bounding box center [945, 132] width 87 height 23
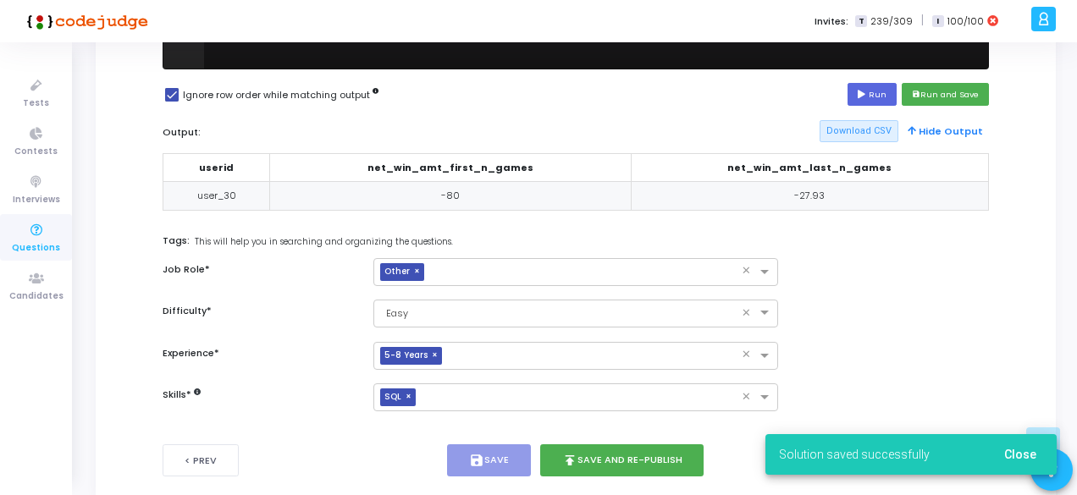
scroll to position [433, 0]
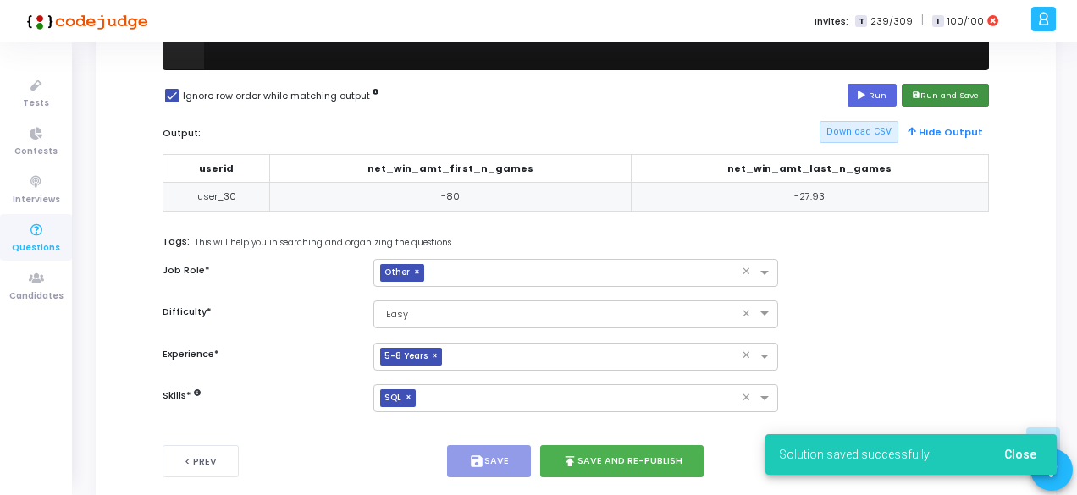
click at [949, 91] on button "save Run and Save" at bounding box center [945, 95] width 87 height 23
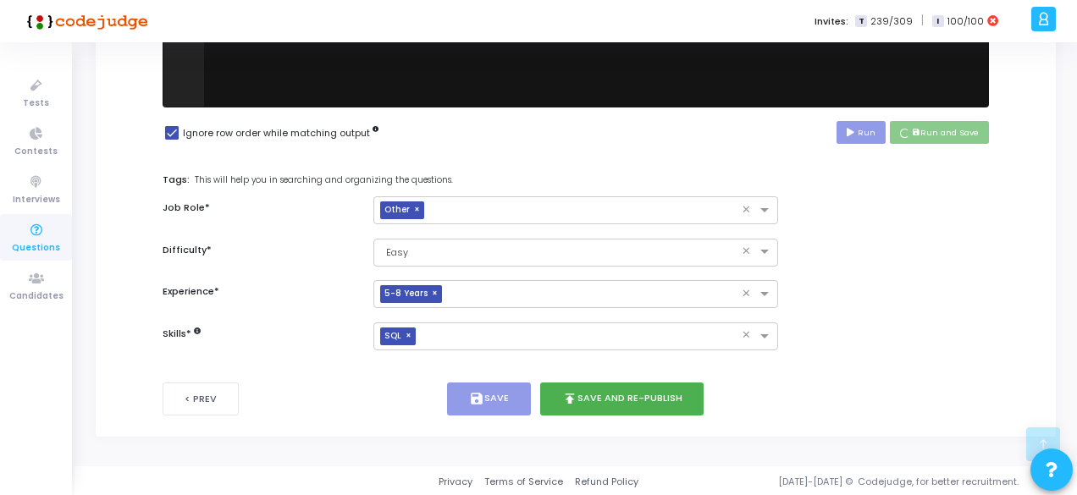
scroll to position [429, 0]
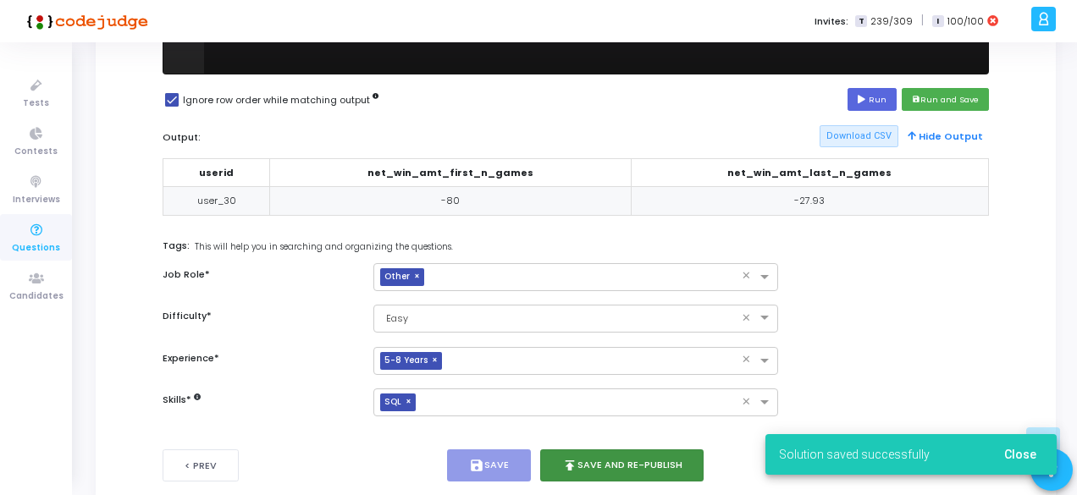
click at [624, 462] on button "publish Save and Re-publish" at bounding box center [622, 466] width 164 height 33
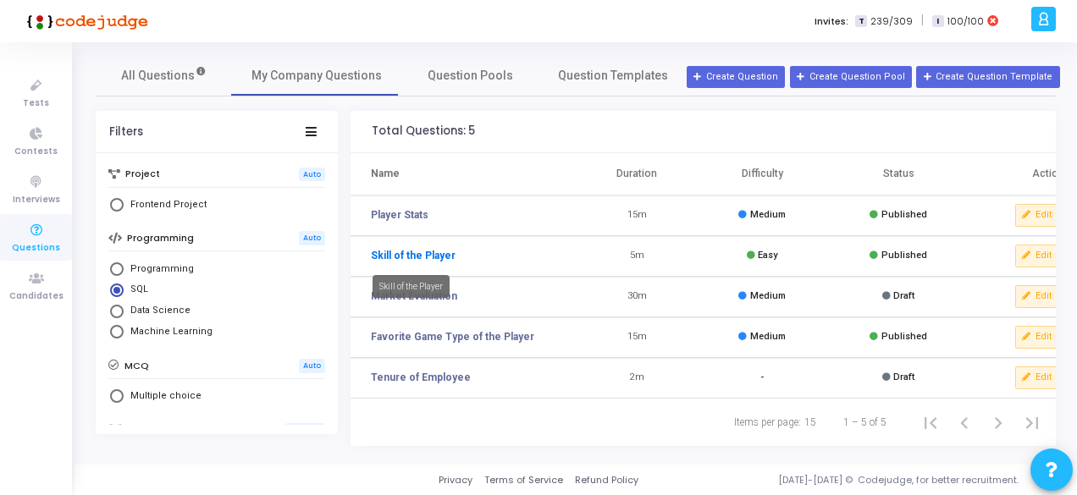
click at [432, 258] on link "Skill of the Player" at bounding box center [413, 255] width 85 height 15
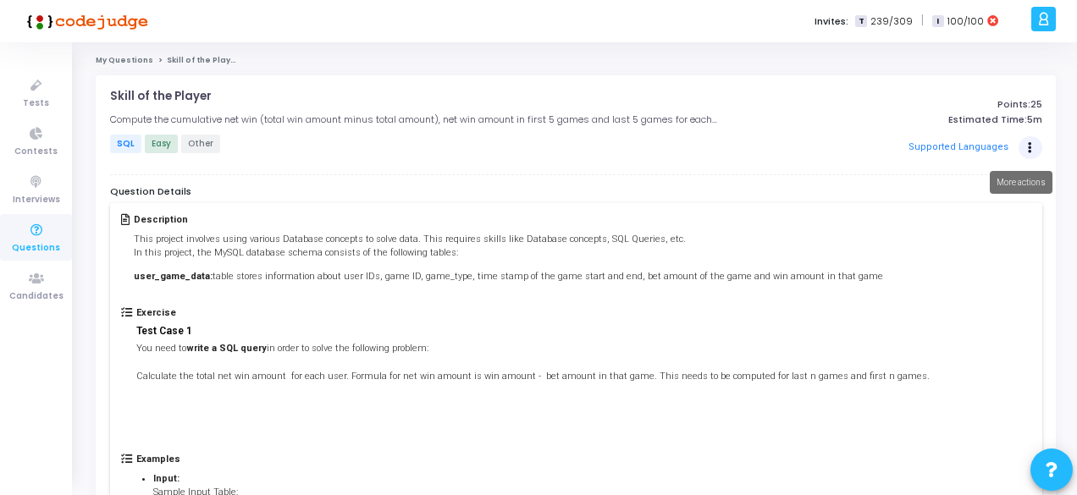
click at [1018, 145] on button "Actions" at bounding box center [1030, 148] width 24 height 24
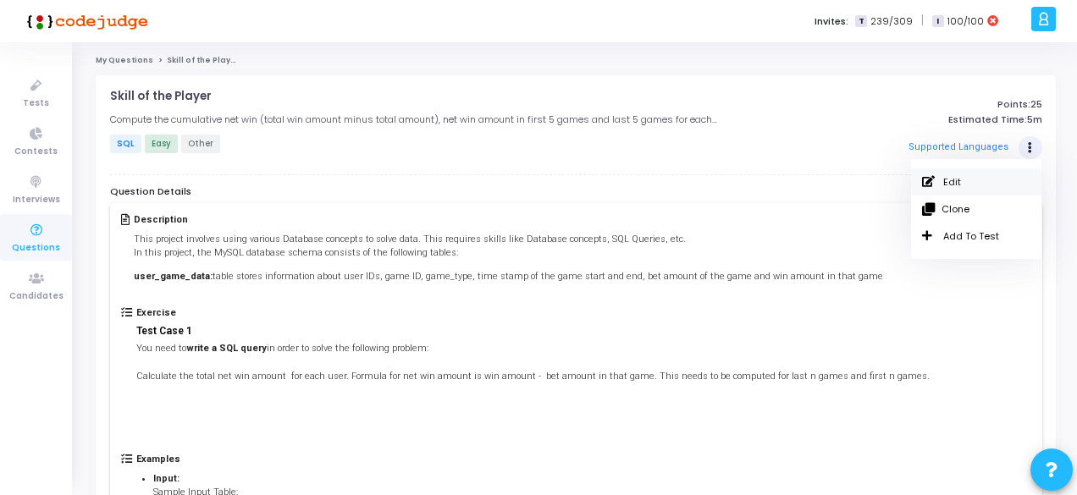
click at [967, 177] on link "Edit" at bounding box center [976, 181] width 130 height 27
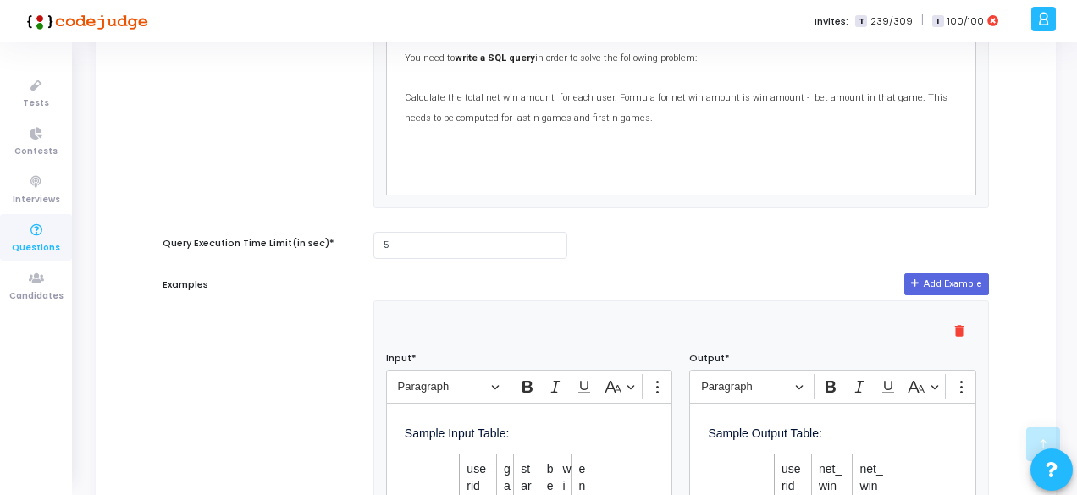
scroll to position [912, 0]
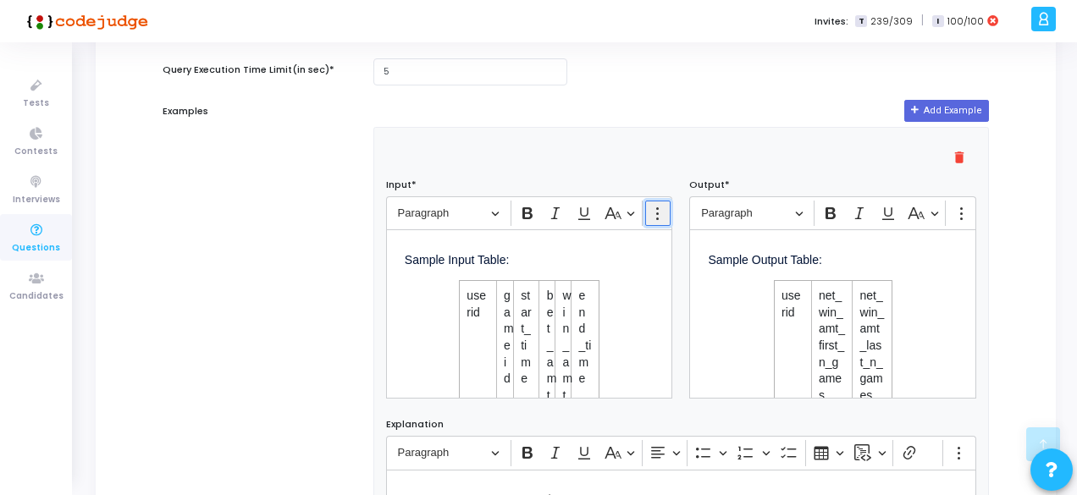
click at [656, 220] on circle "Editor toolbar" at bounding box center [657, 219] width 3 height 3
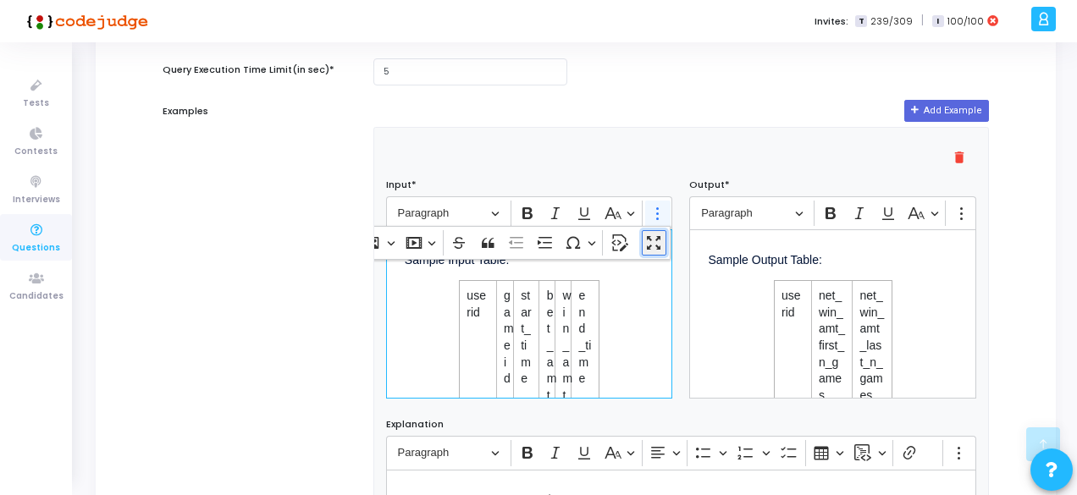
click at [656, 250] on icon "Dropdown toolbar" at bounding box center [654, 243] width 14 height 14
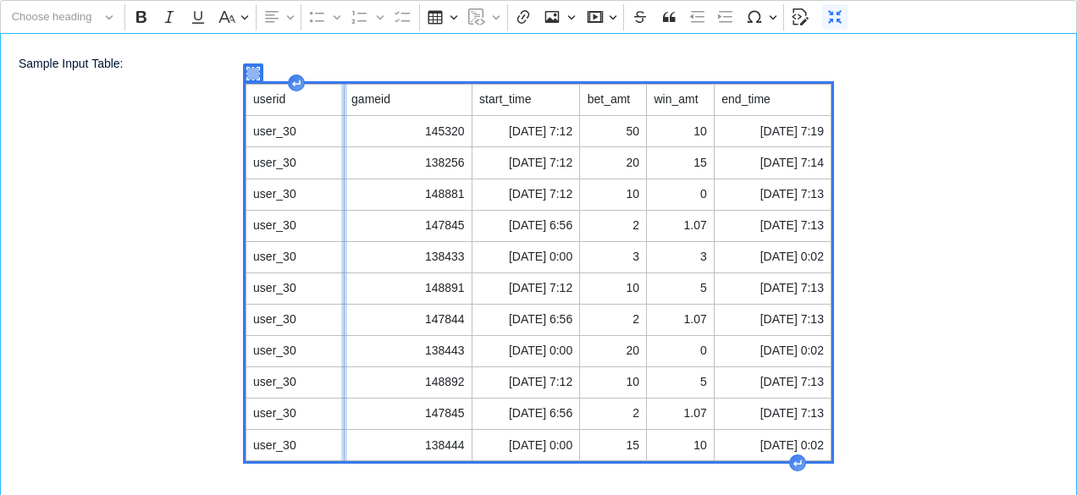
drag, startPoint x: 400, startPoint y: 97, endPoint x: 341, endPoint y: 97, distance: 59.3
click at [341, 97] on div "Editor editing area: main" at bounding box center [344, 446] width 6 height 1693264
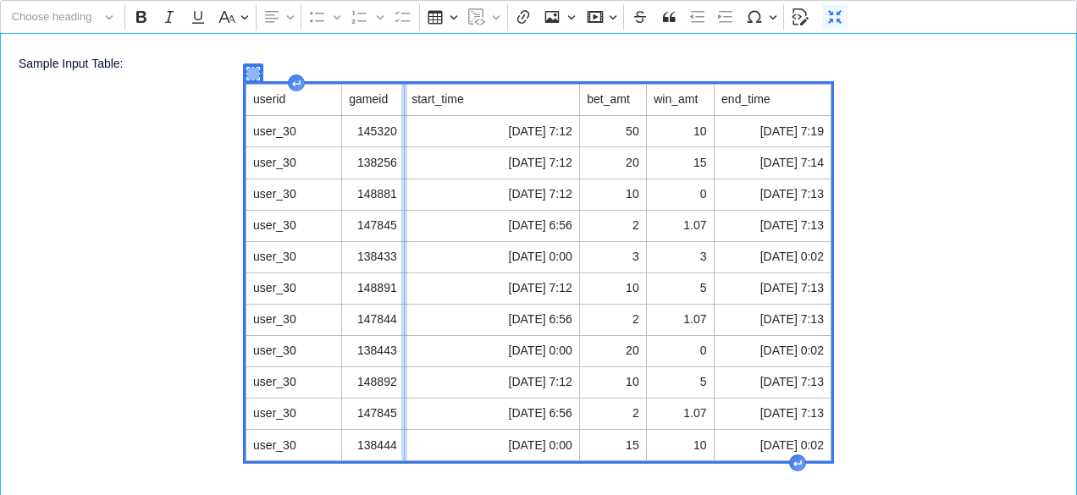
drag, startPoint x: 471, startPoint y: 97, endPoint x: 402, endPoint y: 97, distance: 68.6
click at [402, 97] on div "Editor editing area: main" at bounding box center [404, 446] width 6 height 1693264
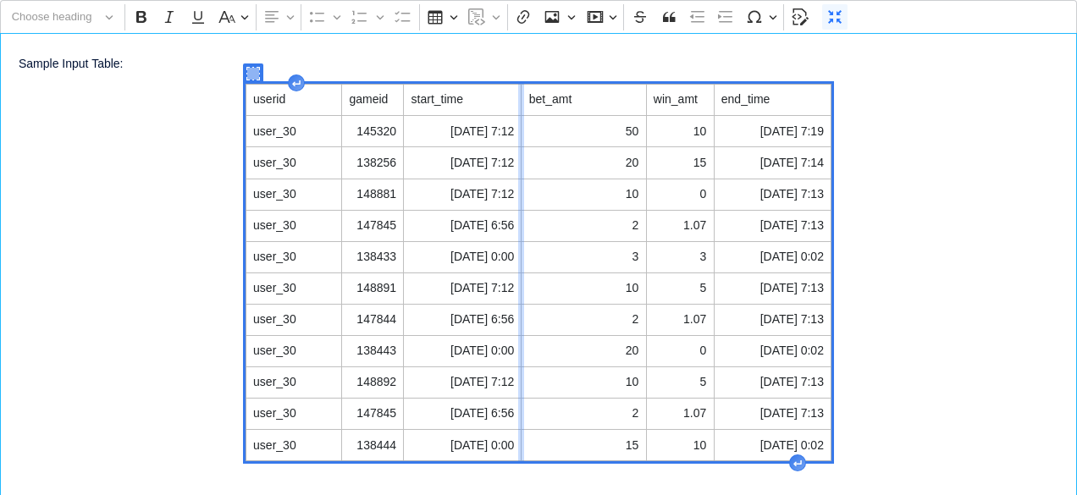
drag, startPoint x: 579, startPoint y: 95, endPoint x: 521, endPoint y: 93, distance: 58.4
click at [521, 93] on div "Editor editing area: main" at bounding box center [521, 446] width 6 height 1693264
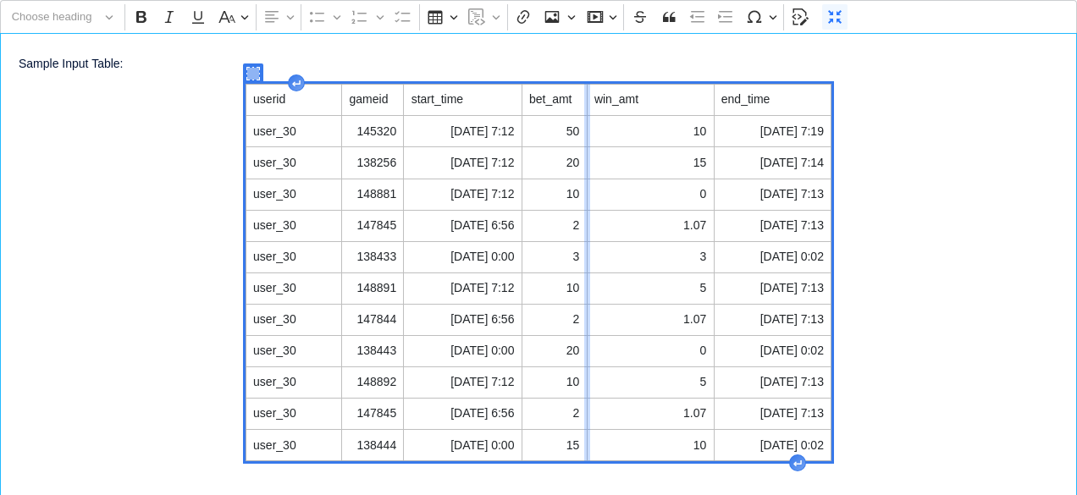
drag, startPoint x: 643, startPoint y: 95, endPoint x: 584, endPoint y: 95, distance: 59.3
click at [584, 95] on div "Editor editing area: main" at bounding box center [587, 446] width 6 height 1693264
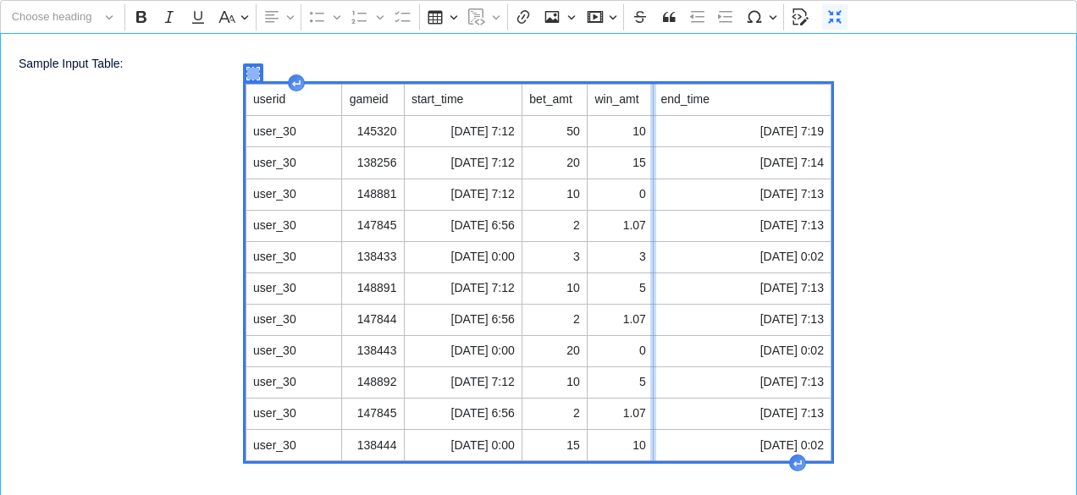
drag, startPoint x: 713, startPoint y: 96, endPoint x: 652, endPoint y: 96, distance: 61.0
click at [652, 96] on div "Editor editing area: main" at bounding box center [653, 446] width 6 height 1693264
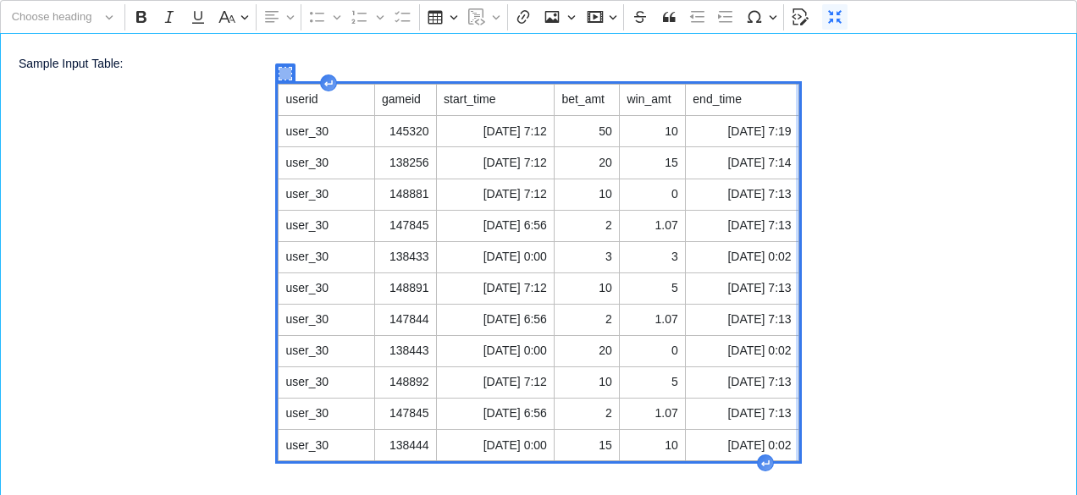
drag, startPoint x: 830, startPoint y: 96, endPoint x: 798, endPoint y: 90, distance: 32.7
click at [798, 90] on div "Editor editing area: main" at bounding box center [799, 446] width 6 height 1693264
click at [826, 16] on icon "Editor toolbar" at bounding box center [834, 16] width 17 height 17
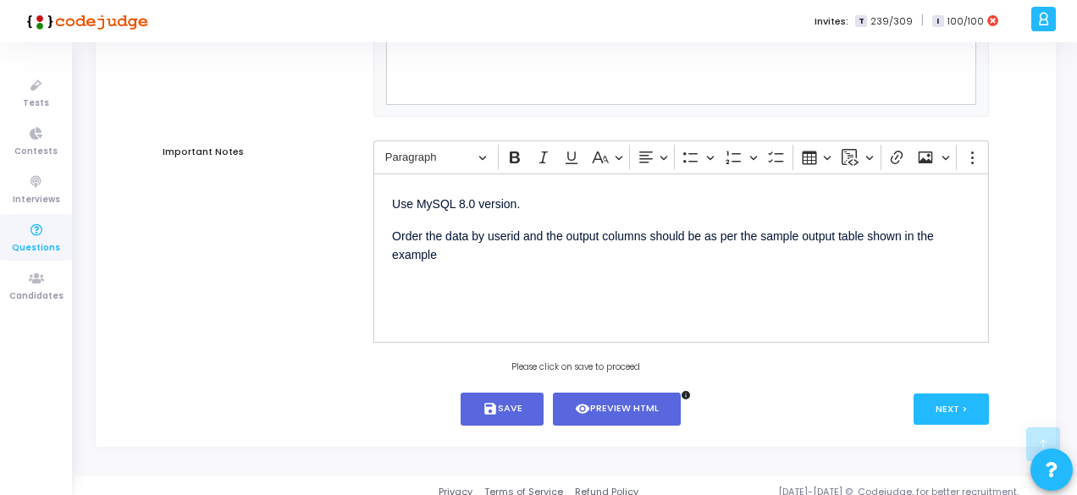
scroll to position [1464, 0]
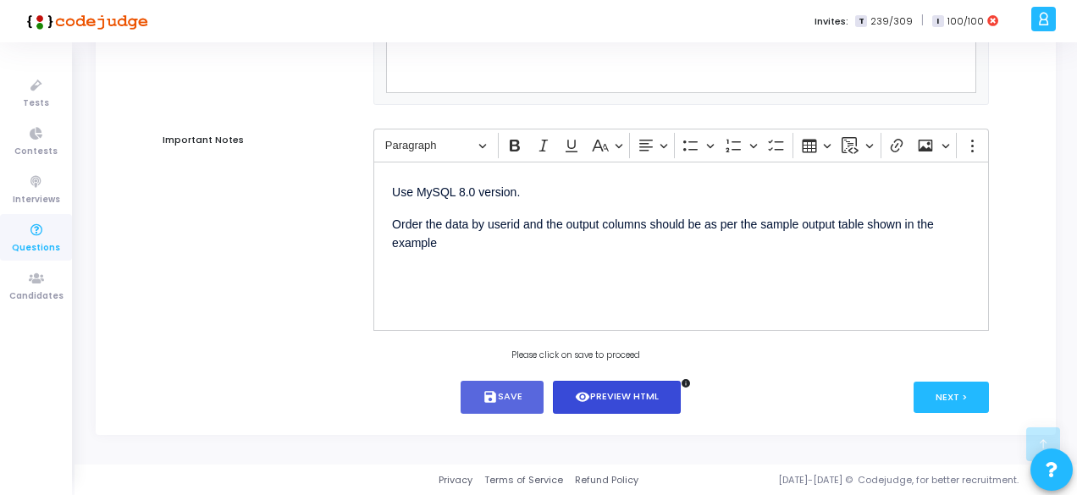
click at [618, 402] on button "visibility Preview HTML" at bounding box center [617, 397] width 128 height 33
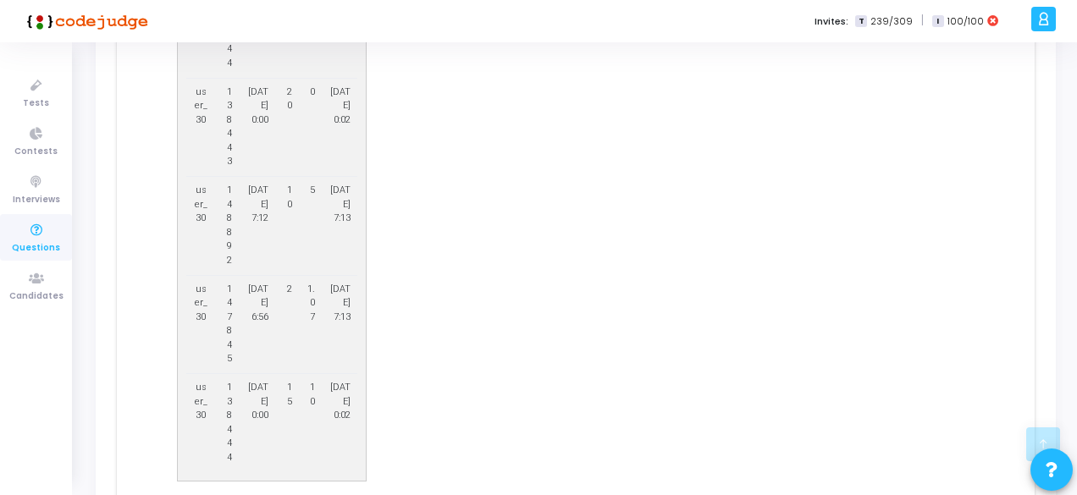
scroll to position [1305, 0]
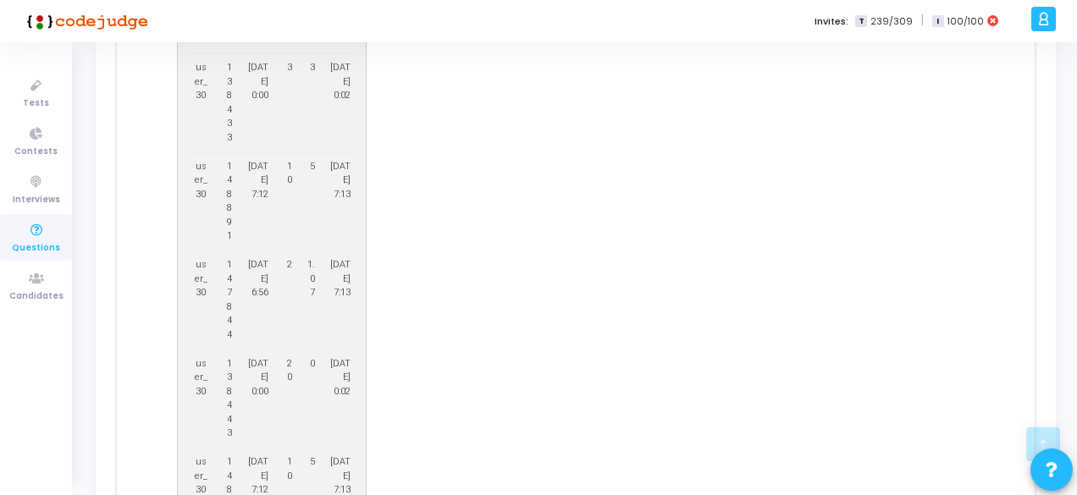
click at [295, 172] on td "10" at bounding box center [288, 201] width 24 height 99
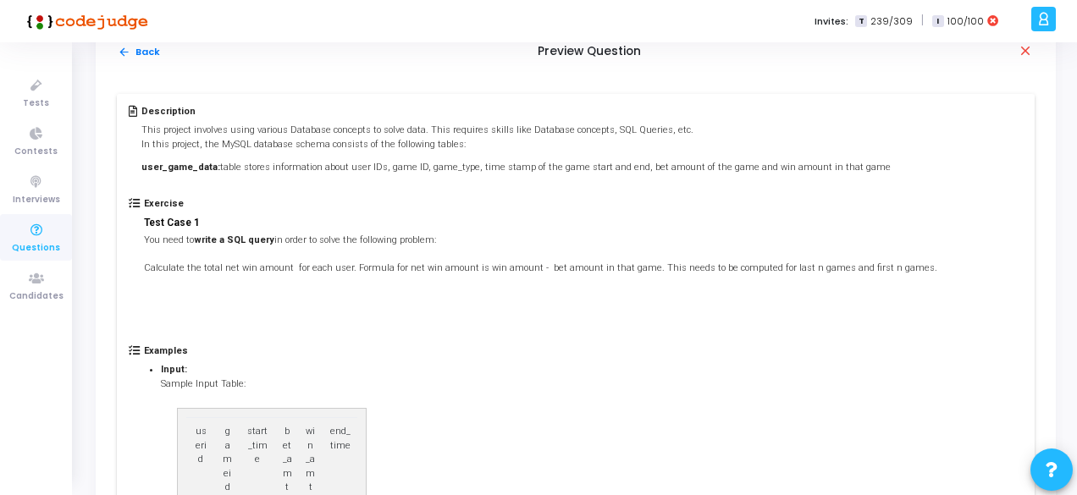
scroll to position [0, 0]
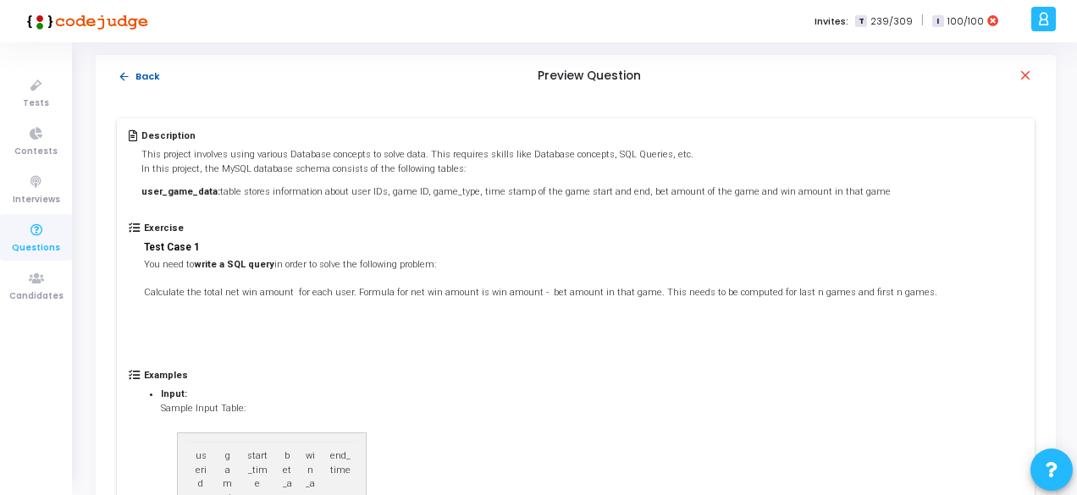
click at [121, 83] on button "arrow_back Back" at bounding box center [139, 77] width 44 height 16
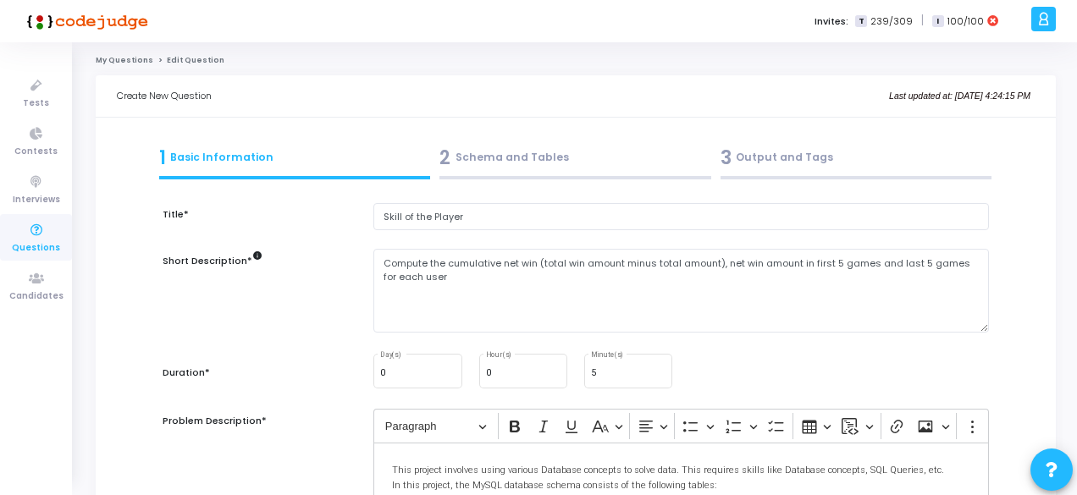
click at [130, 60] on link "My Questions" at bounding box center [125, 60] width 58 height 10
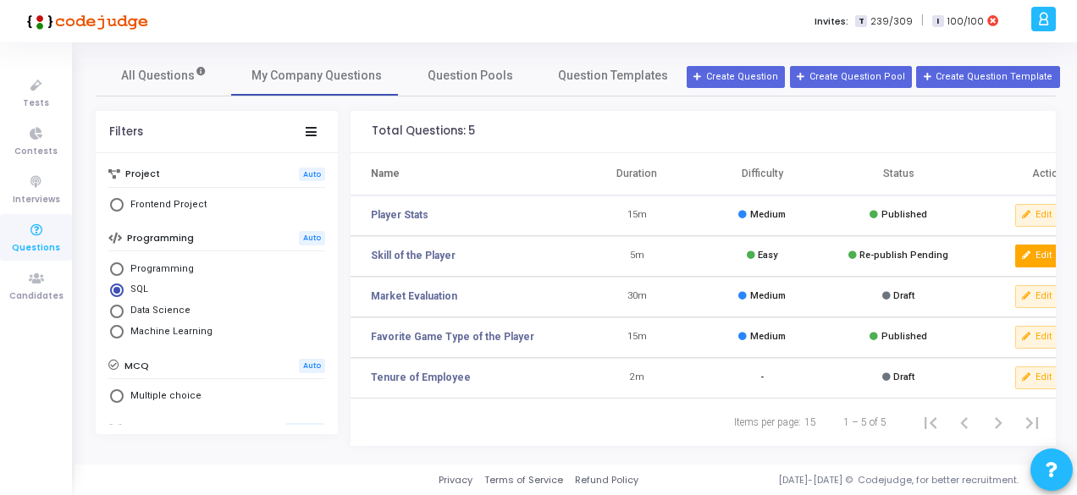
click at [1041, 262] on button "Edit" at bounding box center [1037, 256] width 44 height 22
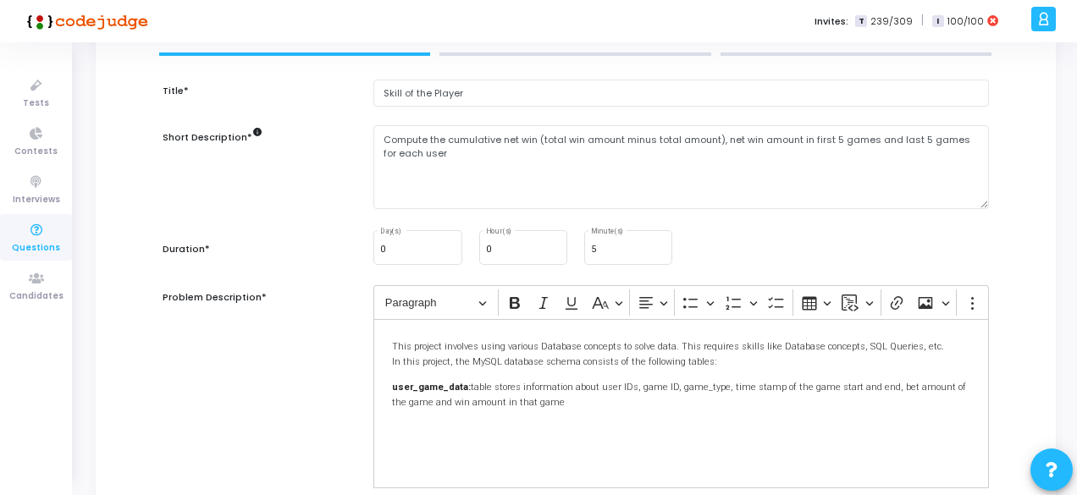
scroll to position [4, 0]
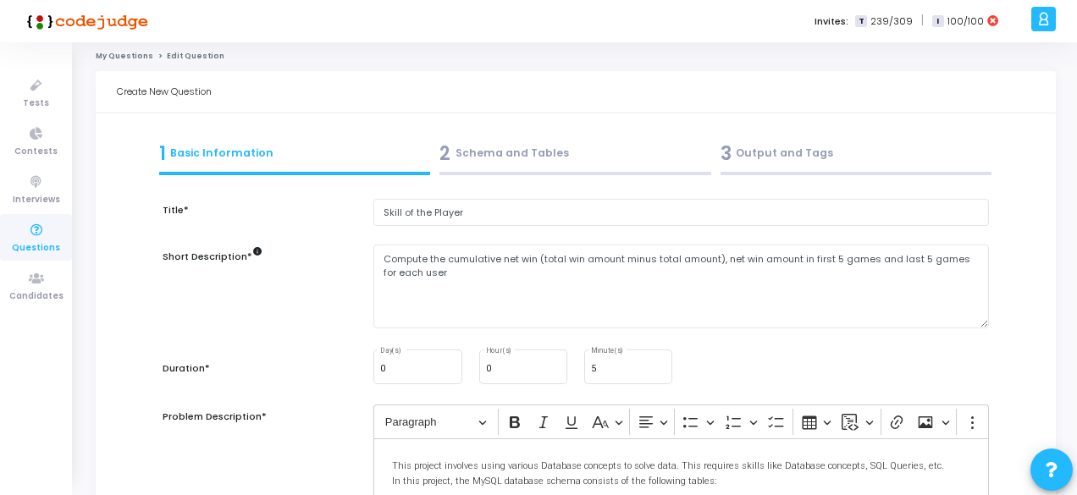
click at [767, 152] on div "3 Output and Tags" at bounding box center [856, 154] width 272 height 28
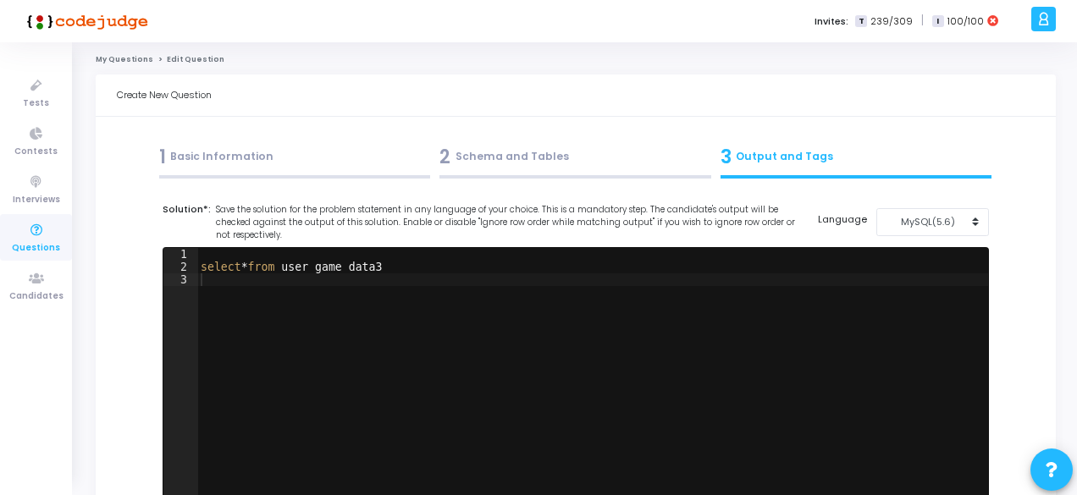
scroll to position [0, 0]
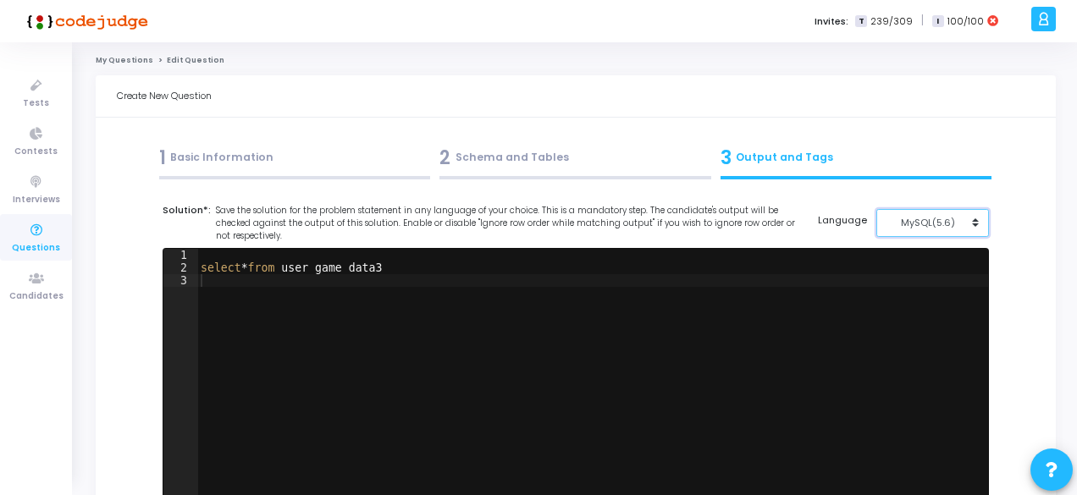
click at [945, 225] on div "MySQL(5.6)" at bounding box center [927, 223] width 83 height 14
click at [936, 255] on button "MySQL (8.0)" at bounding box center [941, 261] width 130 height 16
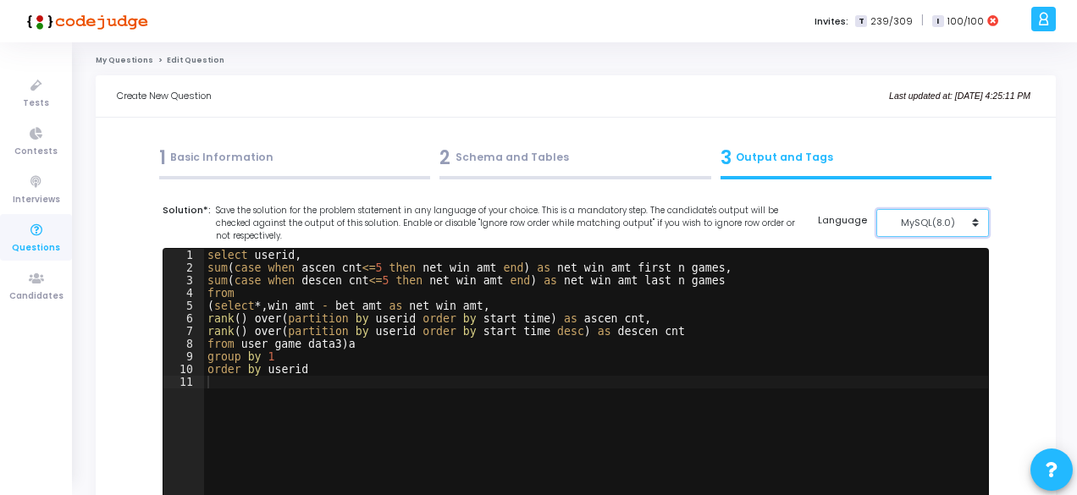
click at [914, 223] on div "MySQL(8.0)" at bounding box center [927, 223] width 83 height 14
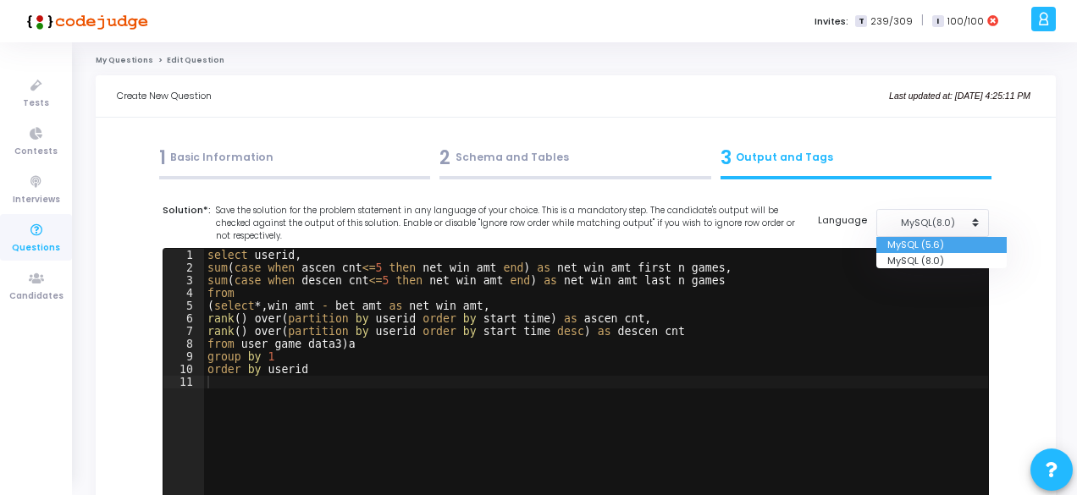
click at [912, 238] on button "MySQL (5.6)" at bounding box center [941, 245] width 130 height 16
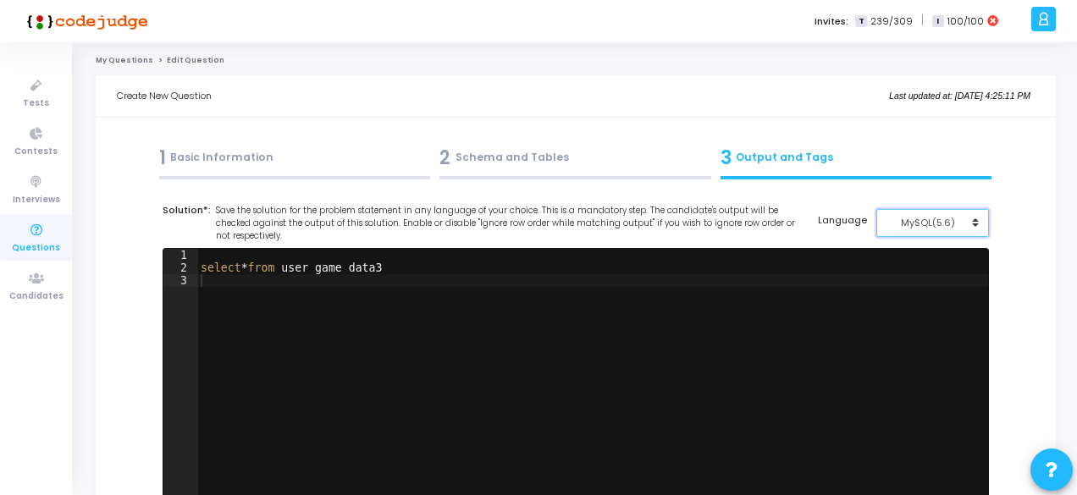
click at [923, 228] on div "MySQL(5.6)" at bounding box center [927, 223] width 83 height 14
click at [924, 258] on button "MySQL (8.0)" at bounding box center [941, 261] width 130 height 16
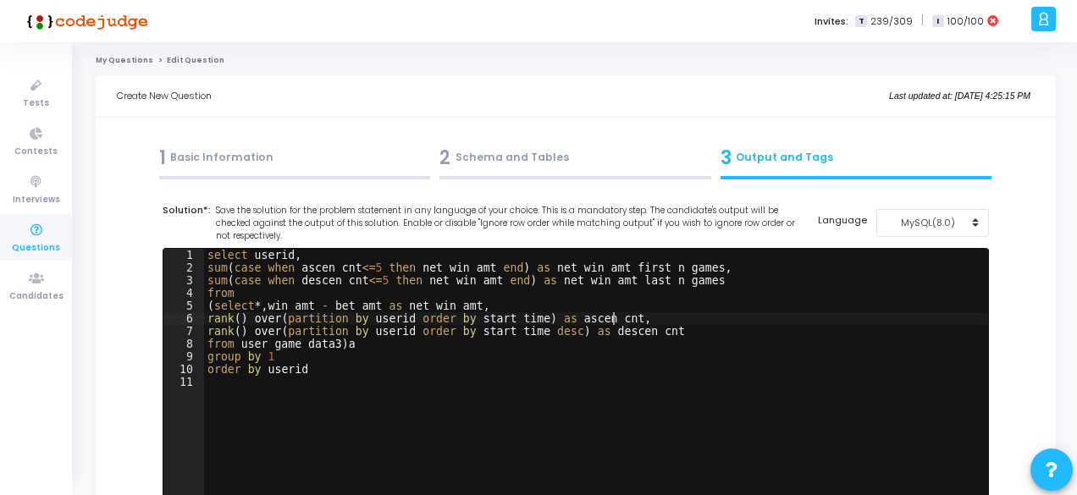
click at [645, 323] on div "select userid , sum ( case when ascen_cnt <= 5 then net_win_amt end ) as net_wi…" at bounding box center [596, 388] width 784 height 279
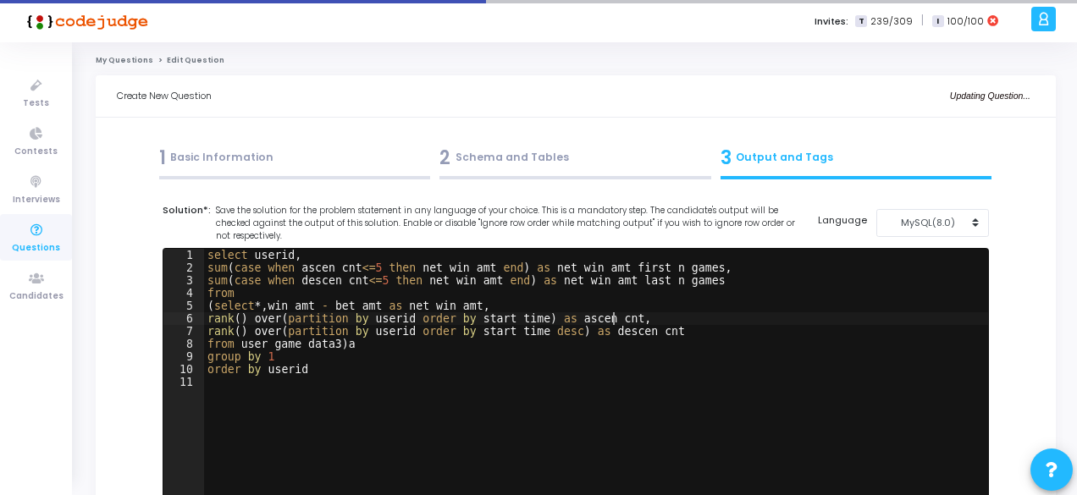
type textarea "order by userid"
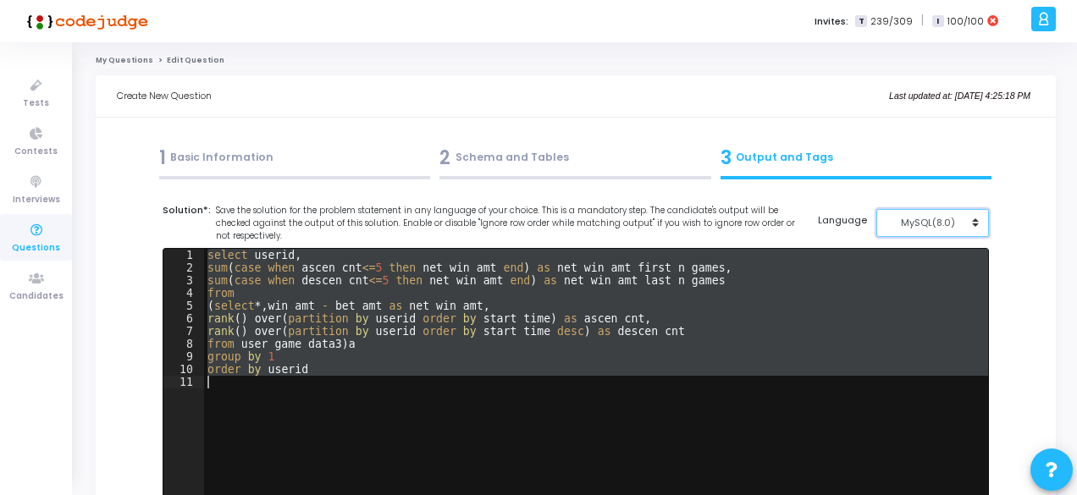
click at [907, 231] on button "MySQL(8.0)" at bounding box center [932, 223] width 113 height 28
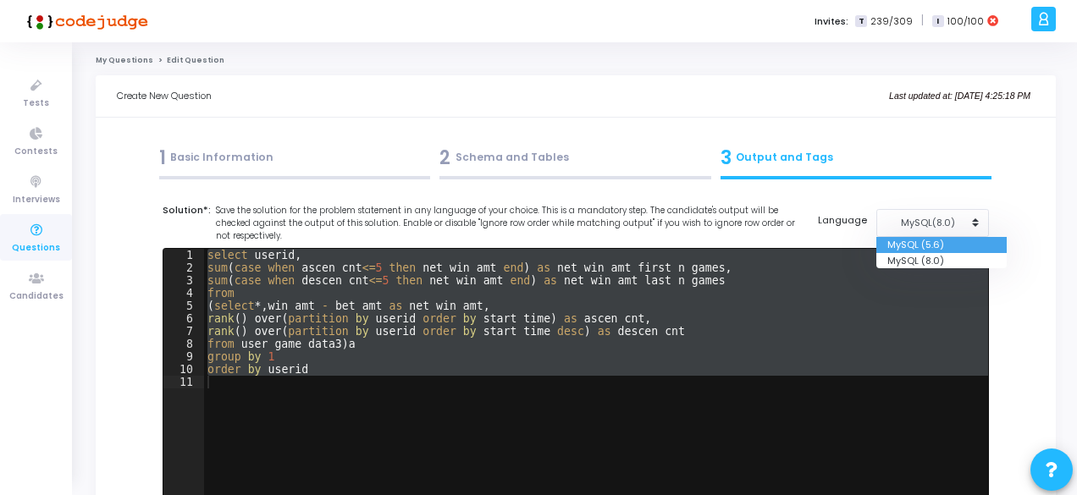
click at [914, 241] on button "MySQL (5.6)" at bounding box center [941, 245] width 130 height 16
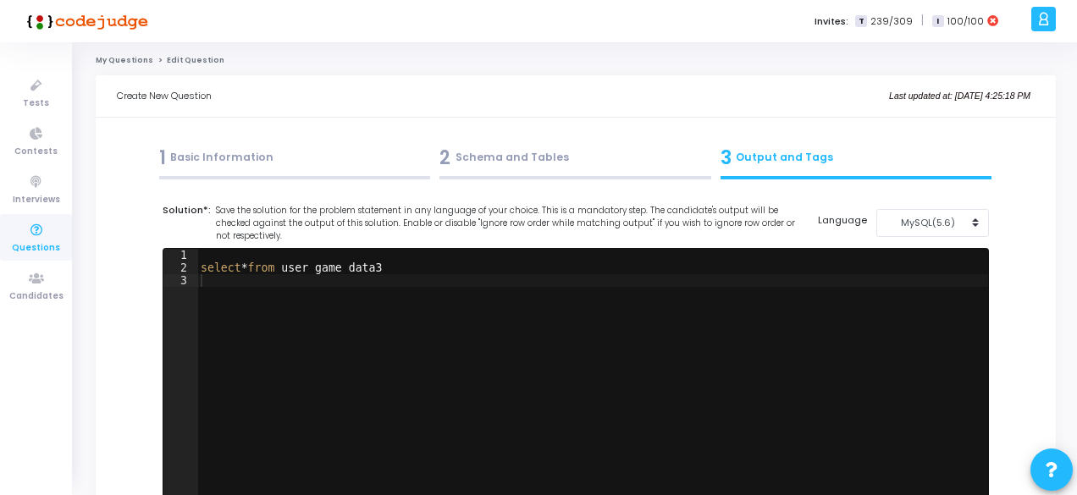
click at [776, 305] on div "select * from user_game_data3" at bounding box center [592, 388] width 791 height 279
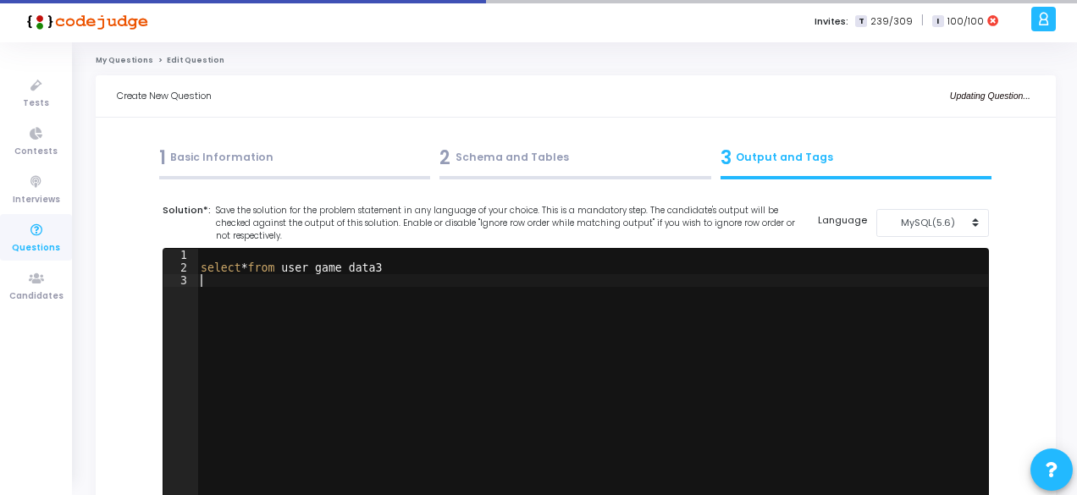
click at [776, 305] on div "select * from user_game_data3" at bounding box center [592, 388] width 791 height 279
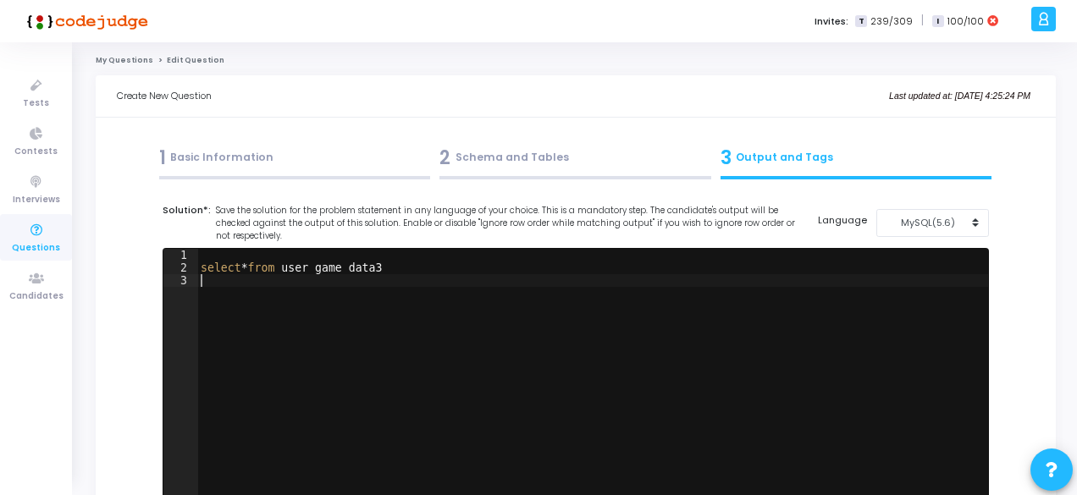
type textarea "select * from user_game_data3"
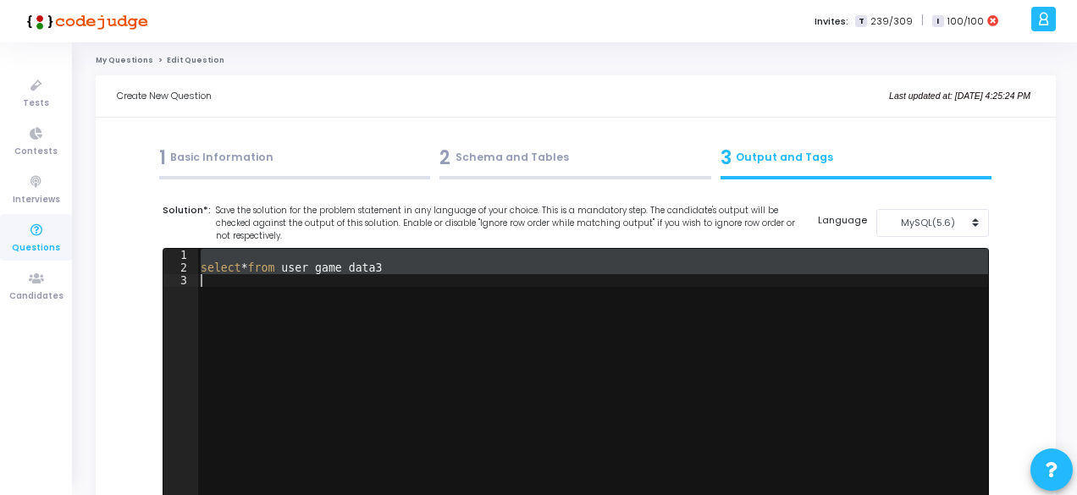
paste textarea
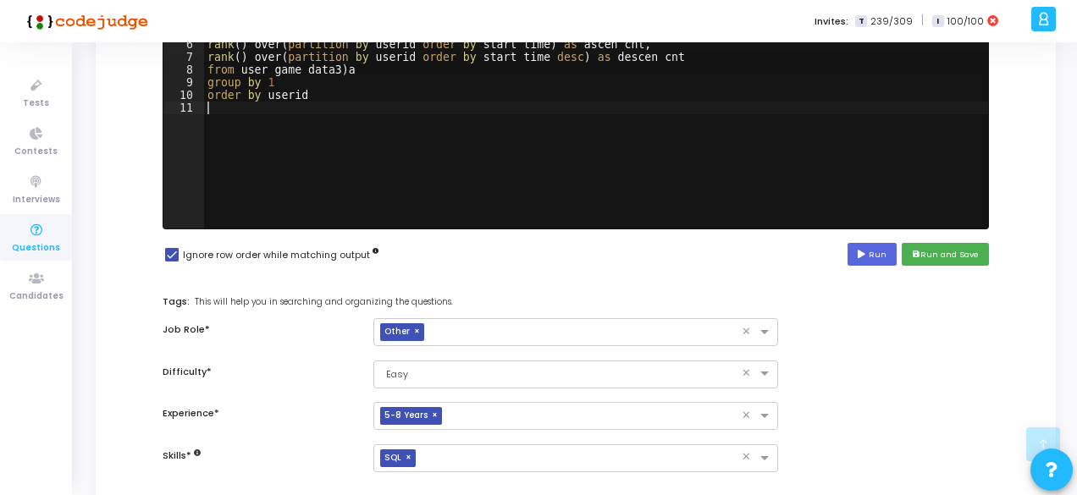
scroll to position [396, 0]
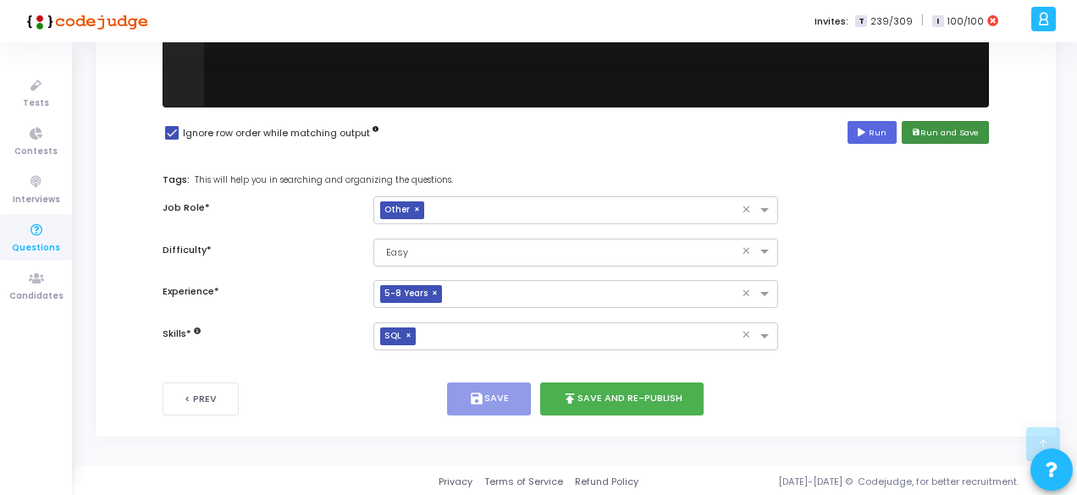
click at [933, 124] on button "save Run and Save" at bounding box center [945, 132] width 87 height 23
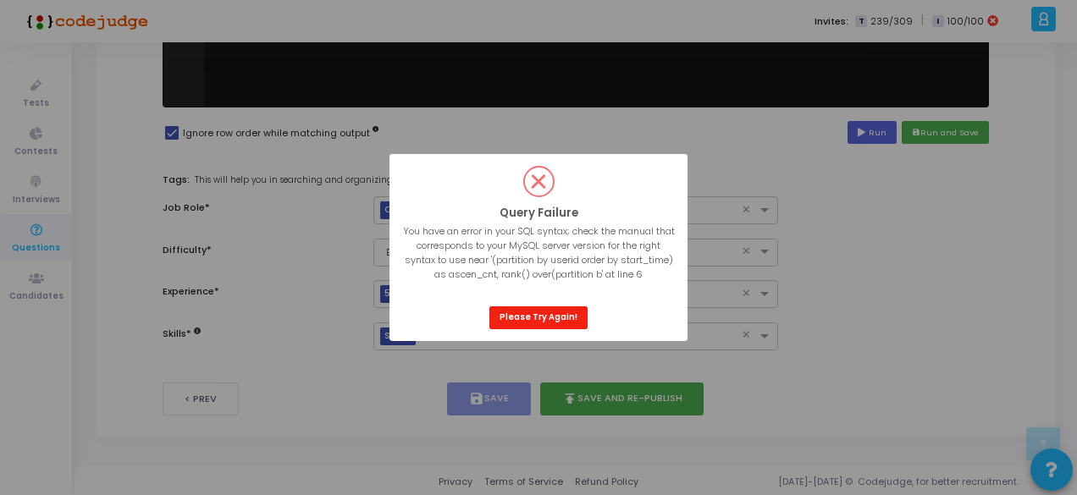
click at [549, 312] on button "Please Try Again!" at bounding box center [538, 317] width 98 height 23
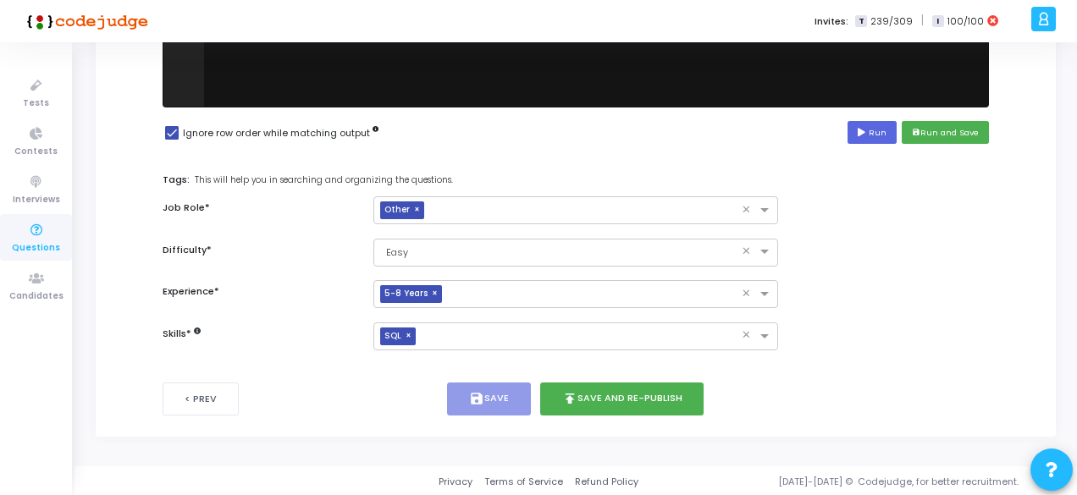
scroll to position [0, 0]
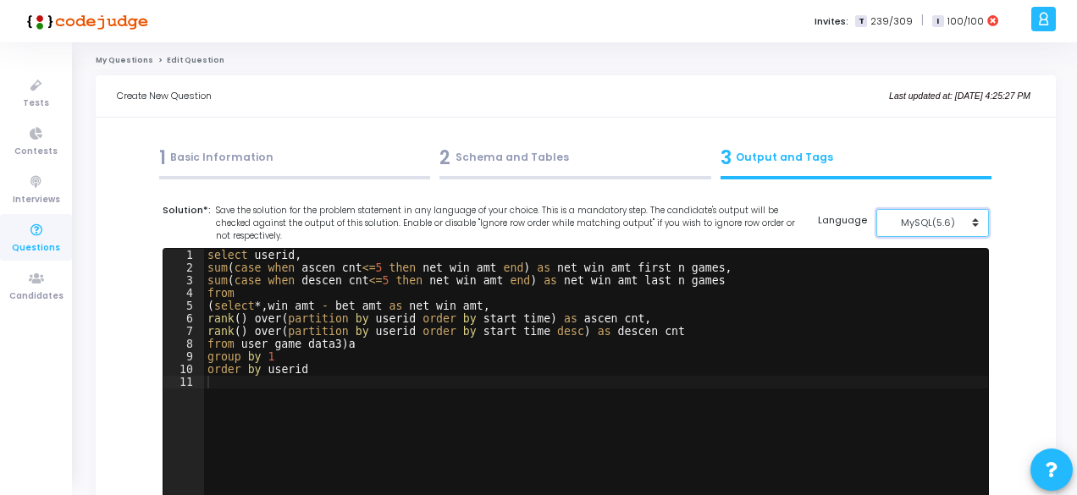
click at [904, 228] on div "MySQL(5.6)" at bounding box center [927, 223] width 83 height 14
click at [906, 262] on button "MySQL (8.0)" at bounding box center [941, 261] width 130 height 16
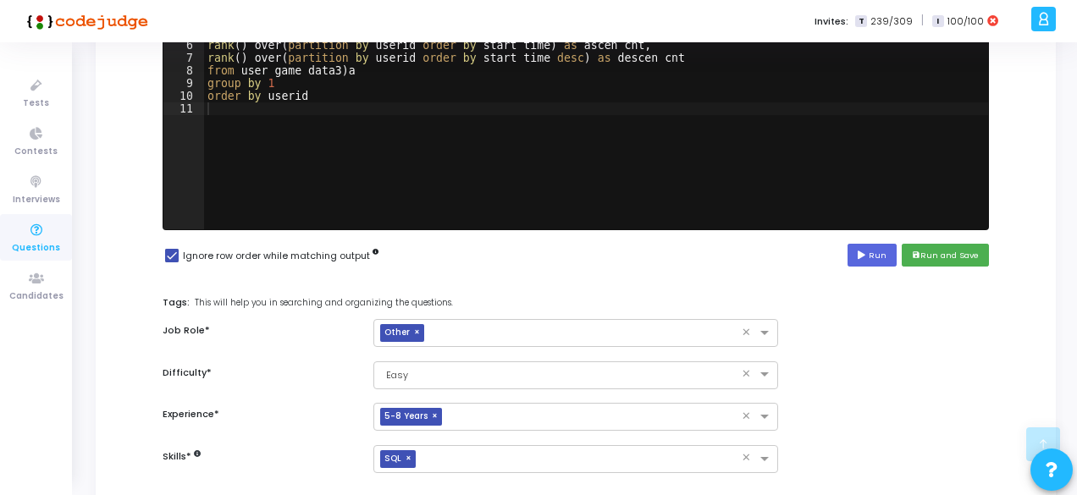
scroll to position [274, 0]
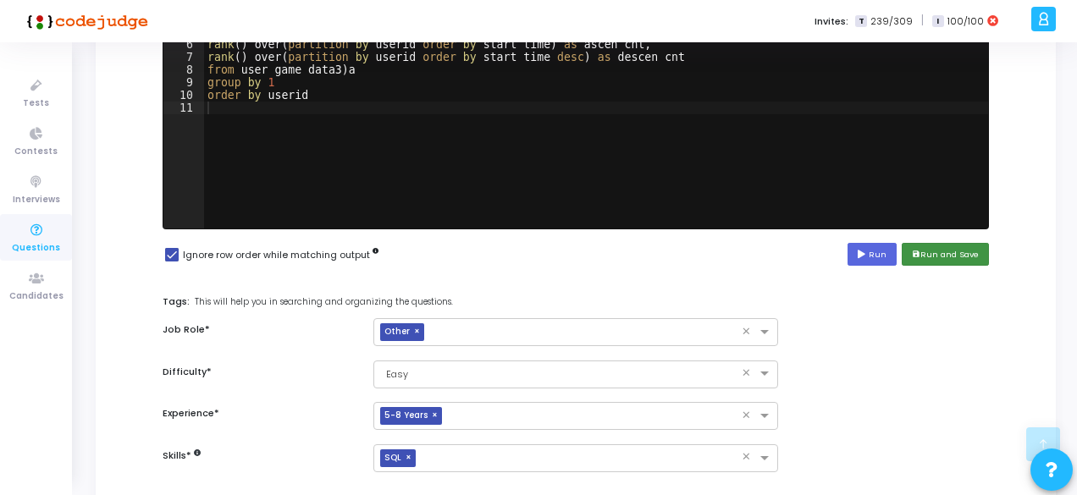
click at [952, 259] on button "save Run and Save" at bounding box center [945, 254] width 87 height 23
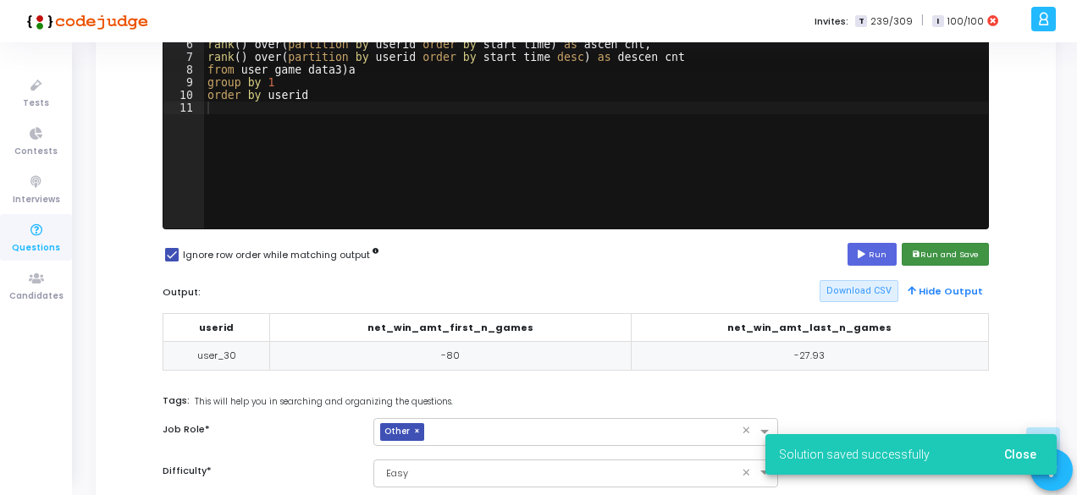
click at [937, 246] on button "save Run and Save" at bounding box center [945, 254] width 87 height 23
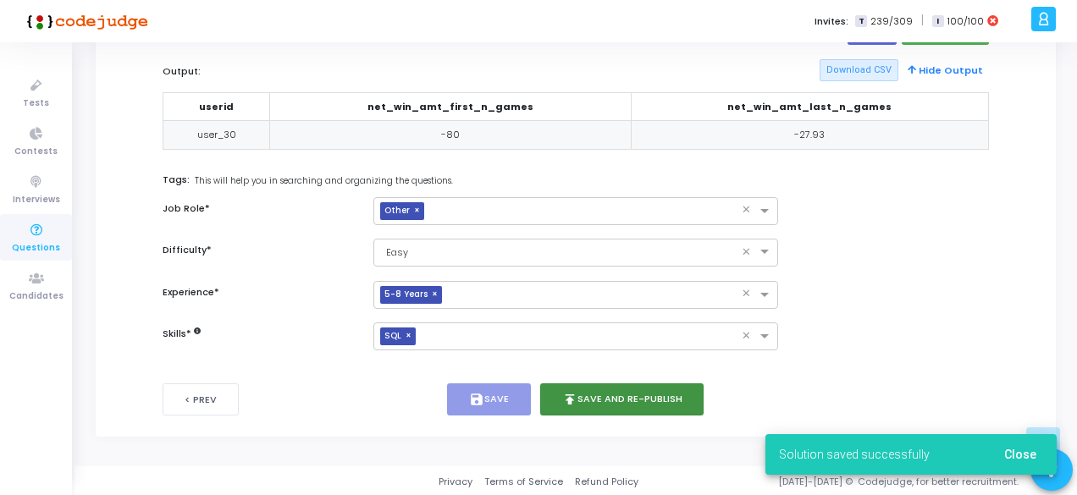
click at [645, 402] on button "publish Save and Re-publish" at bounding box center [622, 400] width 164 height 33
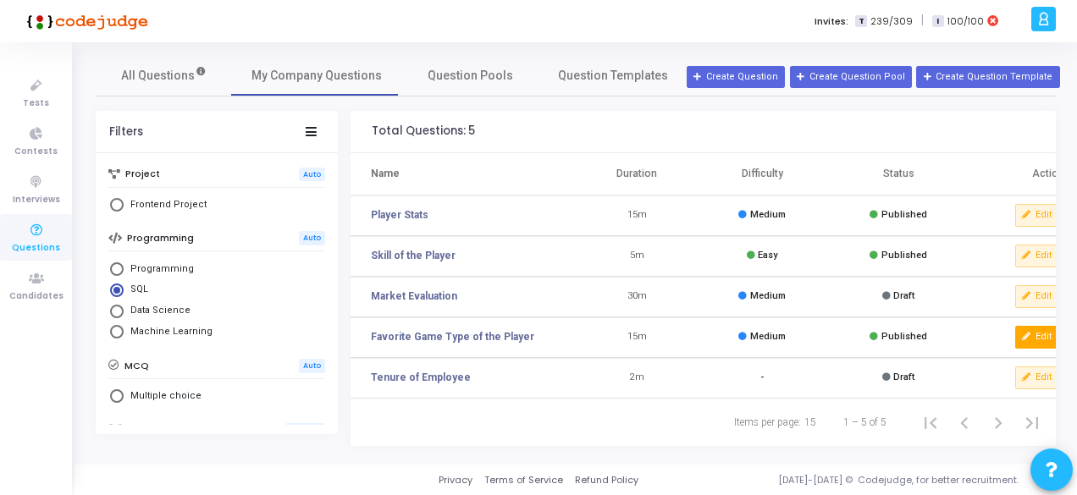
click at [1023, 334] on icon at bounding box center [1026, 337] width 9 height 9
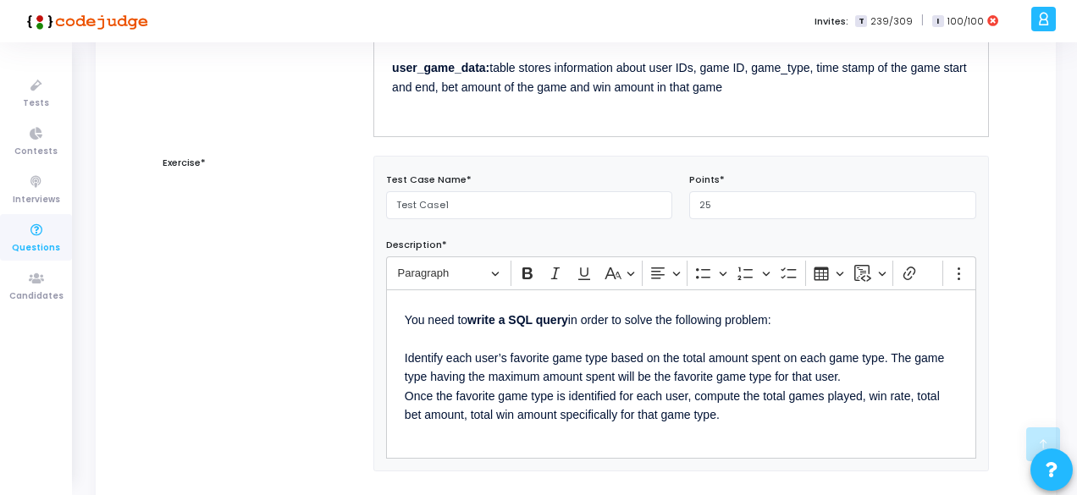
scroll to position [463, 0]
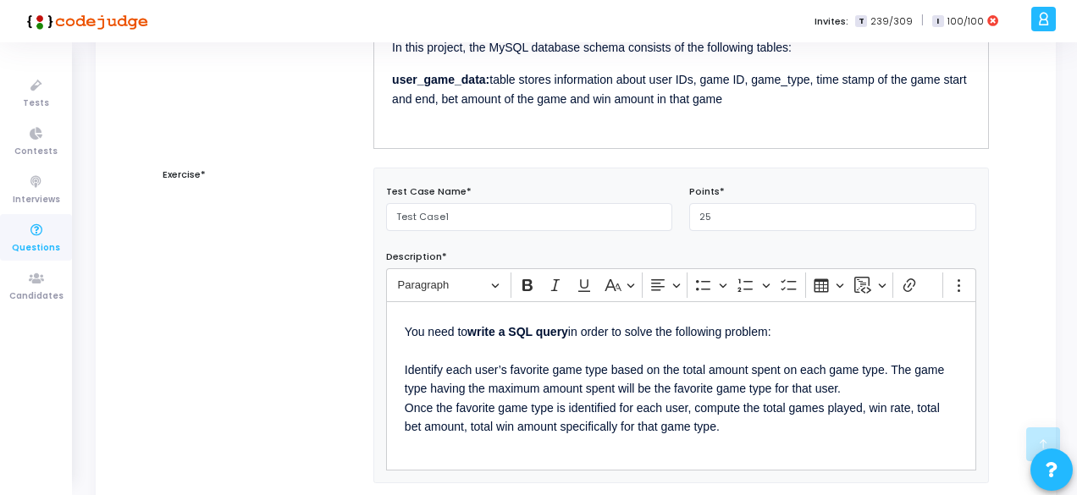
click at [716, 365] on p "You need to write a SQL query in order to solve the following problem: Identify…" at bounding box center [681, 378] width 553 height 116
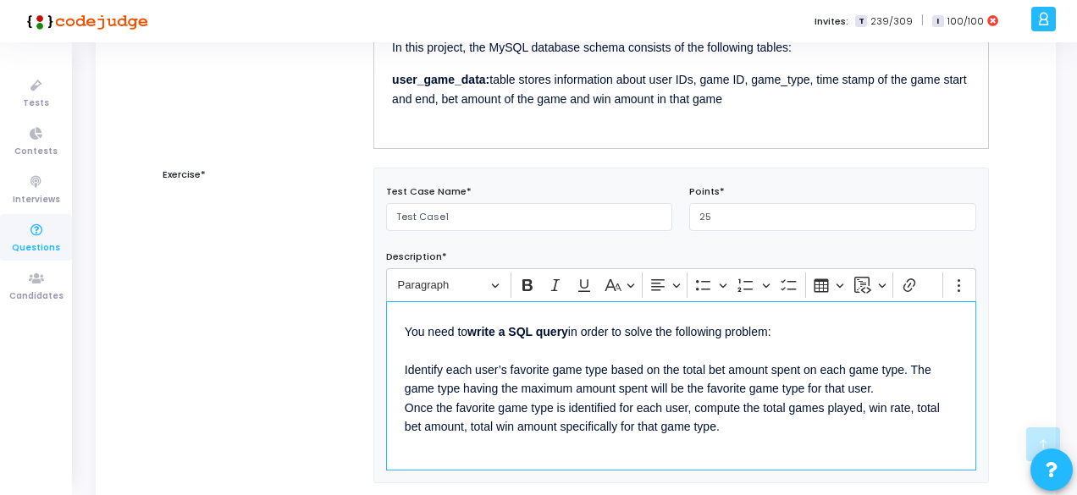
click at [781, 368] on p "You need to write a SQL query in order to solve the following problem: Identify…" at bounding box center [681, 378] width 553 height 116
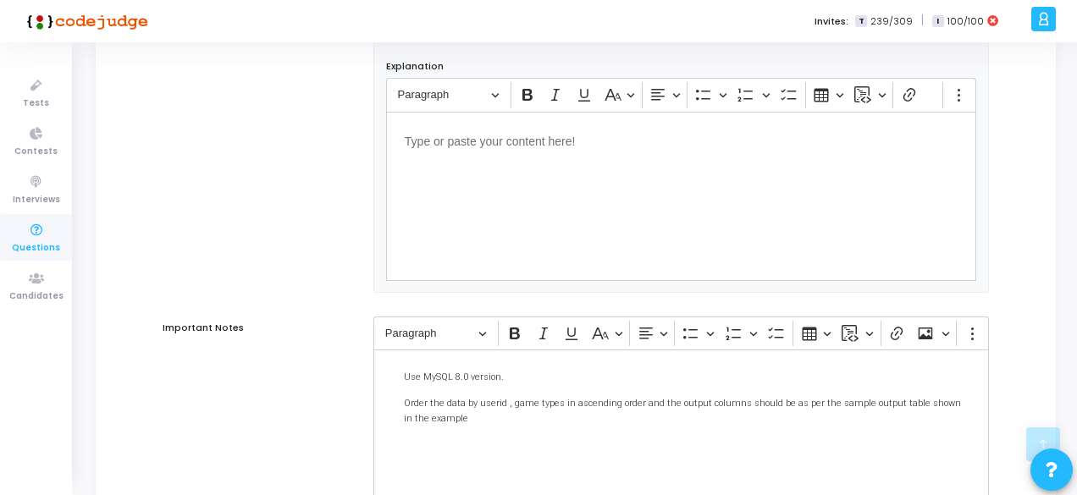
scroll to position [1464, 0]
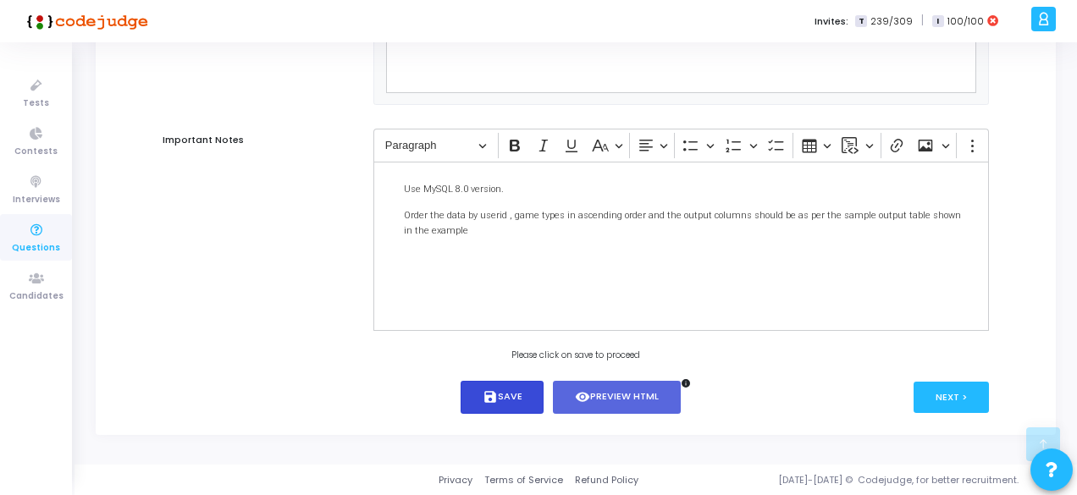
click at [539, 389] on button "save Save" at bounding box center [503, 397] width 84 height 33
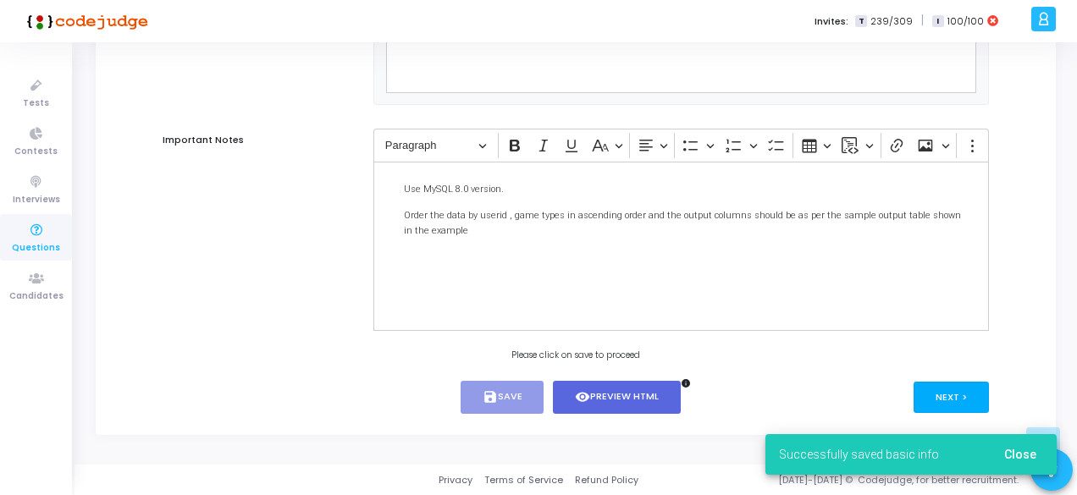
click at [940, 397] on button "Next >" at bounding box center [951, 397] width 75 height 31
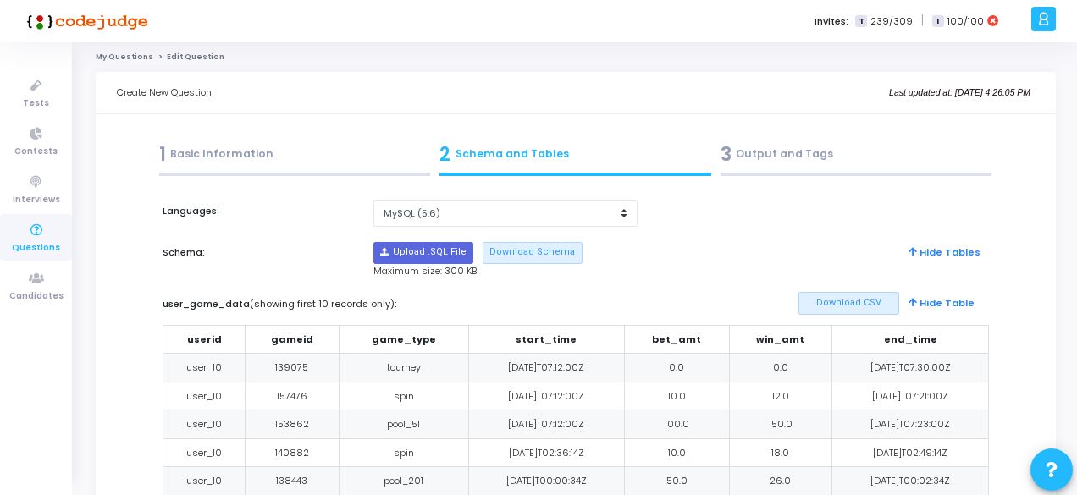
scroll to position [0, 0]
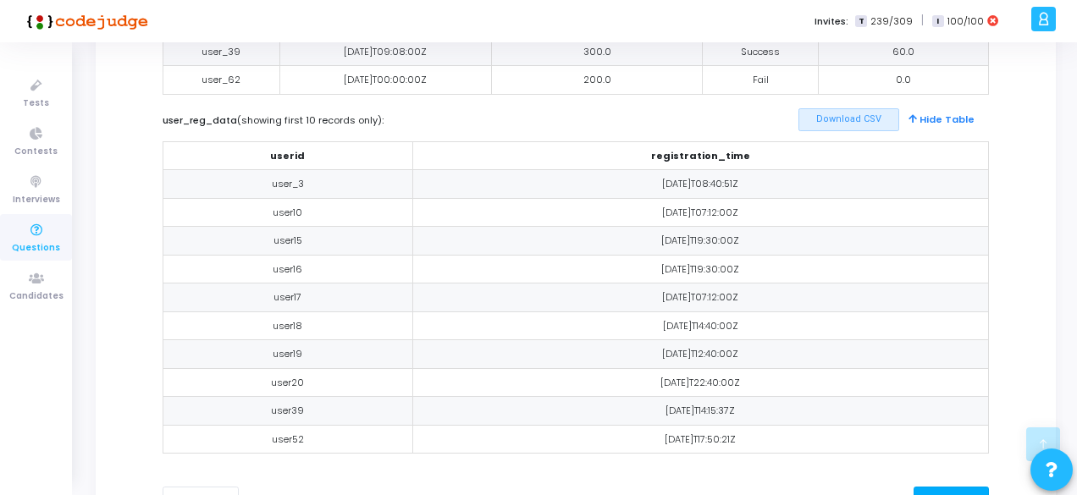
click at [941, 487] on button "Next >" at bounding box center [951, 502] width 75 height 31
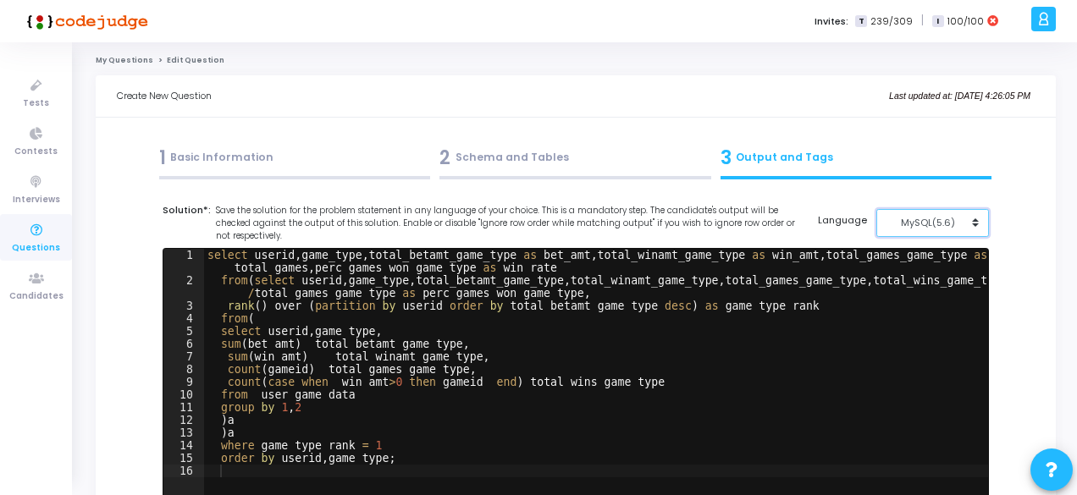
click at [925, 218] on div "MySQL(5.6)" at bounding box center [927, 223] width 83 height 14
click at [925, 258] on button "MySQL (8.0)" at bounding box center [941, 261] width 130 height 16
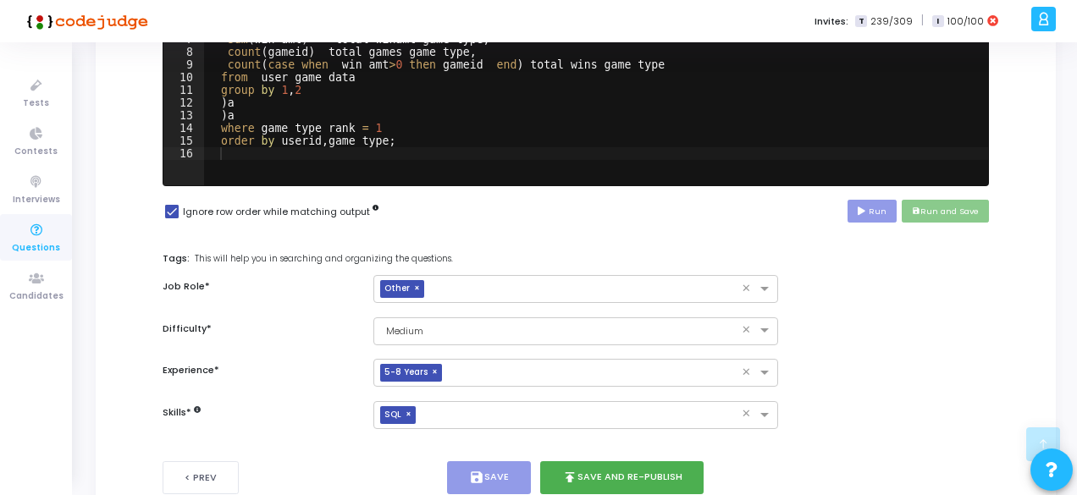
scroll to position [396, 0]
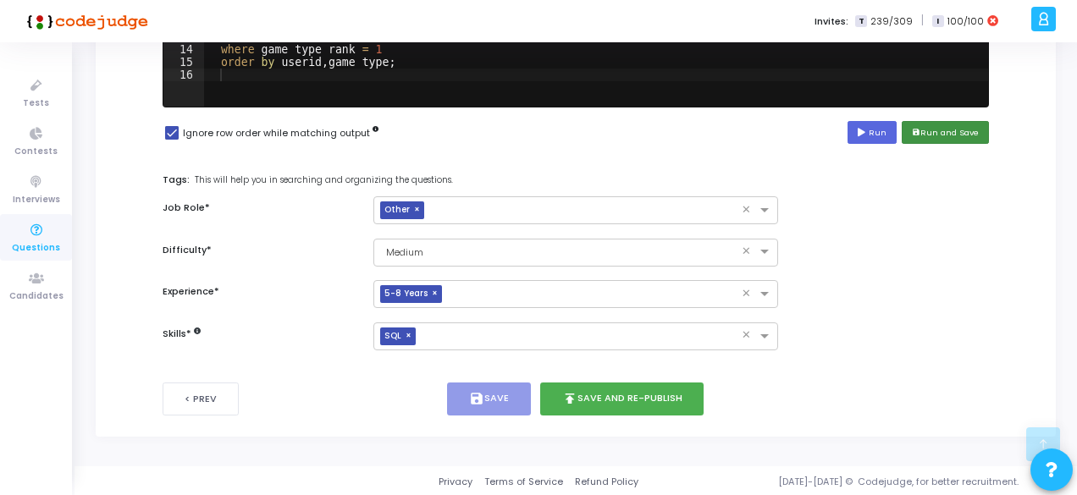
click at [958, 130] on button "save Run and Save" at bounding box center [945, 132] width 87 height 23
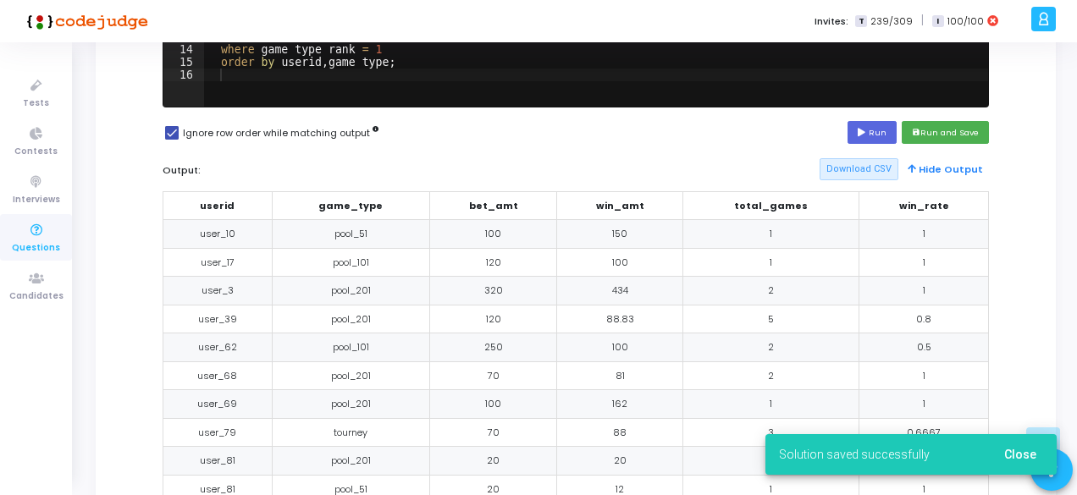
scroll to position [804, 0]
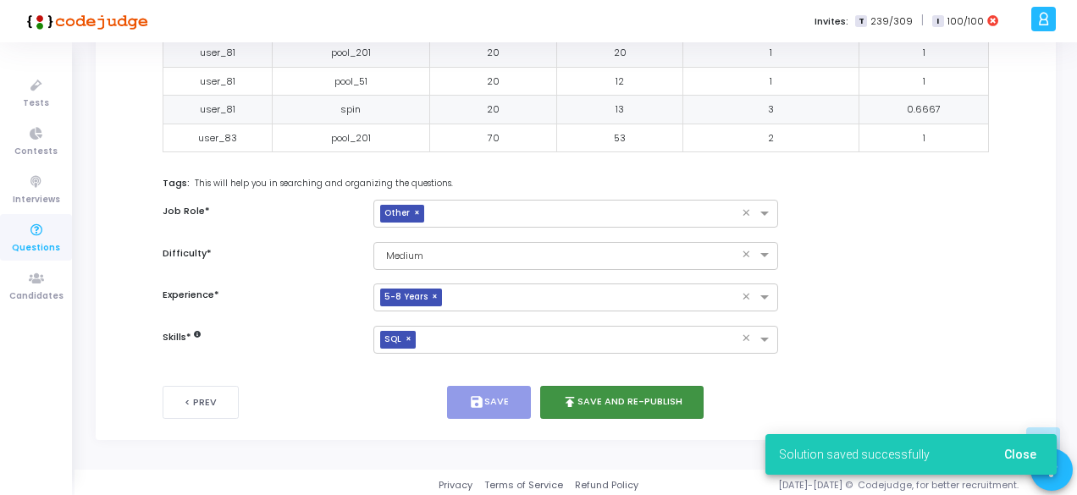
click at [640, 402] on button "publish Save and Re-publish" at bounding box center [622, 402] width 164 height 33
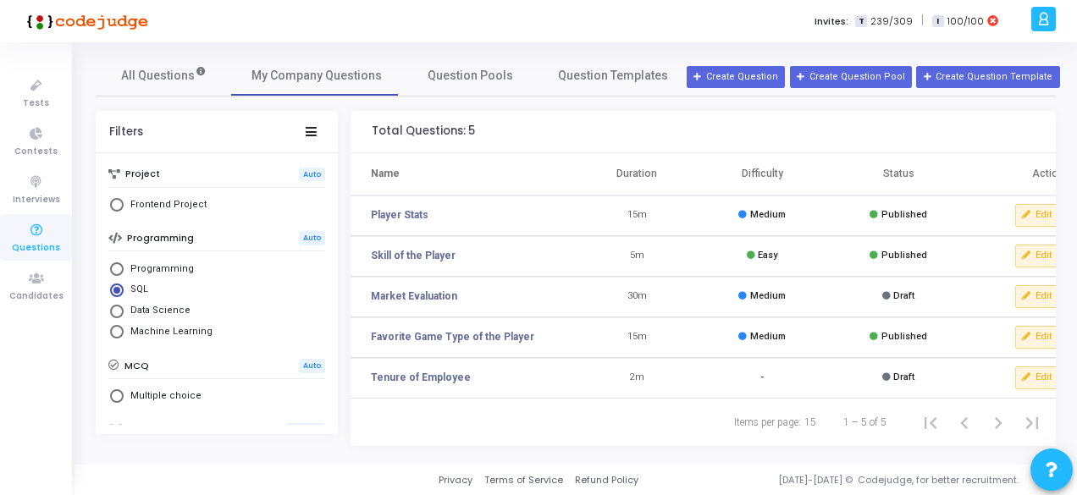
click at [637, 249] on td "5m" at bounding box center [637, 256] width 125 height 41
click at [638, 334] on td "15m" at bounding box center [637, 337] width 125 height 41
click at [638, 250] on td "5m" at bounding box center [637, 256] width 125 height 41
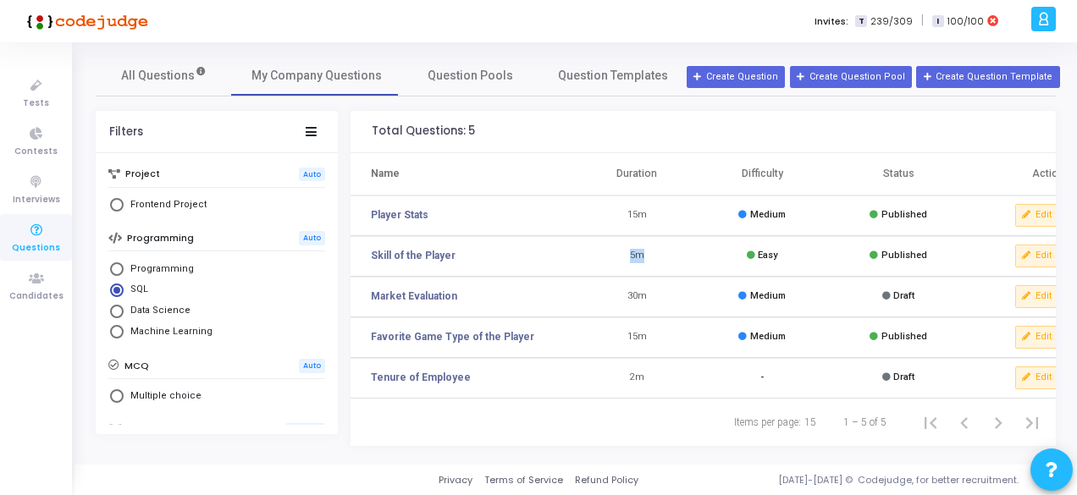
click at [638, 250] on td "5m" at bounding box center [637, 256] width 125 height 41
click at [183, 79] on span "All Questions" at bounding box center [164, 76] width 86 height 18
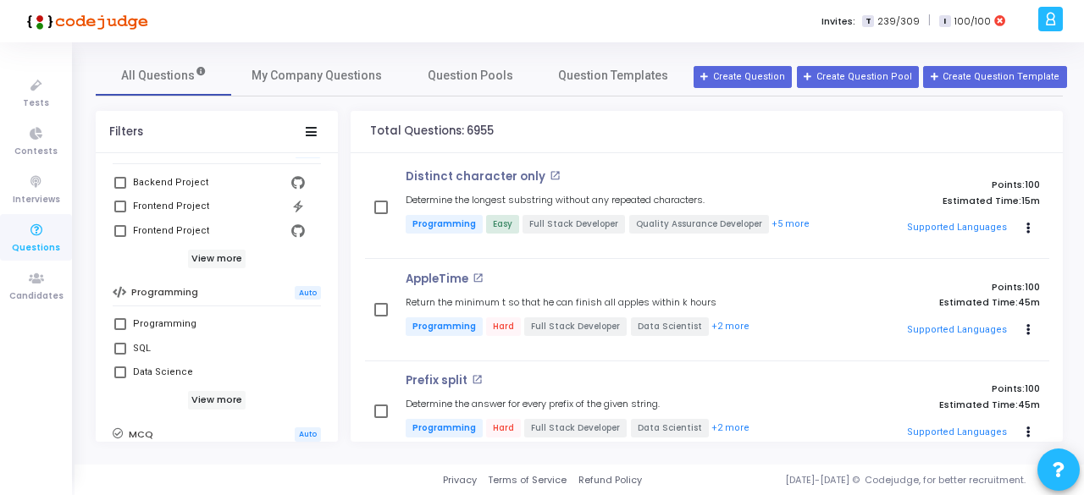
scroll to position [187, 0]
drag, startPoint x: 133, startPoint y: 345, endPoint x: 117, endPoint y: 344, distance: 16.1
click at [118, 344] on mat-tooltip-component "Programming" at bounding box center [163, 355] width 91 height 47
click at [49, 365] on ul "Tests Contests Interviews Questions Candidates" at bounding box center [36, 269] width 72 height 428
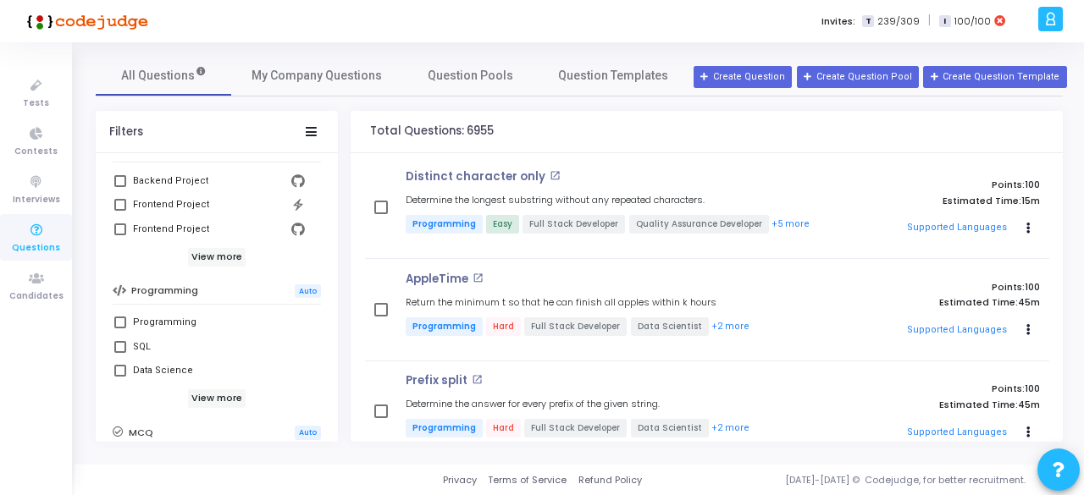
click at [121, 346] on span at bounding box center [120, 347] width 12 height 12
click at [120, 353] on input "SQL" at bounding box center [119, 353] width 1 height 1
checkbox input "true"
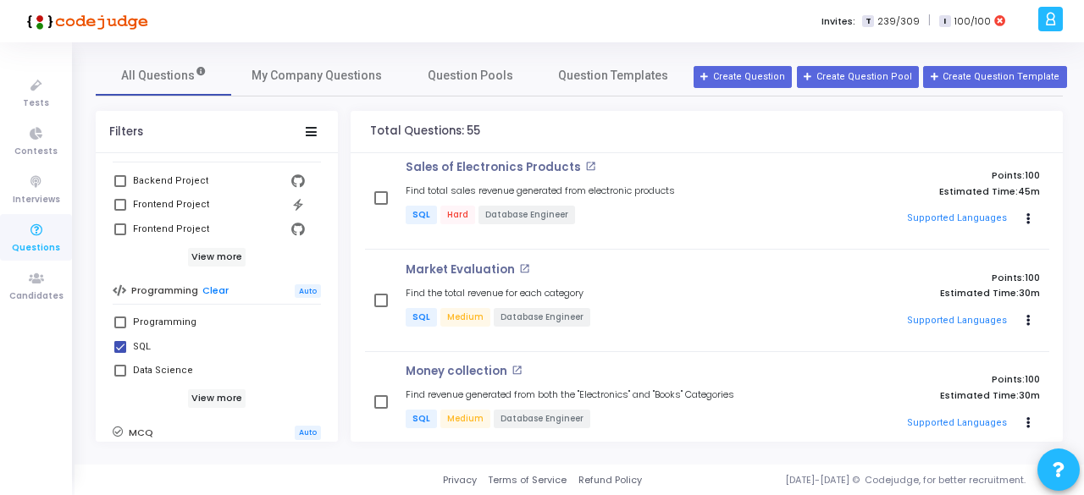
scroll to position [24, 0]
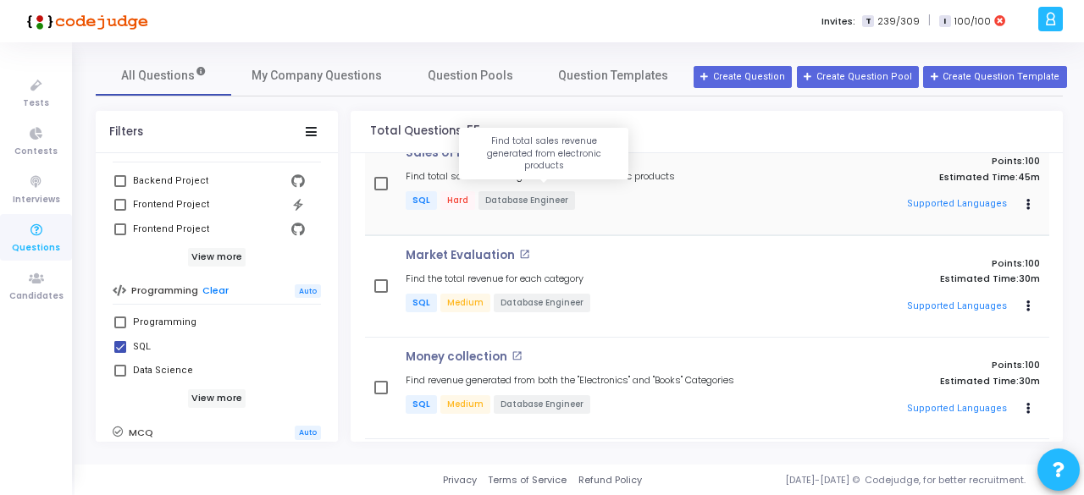
click at [527, 175] on h5 "Find total sales revenue generated from electronic products" at bounding box center [540, 176] width 269 height 11
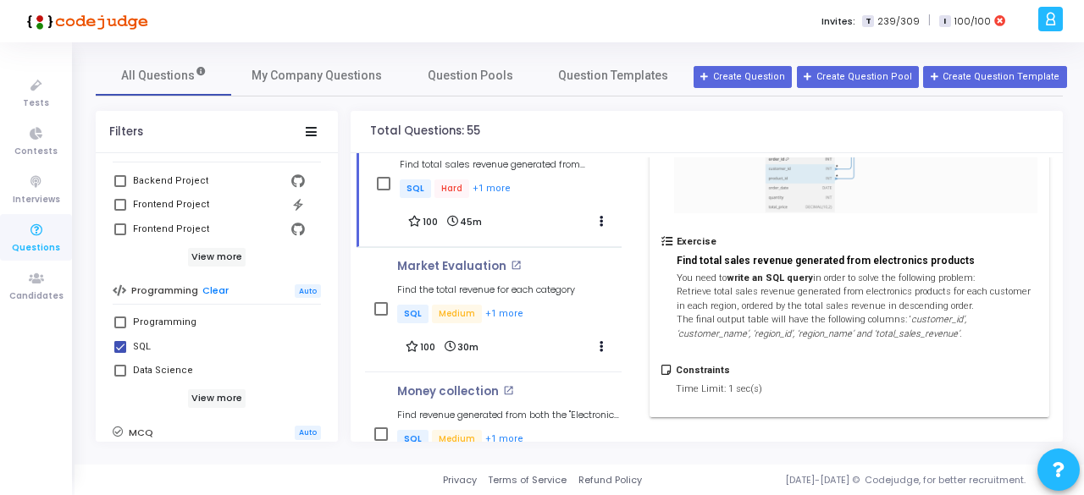
scroll to position [408, 0]
click at [540, 303] on div "Market Evaluation open_in_new Find the total revenue for each category SQL Medi…" at bounding box center [486, 293] width 178 height 66
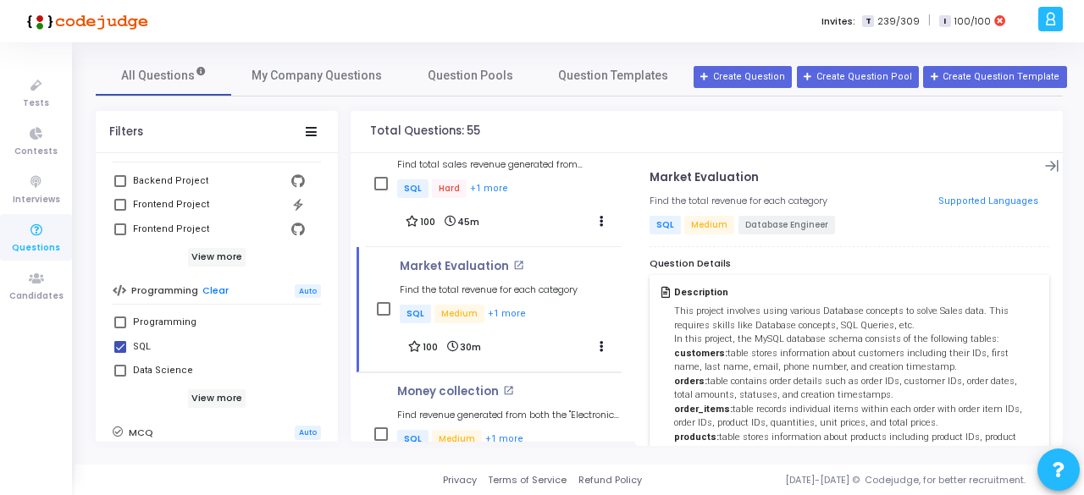
scroll to position [488, 0]
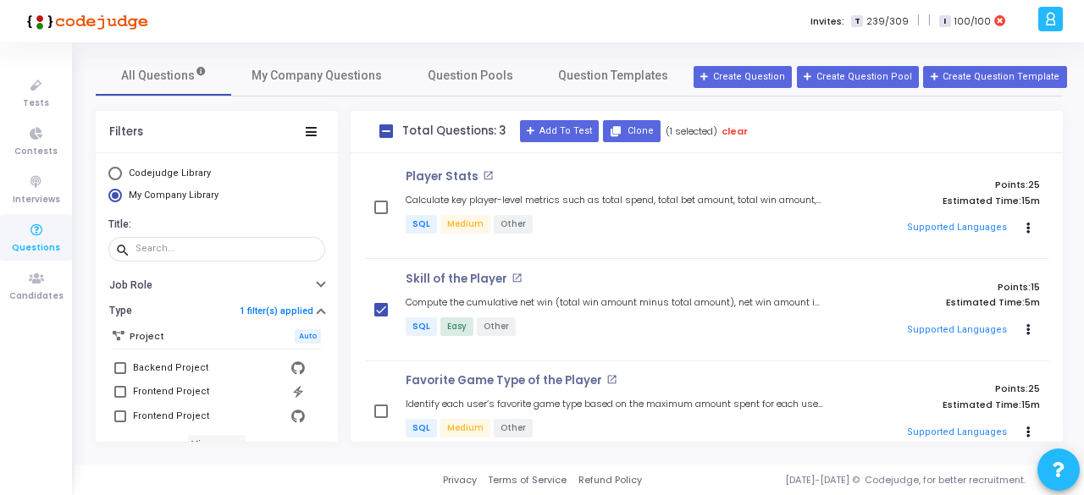
scroll to position [33, 0]
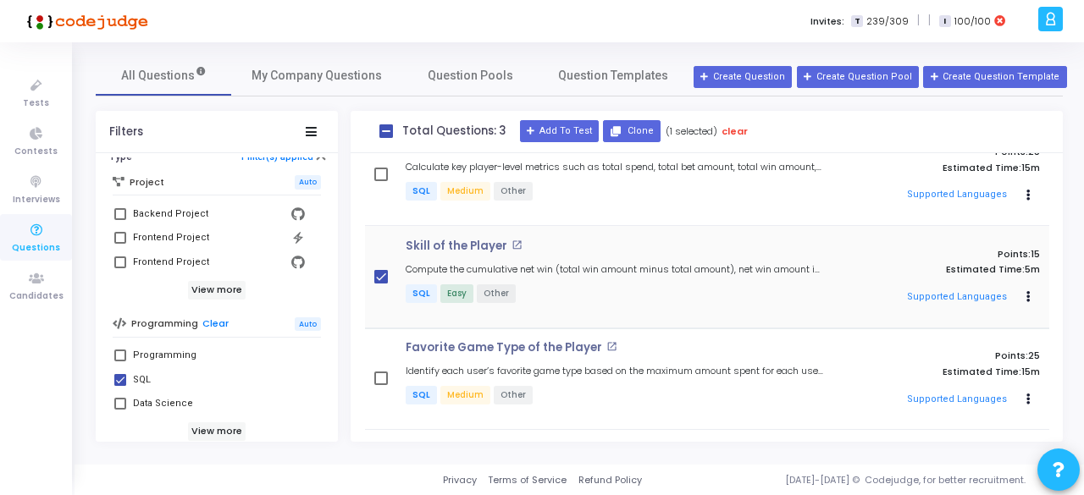
click at [383, 271] on span at bounding box center [381, 277] width 14 height 14
click at [381, 284] on input "checkbox" at bounding box center [380, 284] width 1 height 1
checkbox input "false"
checkbox input "true"
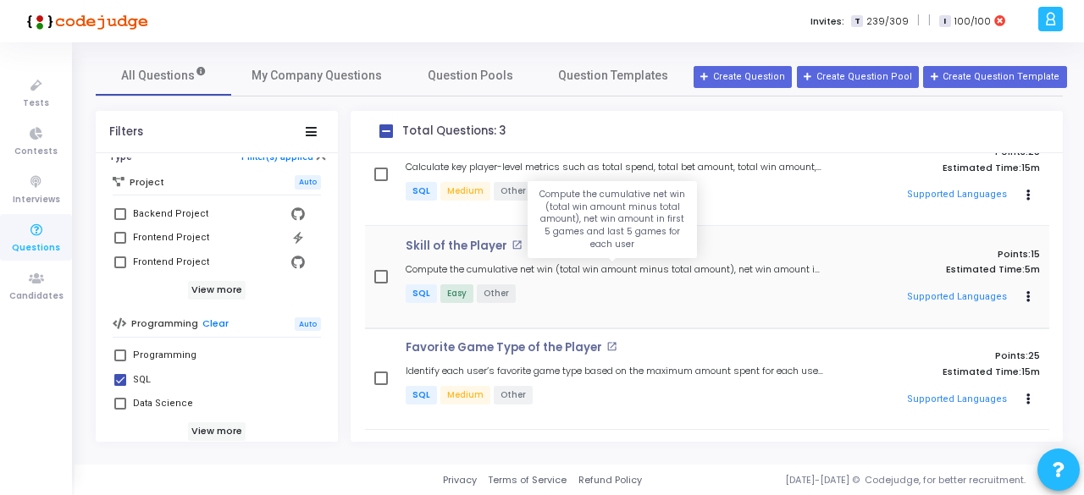
scroll to position [0, 0]
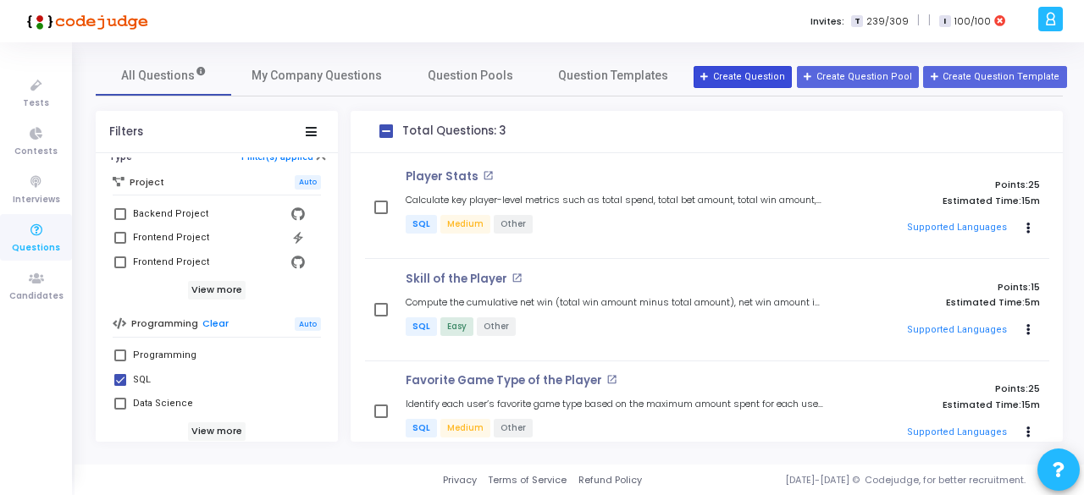
click at [756, 76] on button "Create Question" at bounding box center [742, 77] width 98 height 22
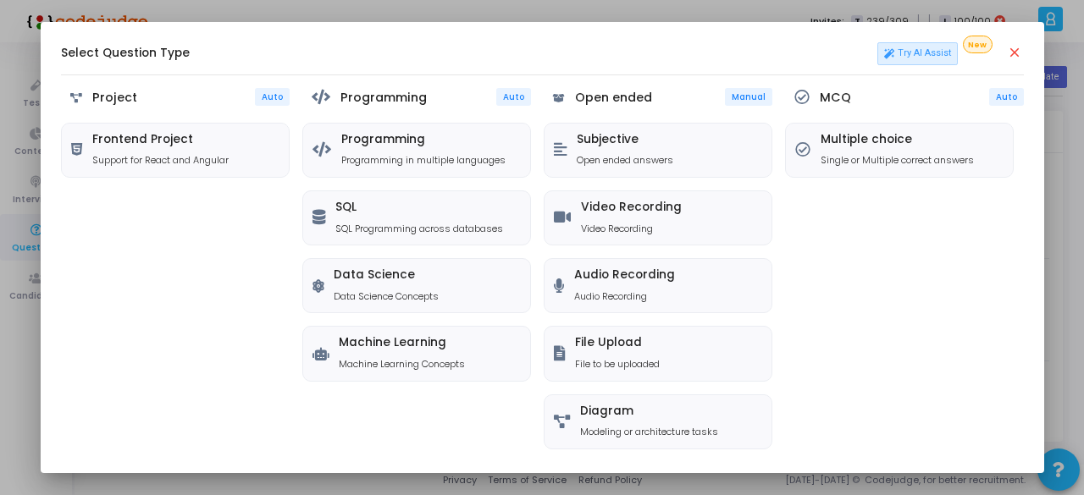
click at [1016, 59] on mat-icon "close" at bounding box center [1015, 53] width 17 height 17
